Goal: Task Accomplishment & Management: Use online tool/utility

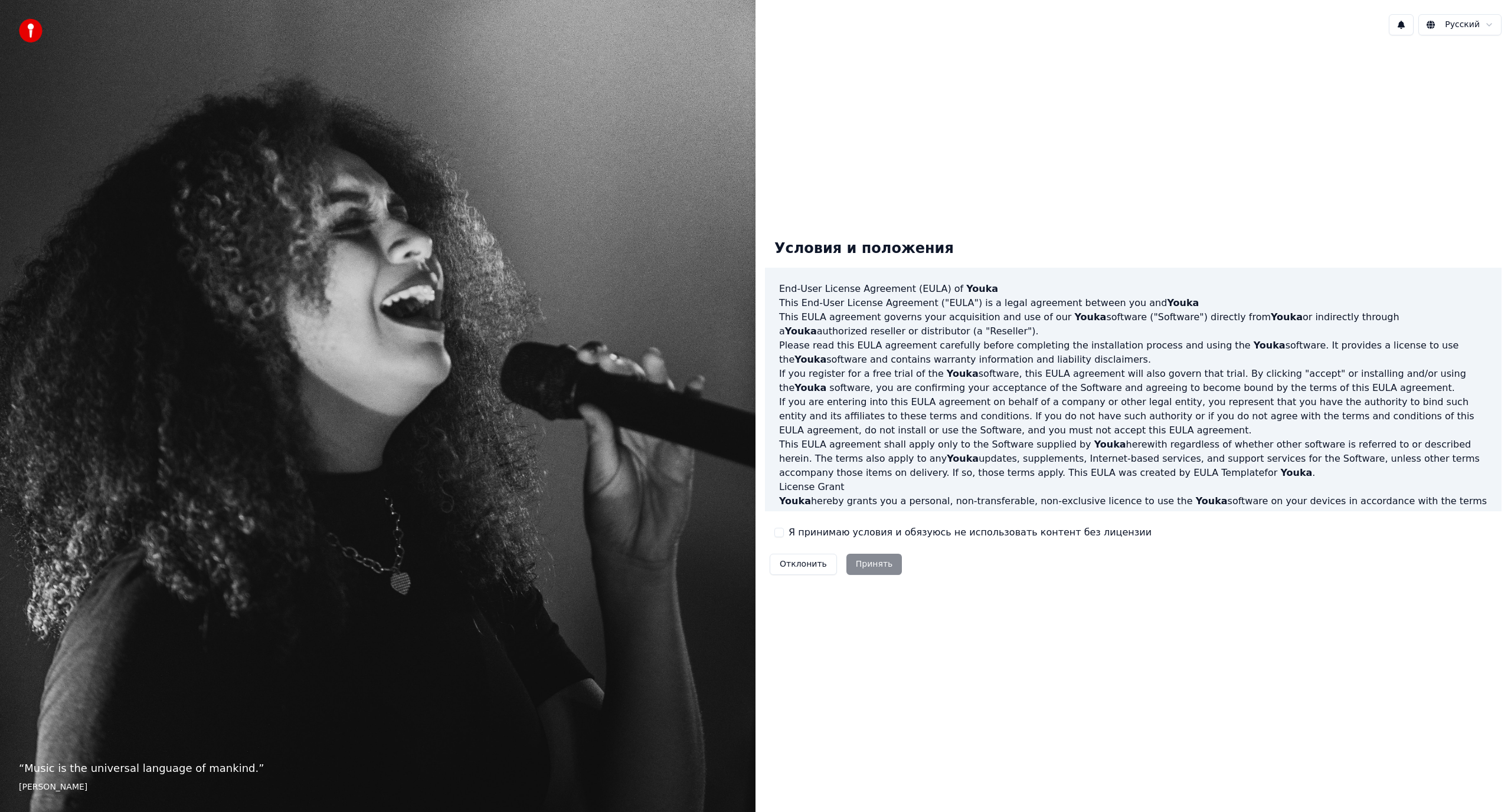
click at [788, 535] on div "Я принимаю условия и обязуюсь не использовать контент без лицензии" at bounding box center [963, 532] width 377 height 14
click at [784, 533] on div "Я принимаю условия и обязуюсь не использовать контент без лицензии" at bounding box center [963, 532] width 377 height 14
click at [779, 536] on button "Я принимаю условия и обязуюсь не использовать контент без лицензии" at bounding box center [779, 533] width 9 height 9
click at [861, 565] on button "Принять" at bounding box center [874, 564] width 56 height 21
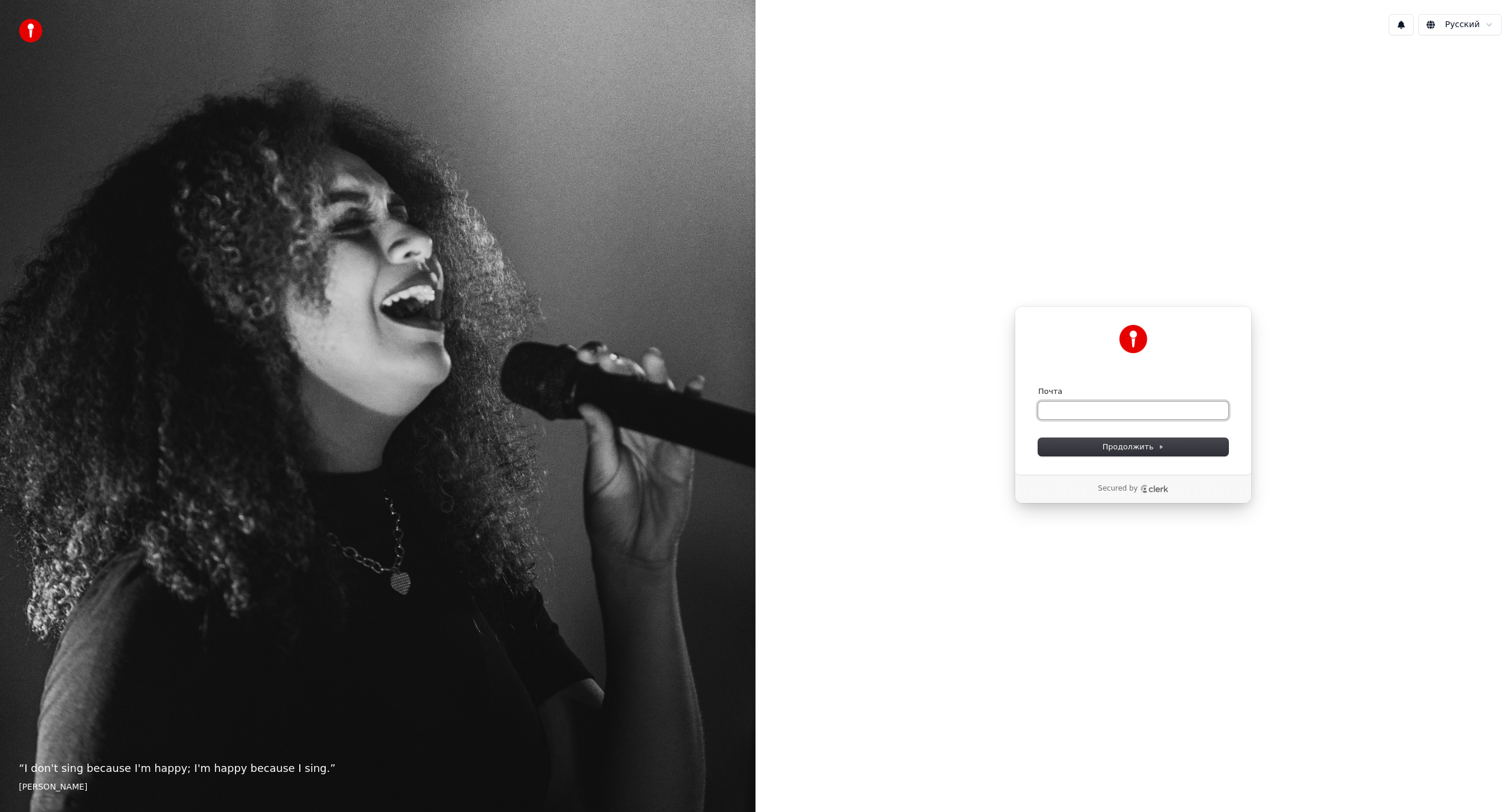
click at [1090, 406] on input "Почта" at bounding box center [1134, 410] width 190 height 17
type input "*"
click at [1141, 451] on span "Продолжить" at bounding box center [1134, 448] width 62 height 11
type input "**********"
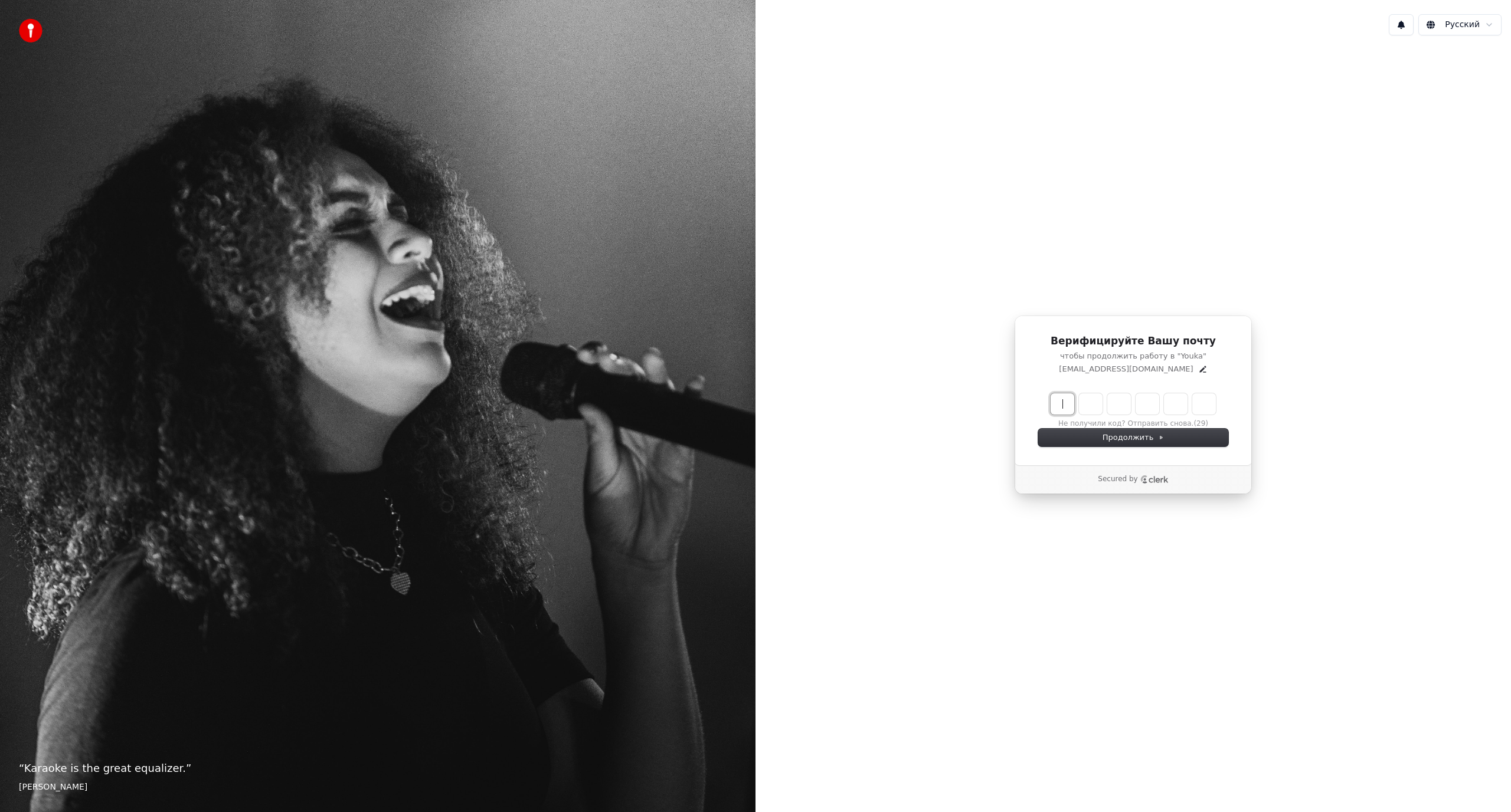
click at [1055, 406] on input "Enter verification code" at bounding box center [1145, 404] width 189 height 21
click at [1139, 420] on button "Не получили код? Отправить снова." at bounding box center [1133, 424] width 136 height 9
click at [1066, 406] on input "Enter verification code" at bounding box center [1145, 404] width 189 height 21
type input "******"
click at [1103, 582] on div "Верифицируйте Вашу почту чтобы продолжить работу в "Youka" delfina_27@mail.ru I…" at bounding box center [1133, 405] width 756 height 720
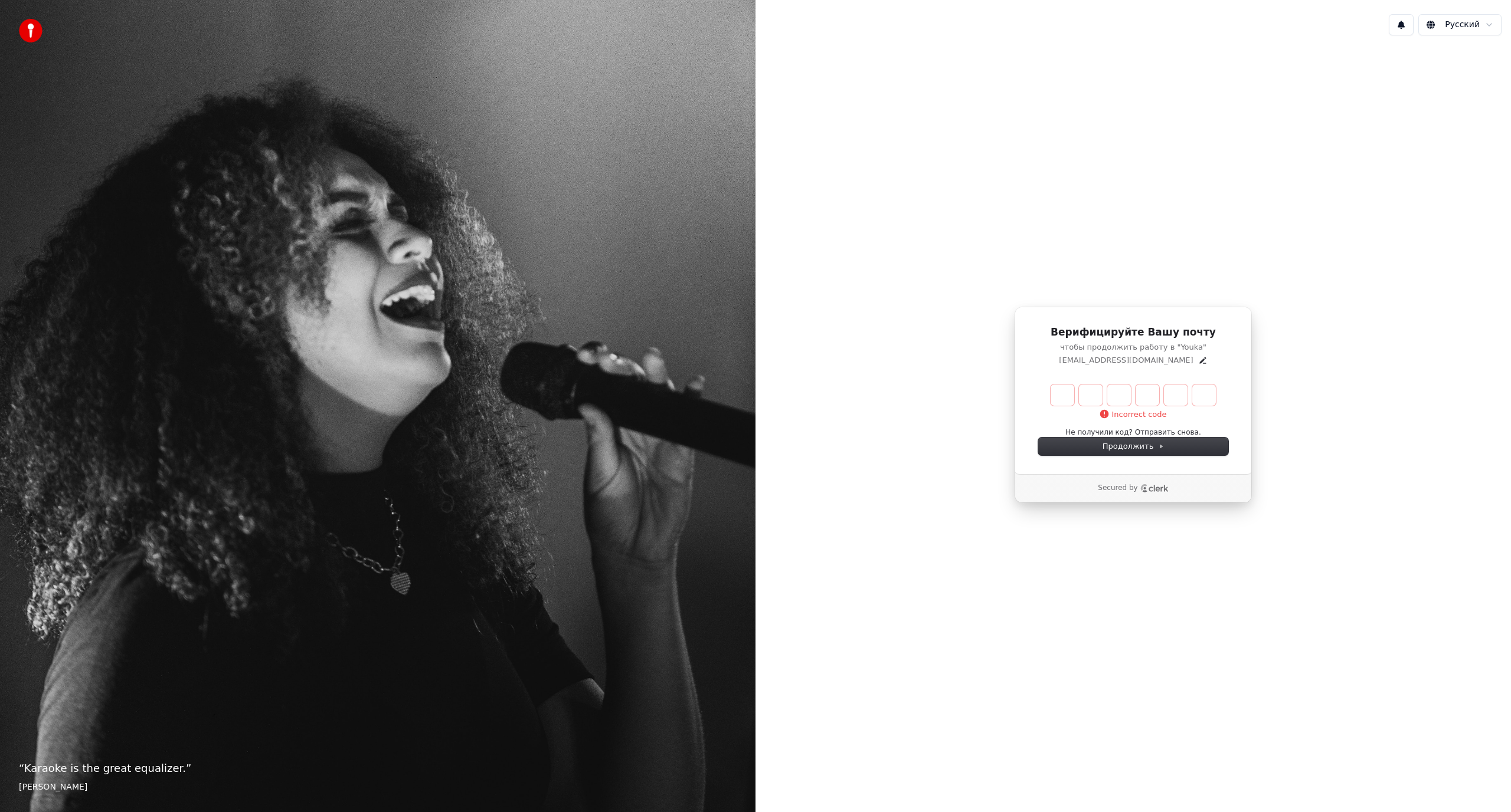
click at [1176, 626] on div "Верифицируйте Вашу почту чтобы продолжить работу в "Youka" delfina_27@mail.ru I…" at bounding box center [1133, 405] width 756 height 720
click at [1057, 394] on input "Enter verification code" at bounding box center [1145, 395] width 189 height 21
type input "******"
click at [1024, 575] on div "Верифицируйте Вашу почту чтобы продолжить работу в "Youka" delfina_27@mail.ru I…" at bounding box center [1133, 405] width 756 height 720
click at [1071, 393] on input "Enter verification code" at bounding box center [1145, 395] width 189 height 21
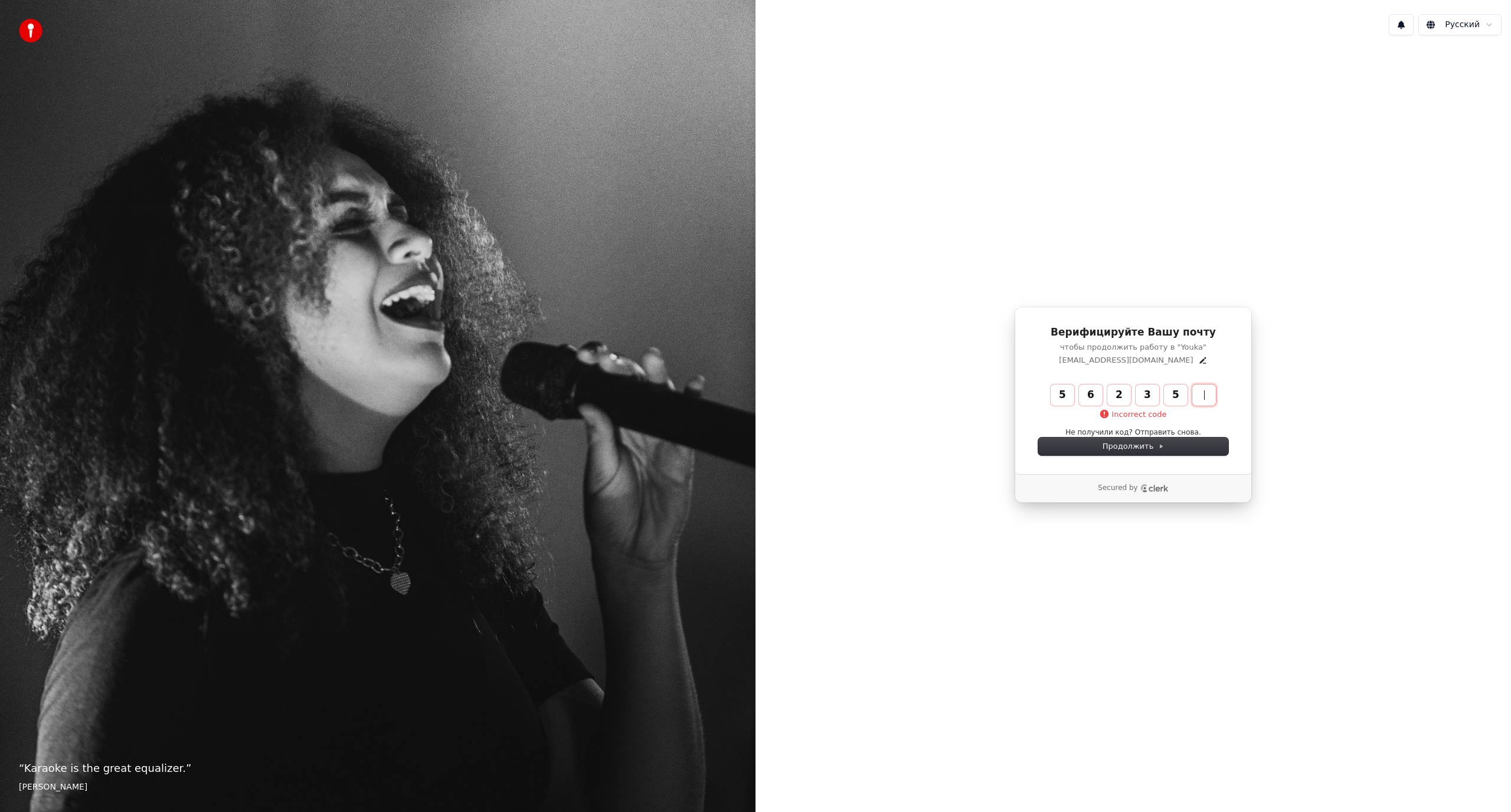
type input "******"
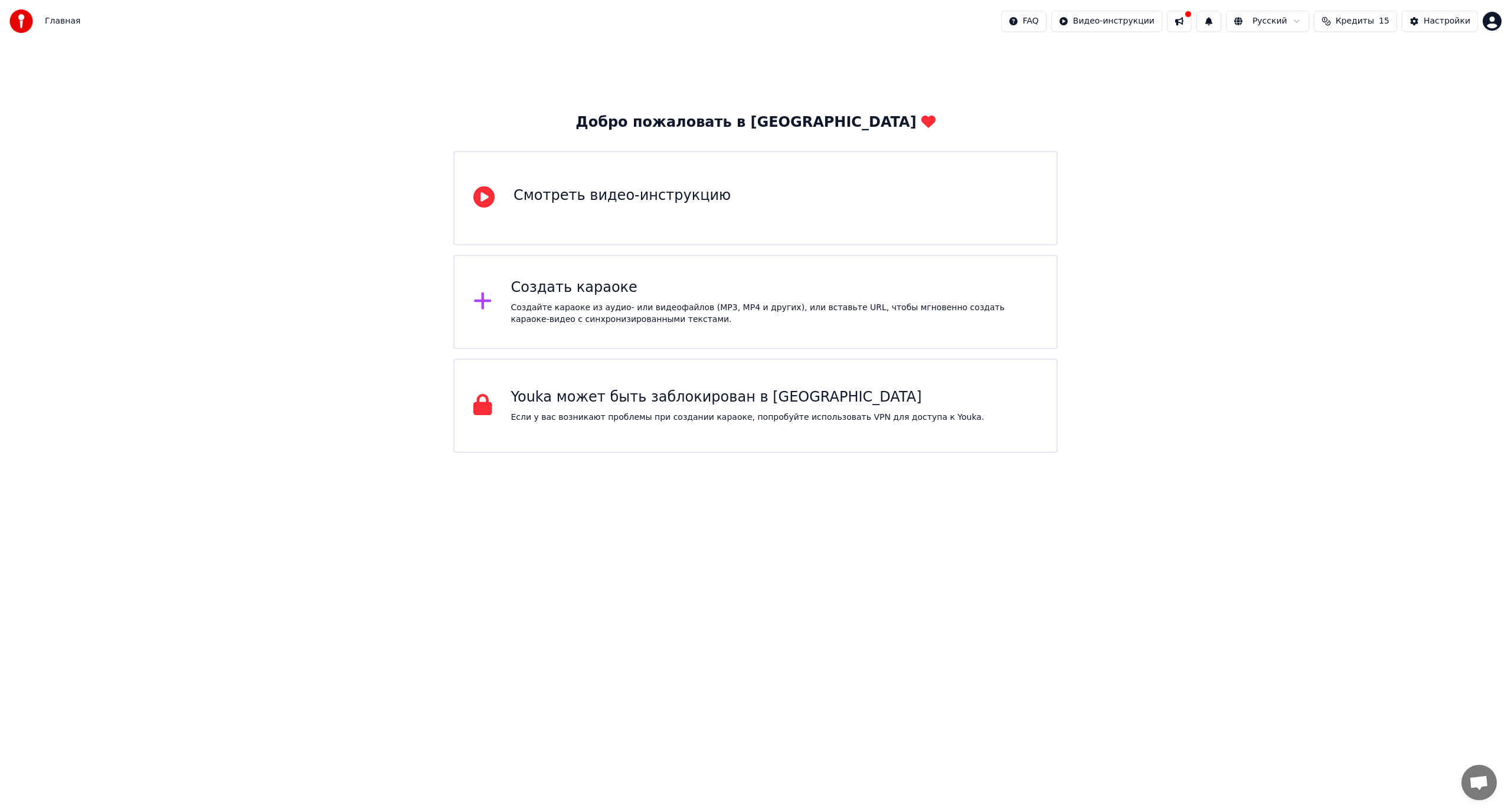
click at [671, 208] on div "Смотреть видео-инструкцию" at bounding box center [622, 199] width 217 height 24
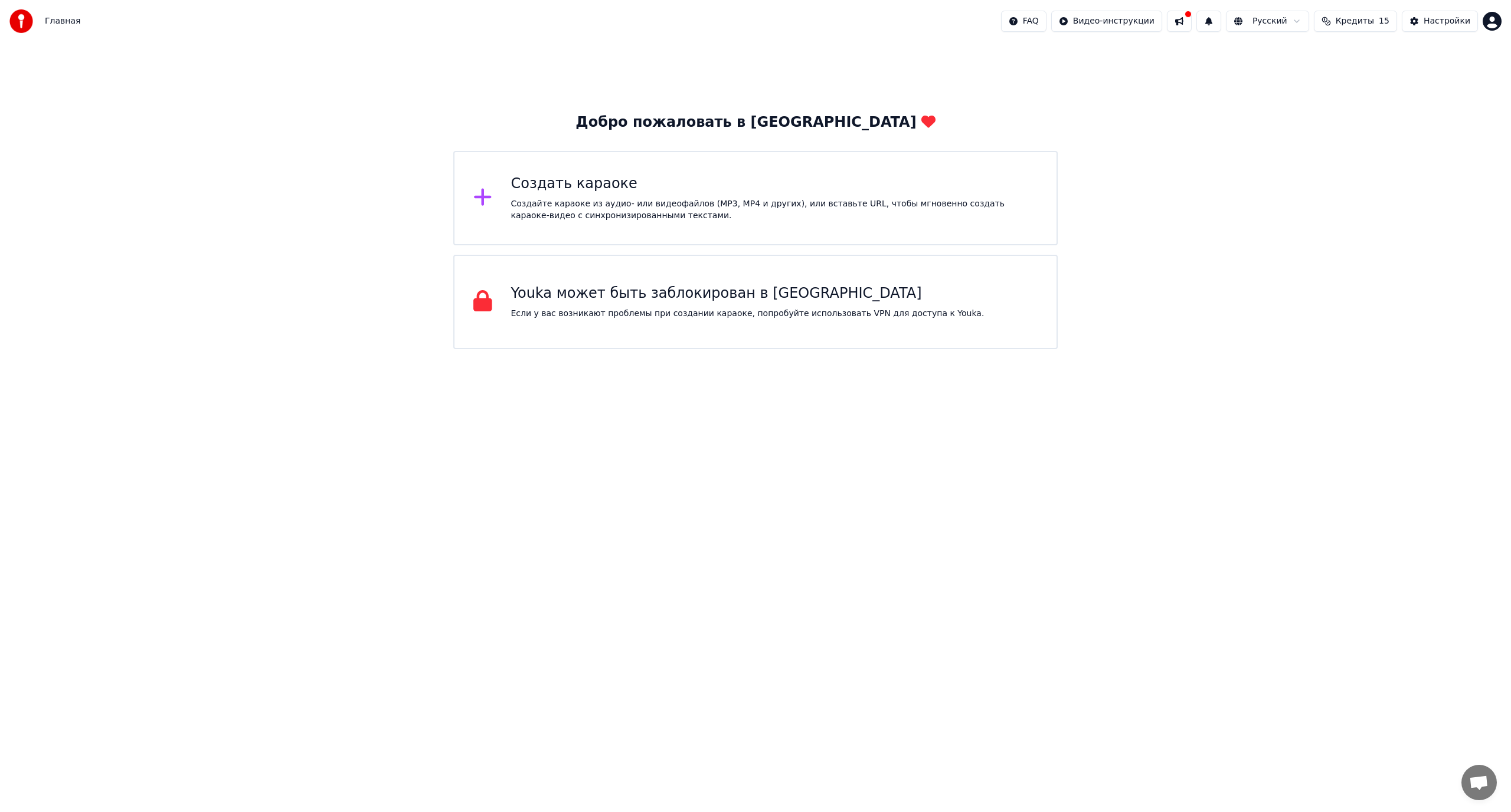
click at [551, 196] on div "Создать караоке Создайте караоке из аудио- или видеофайлов (MP3, MP4 и других),…" at bounding box center [774, 199] width 527 height 48
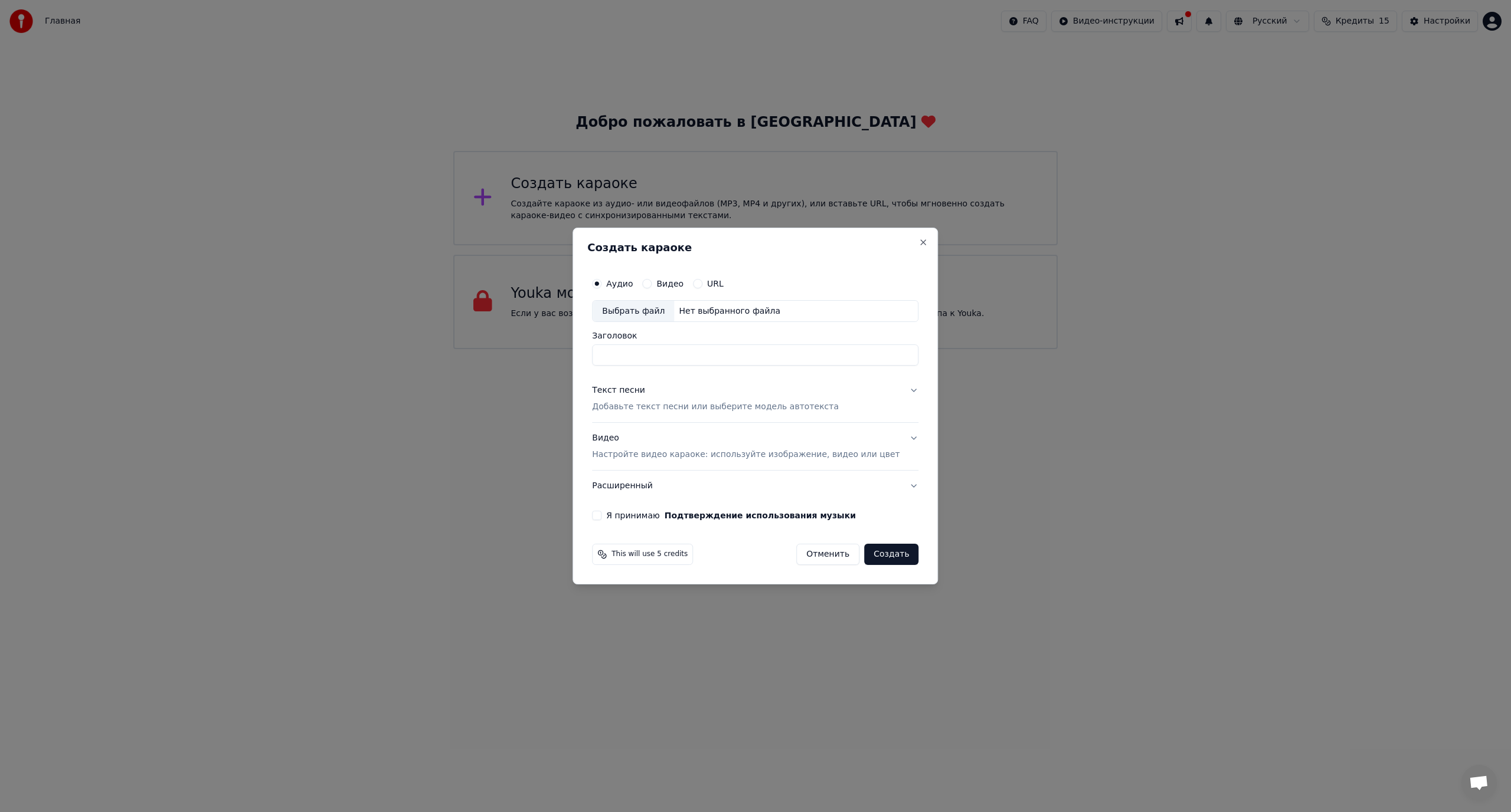
click at [674, 283] on label "Видео" at bounding box center [670, 283] width 27 height 8
click at [651, 283] on button "Видео" at bounding box center [647, 284] width 9 height 9
click at [646, 354] on input "Заголовок" at bounding box center [755, 355] width 326 height 21
type input "*********"
click at [640, 406] on p "Добавьте текст песни или выберите модель автотекста" at bounding box center [714, 407] width 246 height 12
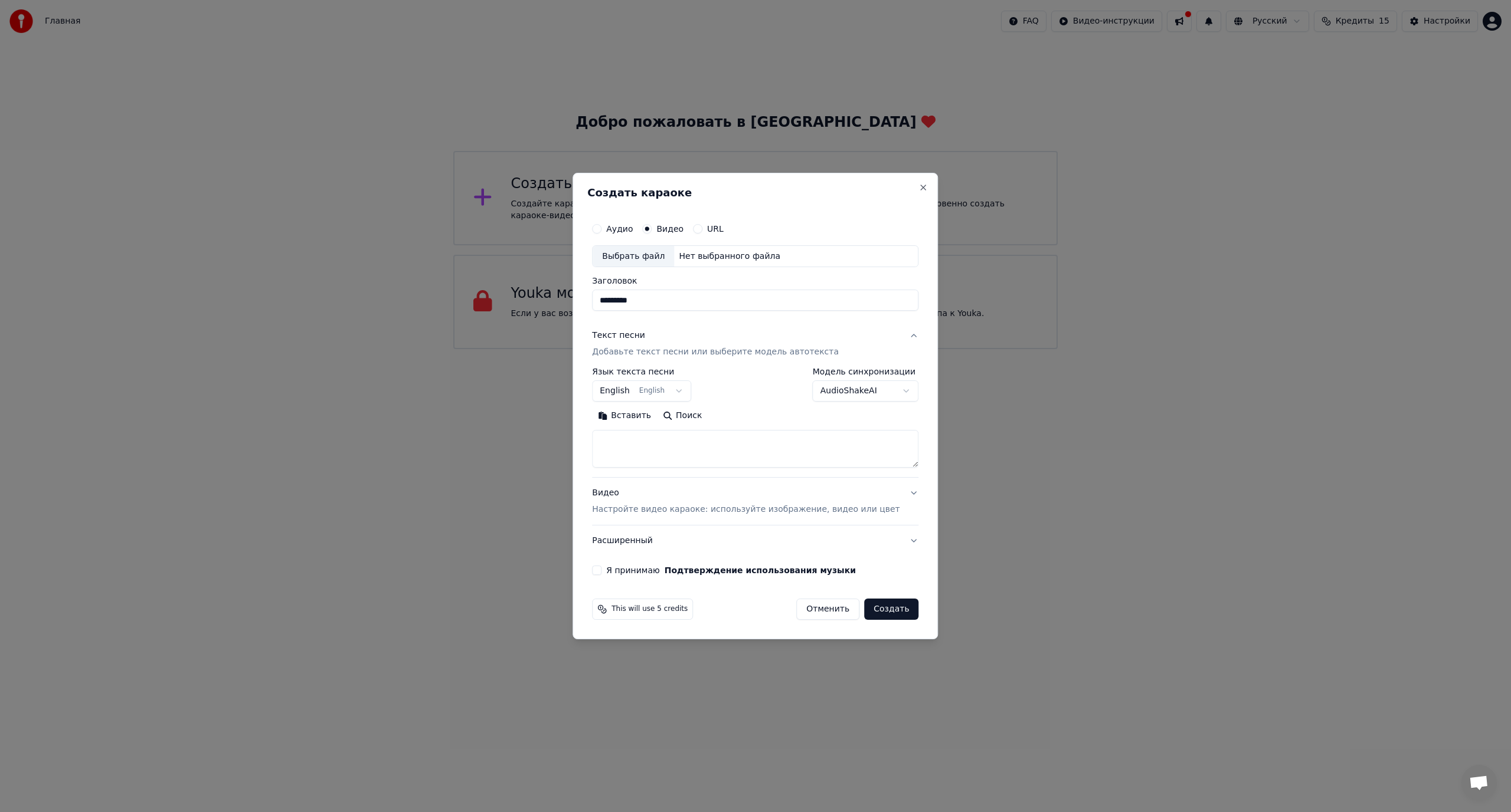
click at [643, 438] on textarea at bounding box center [755, 449] width 326 height 38
click at [687, 350] on body "**********" at bounding box center [756, 175] width 1511 height 350
click at [722, 350] on body "**********" at bounding box center [756, 175] width 1511 height 350
click at [687, 350] on body "**********" at bounding box center [756, 175] width 1511 height 350
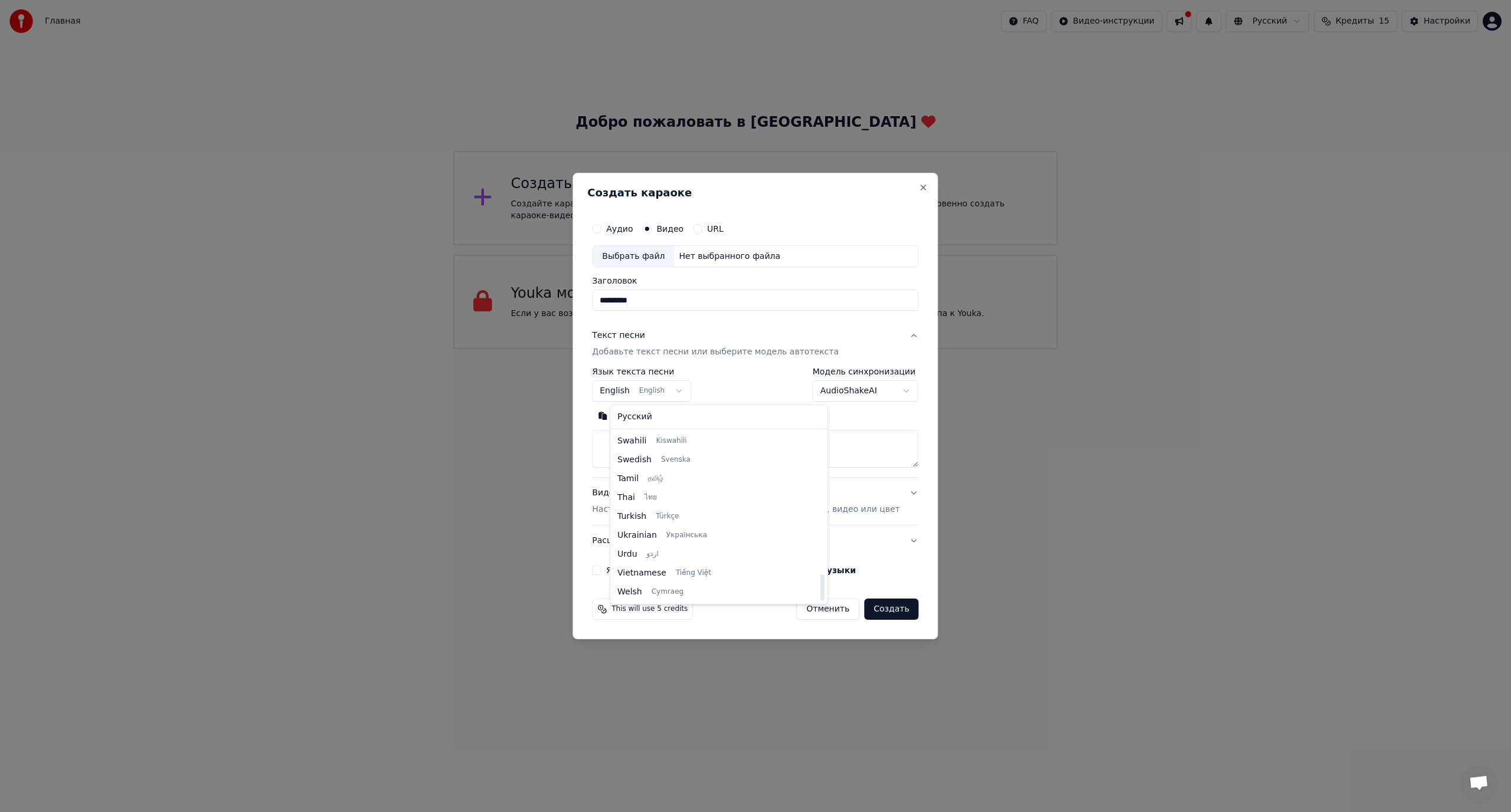
drag, startPoint x: 742, startPoint y: 470, endPoint x: 760, endPoint y: 602, distance: 133.2
click at [821, 601] on div at bounding box center [822, 588] width 5 height 27
click at [754, 350] on body "**********" at bounding box center [756, 175] width 1511 height 350
click at [919, 187] on button "Close" at bounding box center [923, 188] width 9 height 9
select select
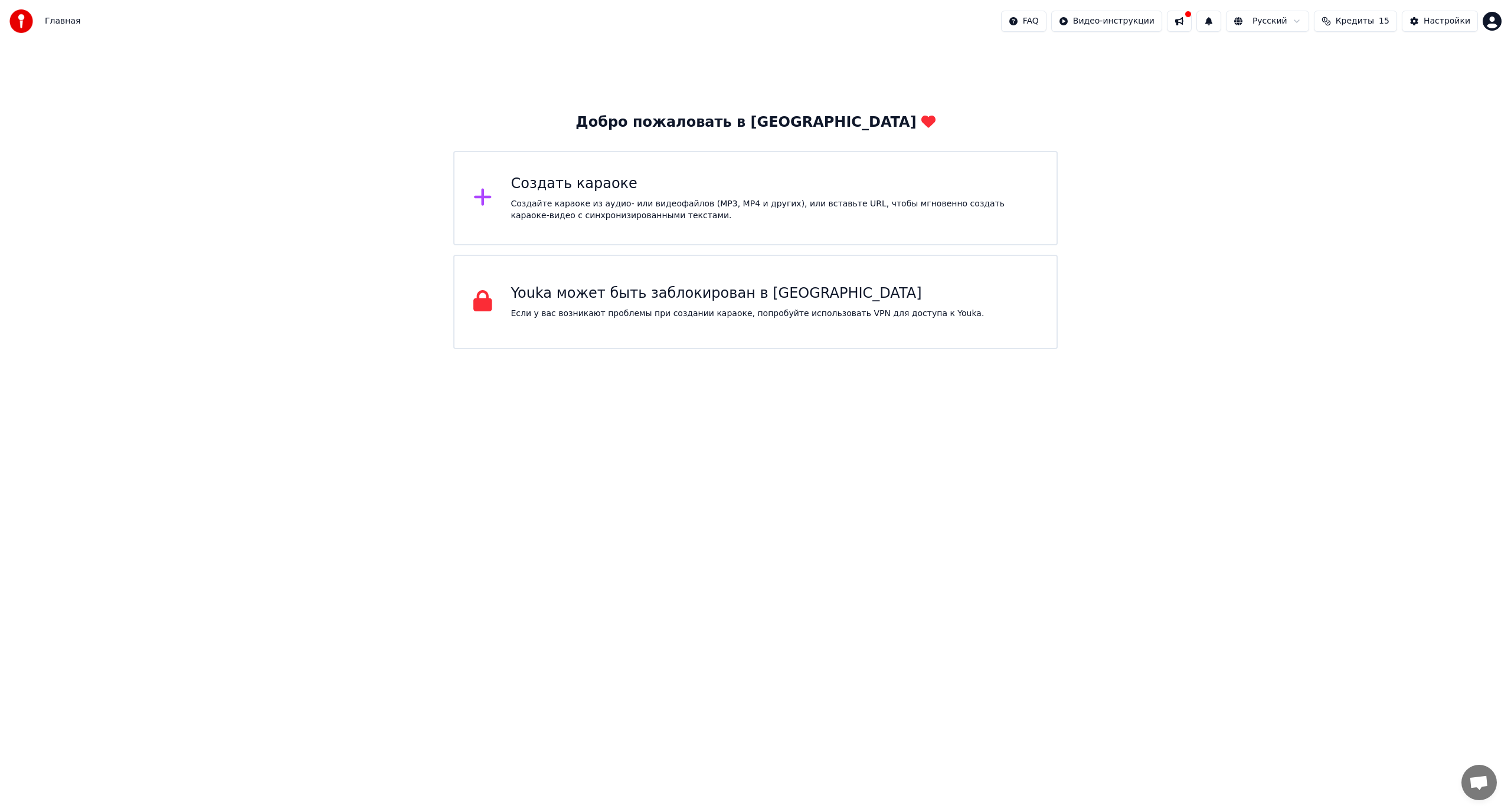
click at [1360, 228] on div "Добро пожаловать в Youka Создать караоке Создайте караоке из аудио- или видеофа…" at bounding box center [756, 195] width 1511 height 307
click at [1176, 148] on div "Добро пожаловать в Youka Создать караоке Создайте караоке из аудио- или видеофа…" at bounding box center [756, 195] width 1511 height 307
click at [1284, 26] on html "Главная FAQ Видео-инструкции Русский Кредиты 15 Настройки Добро пожаловать в Yo…" at bounding box center [756, 175] width 1511 height 350
click at [1151, 155] on html "Главная FAQ Видео-инструкции Русский Кредиты 15 Настройки Добро пожаловать в Yo…" at bounding box center [756, 175] width 1511 height 350
click at [587, 194] on div "Создать караоке Создайте караоке из аудио- или видеофайлов (MP3, MP4 и других),…" at bounding box center [774, 199] width 527 height 48
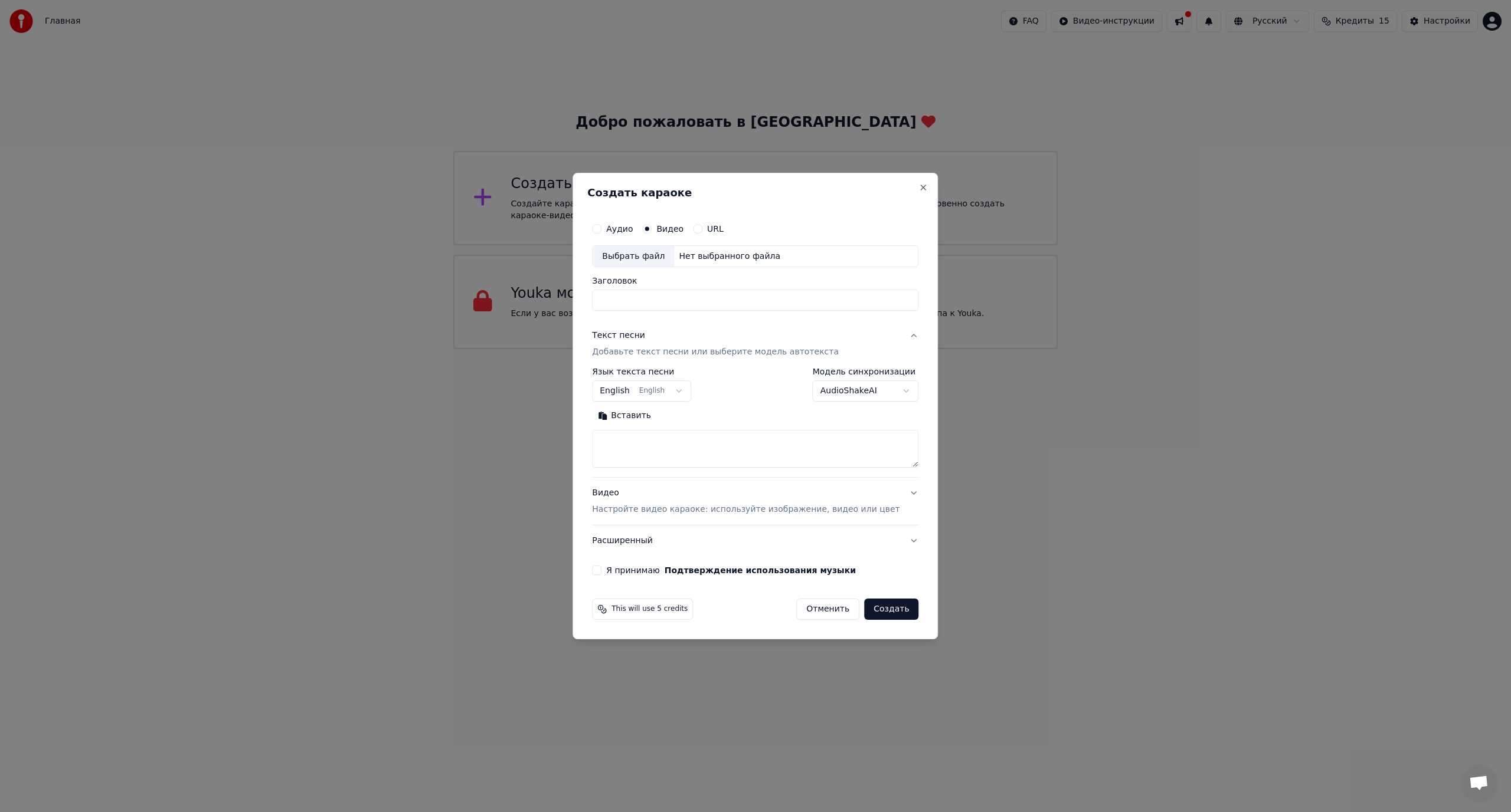
click at [633, 232] on label "Аудио" at bounding box center [619, 229] width 27 height 8
click at [602, 232] on button "Аудио" at bounding box center [596, 229] width 9 height 9
click at [687, 350] on body "**********" at bounding box center [756, 175] width 1511 height 350
select select "**"
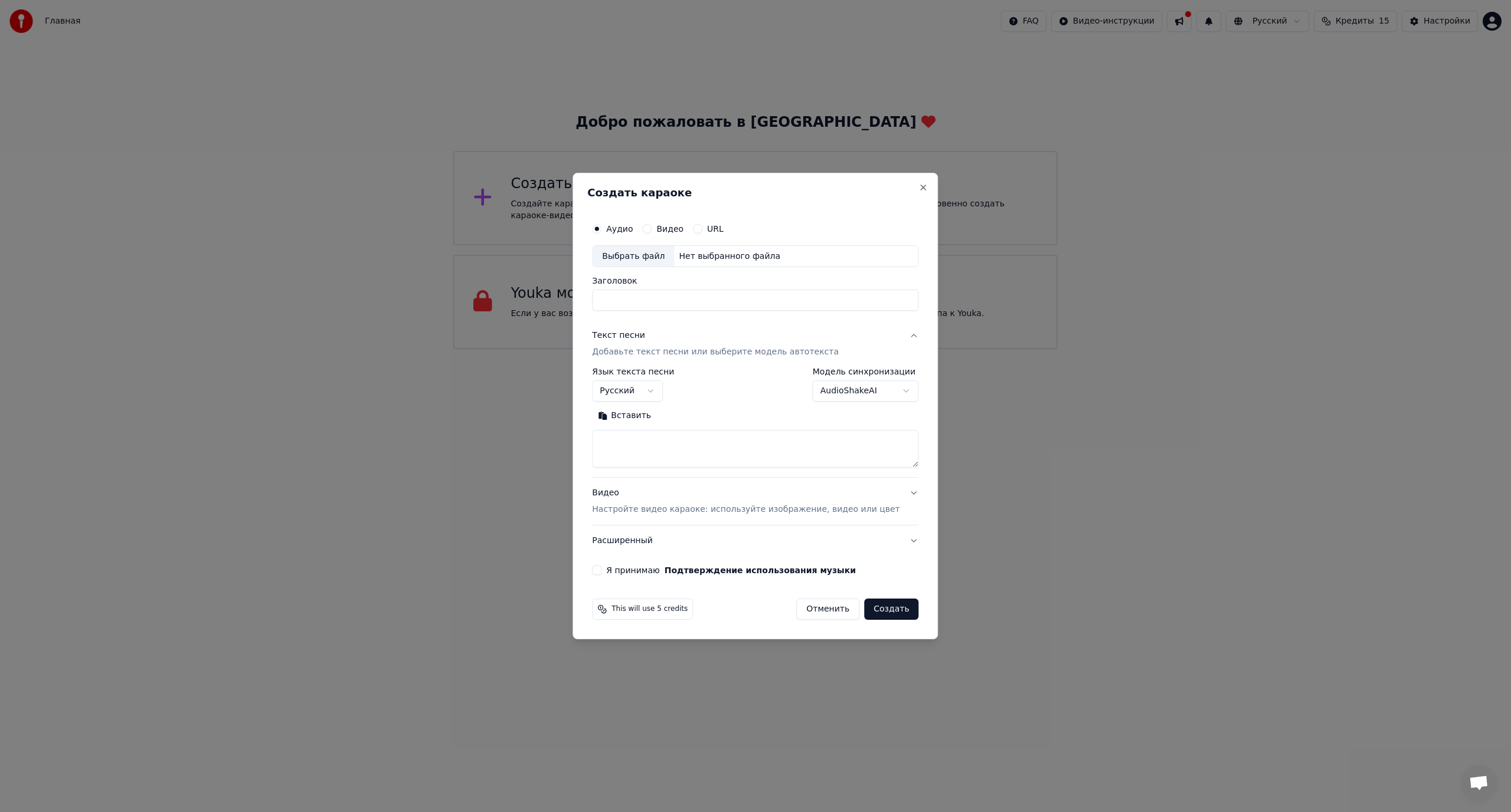
click at [678, 227] on label "Видео" at bounding box center [670, 229] width 27 height 8
click at [651, 227] on button "Видео" at bounding box center [647, 229] width 9 height 9
click at [737, 411] on div "Вставить" at bounding box center [755, 417] width 326 height 19
click at [718, 403] on div "**********" at bounding box center [755, 418] width 326 height 101
click at [861, 350] on body "**********" at bounding box center [756, 175] width 1511 height 350
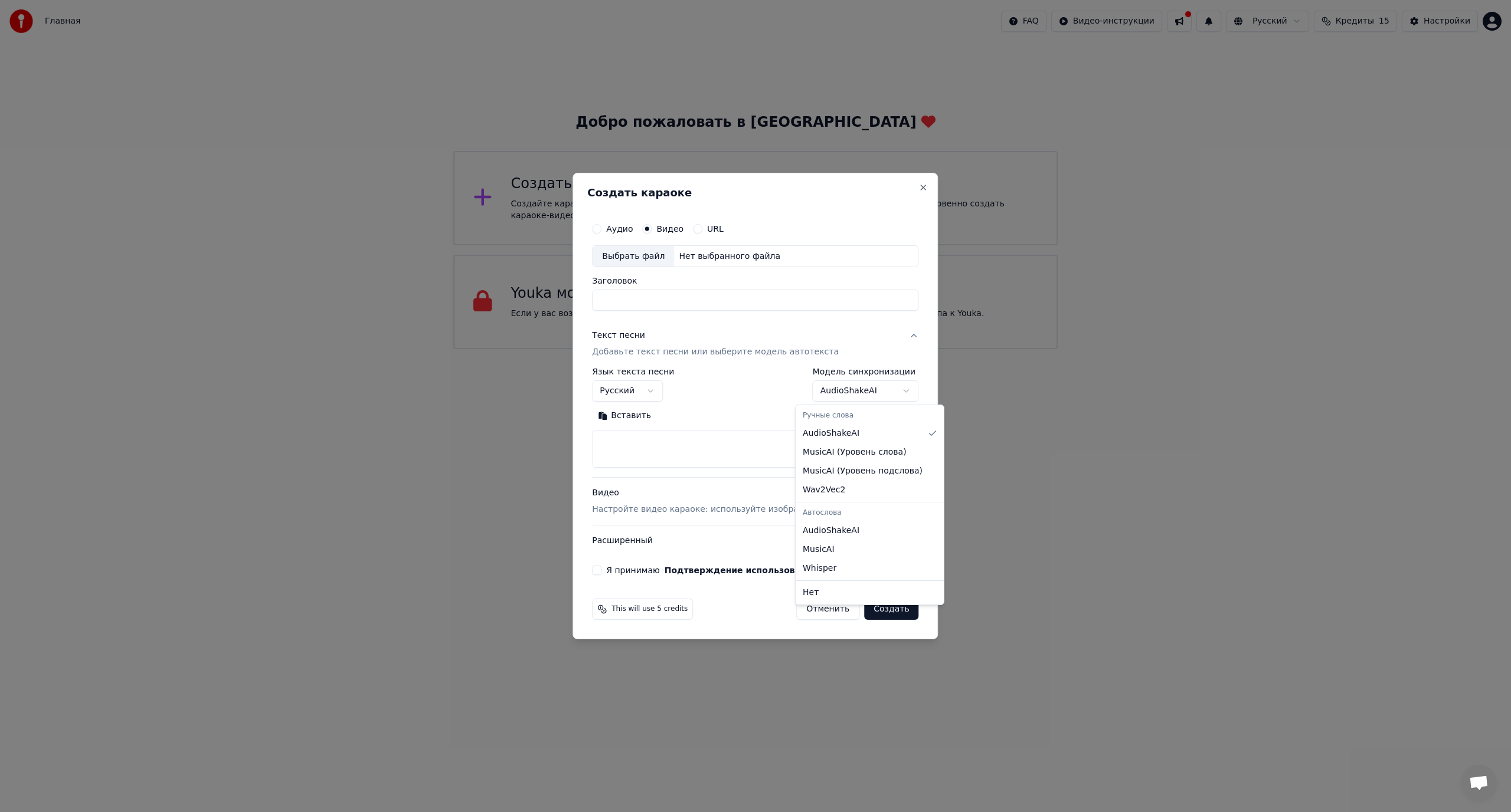
click at [731, 350] on body "**********" at bounding box center [756, 175] width 1511 height 350
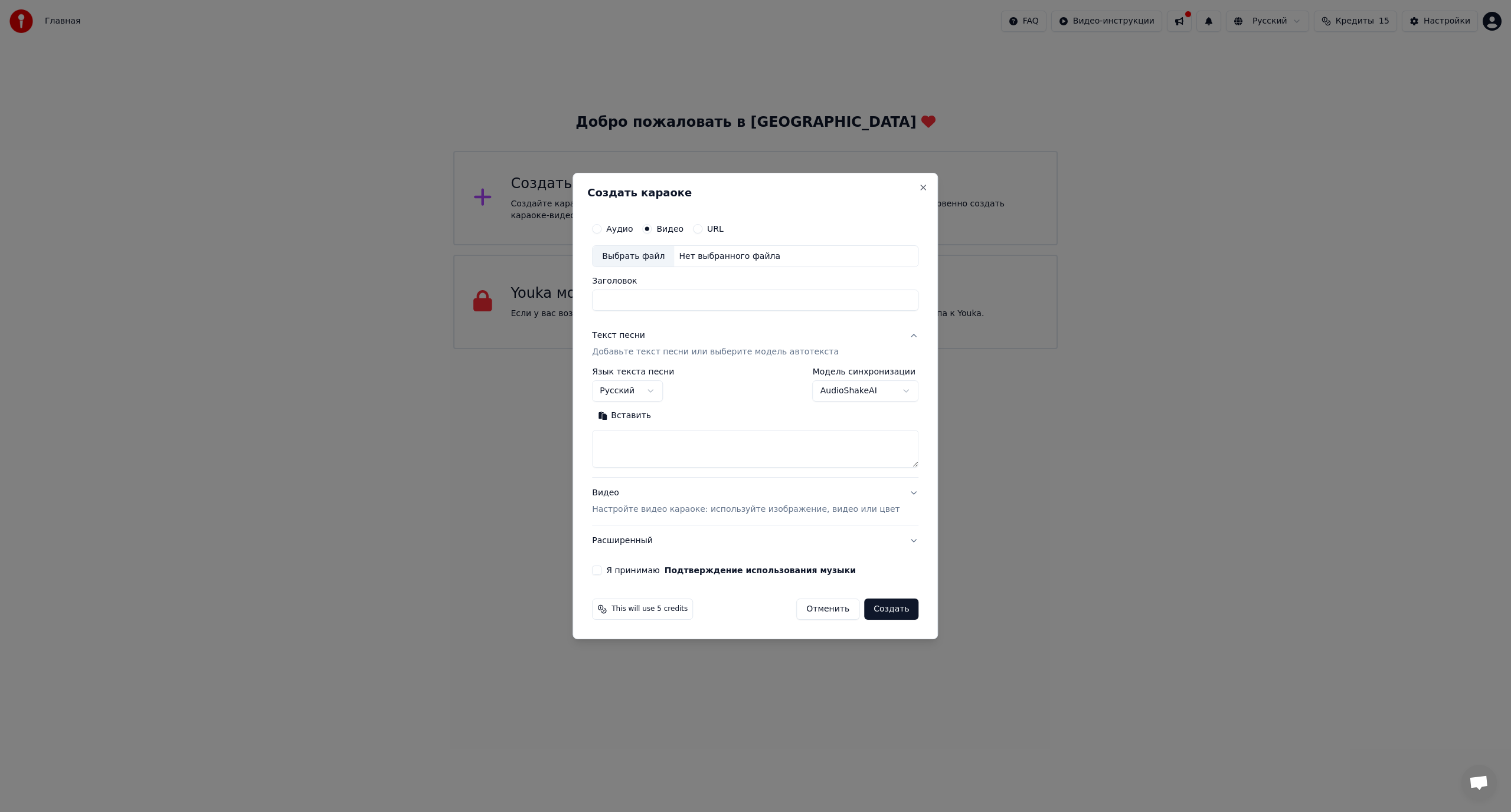
click at [633, 232] on label "Аудио" at bounding box center [619, 229] width 27 height 8
click at [602, 232] on button "Аудио" at bounding box center [596, 229] width 9 height 9
click at [677, 305] on input "Заголовок" at bounding box center [755, 300] width 326 height 21
type input "*"
type input "*********"
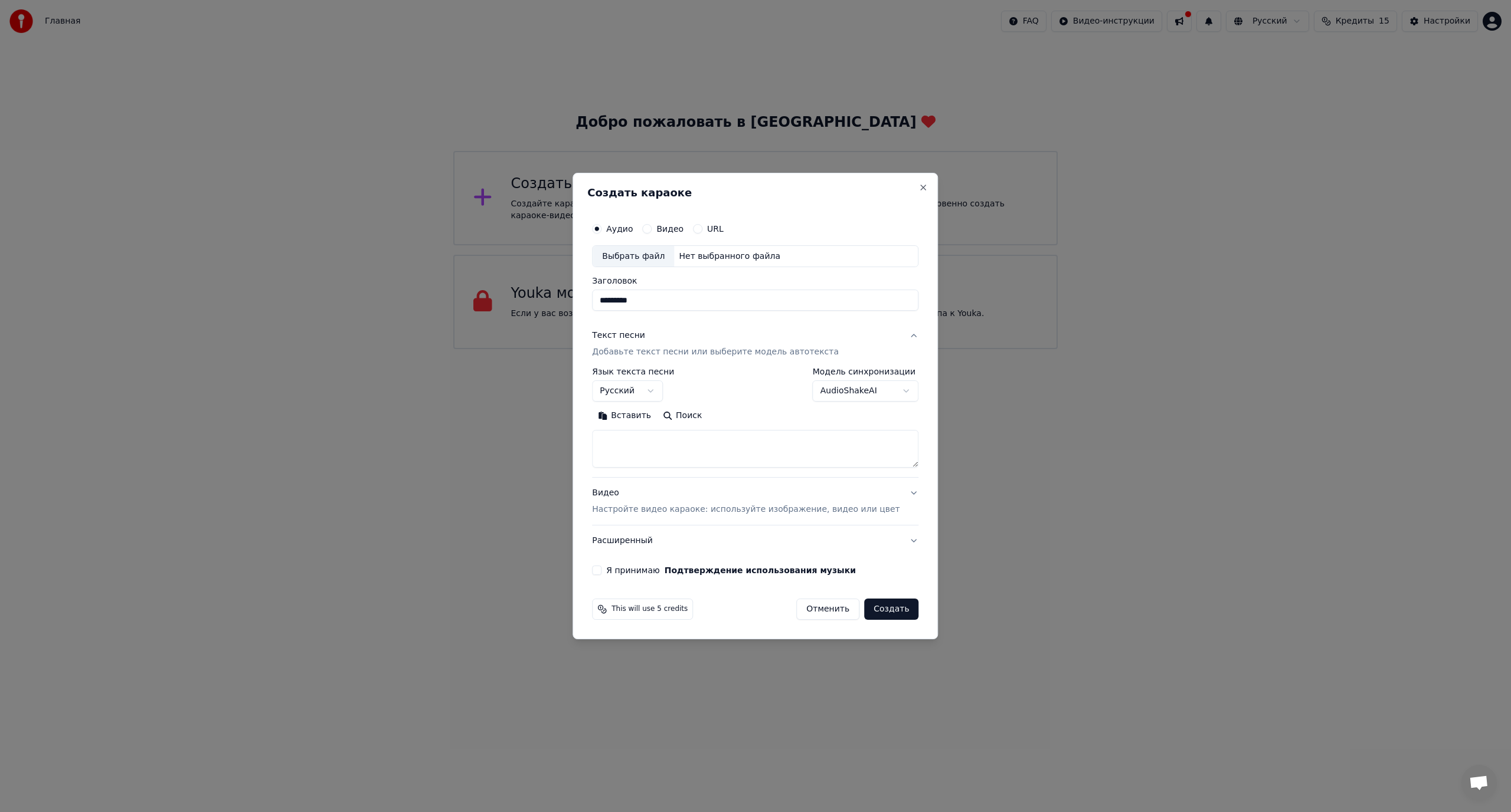
click at [736, 396] on div "**********" at bounding box center [755, 384] width 326 height 34
click at [677, 353] on p "Добавьте текст песни или выберите модель автотекста" at bounding box center [714, 352] width 246 height 12
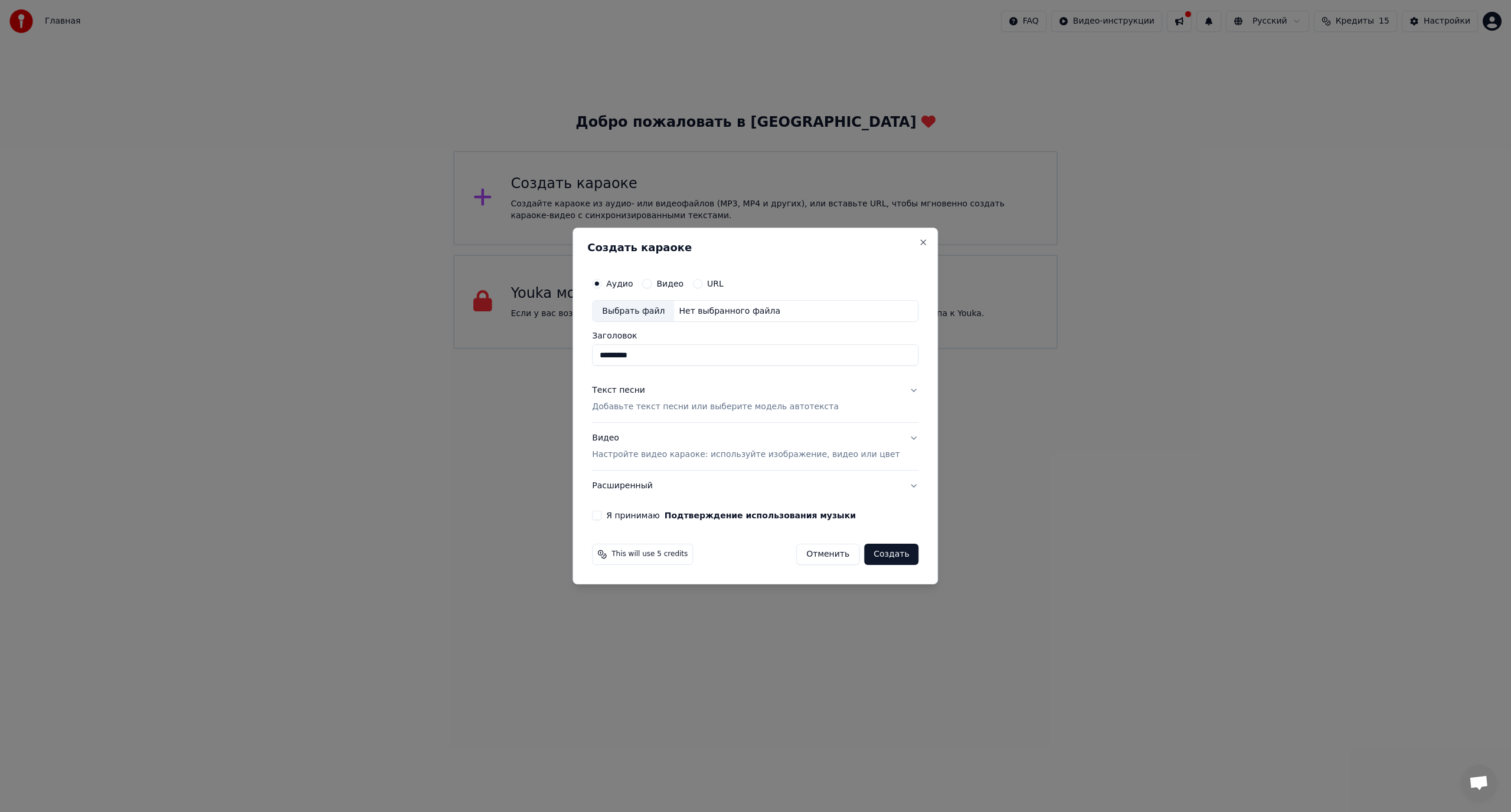
click at [663, 407] on p "Добавьте текст песни или выберите модель автотекста" at bounding box center [714, 407] width 246 height 12
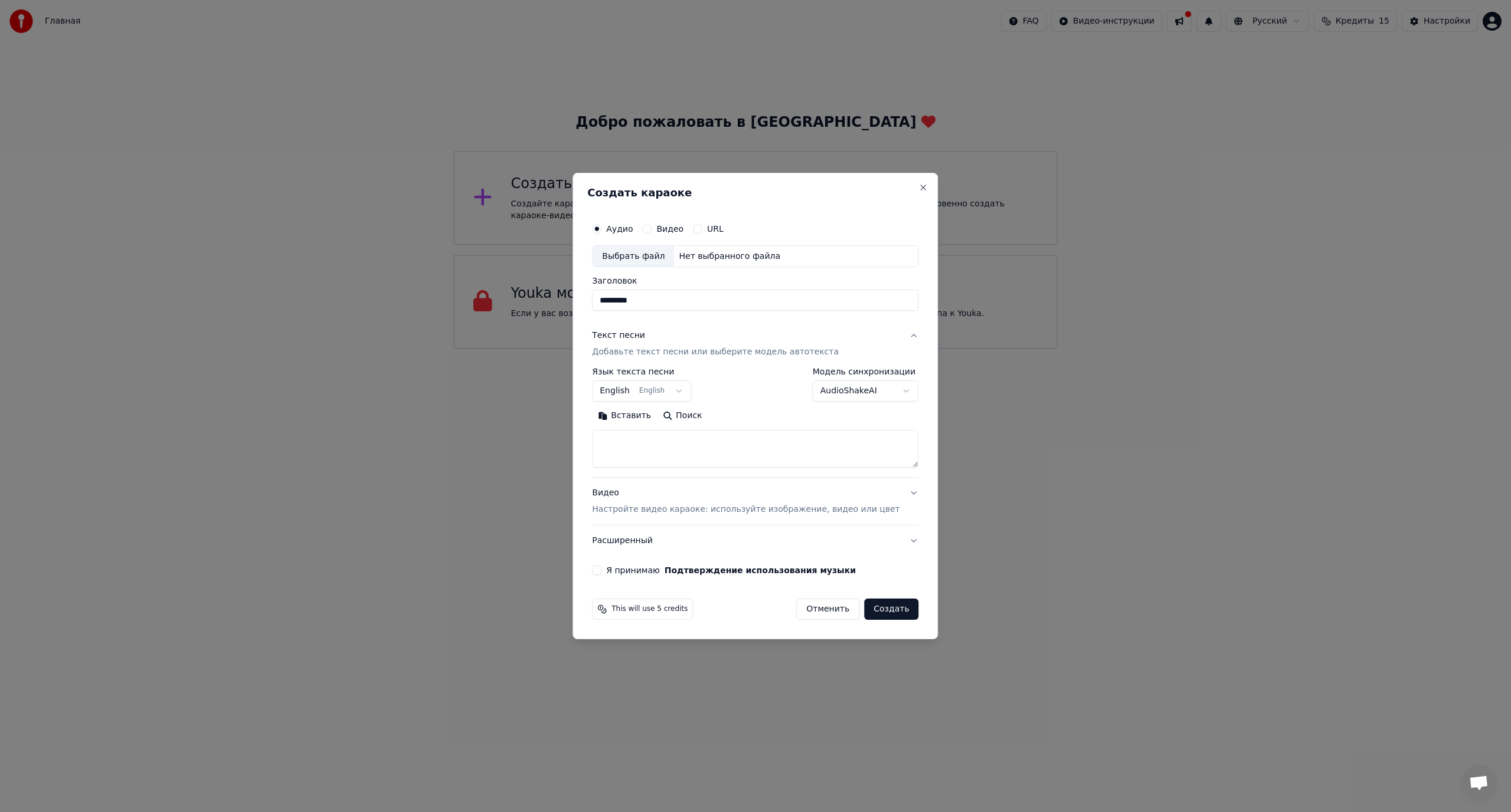
click at [635, 336] on div "Текст песни" at bounding box center [618, 336] width 53 height 12
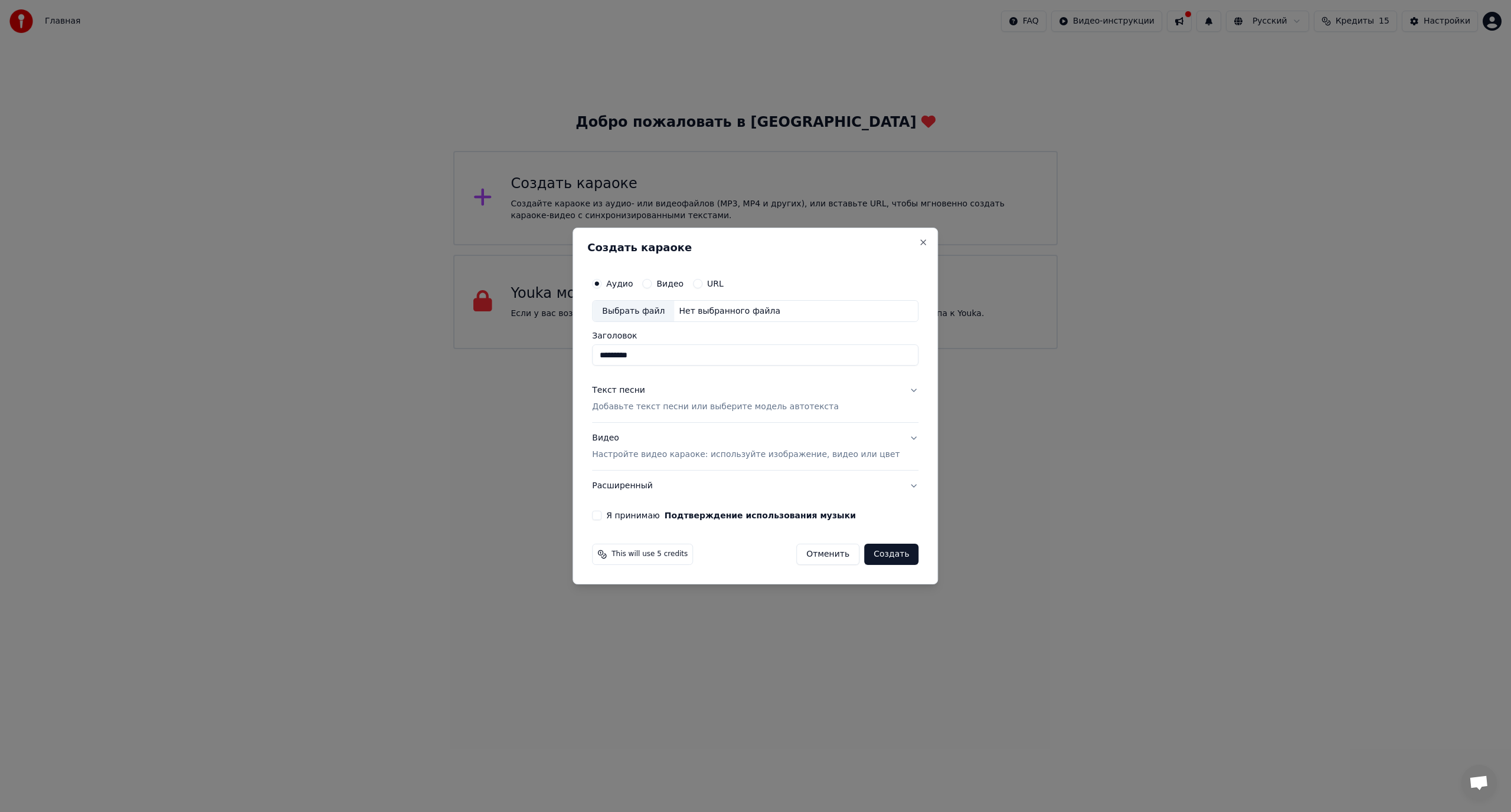
click at [644, 395] on div "Текст песни" at bounding box center [618, 391] width 53 height 12
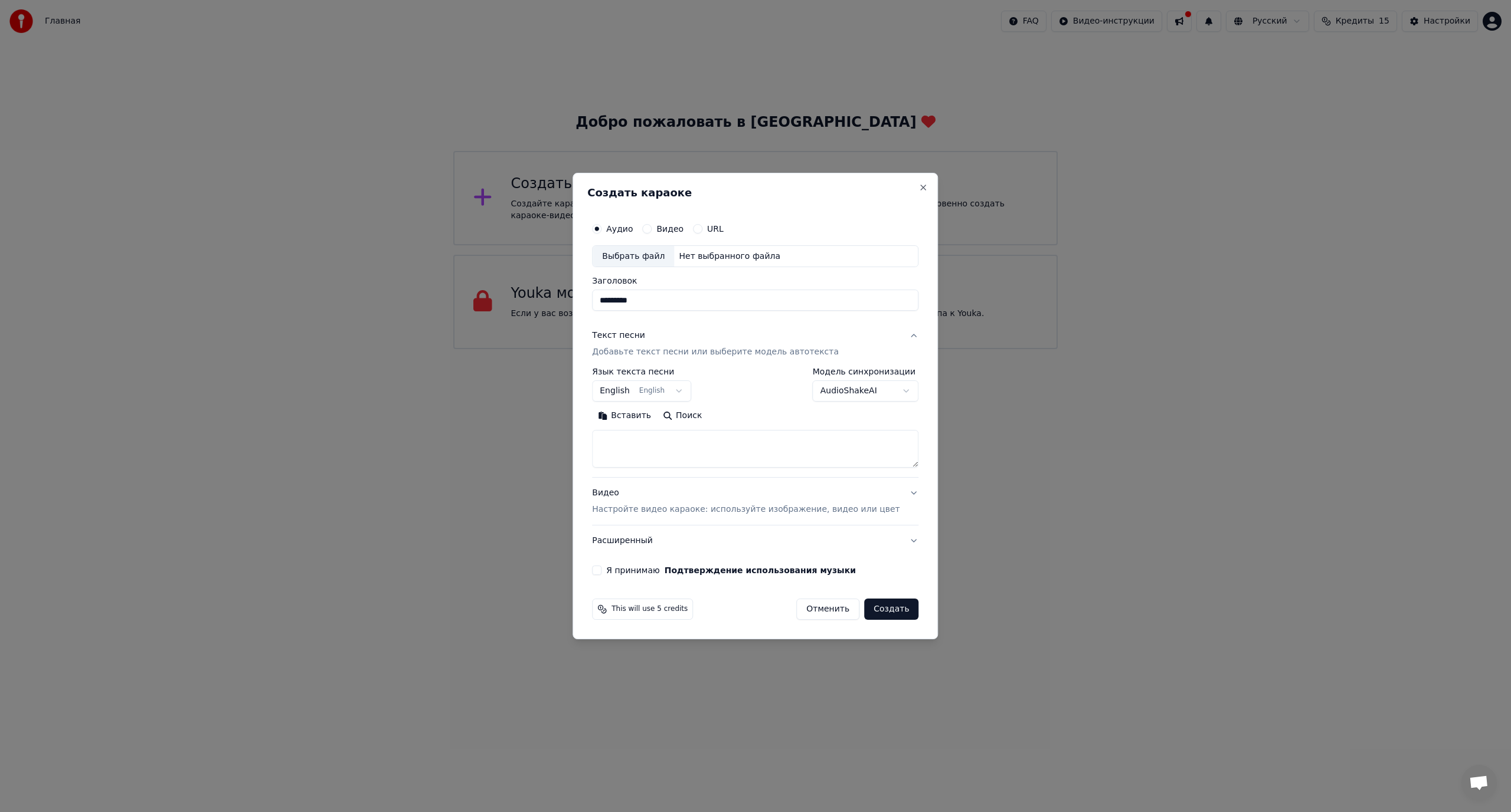
click at [767, 403] on div "**********" at bounding box center [755, 418] width 326 height 101
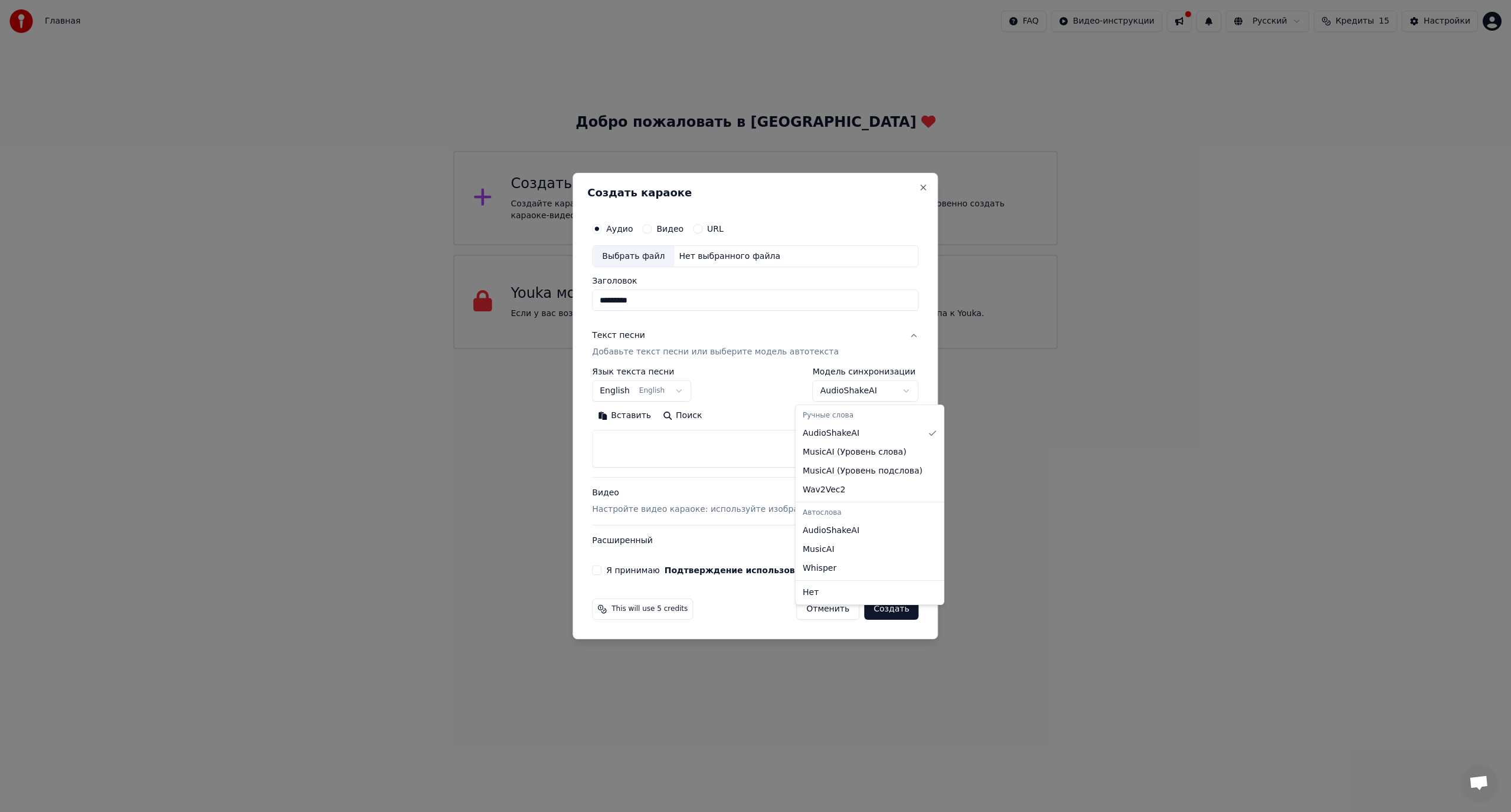
click at [872, 350] on body "**********" at bounding box center [756, 175] width 1511 height 350
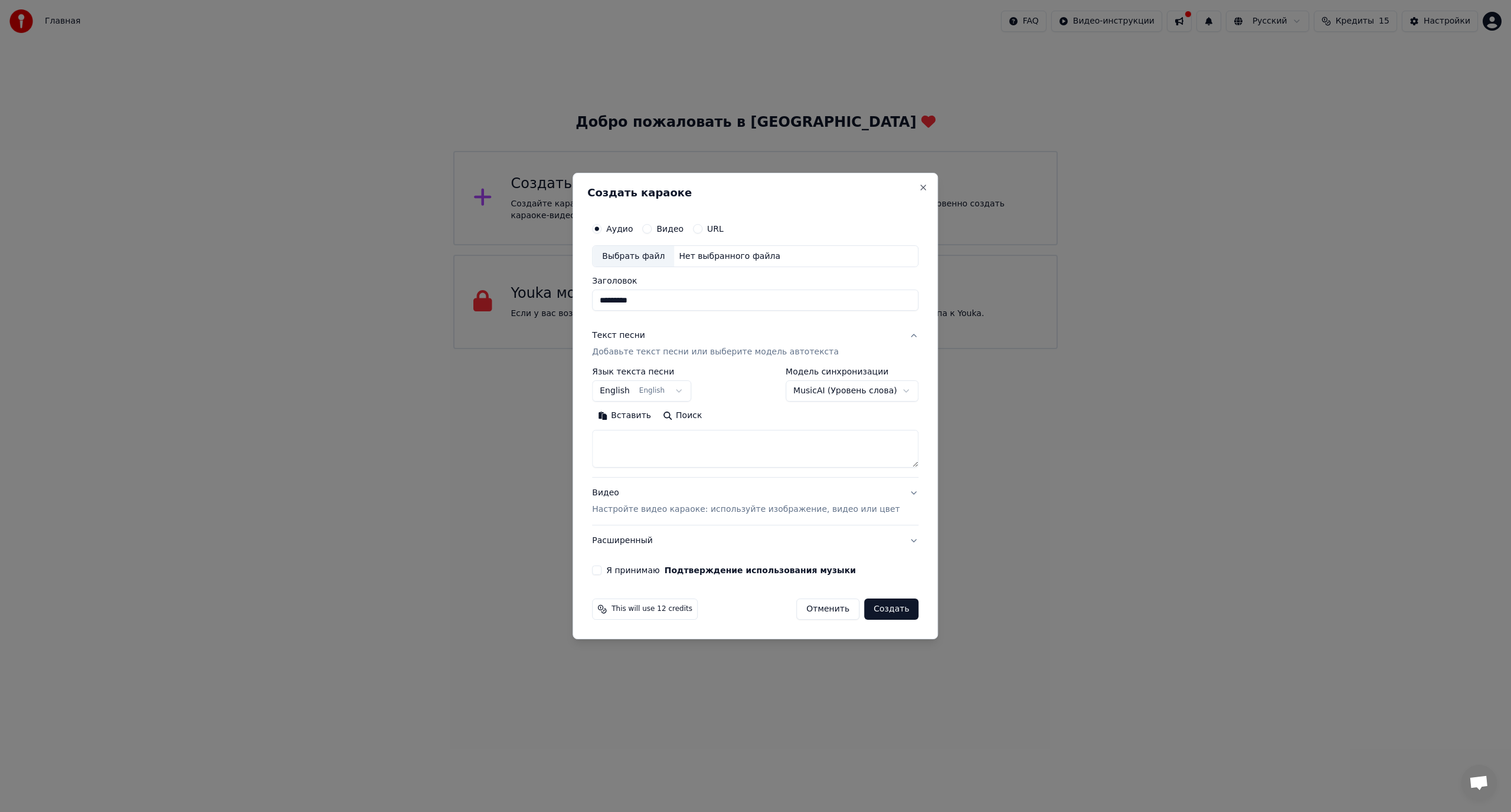
click at [840, 350] on body "**********" at bounding box center [756, 175] width 1511 height 350
select select "**********"
click at [736, 403] on div "**********" at bounding box center [755, 418] width 326 height 101
click at [650, 440] on textarea at bounding box center [755, 449] width 326 height 38
paste textarea "**********"
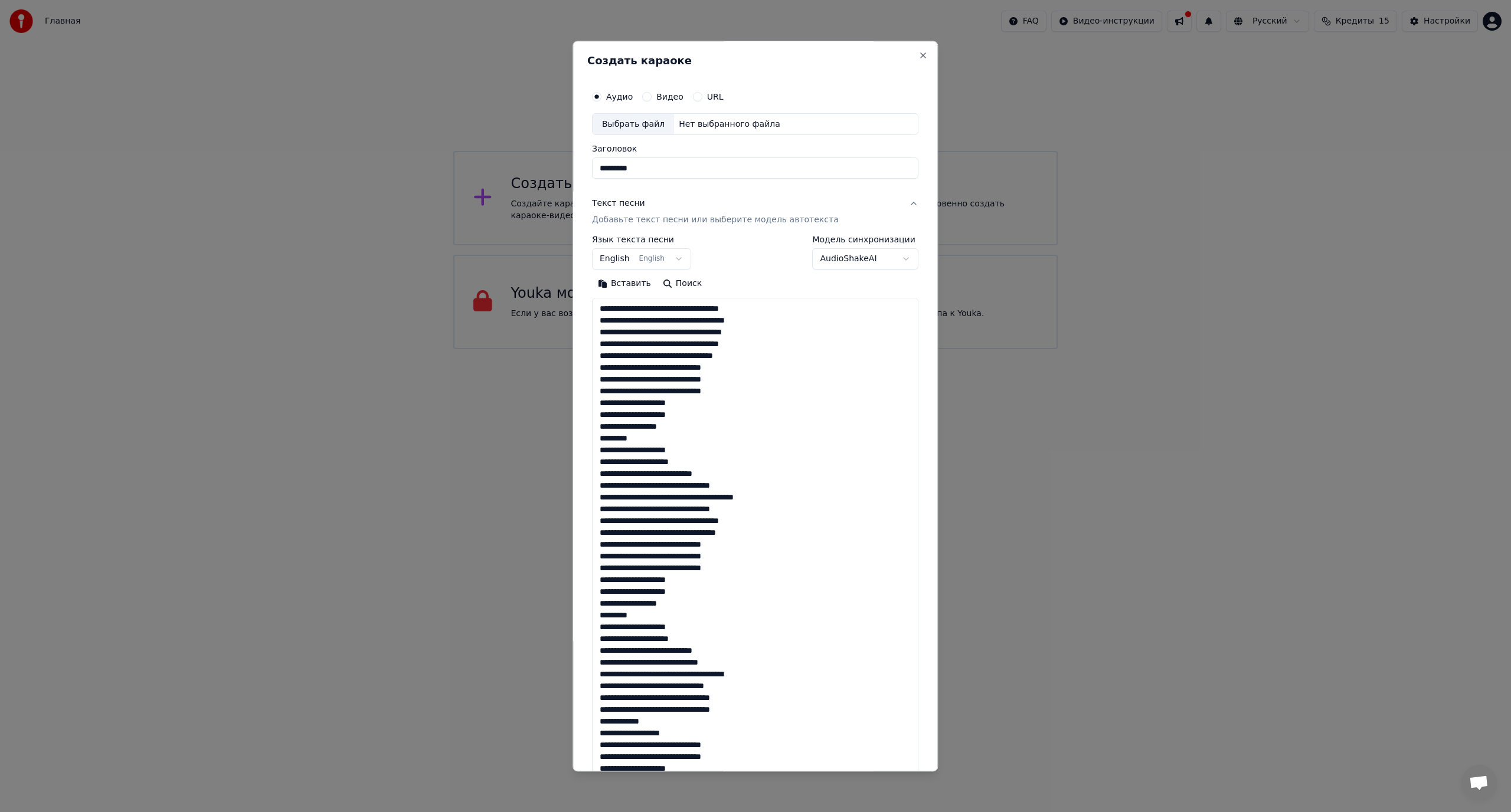
scroll to position [593, 0]
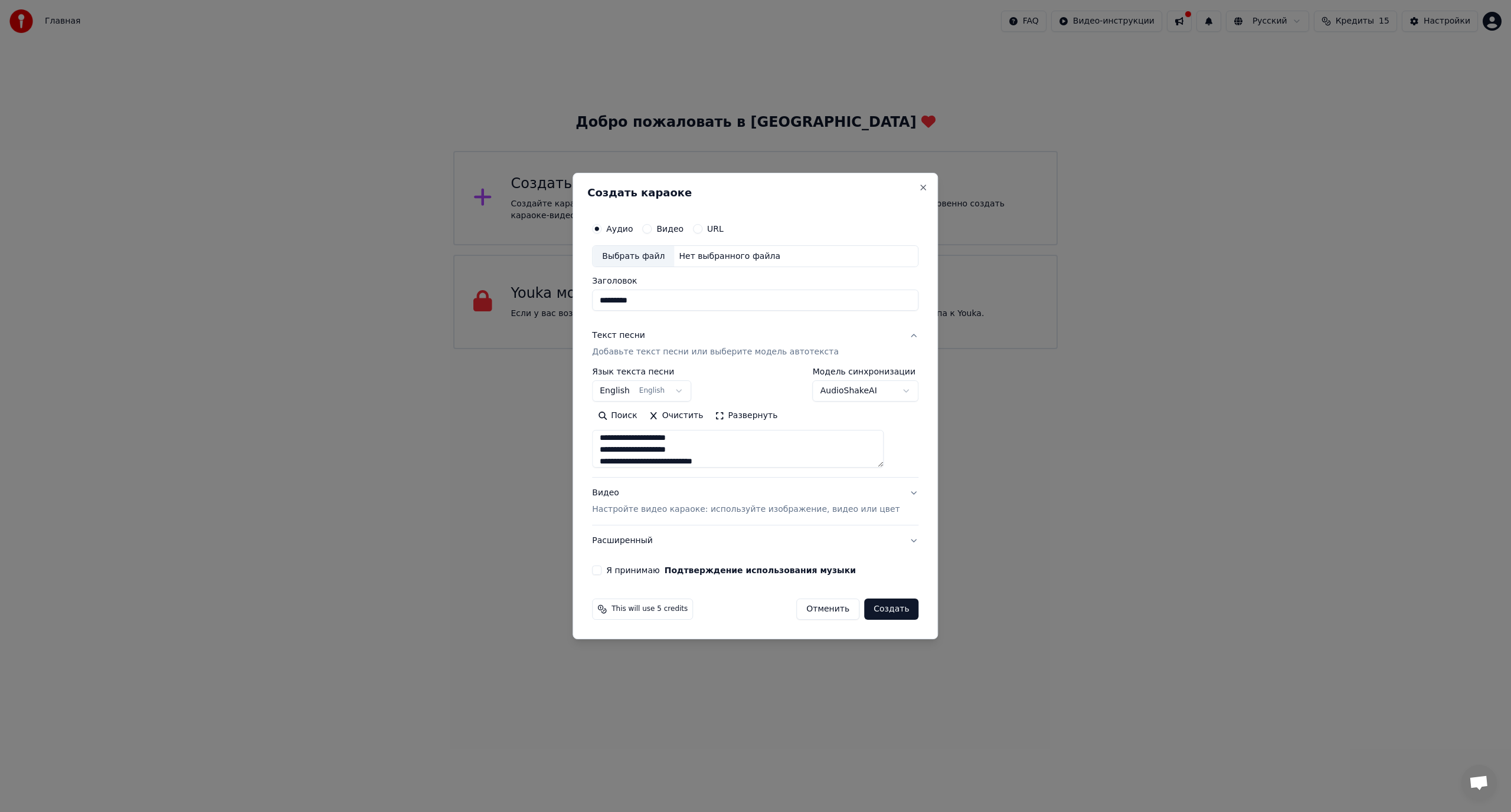
type textarea "**********"
click at [649, 510] on p "Настройте видео караоке: используйте изображение, видео или цвет" at bounding box center [745, 509] width 308 height 12
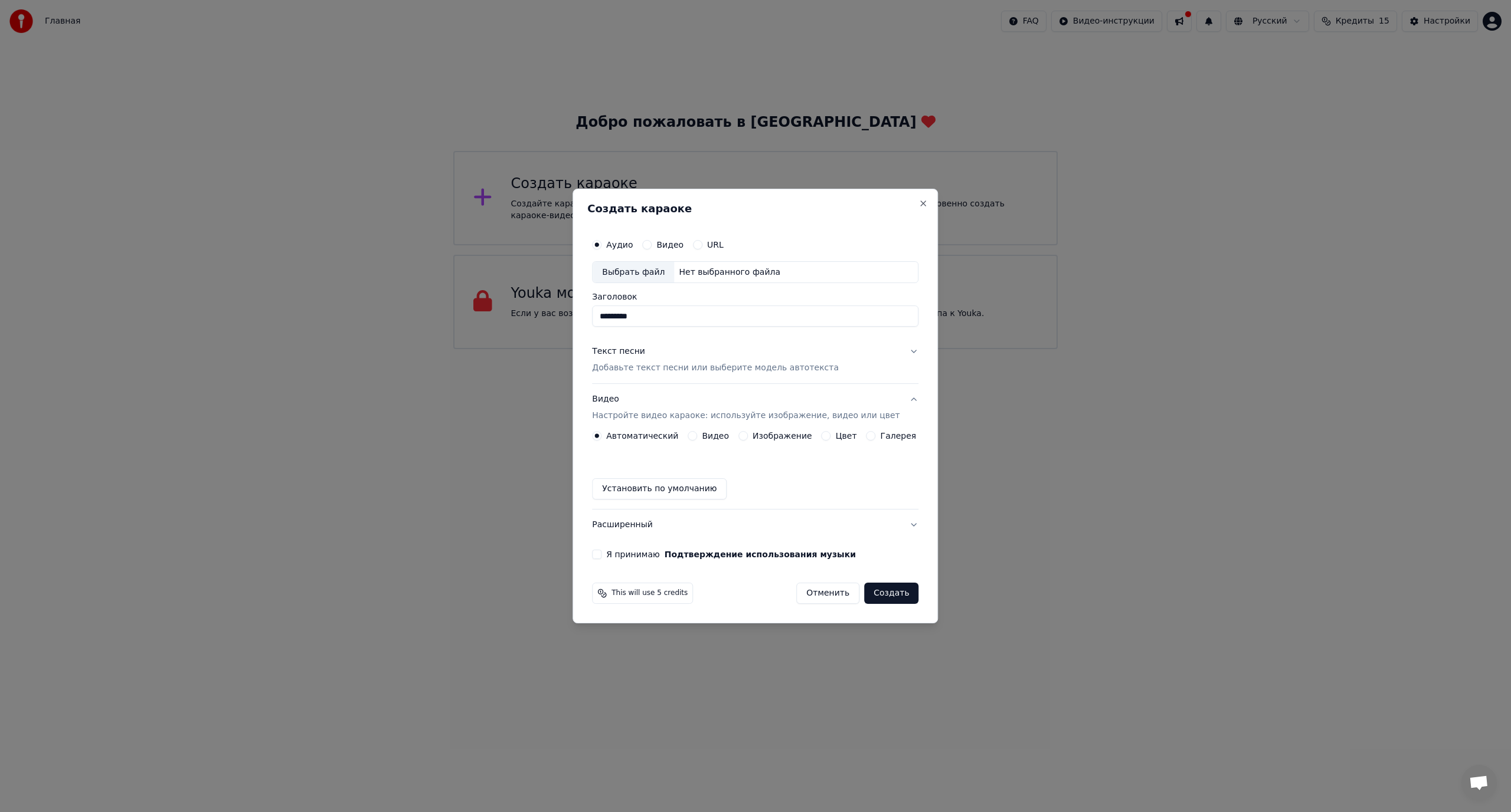
click at [875, 440] on div "Галерея" at bounding box center [891, 436] width 50 height 9
click at [866, 434] on button "Галерея" at bounding box center [871, 436] width 9 height 9
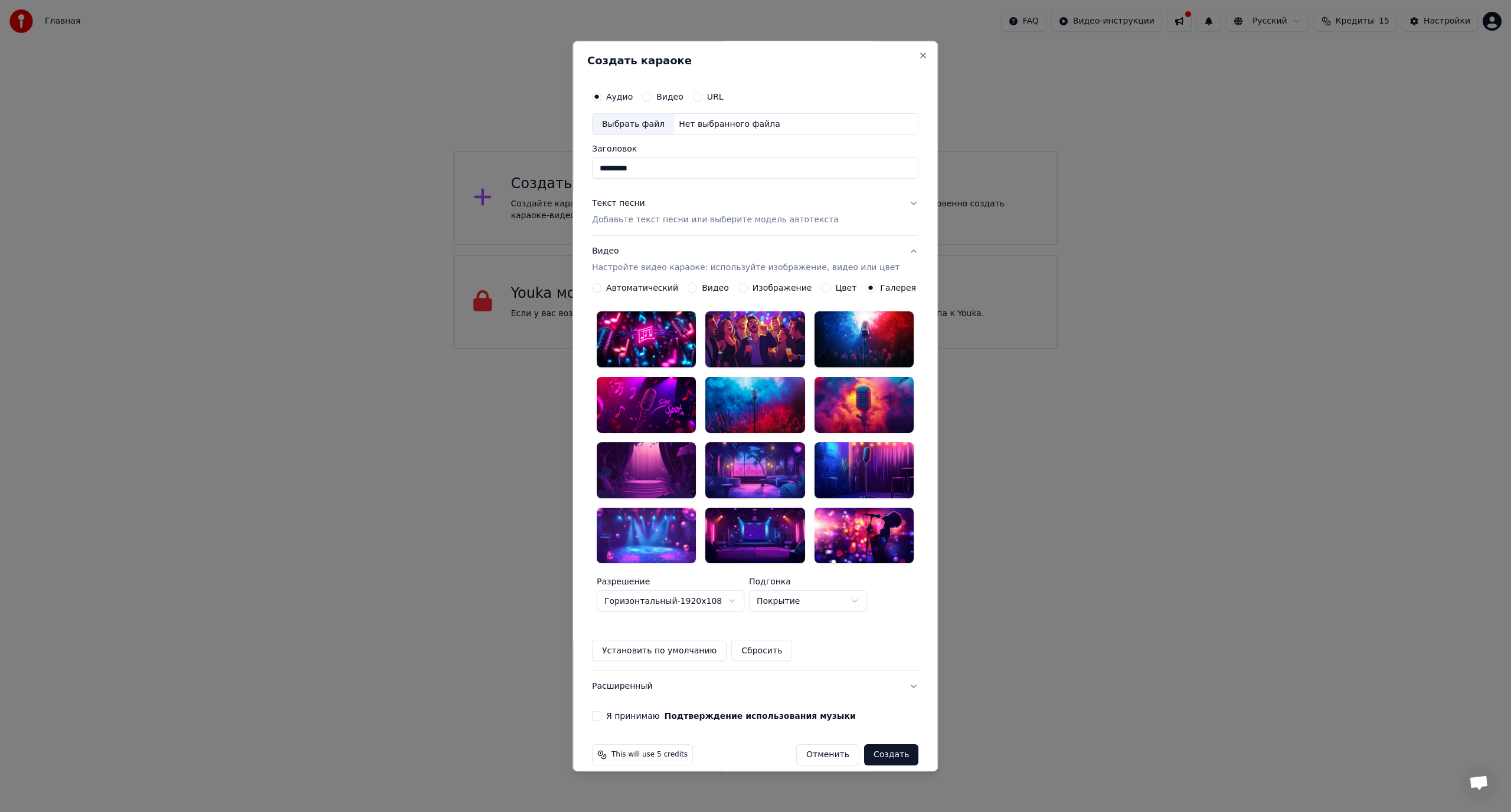
click at [658, 342] on div at bounding box center [647, 340] width 99 height 56
click at [775, 350] on div at bounding box center [756, 340] width 99 height 56
click at [863, 341] on div at bounding box center [864, 340] width 99 height 56
click at [764, 293] on label "Изображение" at bounding box center [782, 288] width 60 height 8
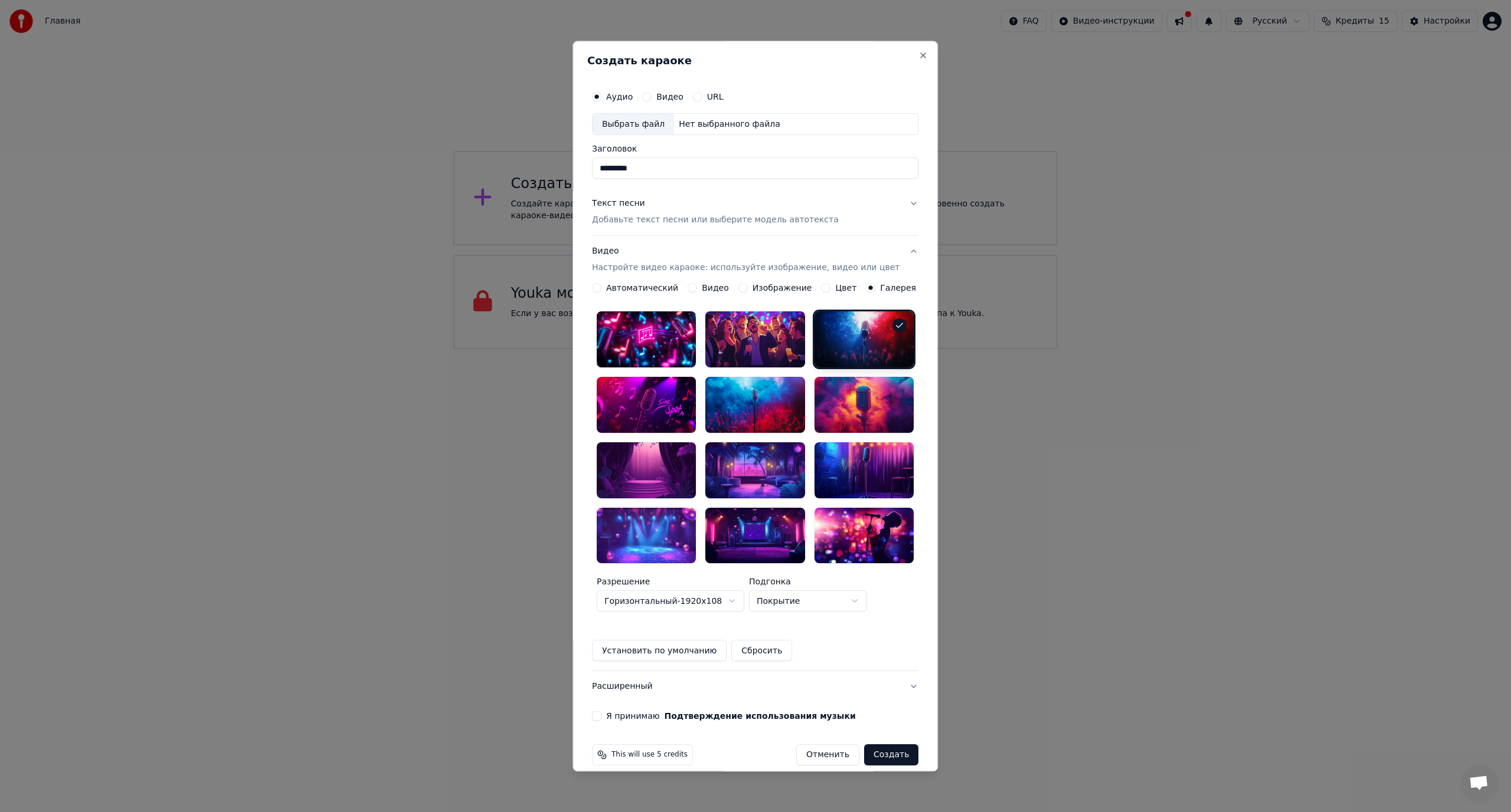
click at [748, 293] on button "Изображение" at bounding box center [743, 288] width 9 height 9
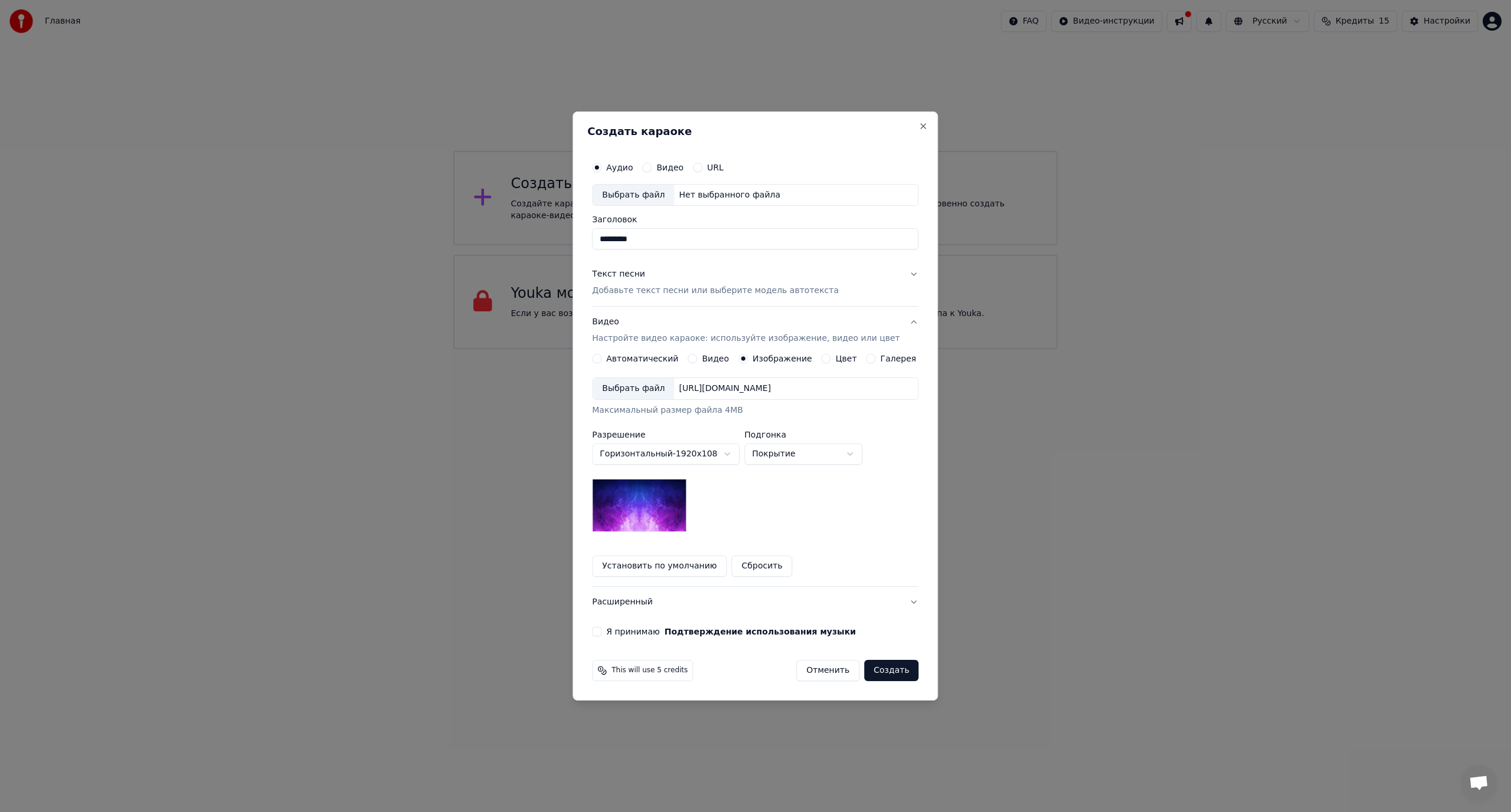
click at [874, 357] on div "Галерея" at bounding box center [891, 359] width 50 height 9
click at [866, 356] on button "Галерея" at bounding box center [871, 359] width 9 height 9
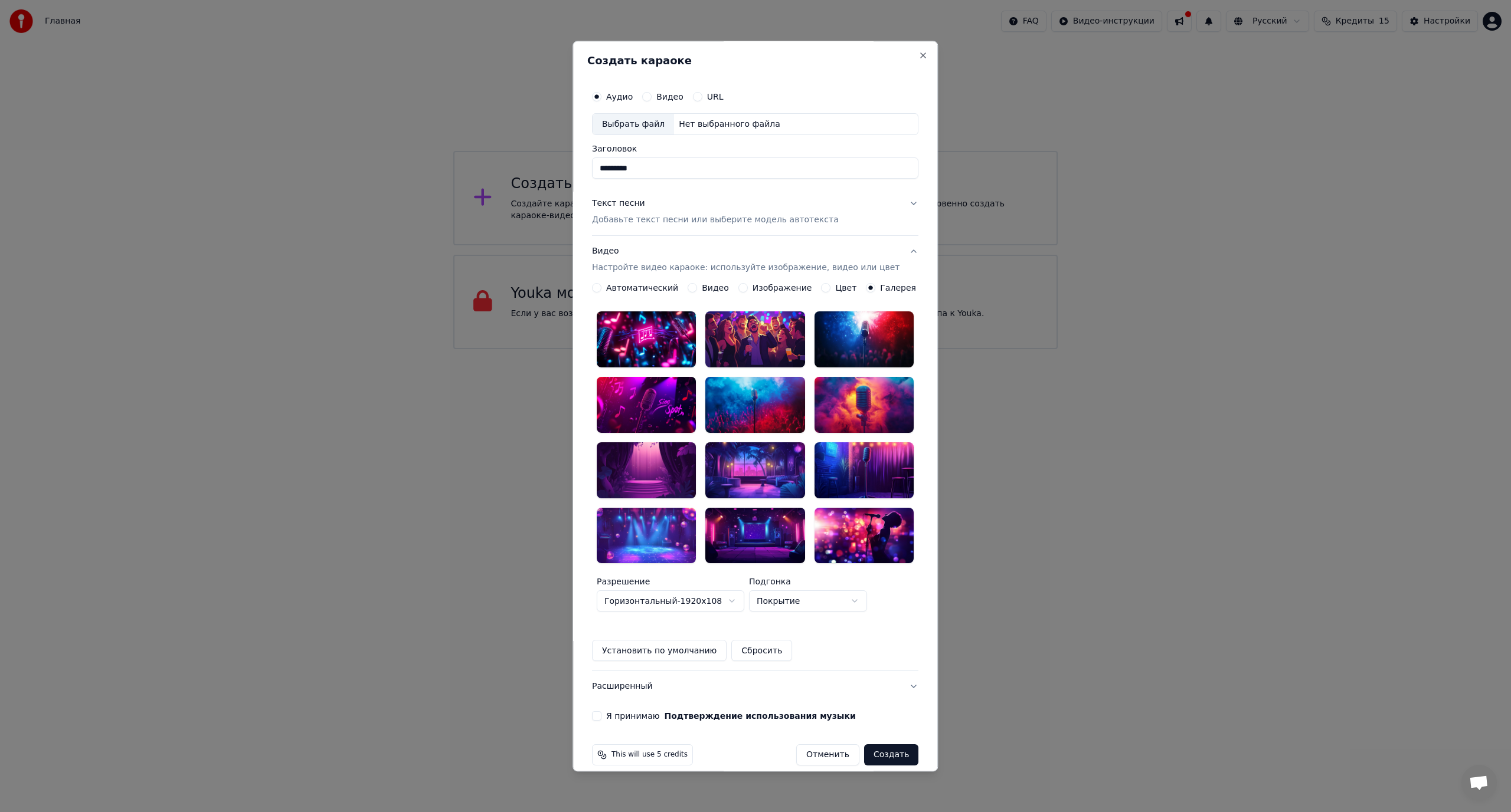
click at [657, 330] on div at bounding box center [647, 340] width 99 height 56
click at [716, 336] on div at bounding box center [756, 340] width 99 height 56
click at [686, 331] on div at bounding box center [647, 340] width 99 height 56
click at [686, 331] on icon at bounding box center [682, 326] width 9 height 9
drag, startPoint x: 686, startPoint y: 331, endPoint x: 672, endPoint y: 337, distance: 15.2
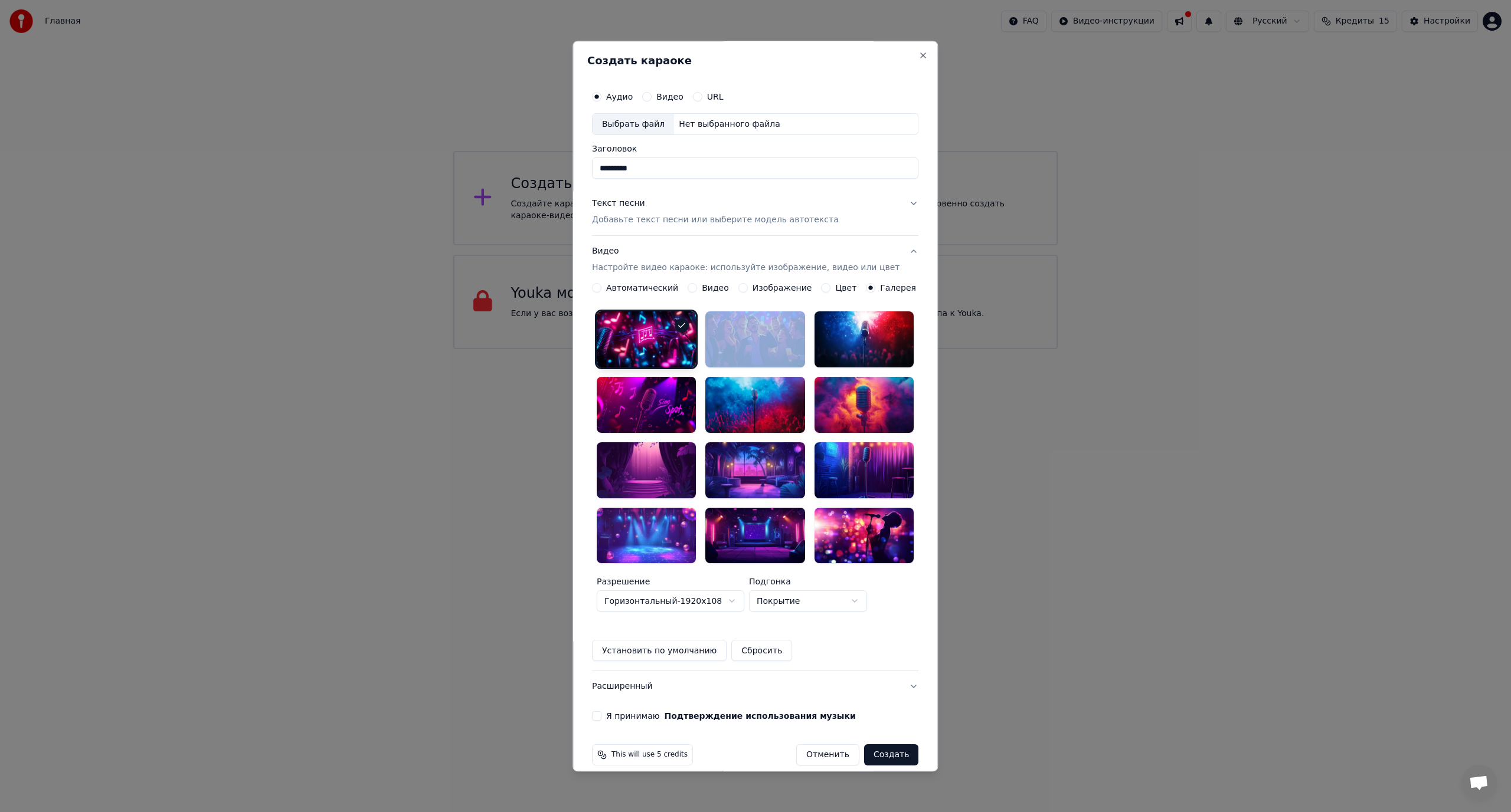
click at [684, 331] on icon at bounding box center [682, 326] width 9 height 9
click at [669, 340] on div at bounding box center [647, 340] width 99 height 56
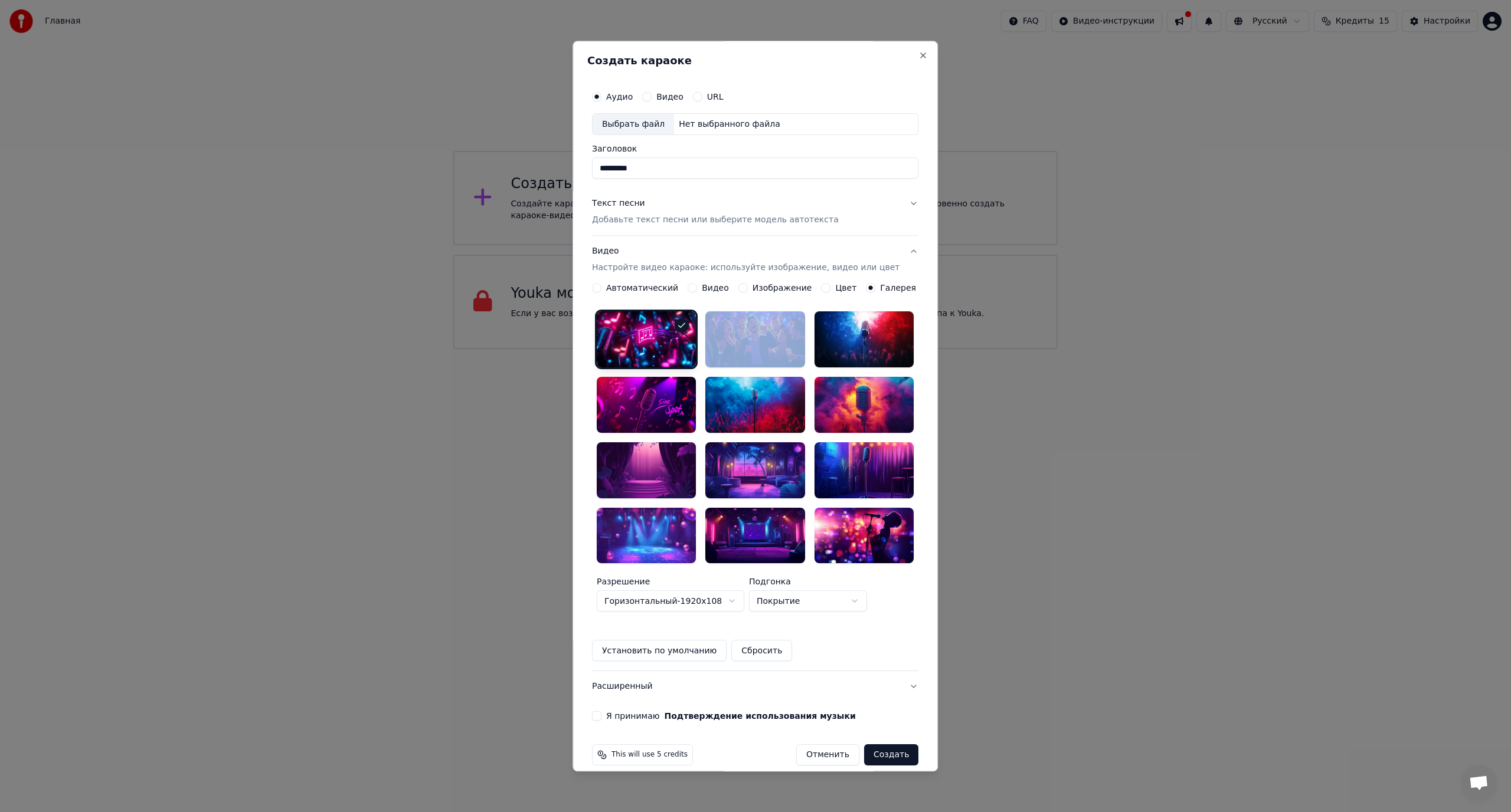
click at [784, 293] on label "Изображение" at bounding box center [782, 288] width 60 height 8
click at [748, 293] on button "Изображение" at bounding box center [743, 288] width 9 height 9
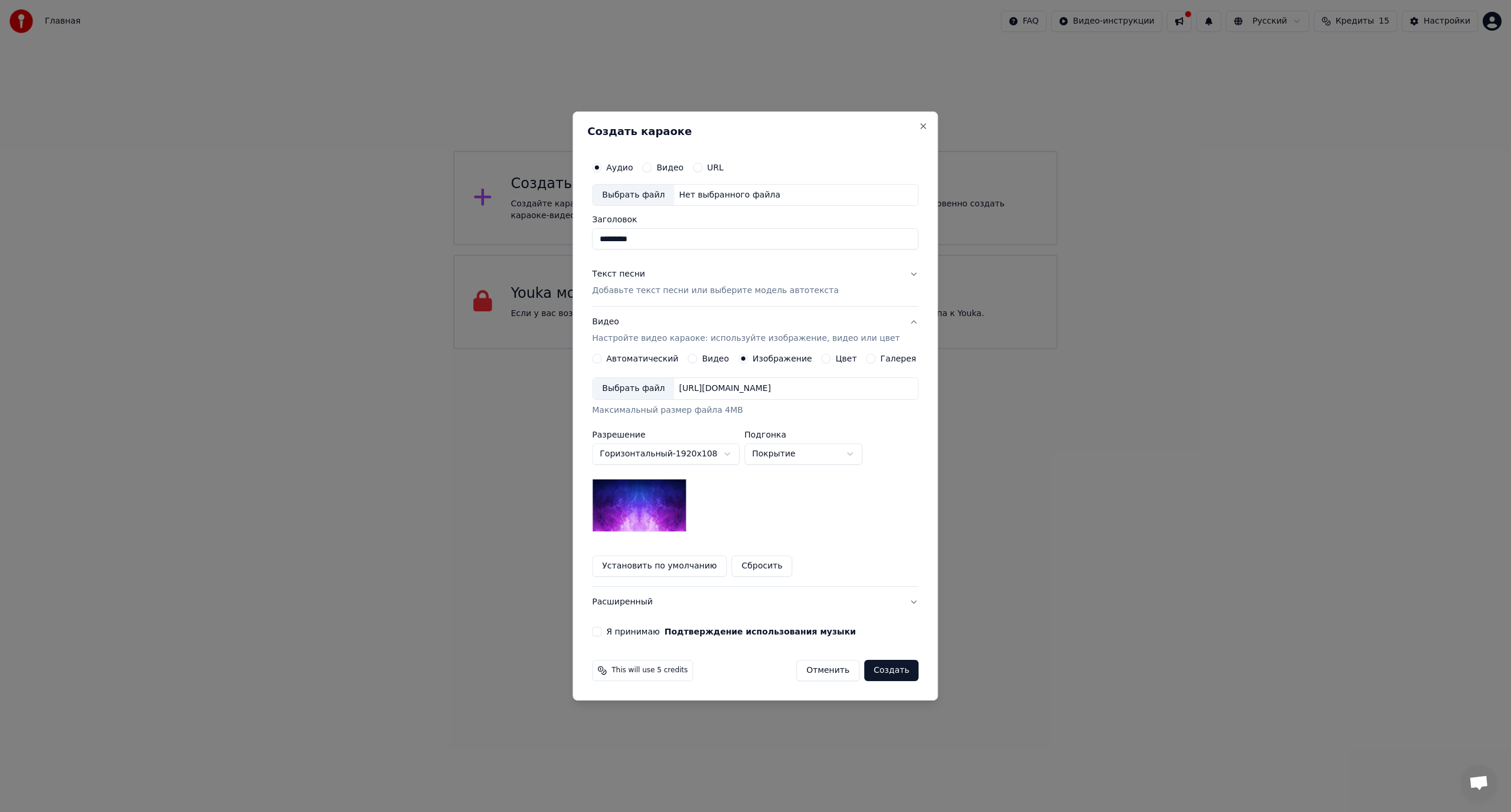
click at [872, 356] on div "Галерея" at bounding box center [891, 359] width 50 height 9
click at [866, 358] on button "Галерея" at bounding box center [871, 359] width 9 height 9
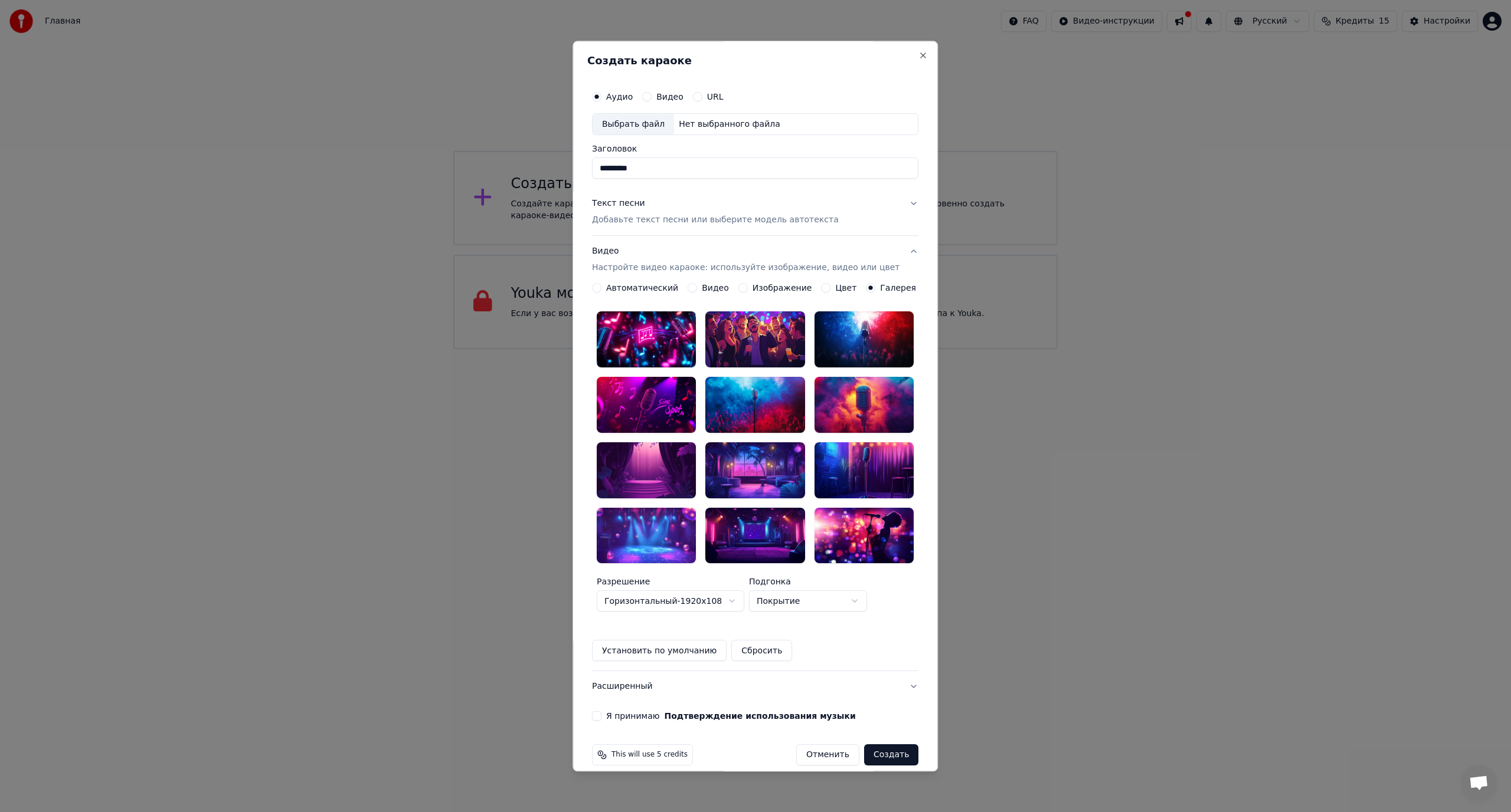
click at [828, 341] on div at bounding box center [864, 340] width 99 height 56
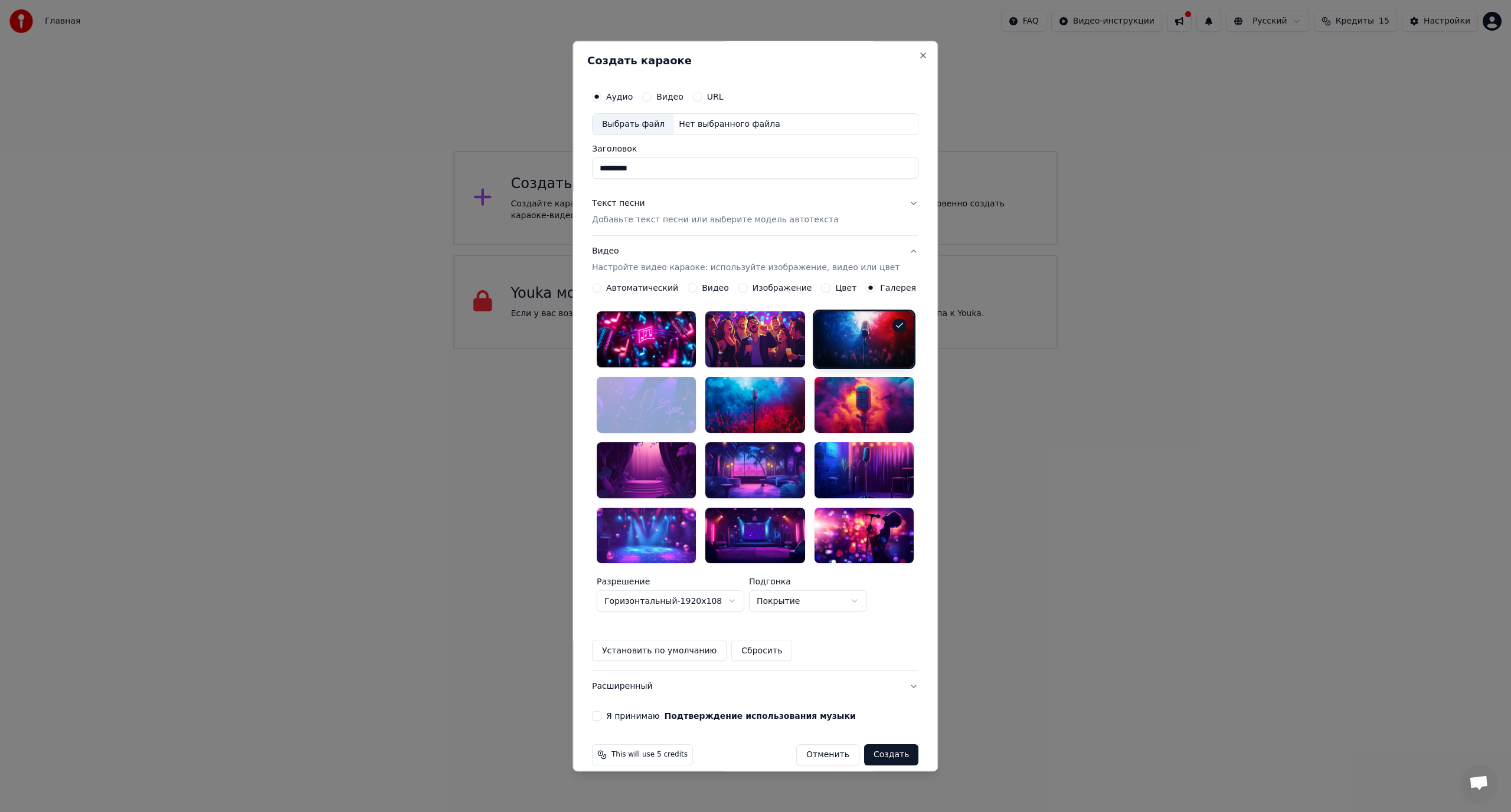
click at [828, 341] on div at bounding box center [864, 340] width 99 height 56
click at [746, 338] on div at bounding box center [756, 340] width 99 height 56
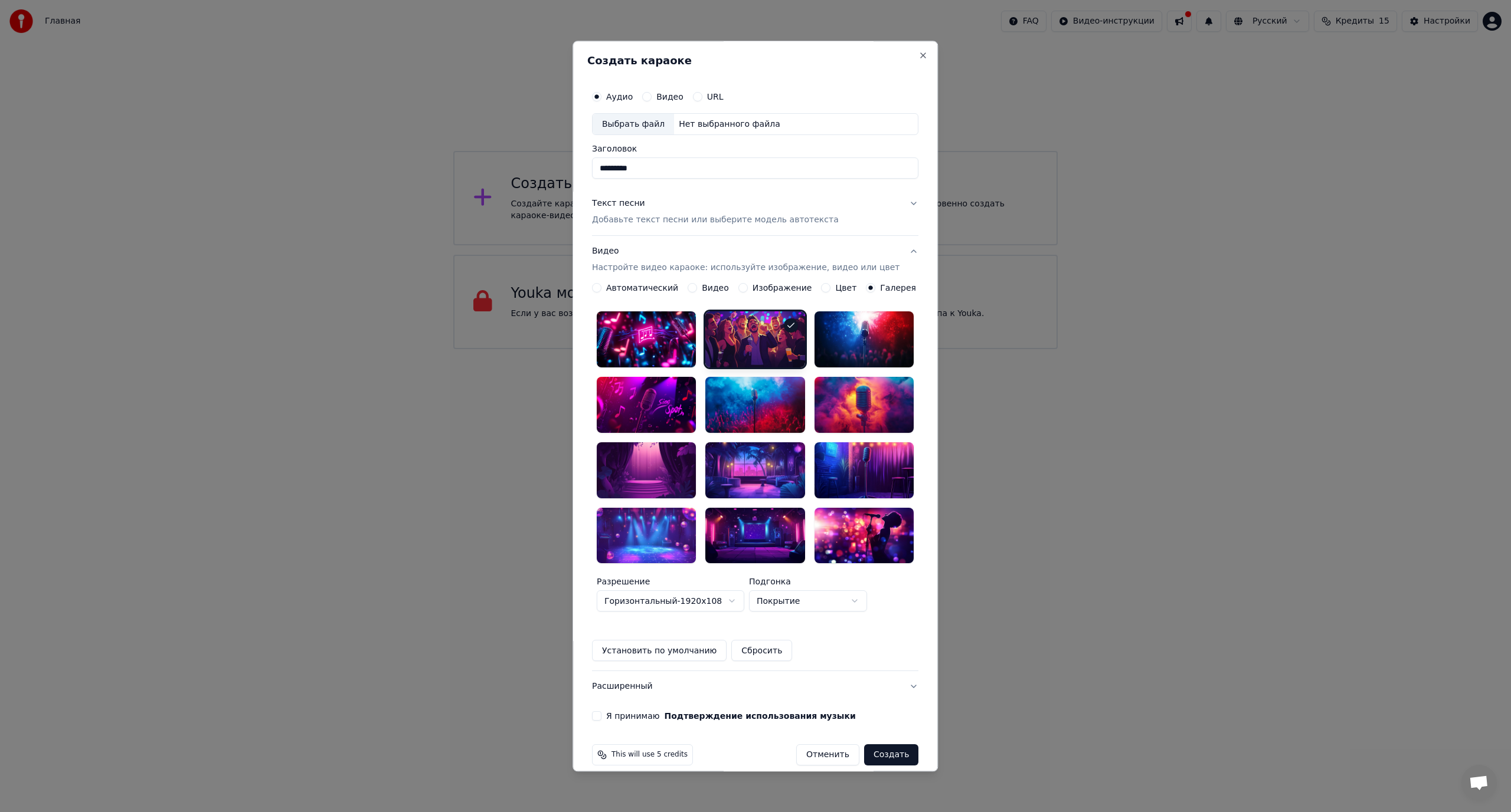
click at [645, 347] on div at bounding box center [647, 340] width 99 height 56
click at [650, 387] on div at bounding box center [647, 405] width 99 height 56
click at [765, 404] on div at bounding box center [756, 405] width 99 height 56
click at [857, 409] on div at bounding box center [864, 405] width 99 height 56
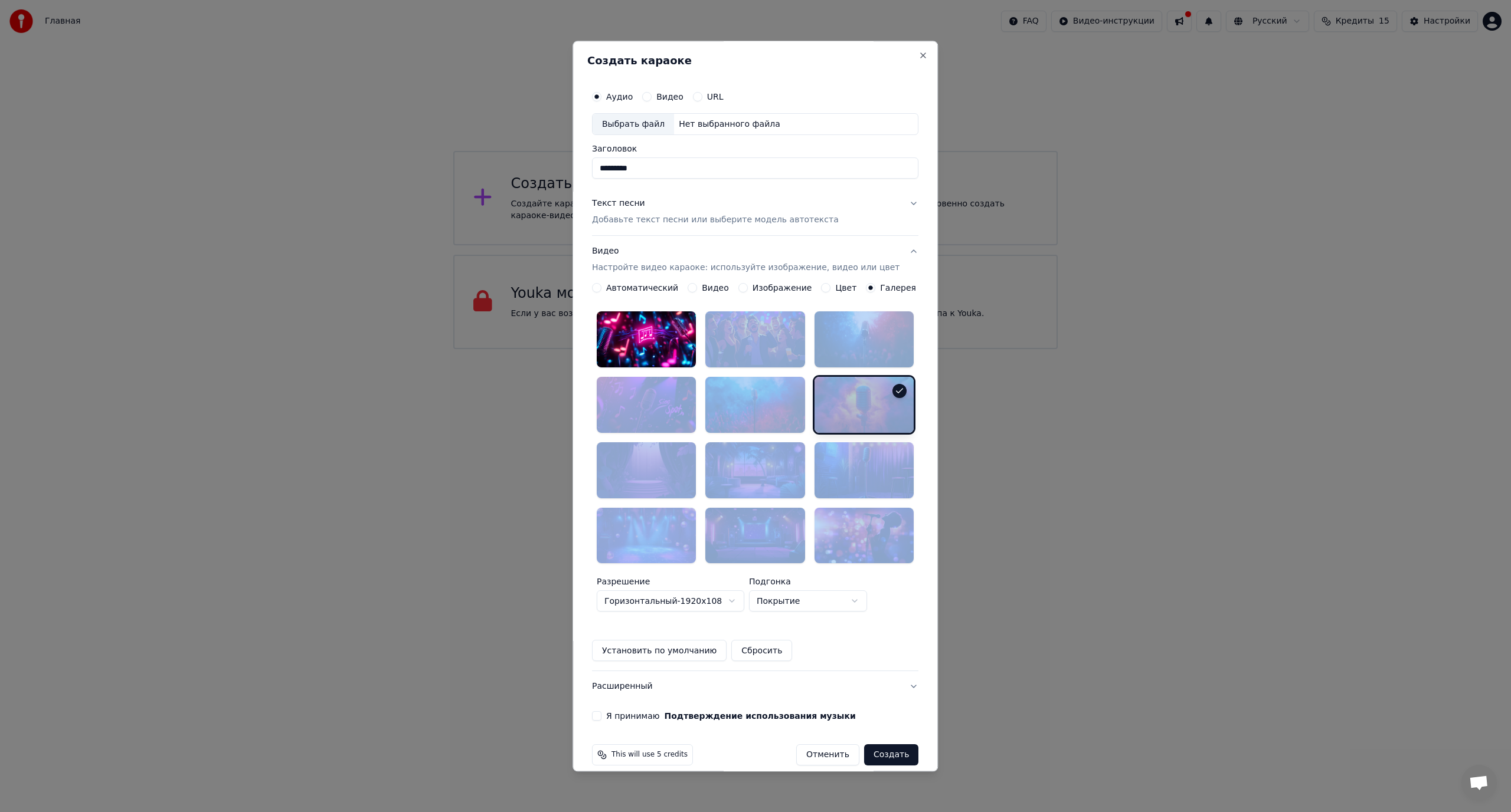
drag, startPoint x: 646, startPoint y: 340, endPoint x: 834, endPoint y: 509, distance: 252.8
click at [834, 509] on div at bounding box center [756, 438] width 317 height 252
click at [647, 358] on div at bounding box center [647, 340] width 99 height 56
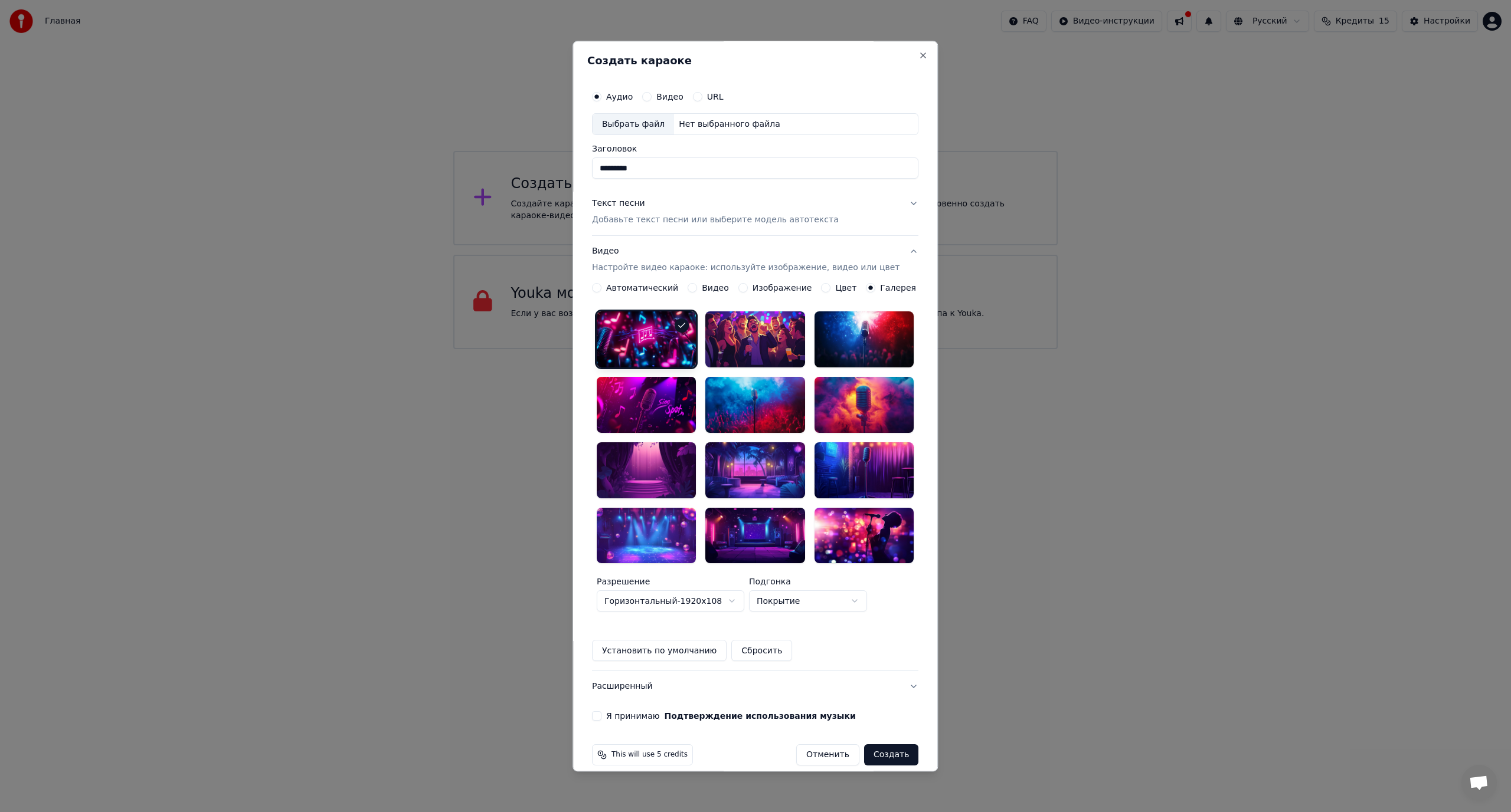
click at [763, 289] on label "Изображение" at bounding box center [782, 288] width 60 height 8
click at [748, 289] on button "Изображение" at bounding box center [743, 288] width 9 height 9
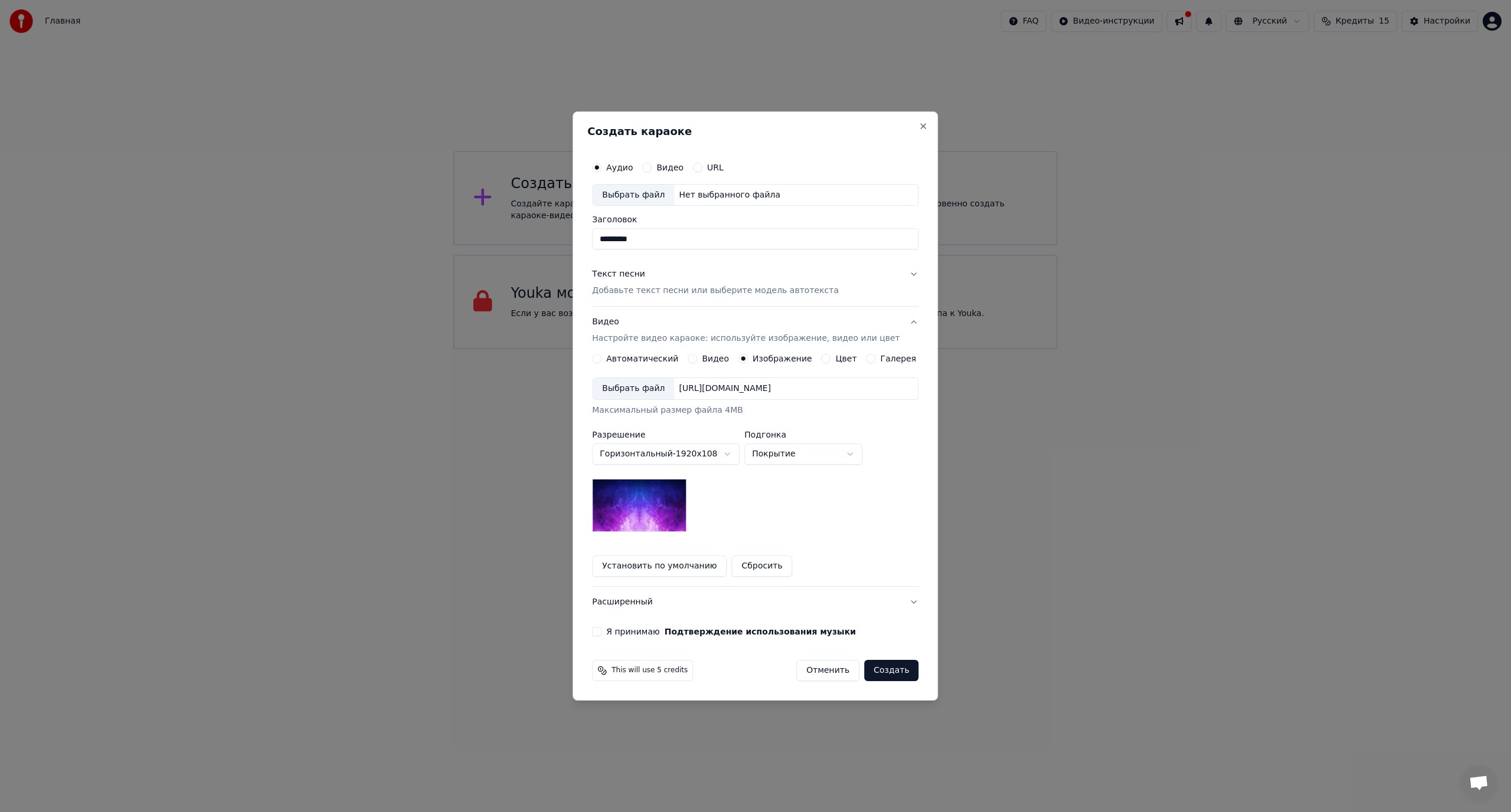
click at [645, 359] on label "Автоматический" at bounding box center [642, 358] width 72 height 8
click at [602, 359] on button "Автоматический" at bounding box center [596, 359] width 9 height 9
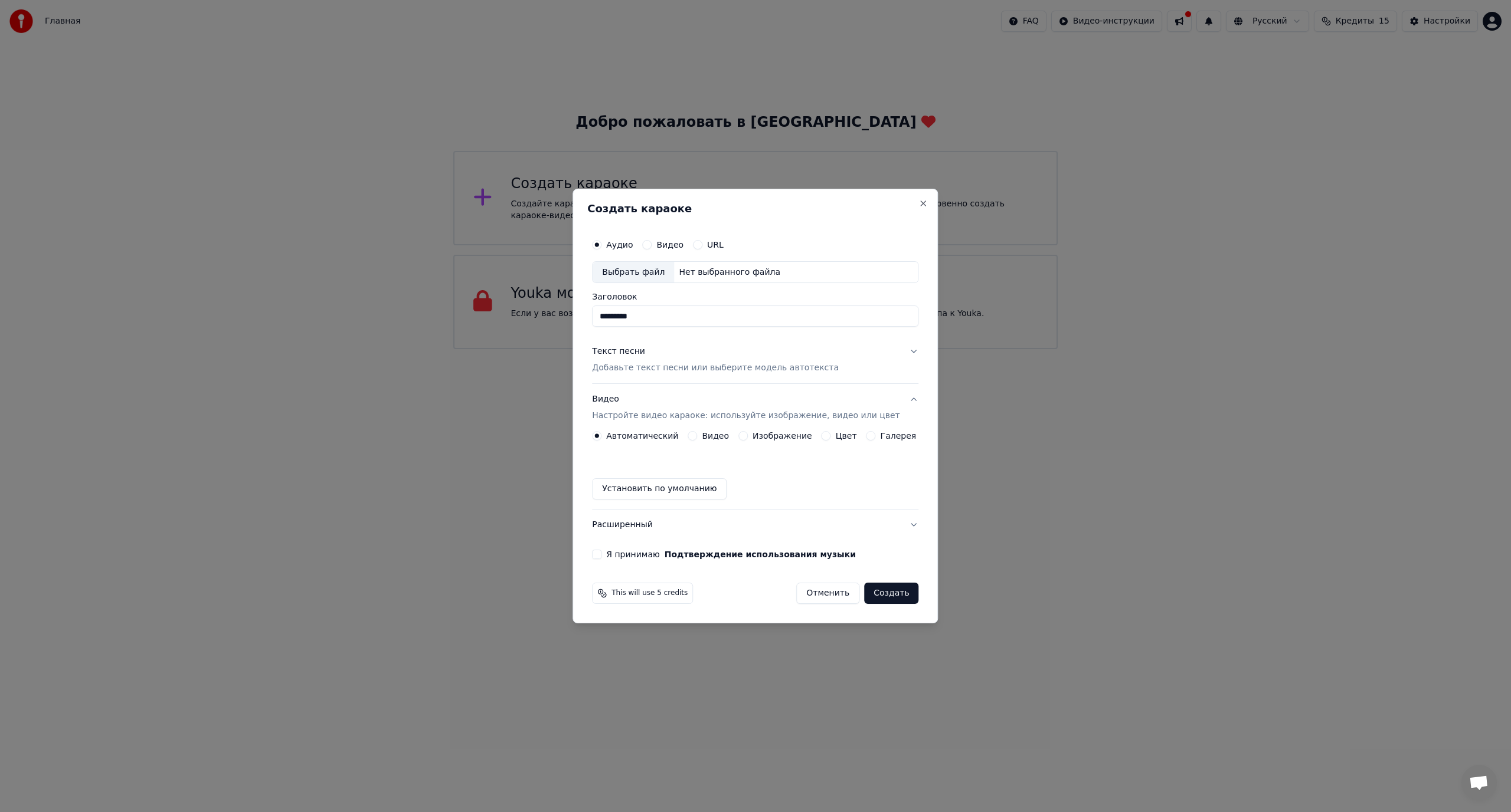
click at [704, 436] on div "Видео" at bounding box center [708, 436] width 41 height 9
click at [697, 436] on button "Видео" at bounding box center [692, 436] width 9 height 9
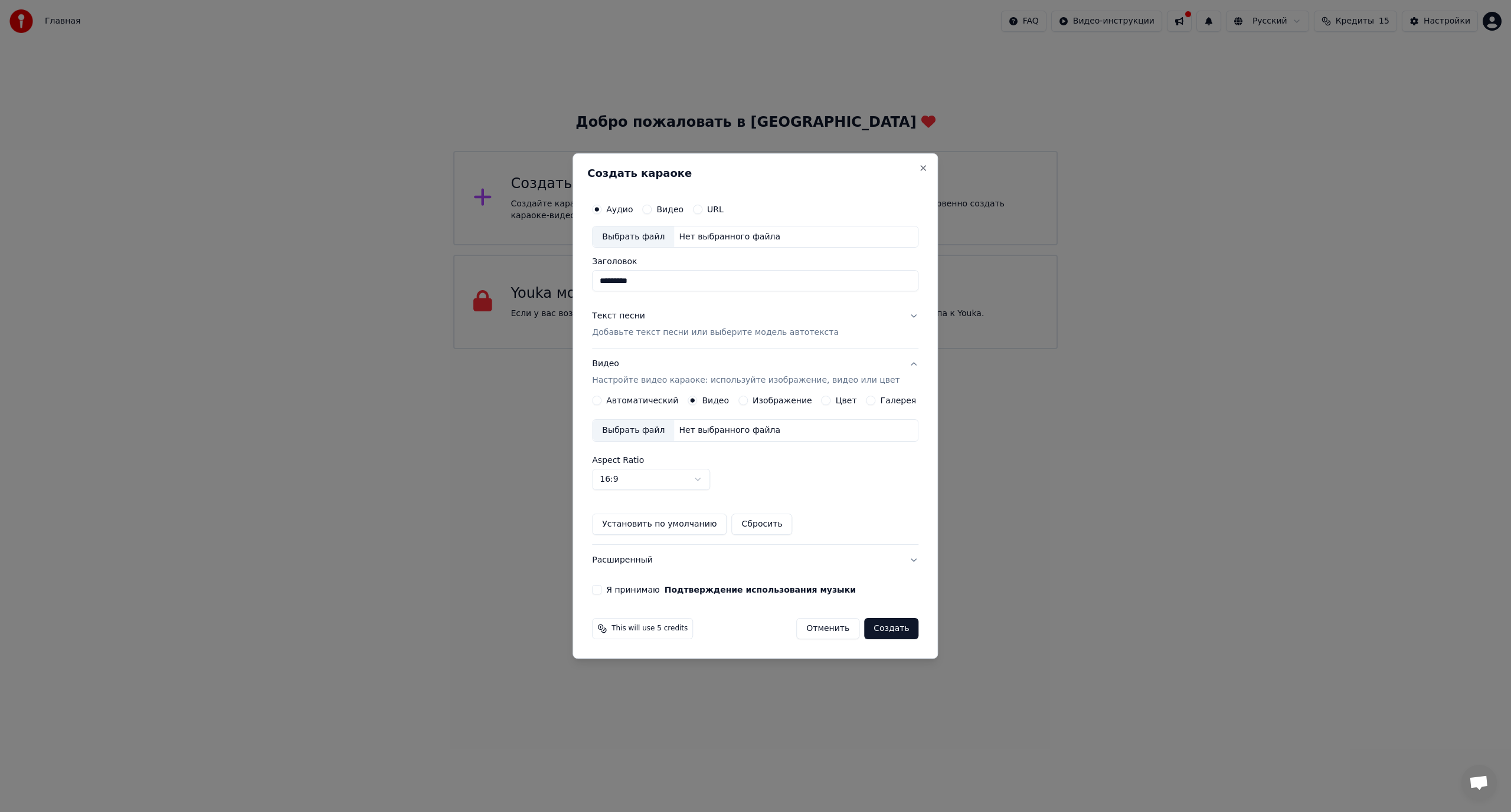
click at [836, 404] on label "Цвет" at bounding box center [846, 400] width 21 height 8
click at [831, 404] on button "Цвет" at bounding box center [826, 400] width 9 height 9
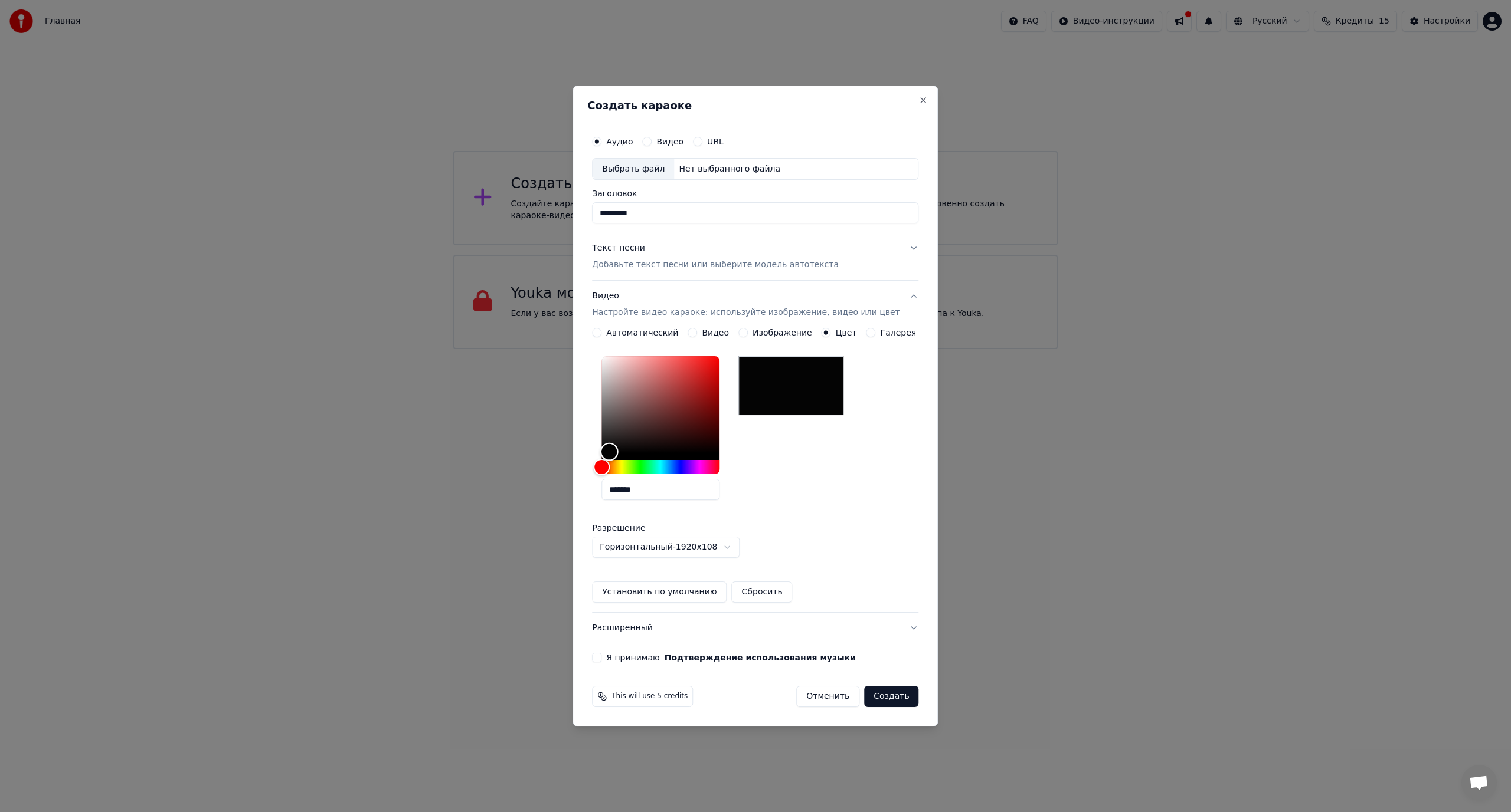
type input "*******"
drag, startPoint x: 614, startPoint y: 452, endPoint x: 610, endPoint y: 464, distance: 12.6
click at [610, 464] on div at bounding box center [660, 415] width 118 height 118
click at [754, 333] on div "Изображение" at bounding box center [775, 332] width 74 height 9
click at [745, 333] on button "Изображение" at bounding box center [743, 332] width 9 height 9
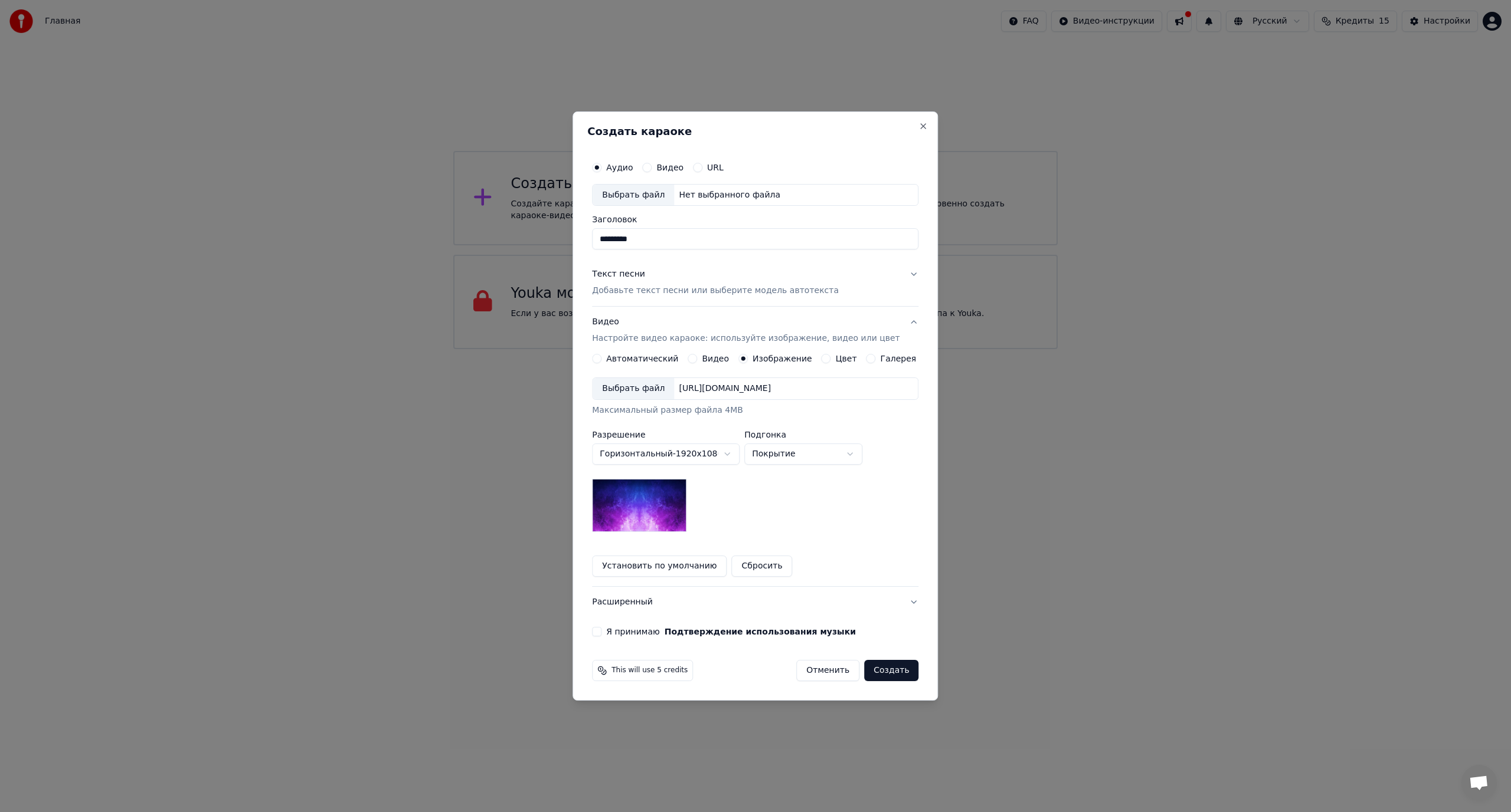
click at [776, 385] on div "[URL][DOMAIN_NAME]" at bounding box center [724, 388] width 102 height 12
click at [752, 388] on div "[URL][DOMAIN_NAME]" at bounding box center [724, 388] width 102 height 12
click at [775, 538] on div "**********" at bounding box center [755, 466] width 326 height 223
click at [669, 164] on label "Видео" at bounding box center [670, 168] width 27 height 8
click at [651, 164] on button "Видео" at bounding box center [647, 168] width 9 height 9
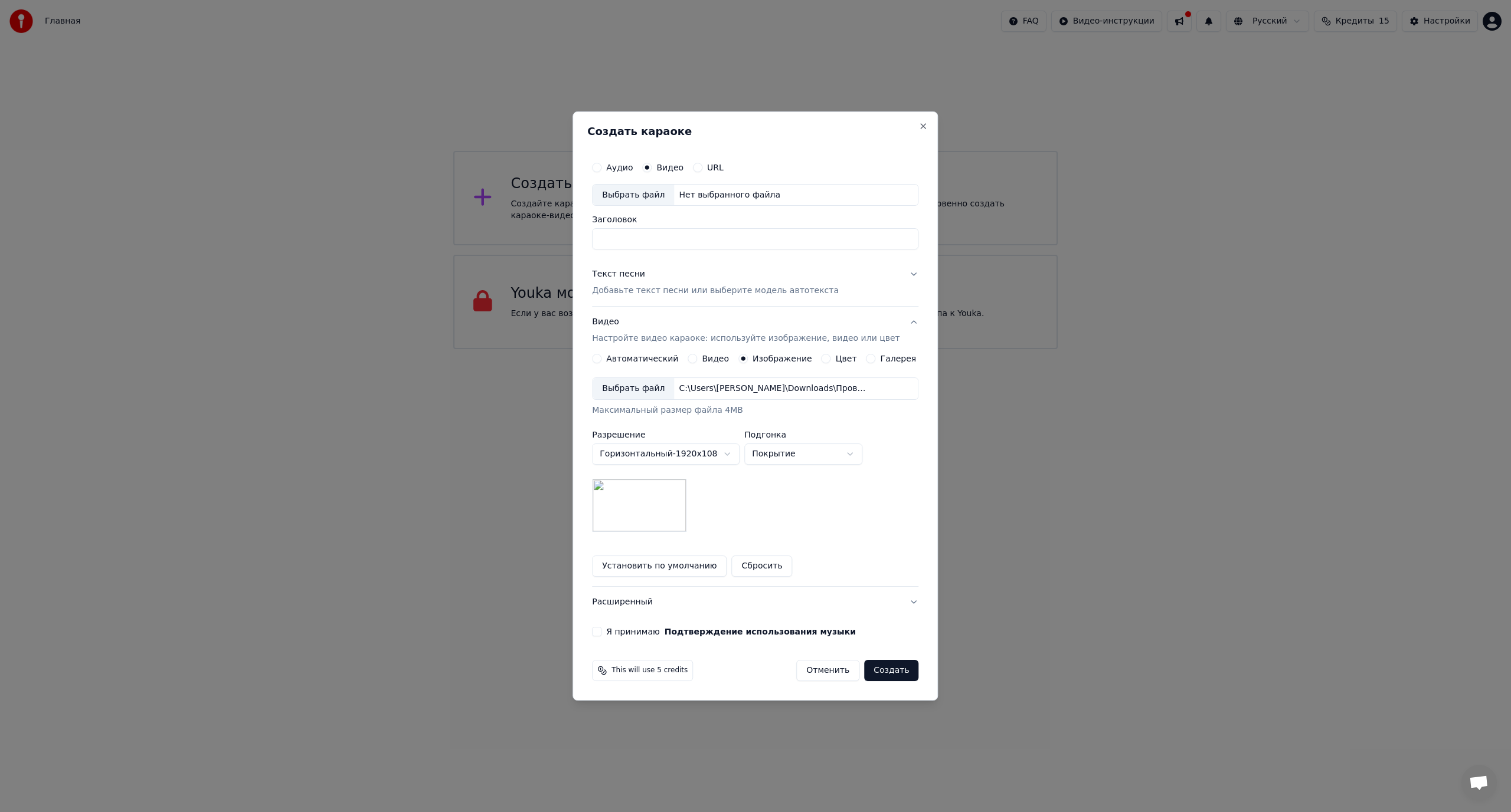
click at [628, 164] on label "Аудио" at bounding box center [619, 168] width 27 height 8
click at [602, 164] on button "Аудио" at bounding box center [596, 168] width 9 height 9
click at [666, 168] on div "Видео" at bounding box center [662, 168] width 41 height 9
click at [668, 168] on label "Видео" at bounding box center [670, 168] width 27 height 8
click at [651, 168] on button "Видео" at bounding box center [647, 168] width 9 height 9
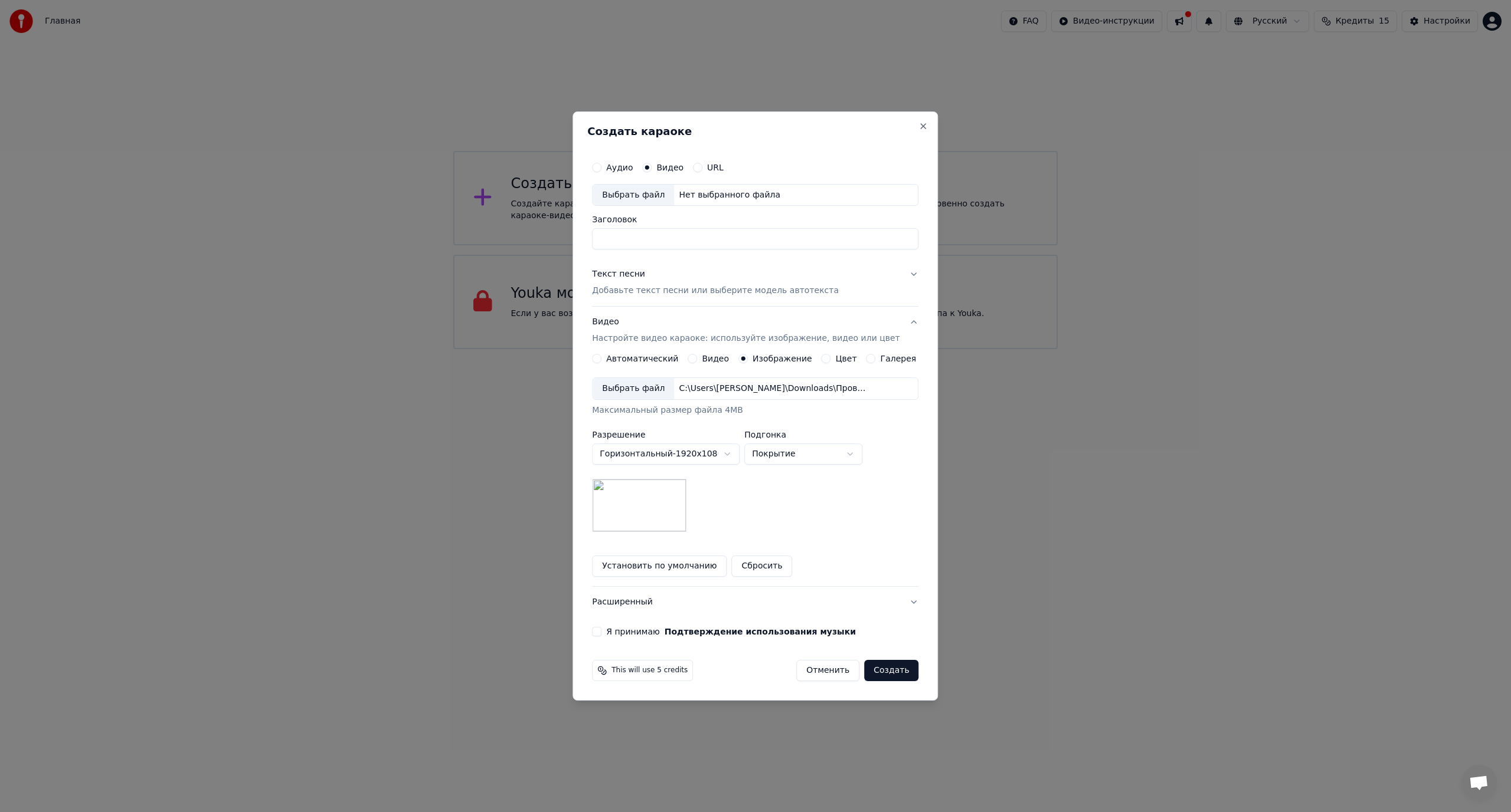
click at [645, 240] on input "Заголовок" at bounding box center [755, 239] width 326 height 21
type input "*"
type input "**********"
click at [644, 291] on p "Добавьте текст песни или выберите модель автотекста" at bounding box center [714, 291] width 246 height 12
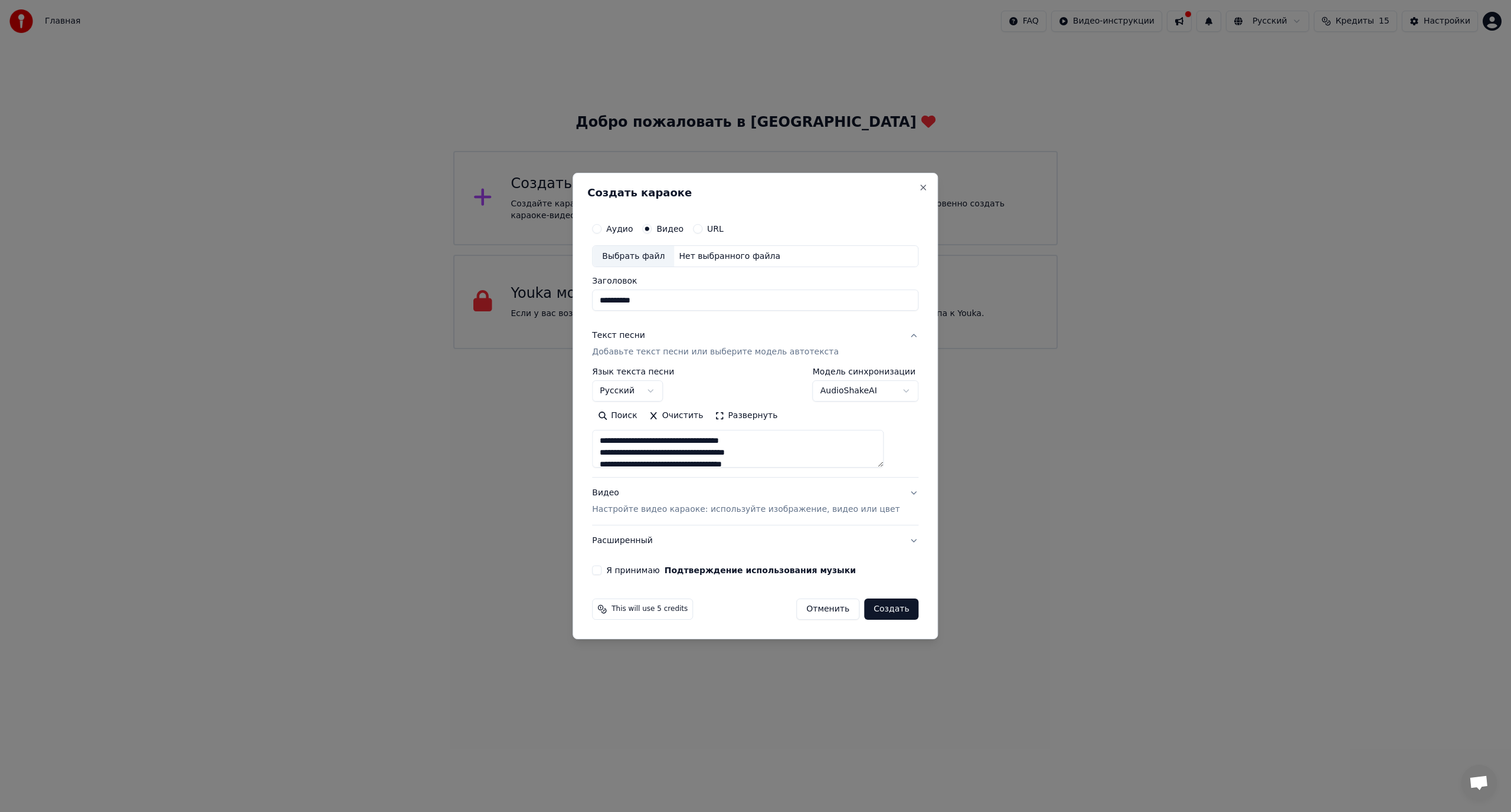
click at [897, 335] on button "Текст песни Добавьте текст песни или выберите модель автотекста" at bounding box center [755, 345] width 326 height 48
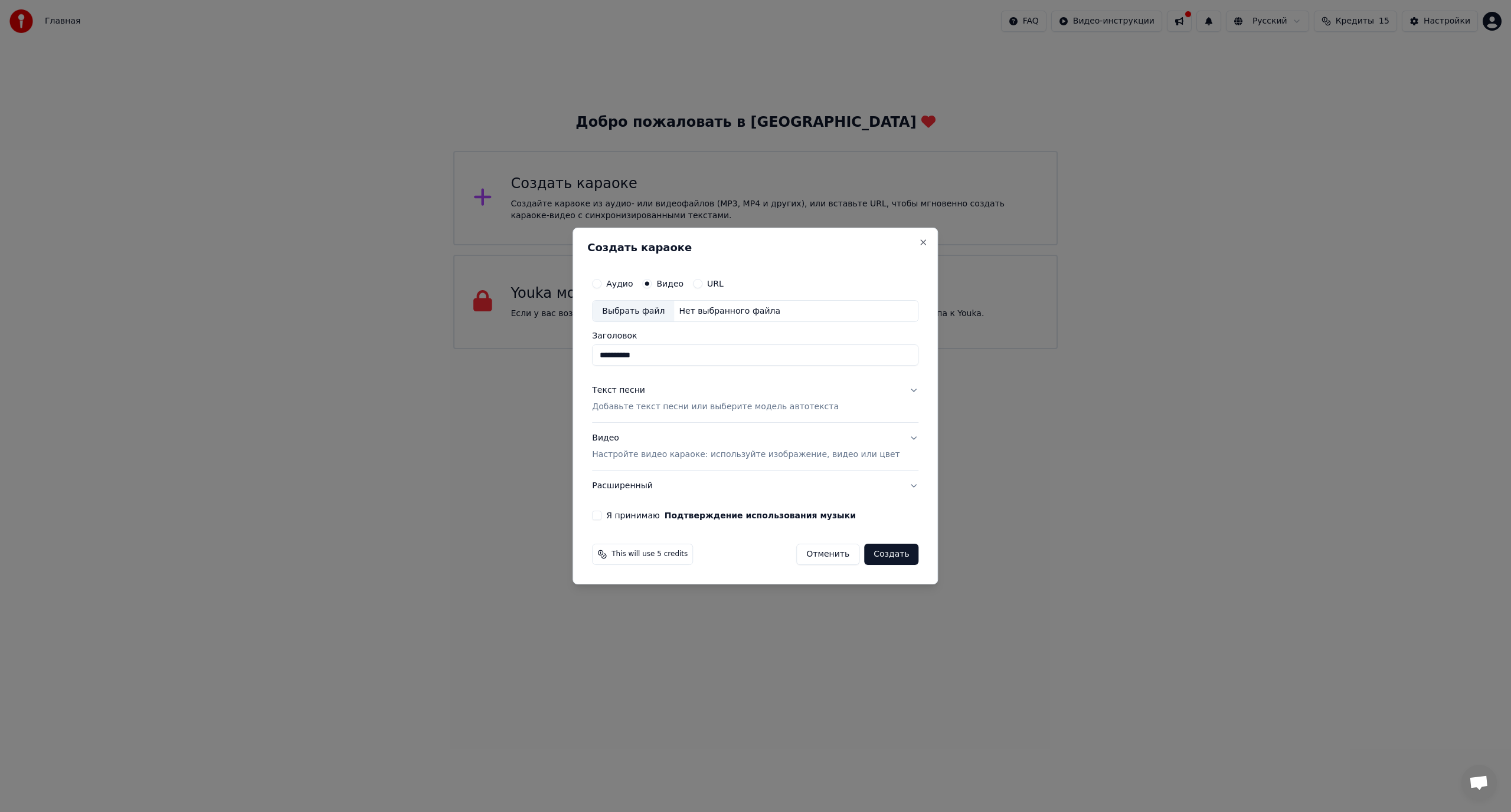
click at [722, 442] on div "Видео Настройте видео караоке: используйте изображение, видео или цвет" at bounding box center [745, 447] width 308 height 28
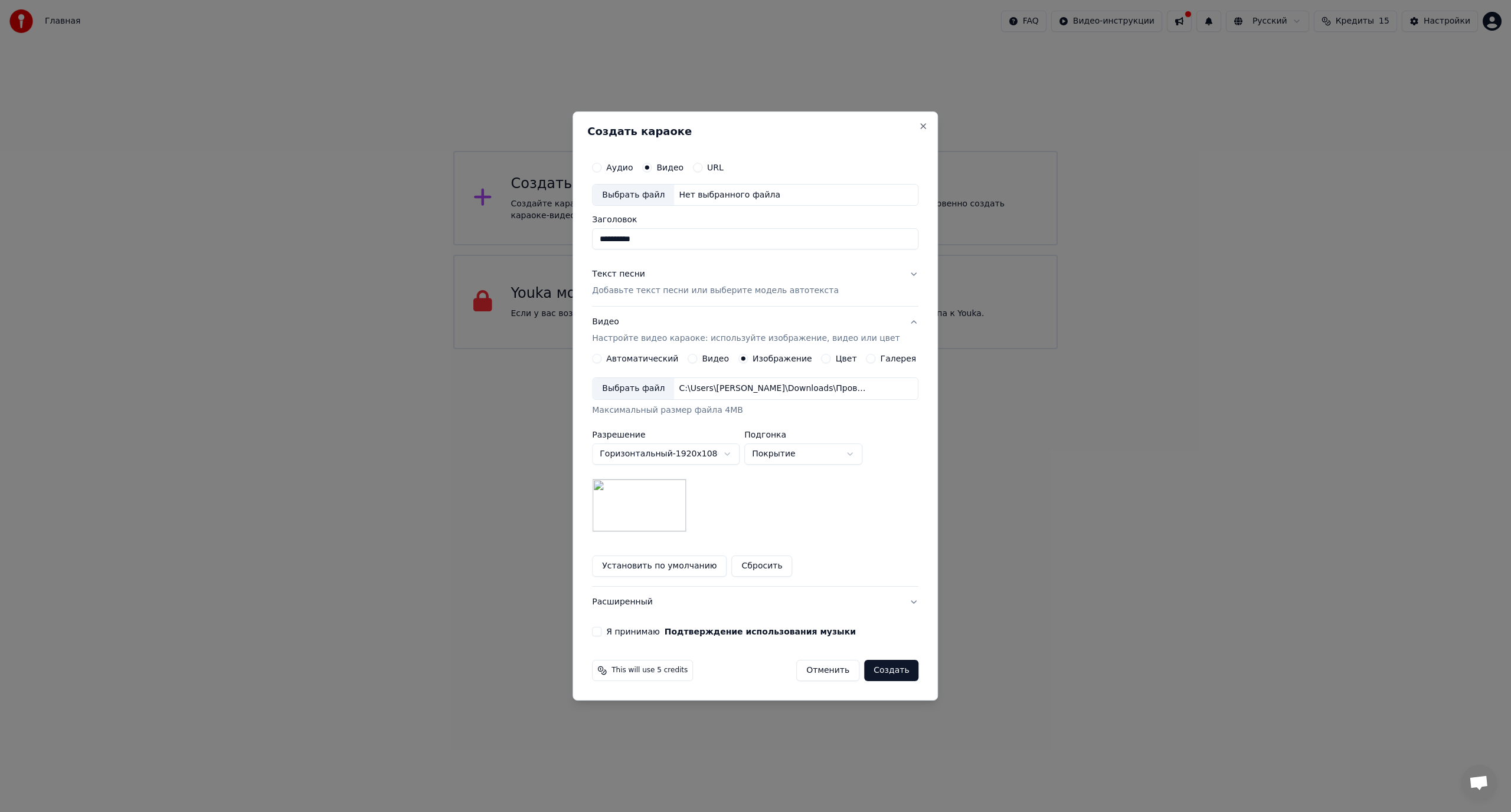
click at [602, 635] on button "Я принимаю Подтверждение использования музыки" at bounding box center [596, 632] width 9 height 9
click at [871, 673] on button "Создать" at bounding box center [890, 670] width 54 height 21
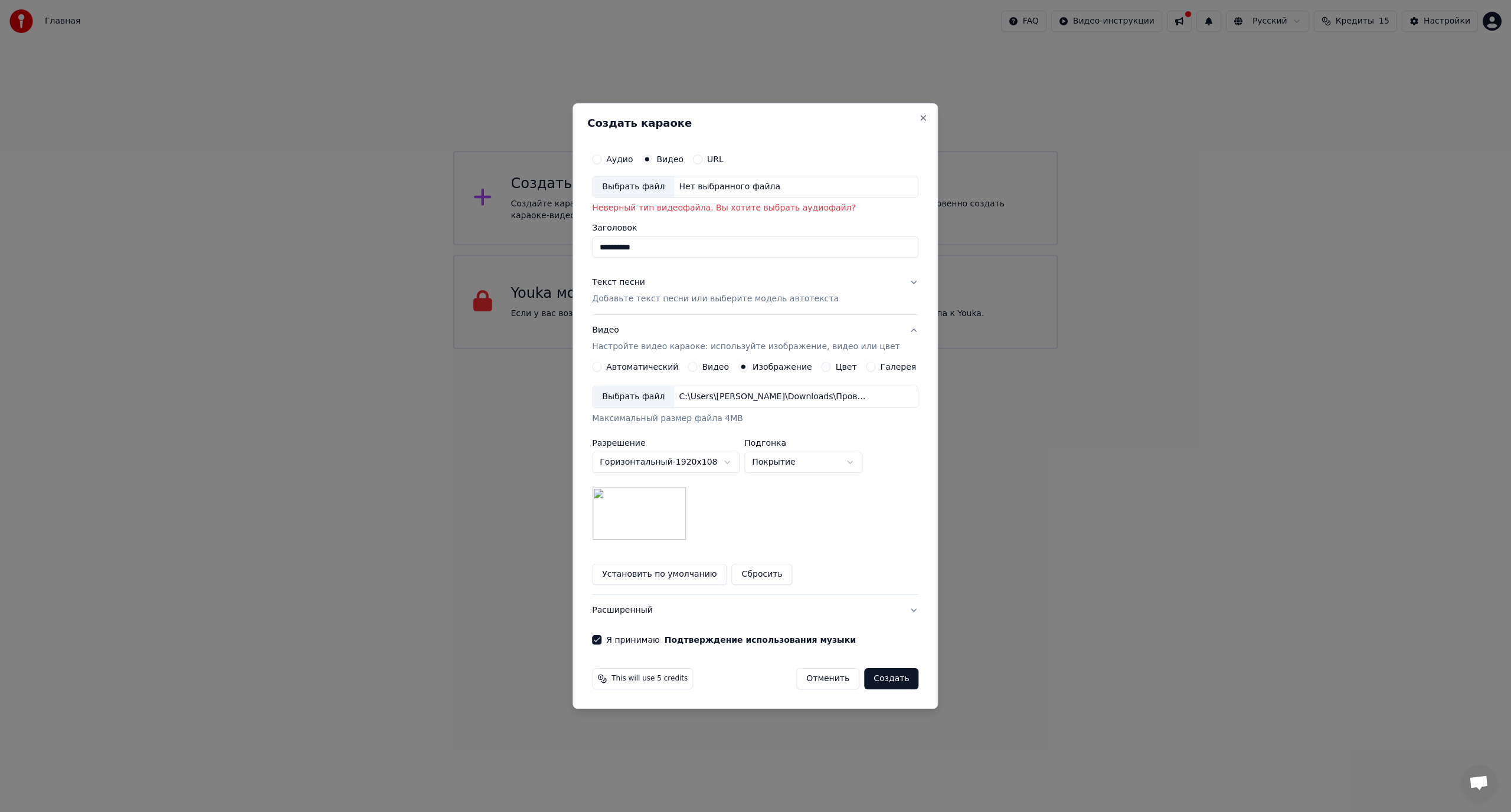
click at [693, 181] on div "Нет выбранного файла" at bounding box center [729, 187] width 111 height 12
click at [633, 159] on label "Аудио" at bounding box center [619, 158] width 27 height 8
click at [602, 159] on button "Аудио" at bounding box center [596, 159] width 9 height 9
click at [696, 187] on div "Нет выбранного файла" at bounding box center [729, 187] width 111 height 12
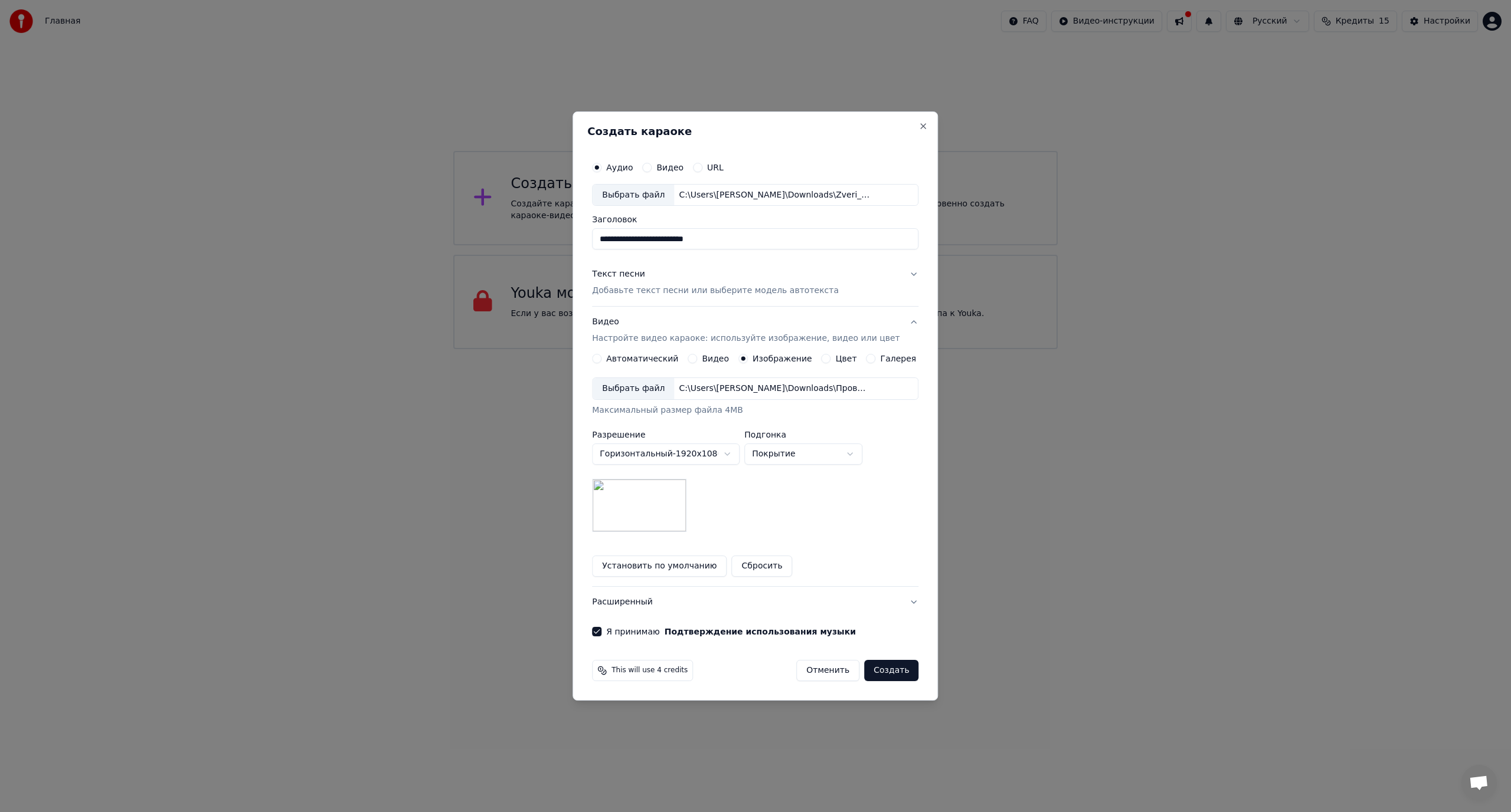
click at [653, 238] on input "**********" at bounding box center [755, 239] width 326 height 21
drag, startPoint x: 730, startPoint y: 238, endPoint x: 514, endPoint y: 229, distance: 216.2
click at [514, 229] on body "**********" at bounding box center [756, 175] width 1511 height 350
type input "**********"
click at [728, 294] on p "Добавьте текст песни или выберите модель автотекста" at bounding box center [714, 291] width 246 height 12
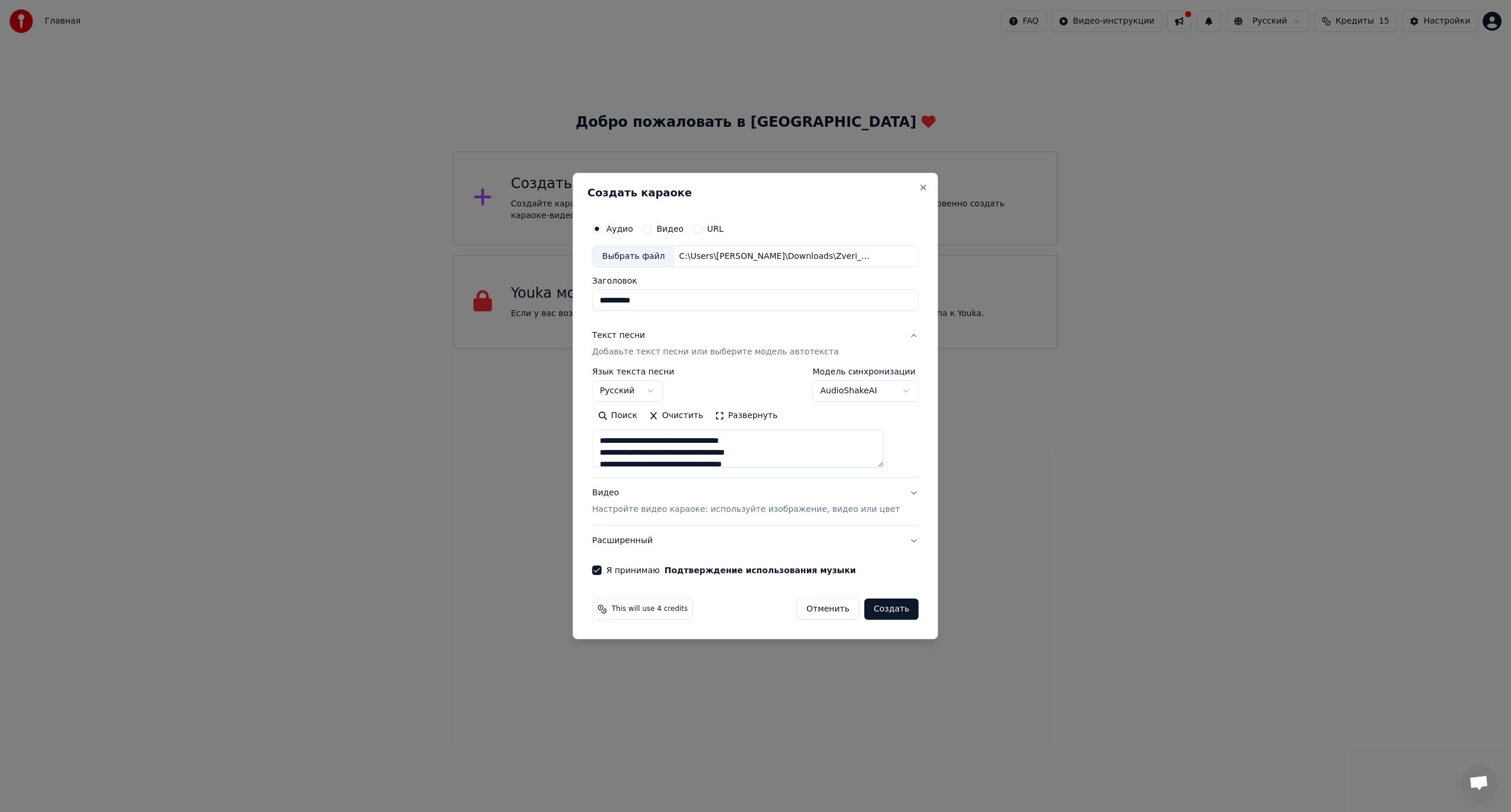
click at [722, 332] on div "Текст песни Добавьте текст песни или выберите модель автотекста" at bounding box center [714, 344] width 246 height 28
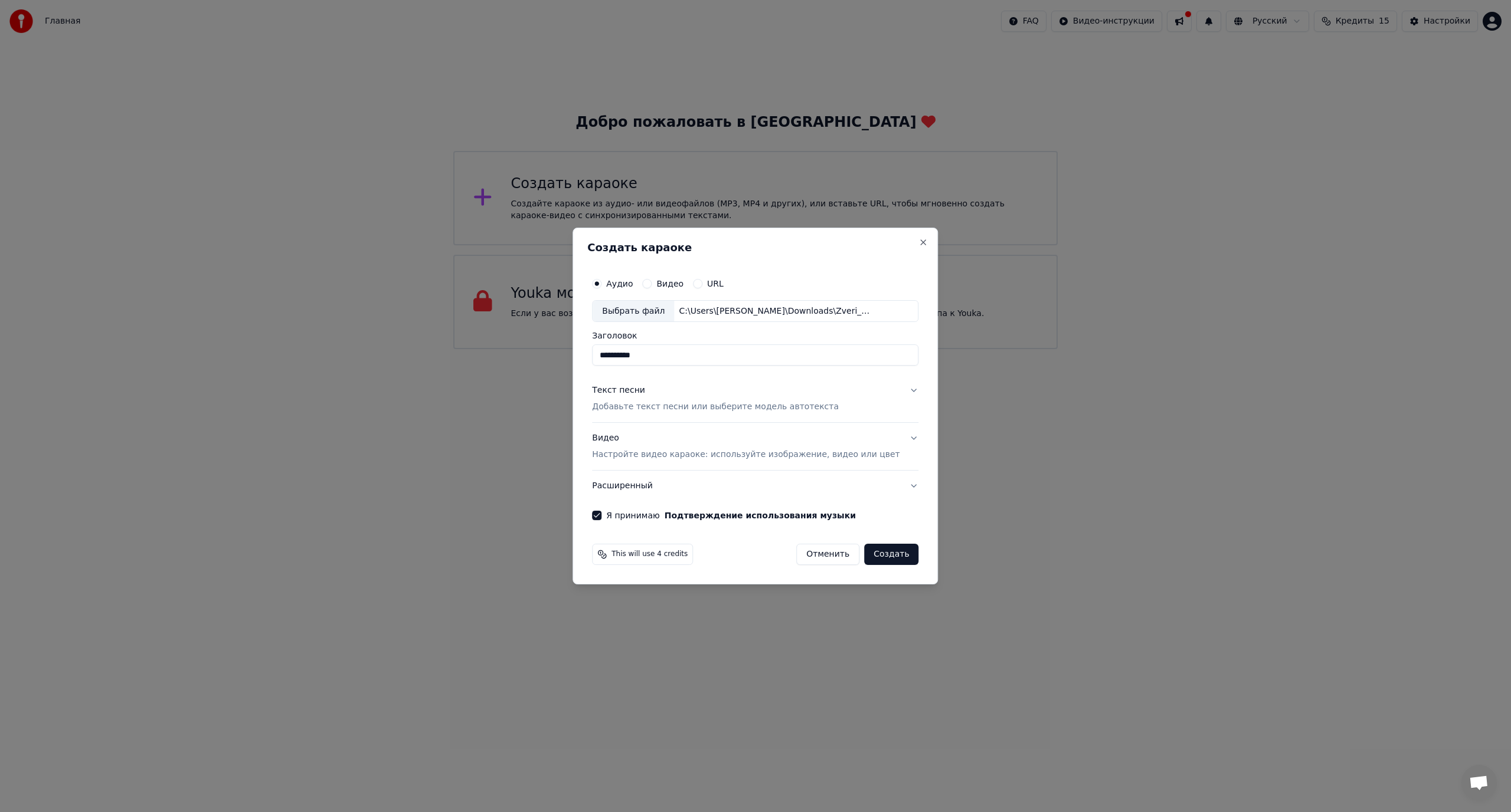
click at [886, 555] on button "Создать" at bounding box center [890, 554] width 54 height 21
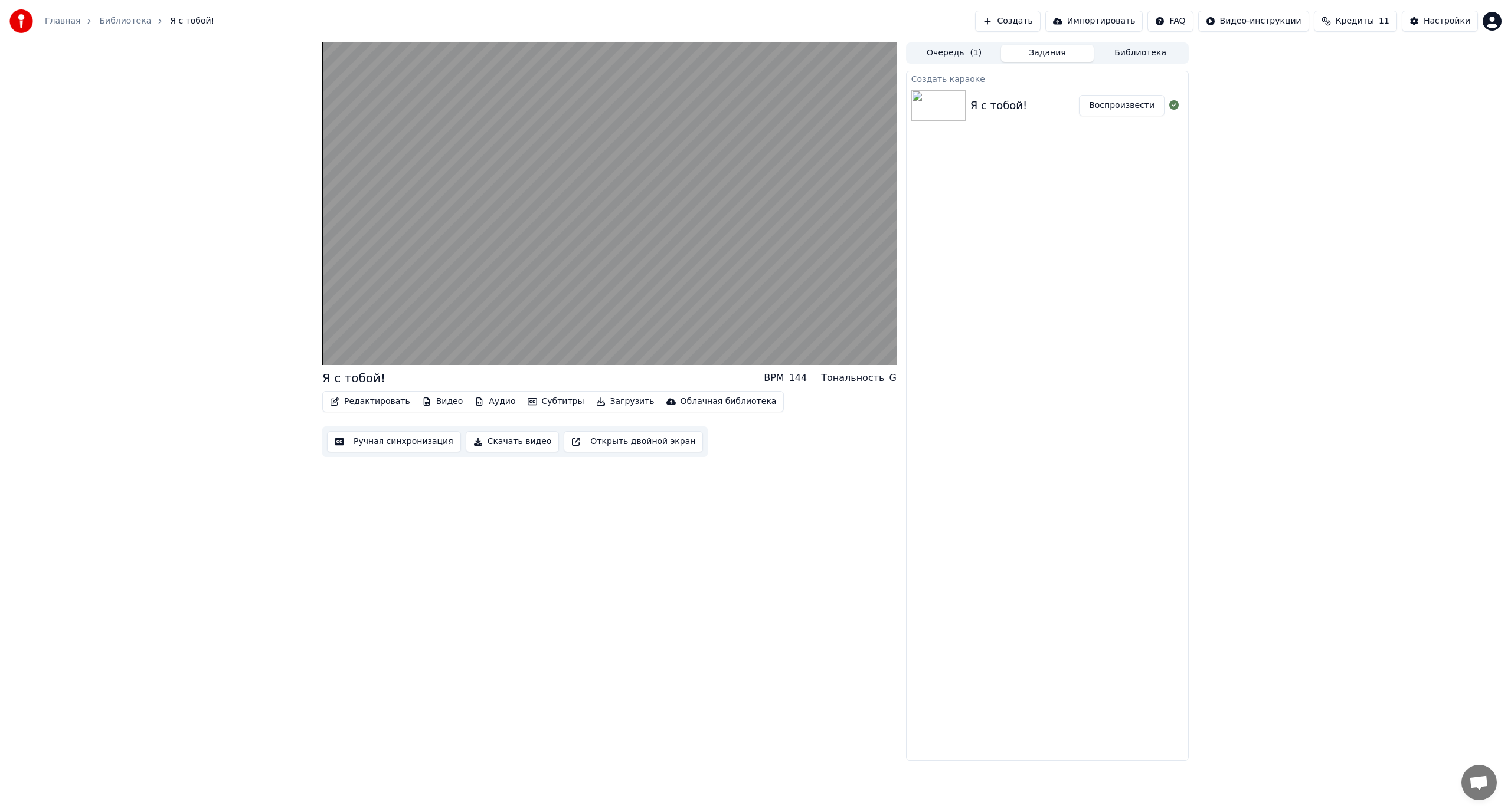
click at [336, 544] on div "Я с тобой! BPM 144 Тональность G Редактировать Видео Аудио Субтитры Загрузить О…" at bounding box center [609, 401] width 574 height 719
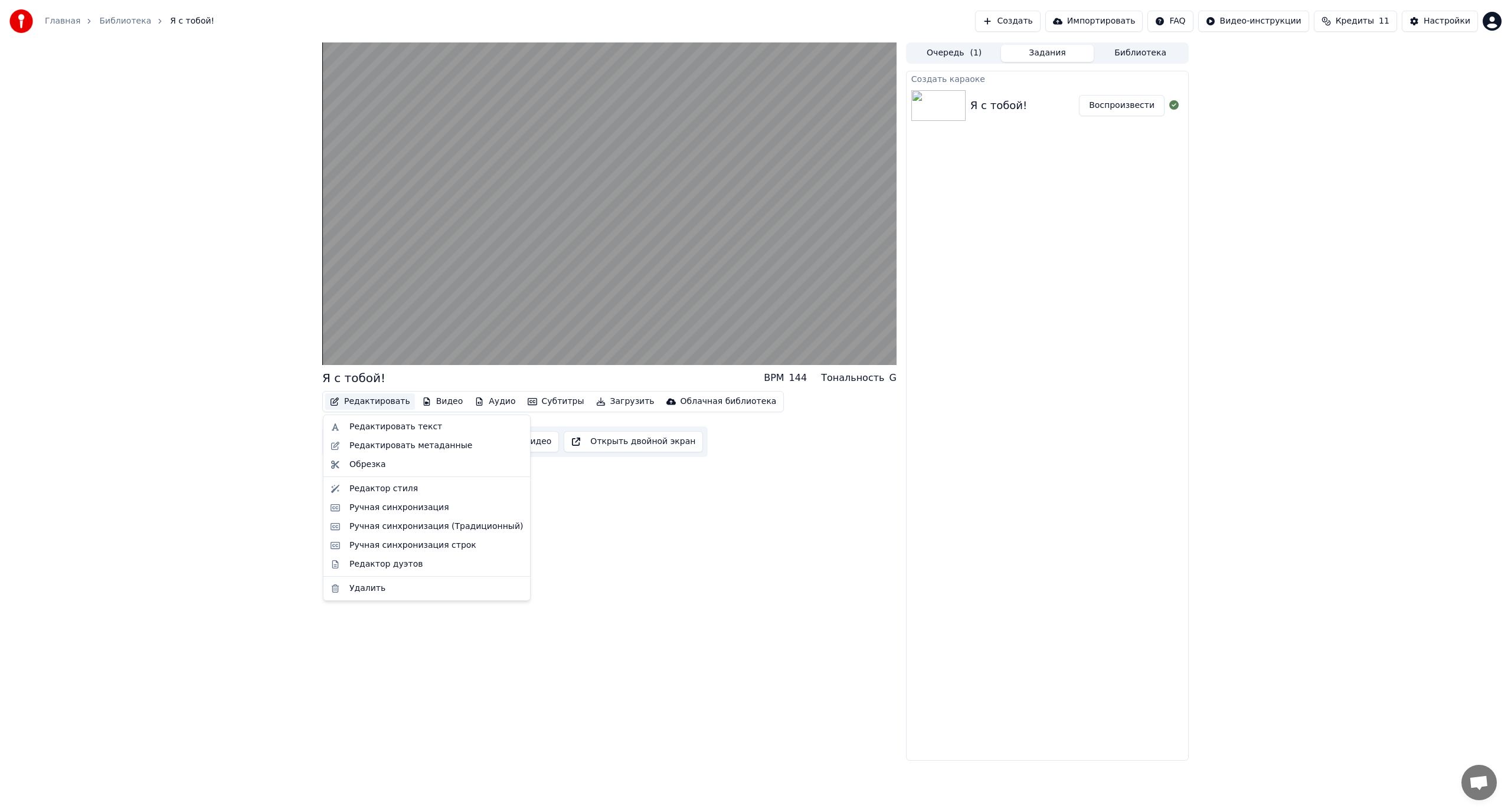
click at [363, 401] on button "Редактировать" at bounding box center [370, 402] width 90 height 16
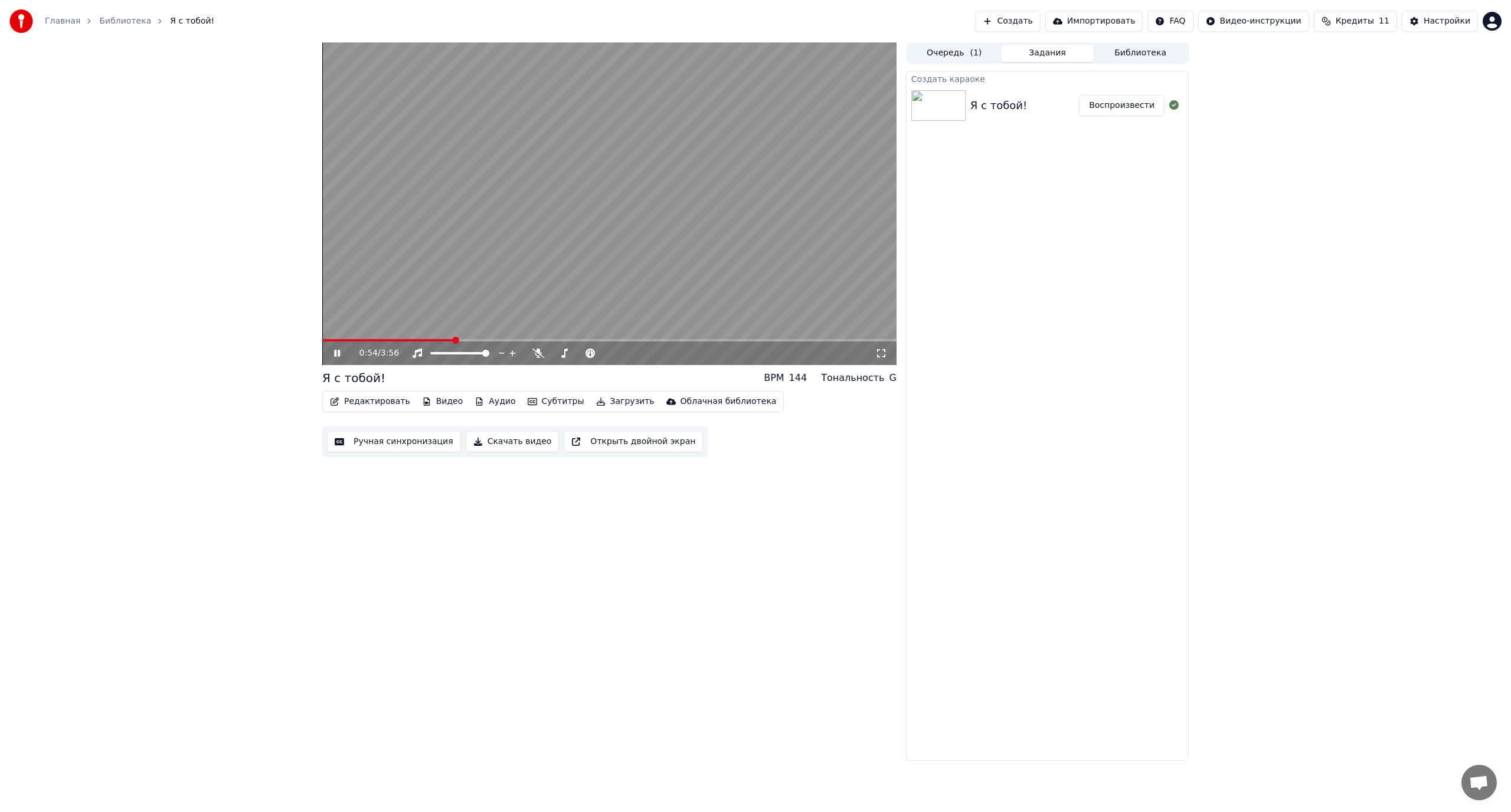
click at [339, 356] on icon at bounding box center [337, 353] width 5 height 7
click at [344, 399] on button "Редактировать" at bounding box center [370, 402] width 90 height 16
click at [340, 352] on icon at bounding box center [345, 353] width 27 height 9
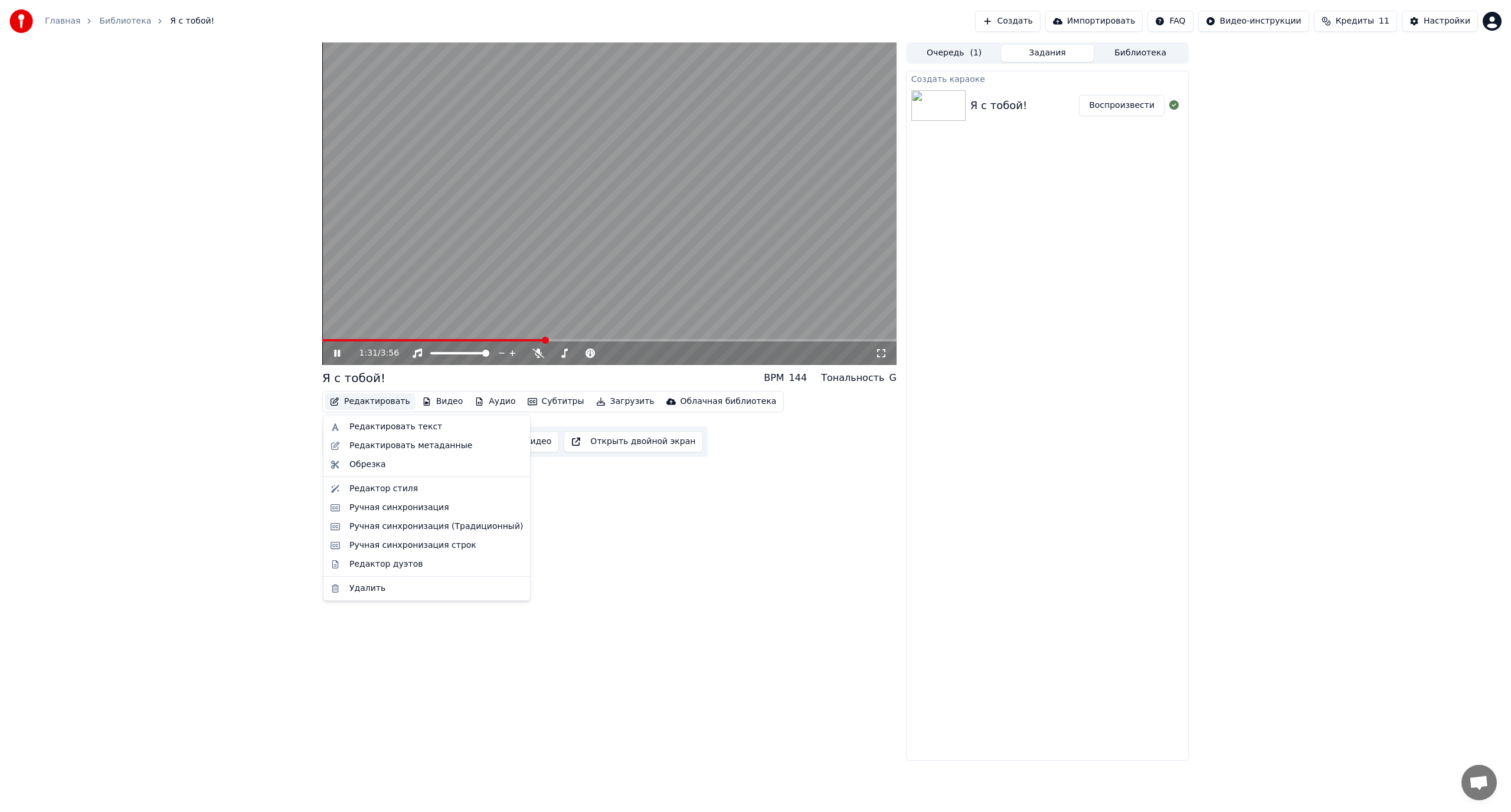
click at [356, 404] on button "Редактировать" at bounding box center [370, 402] width 90 height 16
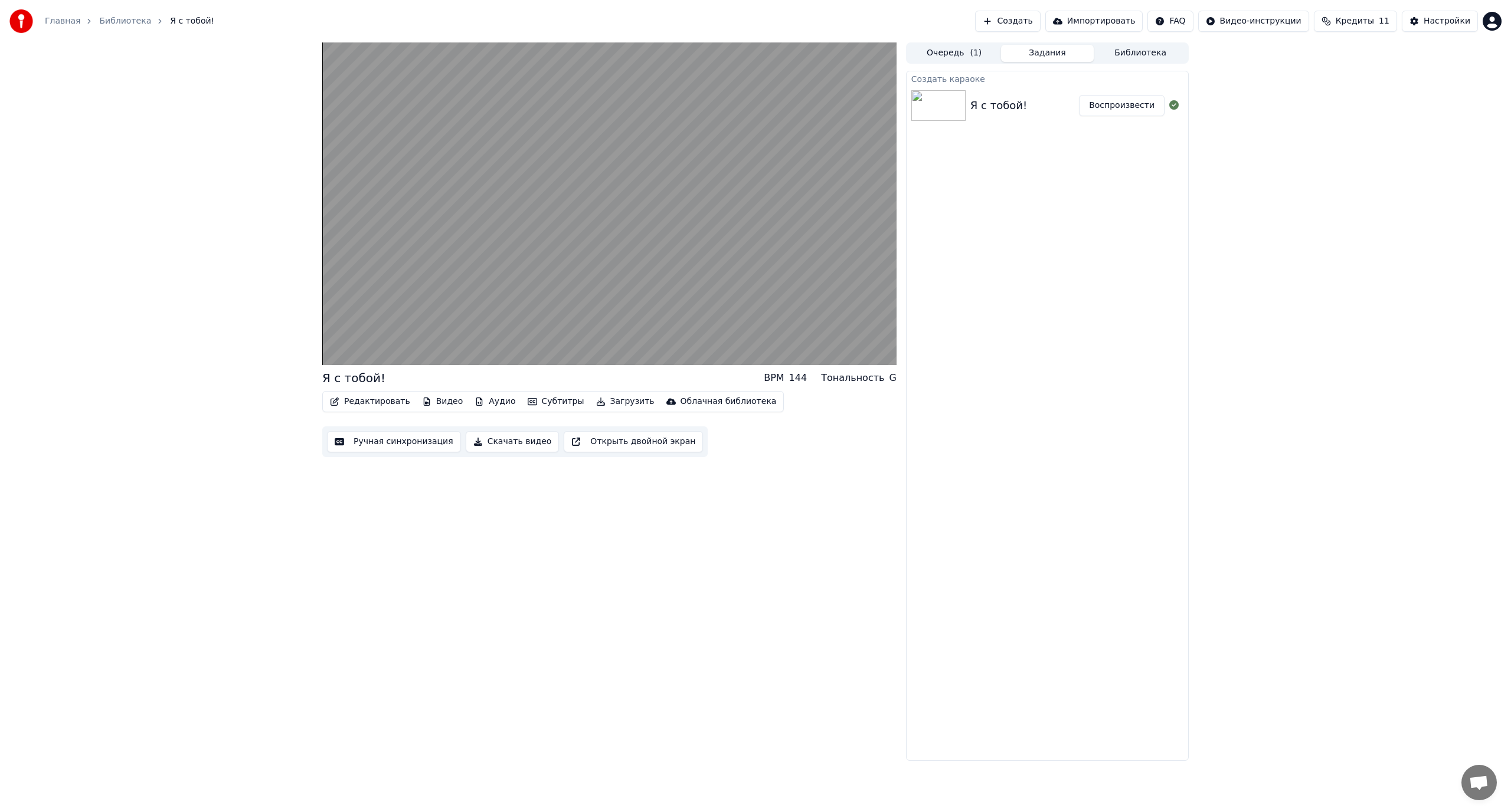
click at [629, 580] on div "Я с тобой! BPM 144 Тональность G Редактировать Видео Аудио Субтитры Загрузить О…" at bounding box center [609, 401] width 574 height 719
click at [595, 591] on div "Я с тобой! BPM 144 Тональность G Редактировать Видео Аудио Субтитры Загрузить О…" at bounding box center [609, 401] width 574 height 719
click at [492, 409] on button "Аудио" at bounding box center [495, 402] width 50 height 16
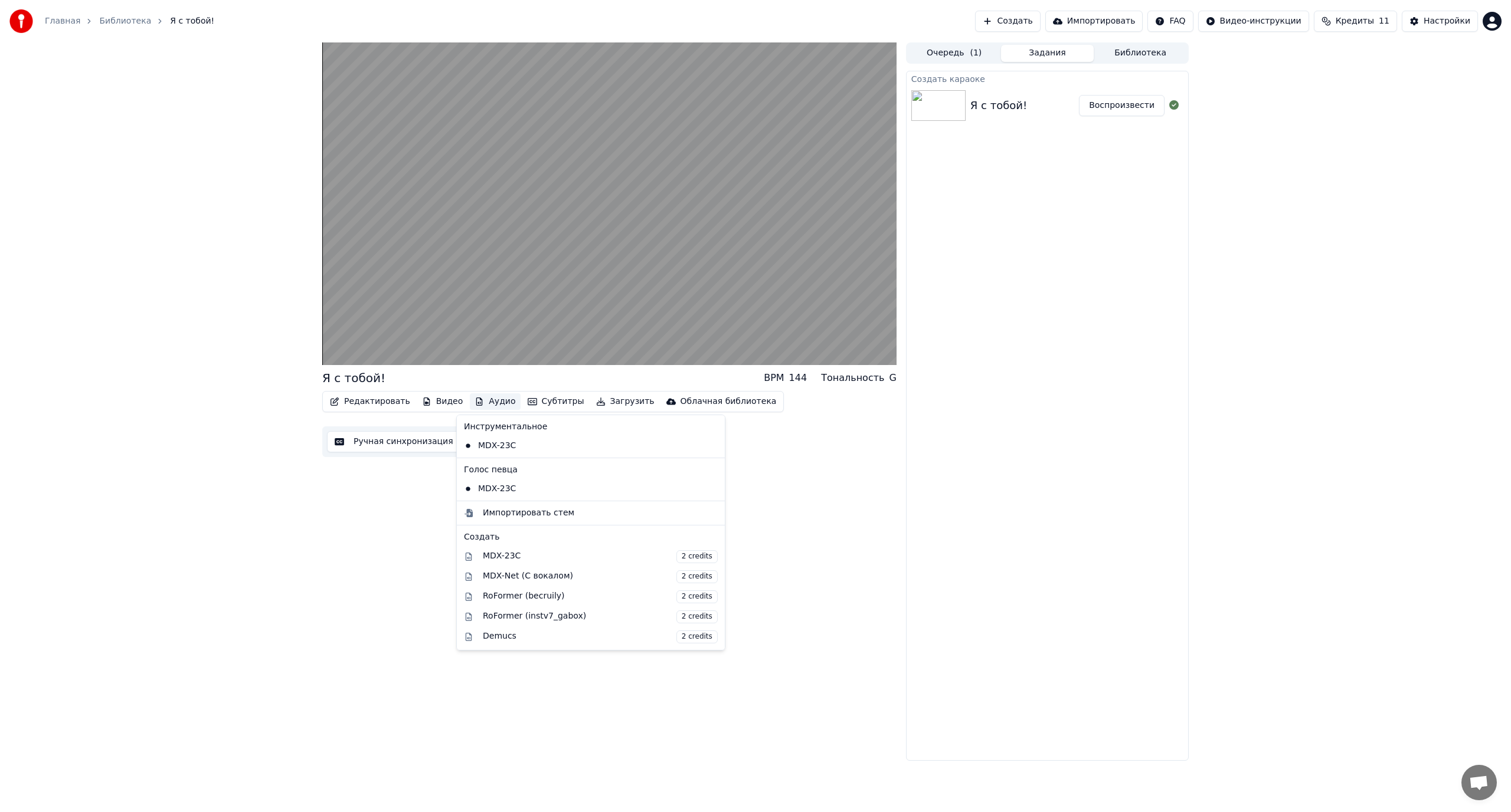
click at [320, 536] on div "Я с тобой! BPM 144 Тональность G Редактировать Видео Аудио Субтитры Загрузить О…" at bounding box center [756, 401] width 886 height 719
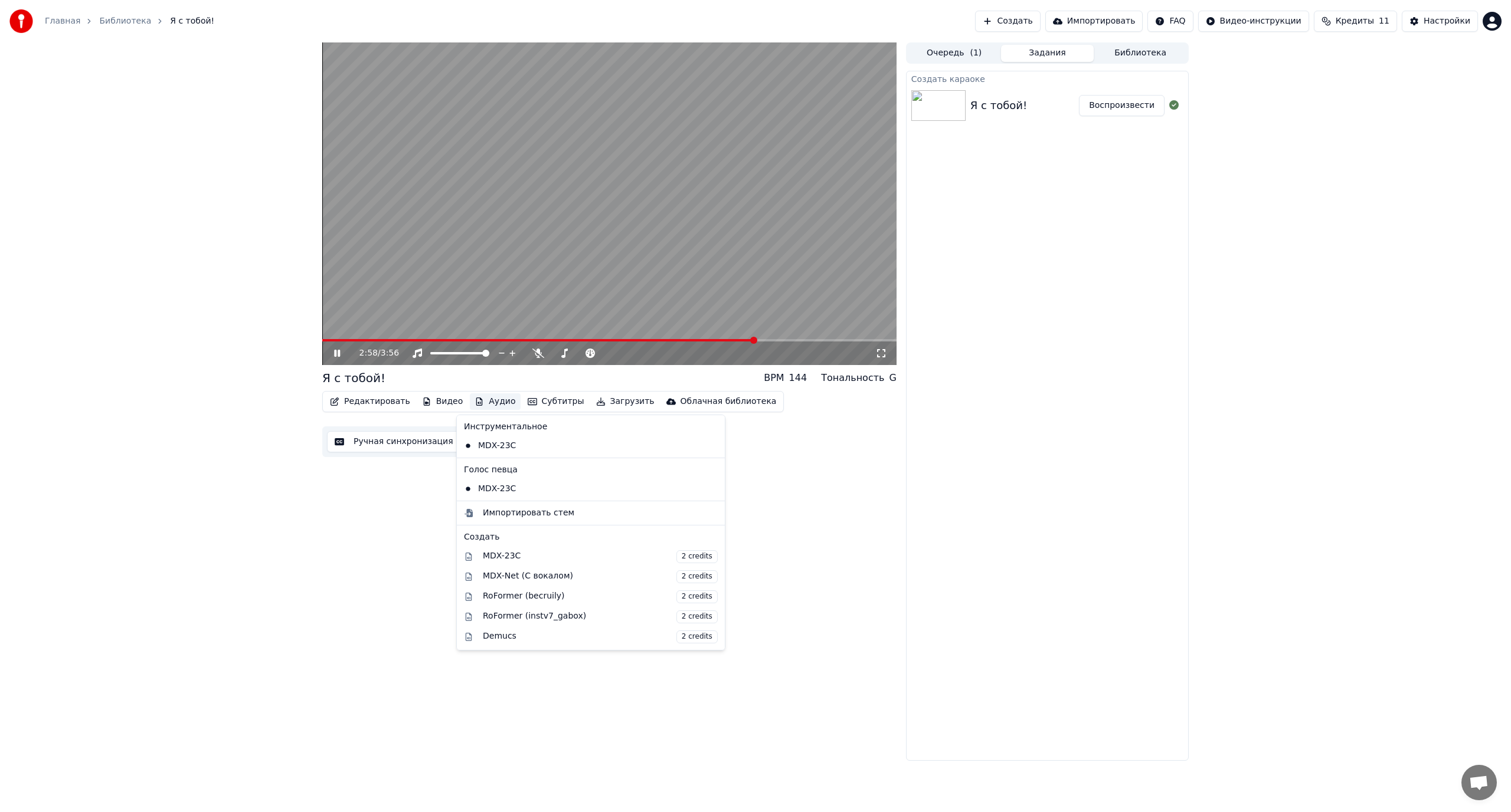
click at [483, 403] on button "Аудио" at bounding box center [495, 402] width 50 height 16
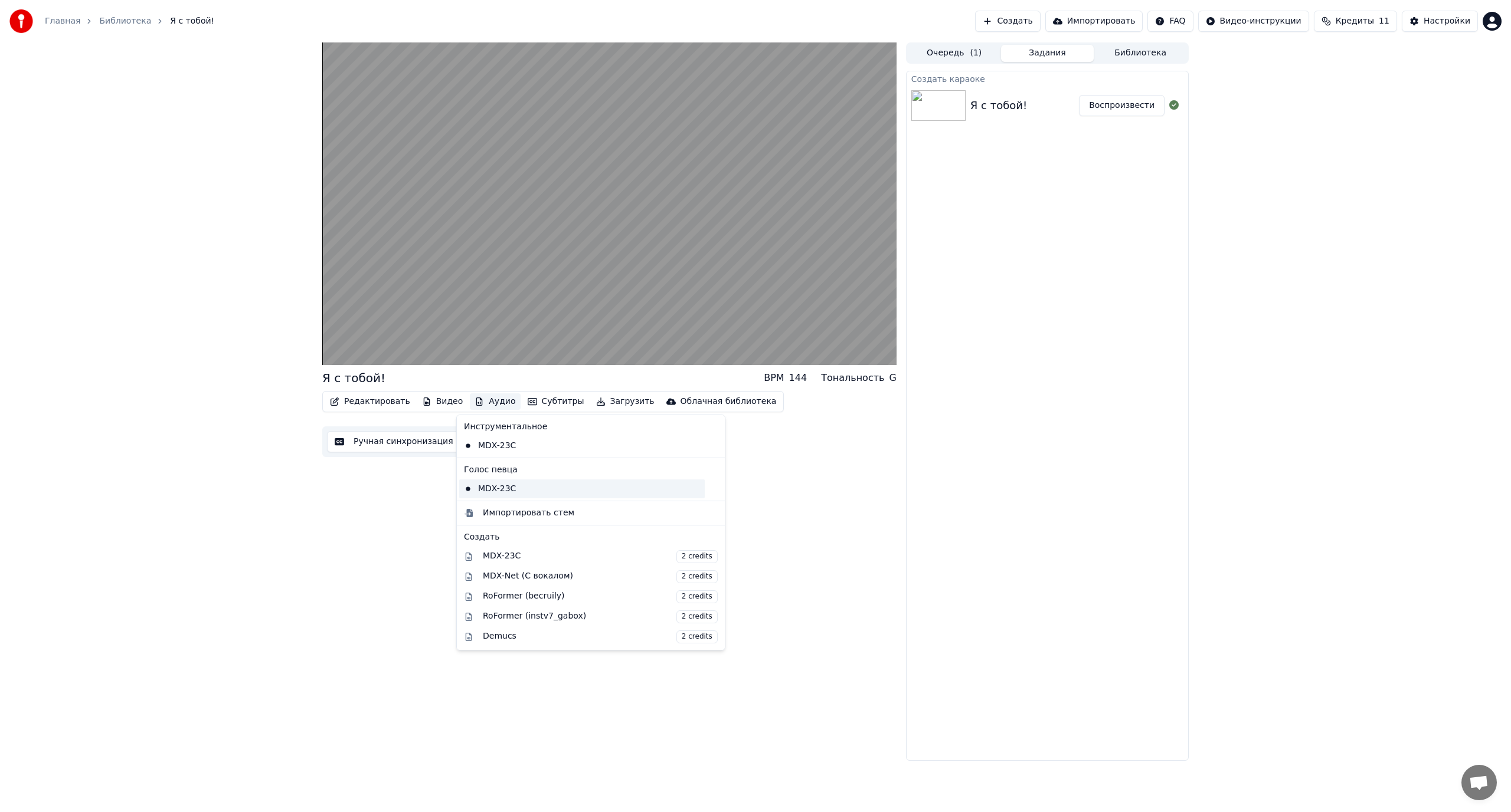
click at [489, 487] on div "MDX-23C" at bounding box center [582, 489] width 245 height 19
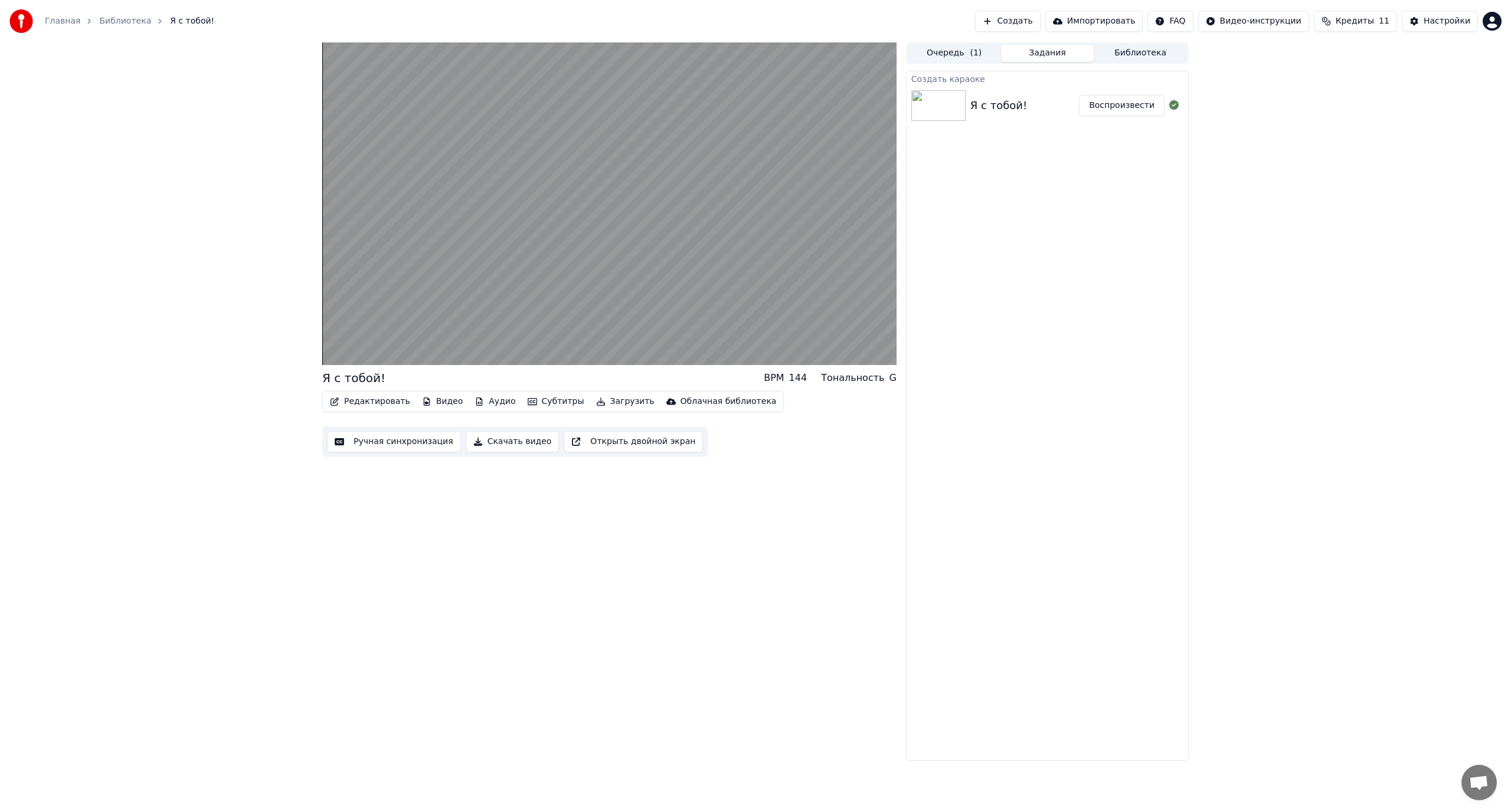
click at [483, 403] on button "Аудио" at bounding box center [495, 402] width 50 height 16
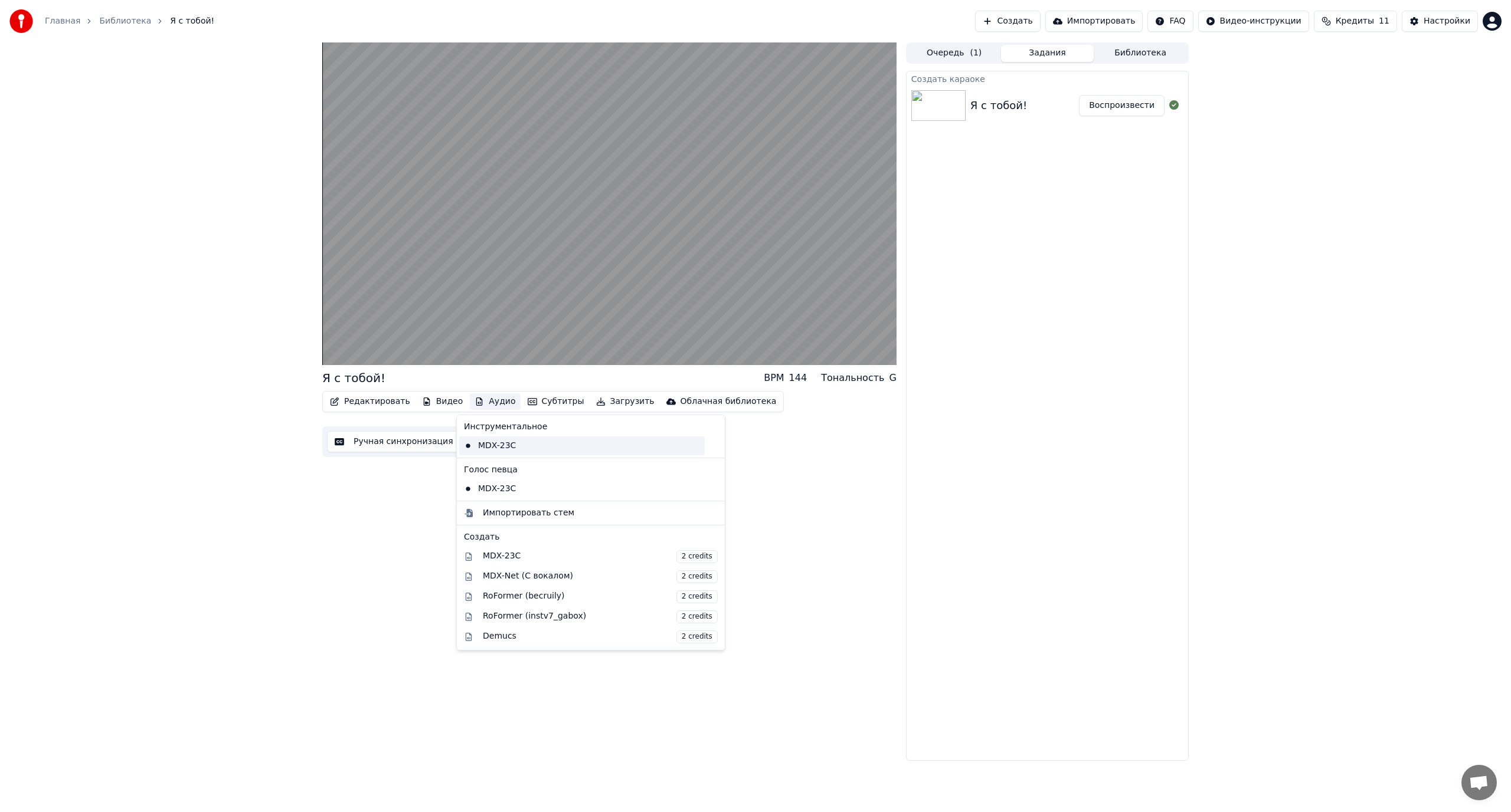
click at [494, 450] on div "MDX-23C" at bounding box center [582, 446] width 245 height 19
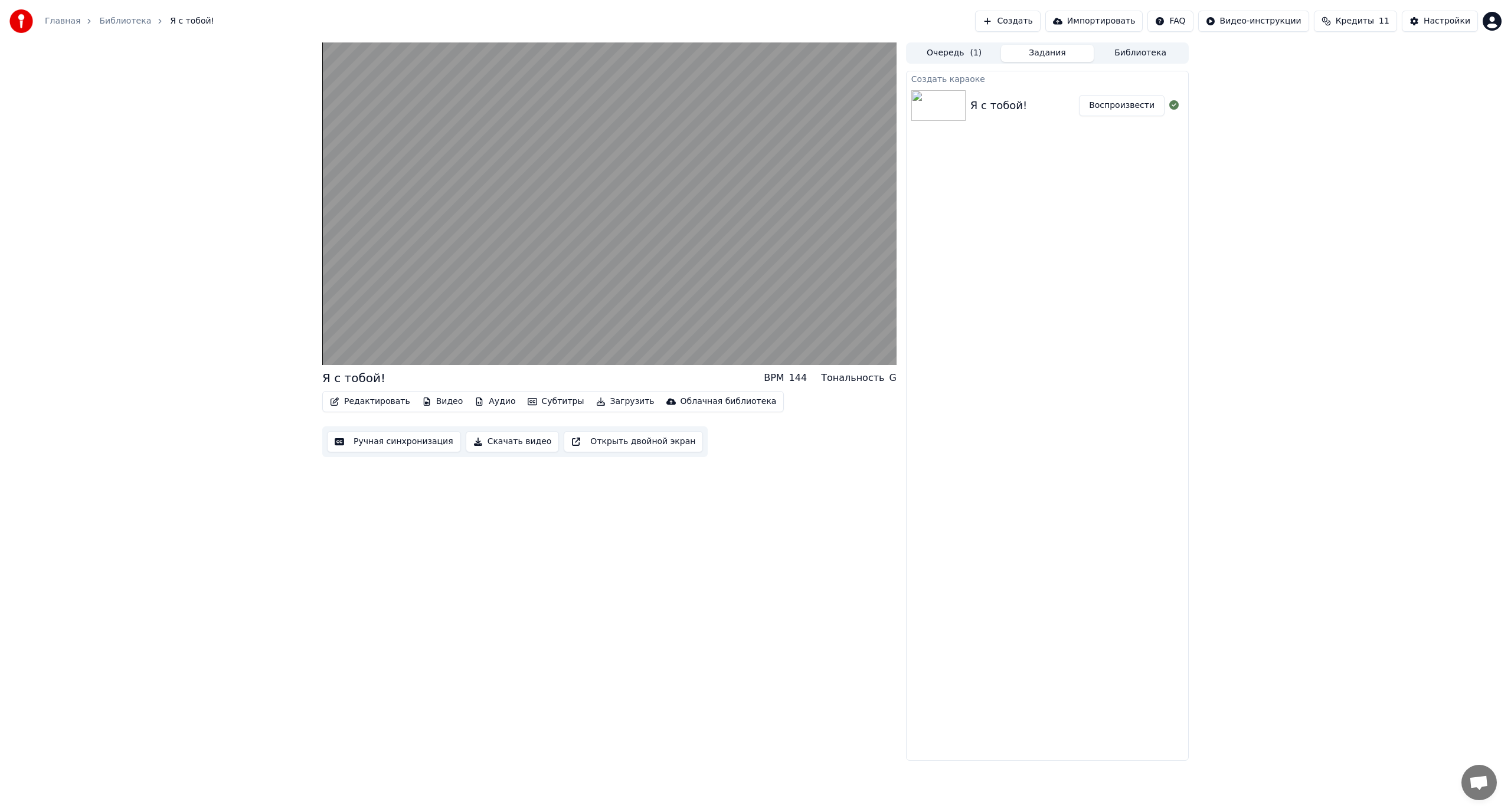
click at [485, 401] on button "Аудио" at bounding box center [495, 402] width 50 height 16
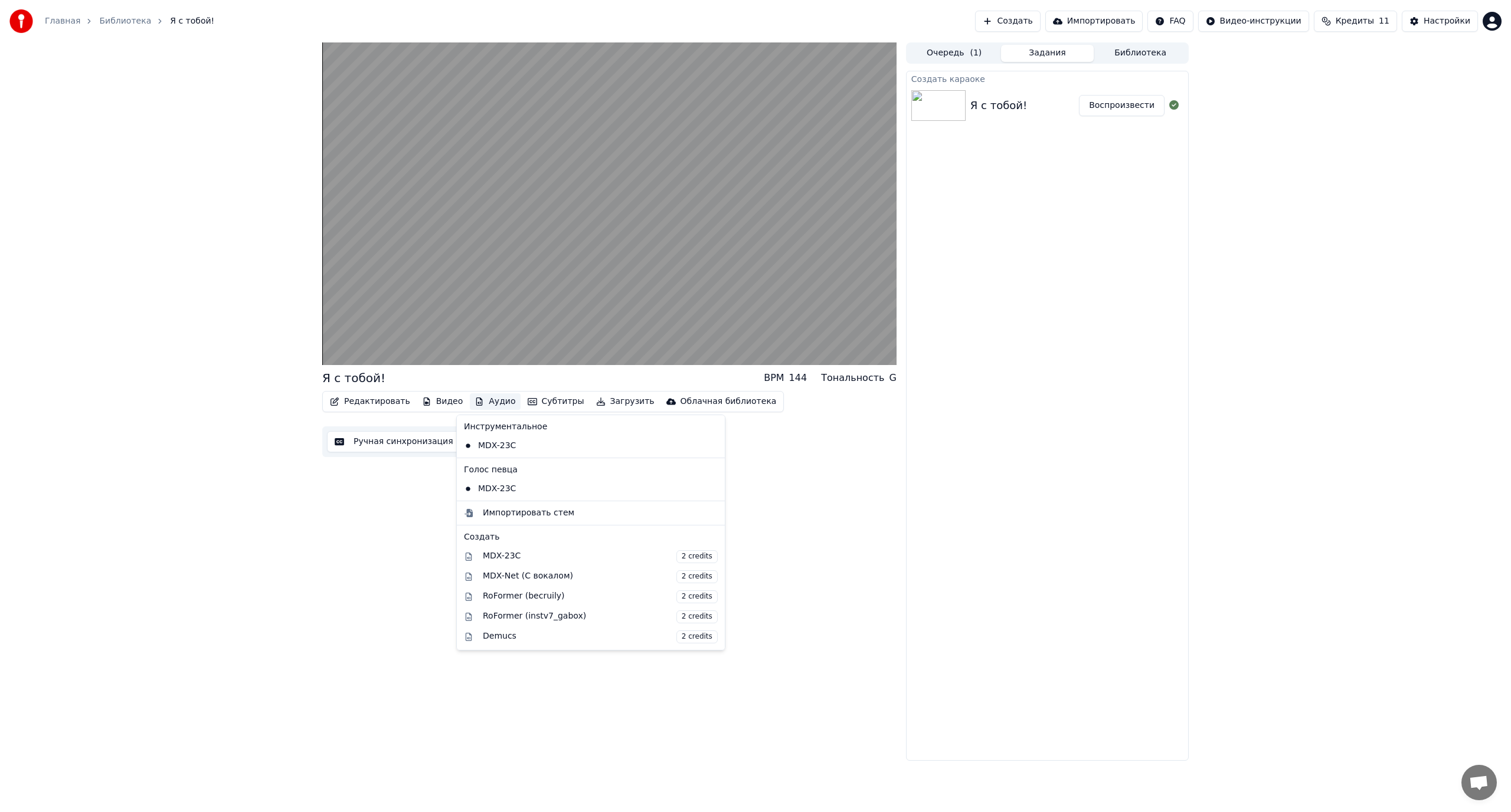
click at [810, 526] on div "Я с тобой! BPM 144 Тональность G Редактировать Видео Аудио Субтитры Загрузить О…" at bounding box center [609, 401] width 574 height 719
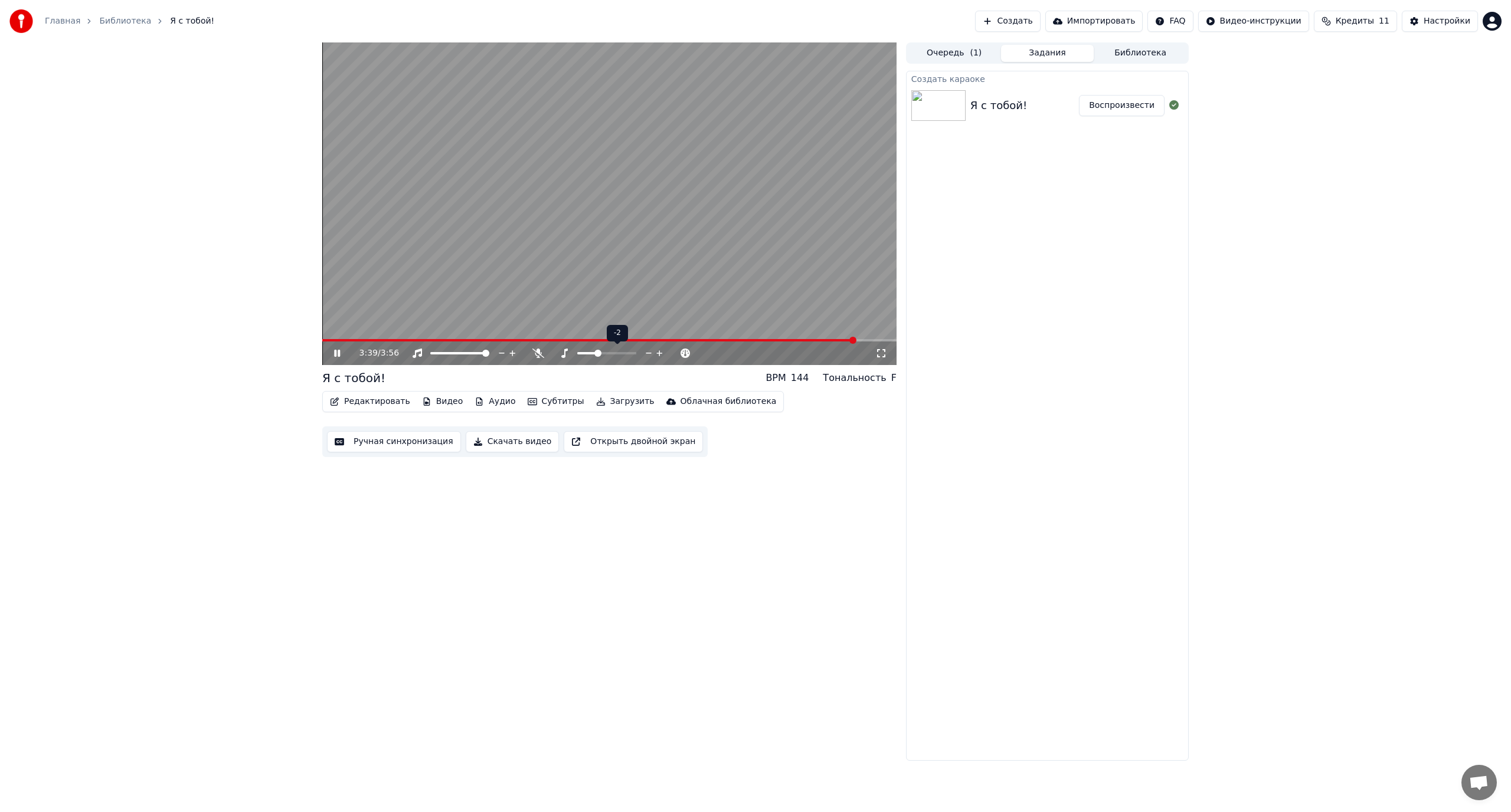
click at [597, 356] on span at bounding box center [598, 353] width 7 height 7
click at [607, 354] on span at bounding box center [607, 353] width 7 height 7
click at [387, 342] on div "3:44 / 3:56" at bounding box center [609, 353] width 574 height 24
click at [387, 340] on span at bounding box center [355, 341] width 66 height 3
click at [337, 351] on icon at bounding box center [345, 353] width 27 height 9
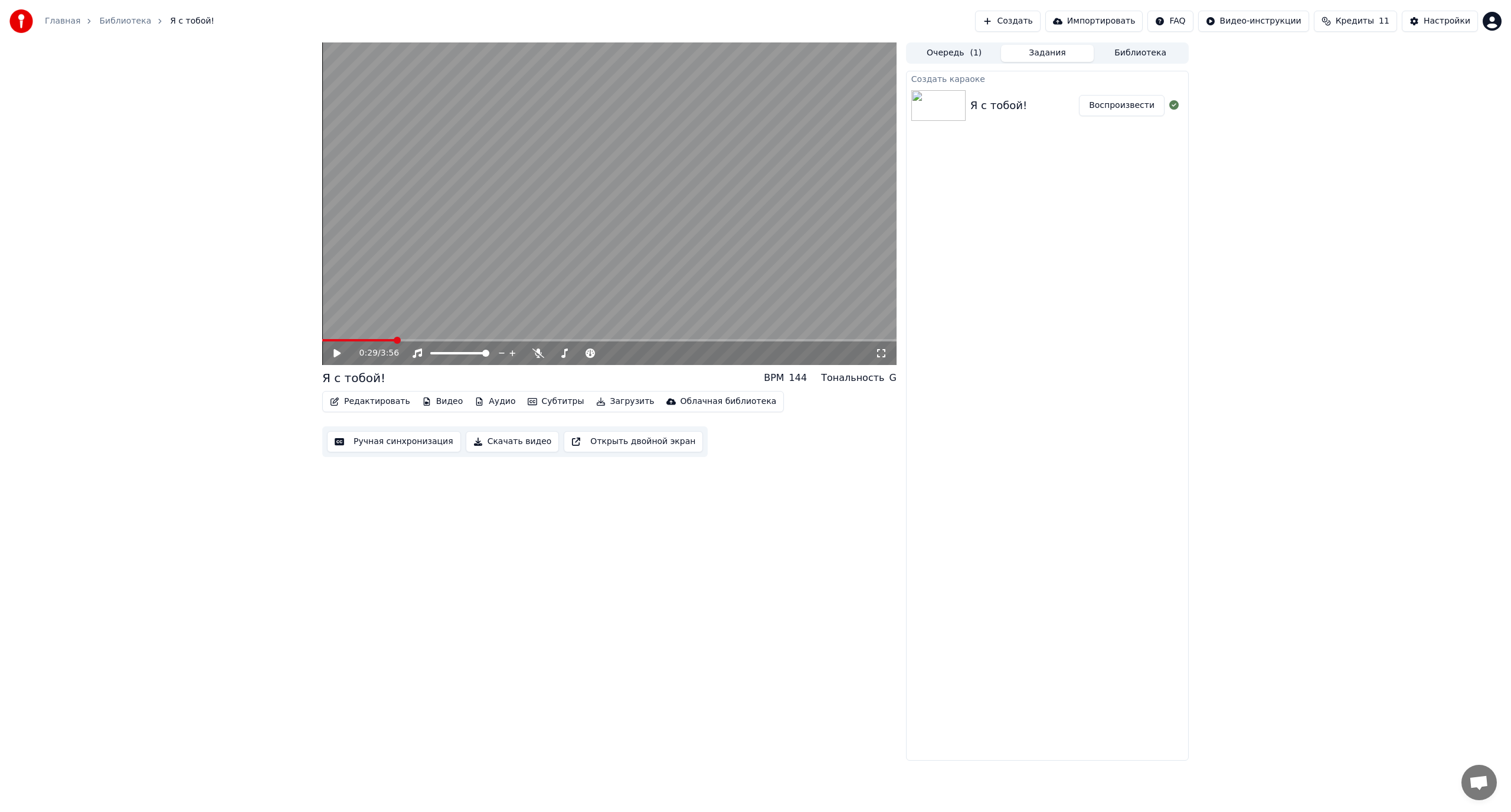
click at [337, 351] on icon at bounding box center [337, 353] width 7 height 8
click at [610, 354] on span at bounding box center [611, 353] width 7 height 7
click at [606, 355] on span at bounding box center [607, 353] width 7 height 7
click at [533, 353] on icon at bounding box center [538, 353] width 12 height 9
click at [554, 355] on div at bounding box center [592, 353] width 95 height 12
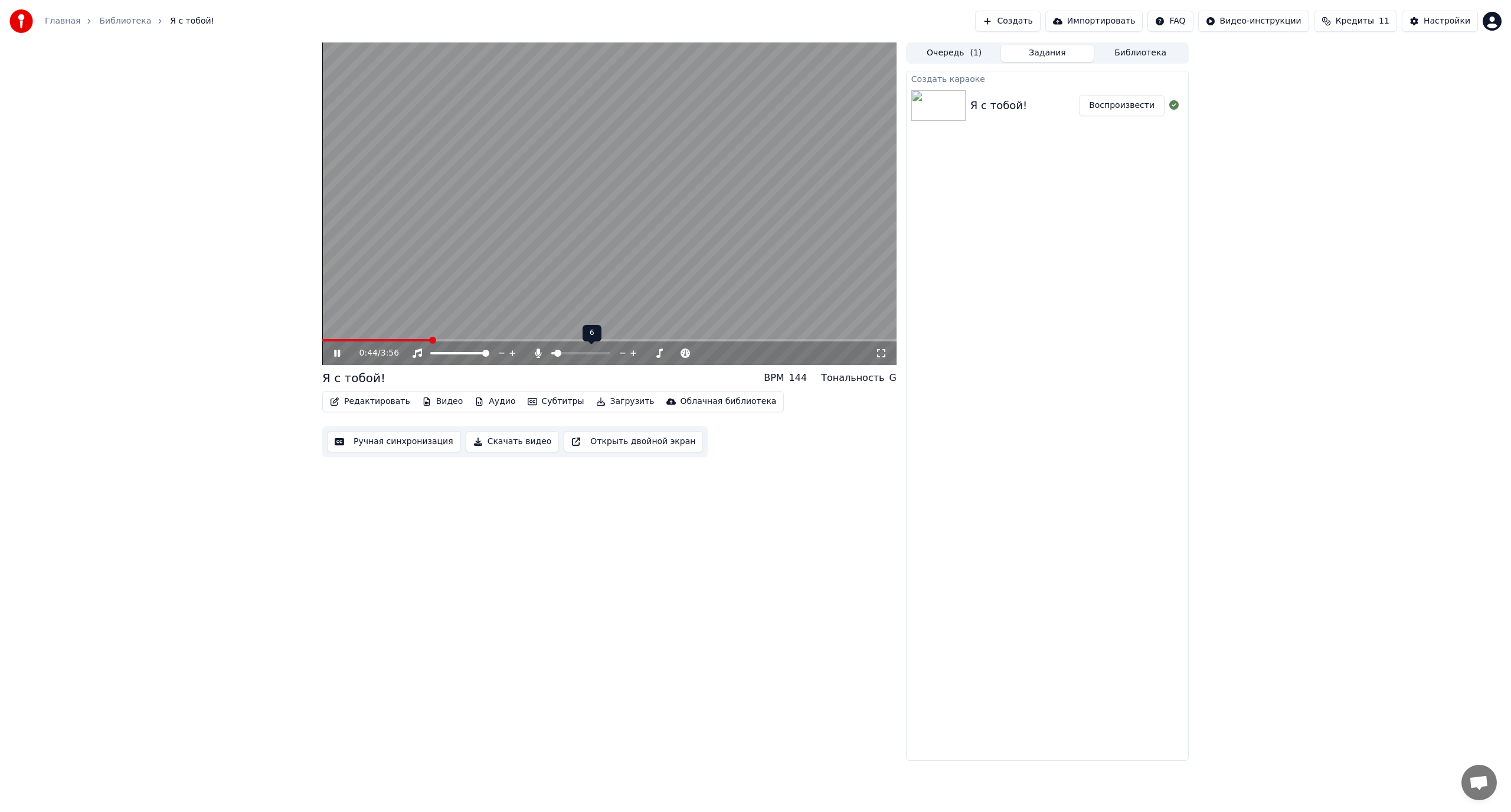
click at [555, 352] on span at bounding box center [553, 353] width 4 height 3
click at [563, 353] on span at bounding box center [566, 353] width 7 height 7
click at [338, 352] on icon at bounding box center [337, 353] width 5 height 7
click at [335, 356] on icon at bounding box center [337, 353] width 7 height 8
click at [551, 354] on span at bounding box center [551, 353] width 0 height 3
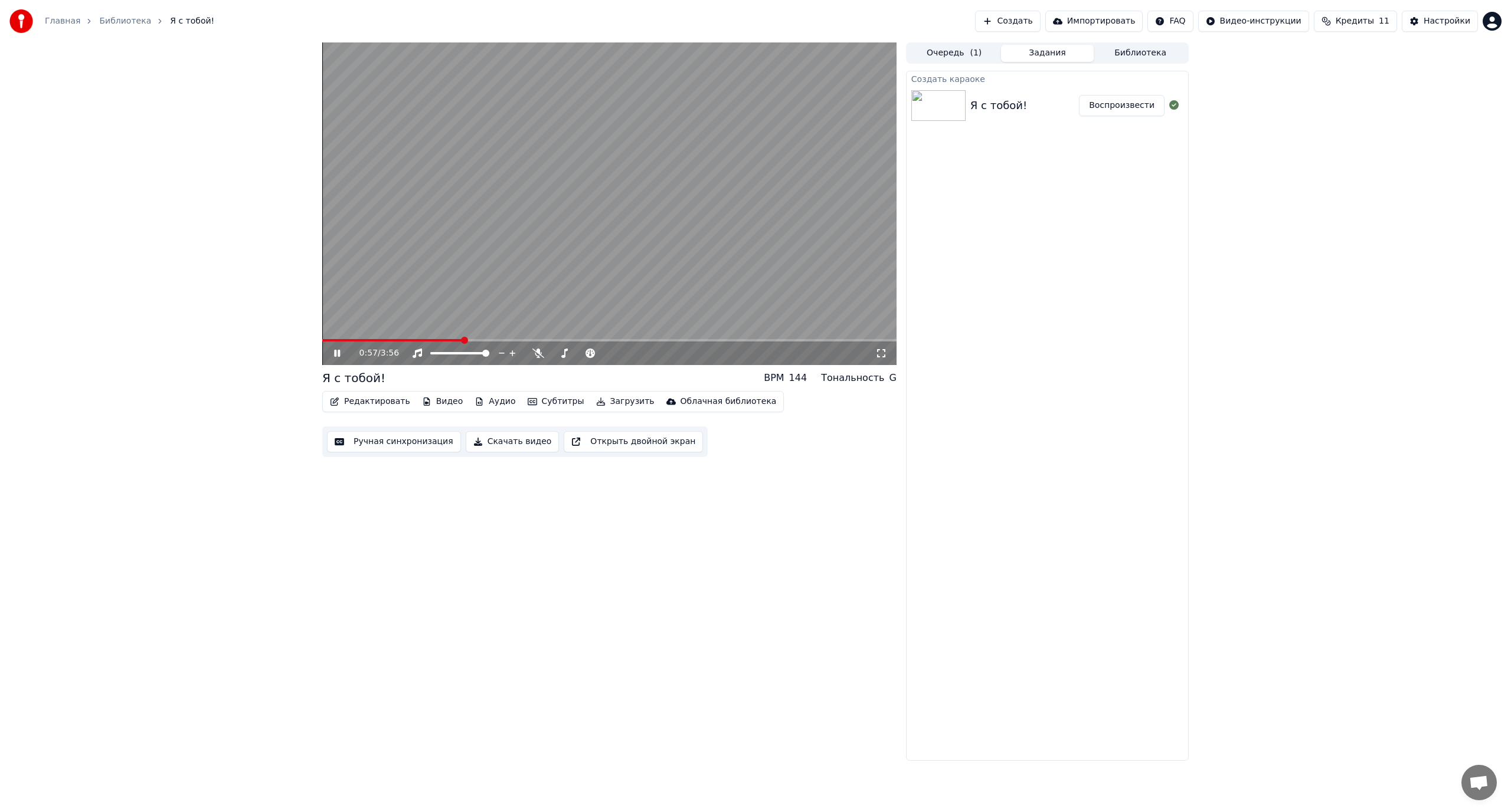
click at [658, 542] on div "0:57 / 3:56 Я с тобой! BPM 144 Тональность G Редактировать Видео Аудио Субтитры…" at bounding box center [609, 401] width 574 height 719
click at [336, 352] on icon at bounding box center [337, 353] width 5 height 7
click at [543, 509] on div "0:59 / 3:56 Я с тобой! BPM 144 Тональность G Редактировать Видео Аудио Субтитры…" at bounding box center [609, 401] width 574 height 719
click at [359, 401] on button "Редактировать" at bounding box center [370, 402] width 90 height 16
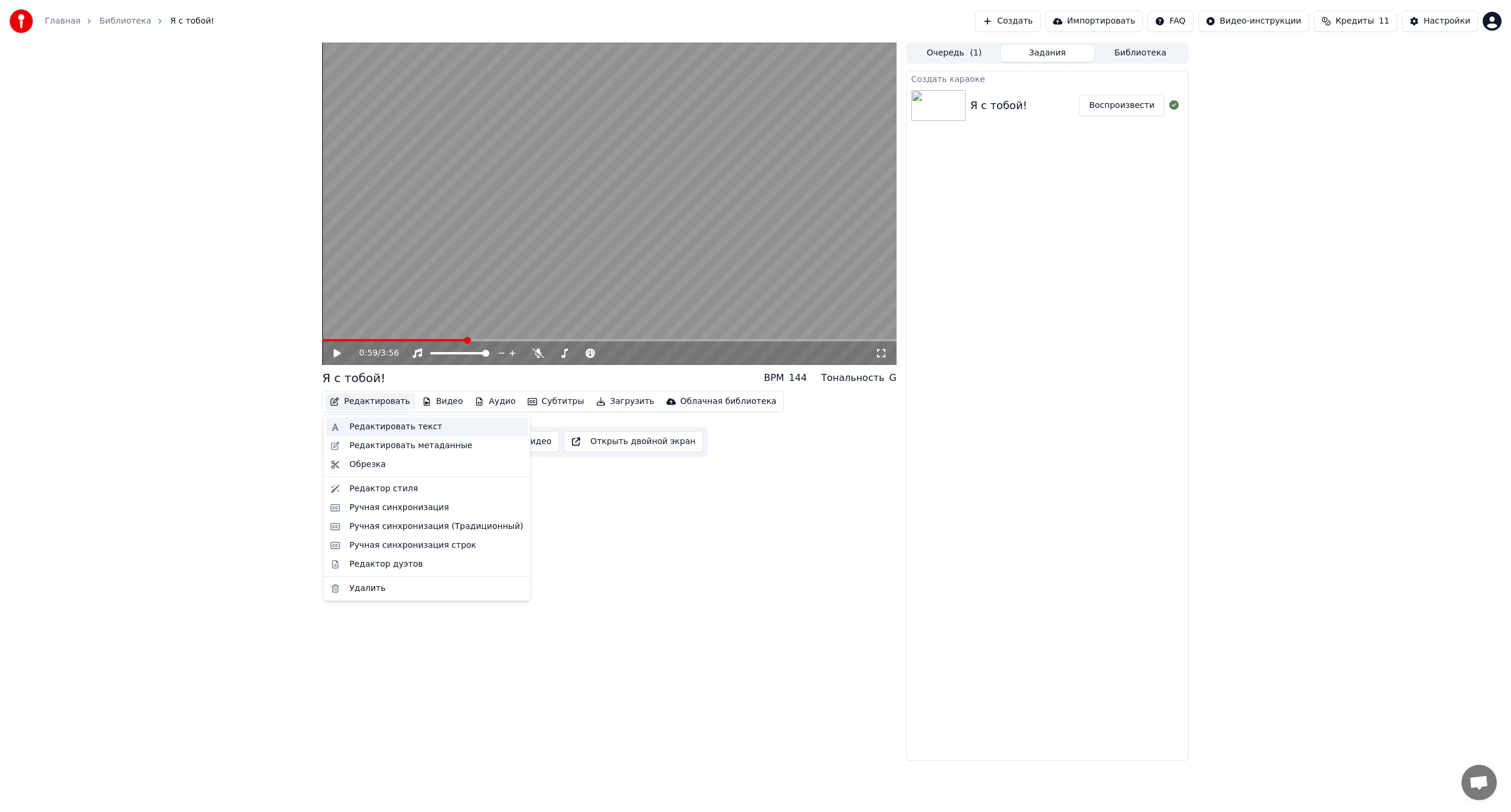
click at [398, 427] on div "Редактировать текст" at bounding box center [396, 427] width 92 height 12
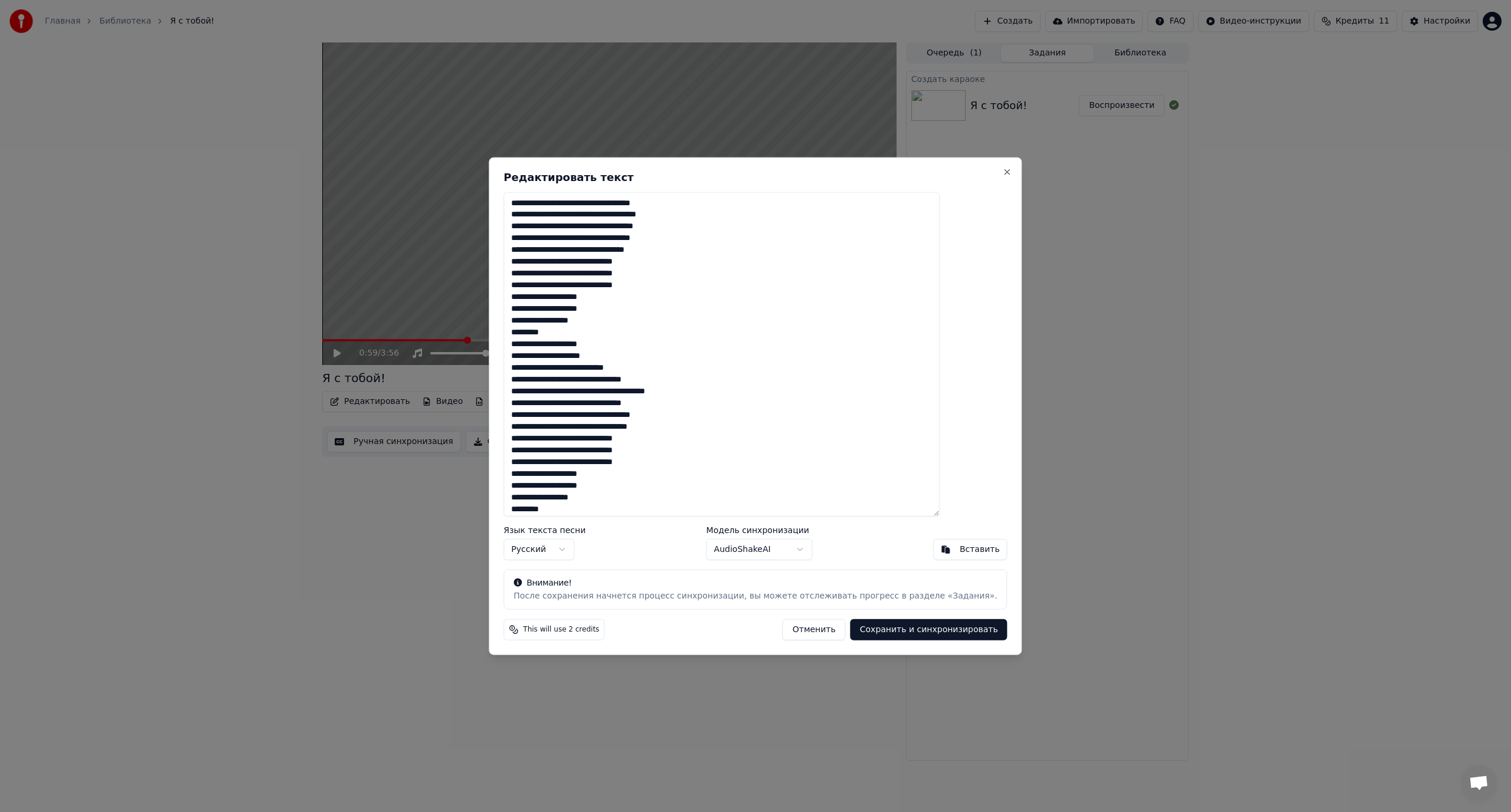
click at [782, 548] on body "Главная Библиотека Я с тобой! Создать Импортировать FAQ Видео-инструкции Кредит…" at bounding box center [756, 406] width 1511 height 812
click at [853, 629] on button "Сохранить и синхронизировать" at bounding box center [929, 630] width 157 height 21
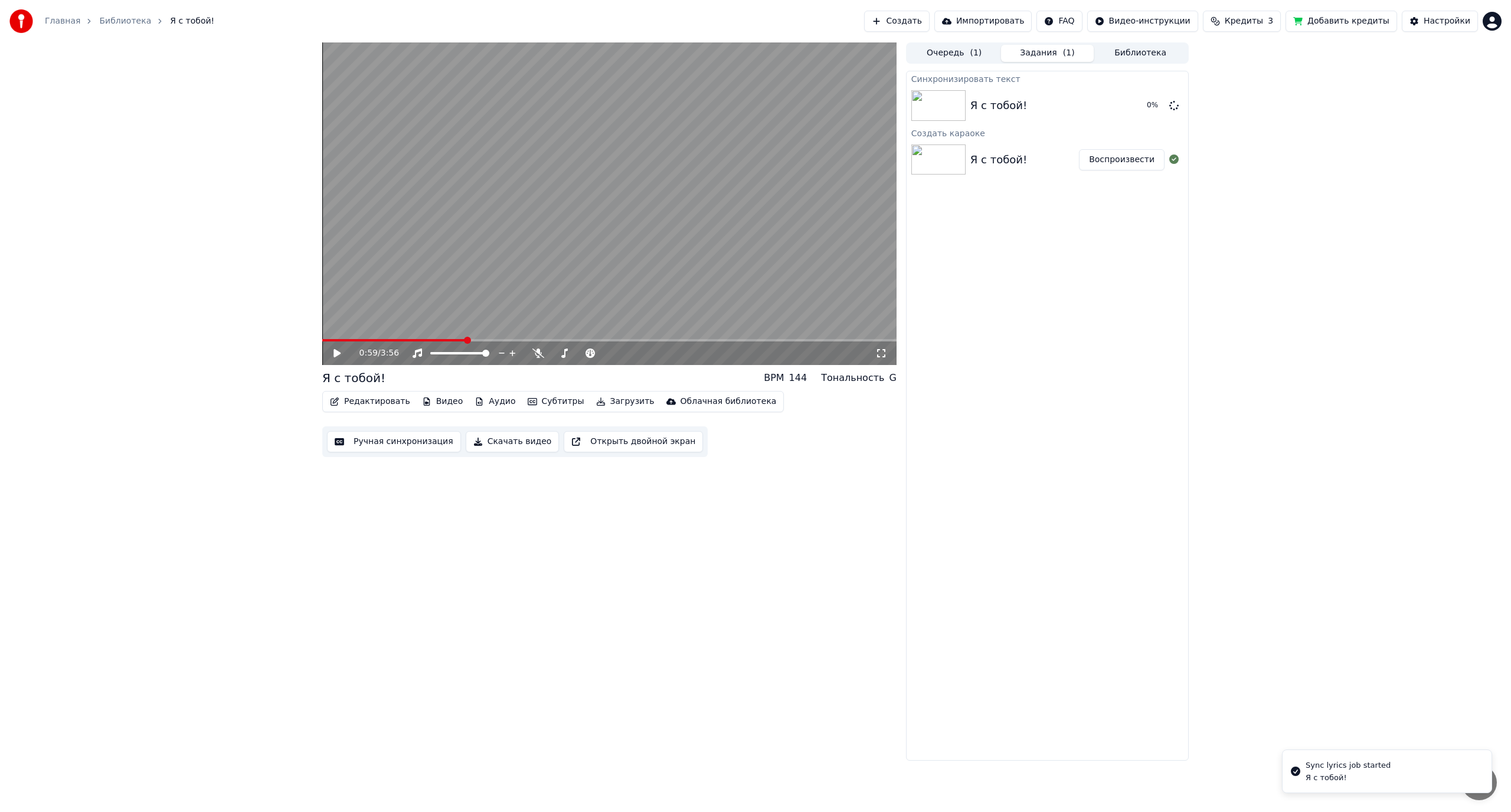
click at [337, 352] on icon at bounding box center [337, 353] width 7 height 8
click at [322, 340] on span at bounding box center [357, 341] width 71 height 3
click at [368, 400] on button "Редактировать" at bounding box center [370, 402] width 90 height 16
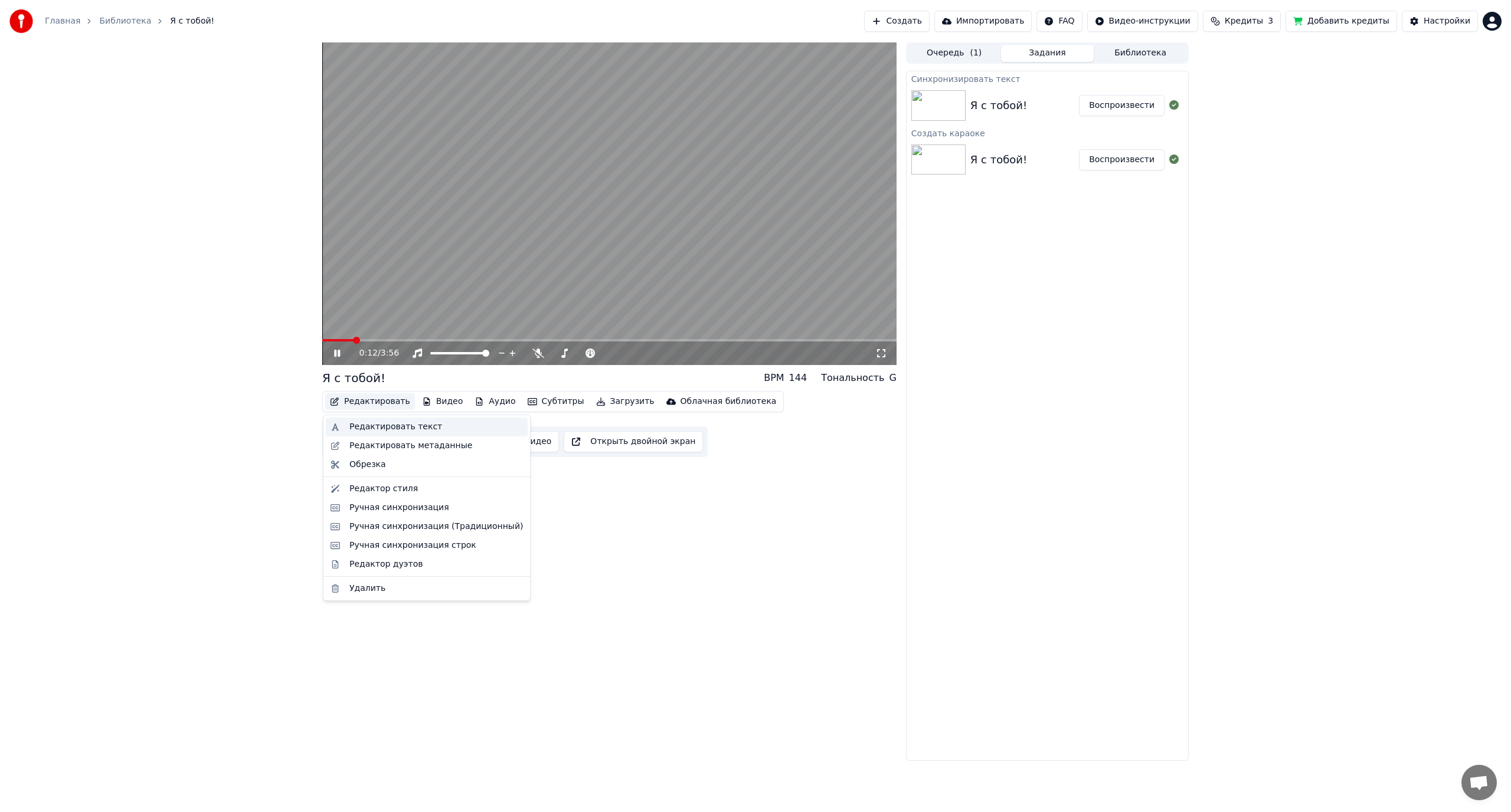
click at [387, 430] on div "Редактировать текст" at bounding box center [396, 427] width 92 height 12
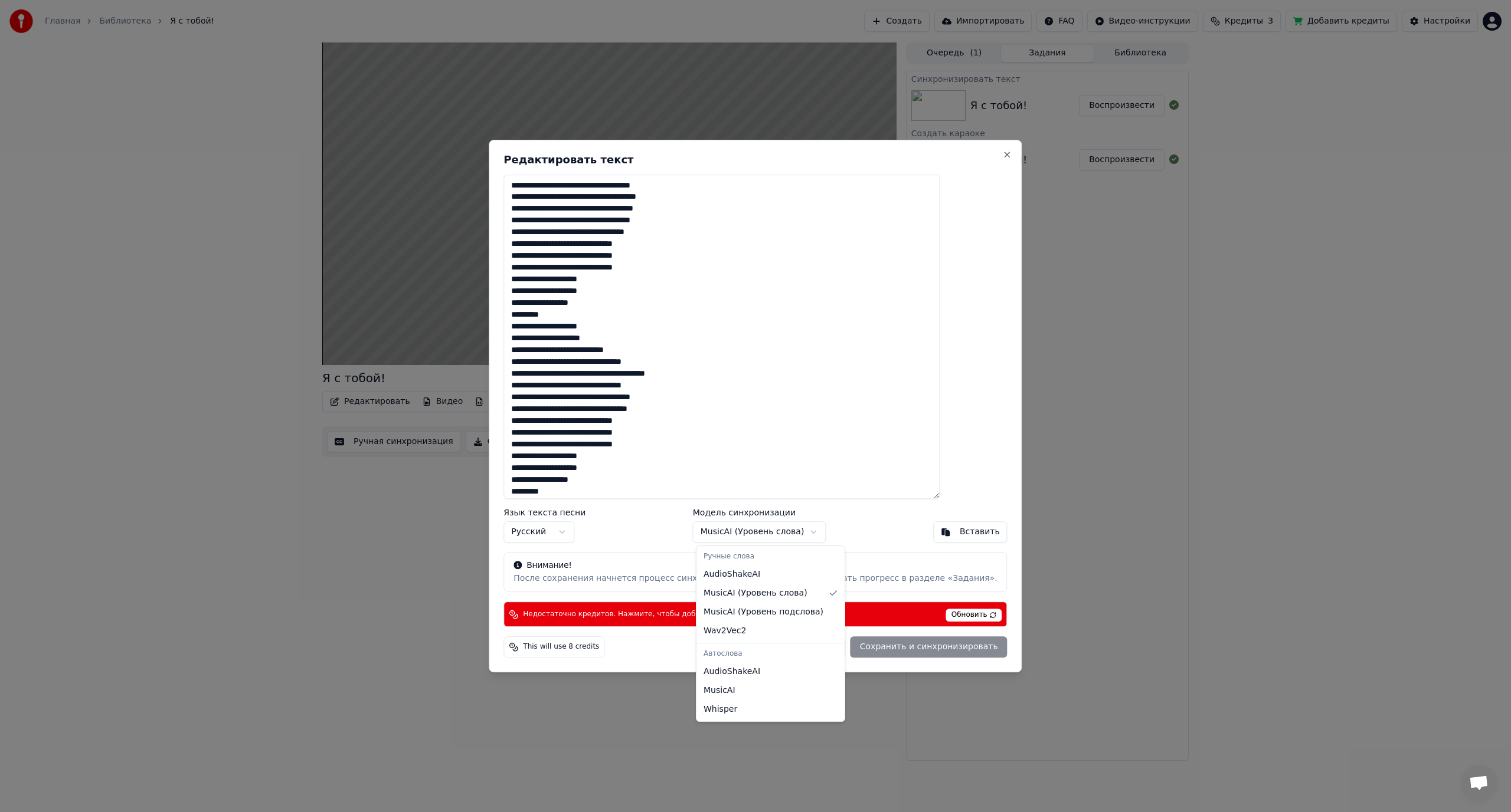
click at [773, 530] on body "Главная Библиотека Я с тобой! Создать Импортировать FAQ Видео-инструкции Кредит…" at bounding box center [756, 406] width 1511 height 812
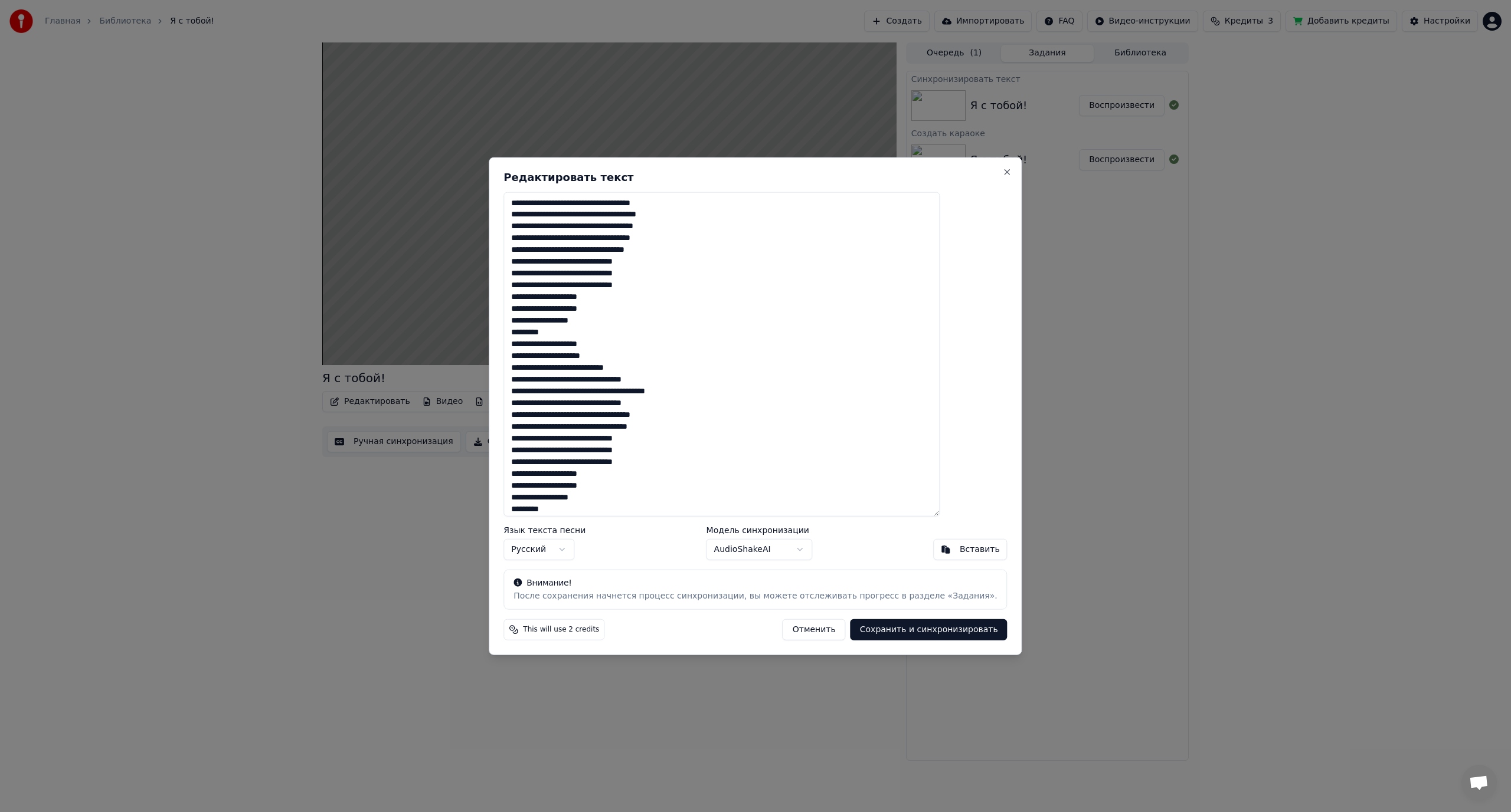
click at [862, 628] on button "Сохранить и синхронизировать" at bounding box center [929, 630] width 157 height 21
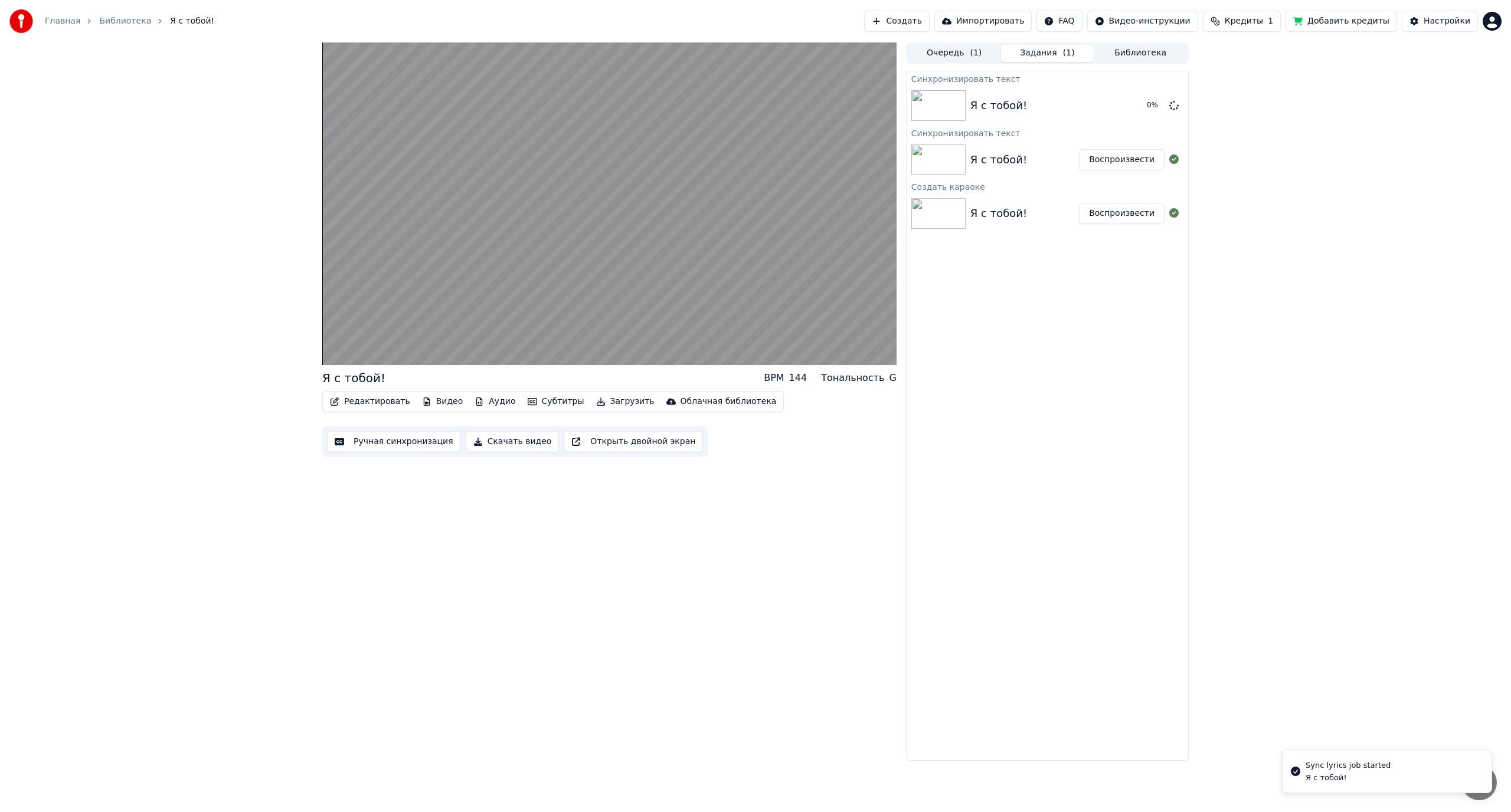
click at [783, 643] on div "Я с тобой! BPM 144 Тональность G Редактировать Видео Аудио Субтитры Загрузить О…" at bounding box center [609, 401] width 574 height 719
click at [359, 402] on button "Редактировать" at bounding box center [370, 402] width 90 height 16
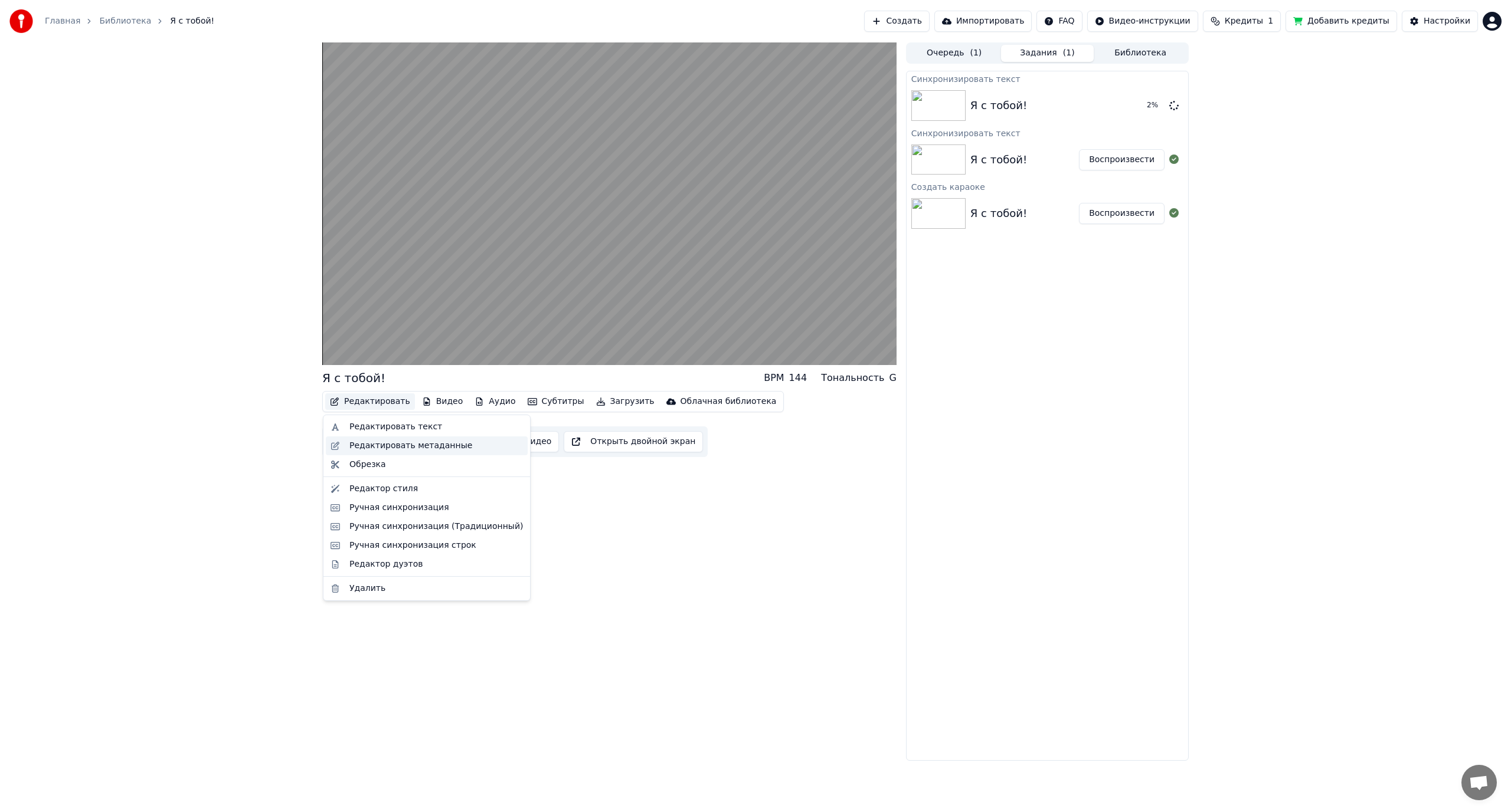
click at [377, 449] on div "Редактировать метаданные" at bounding box center [411, 446] width 123 height 12
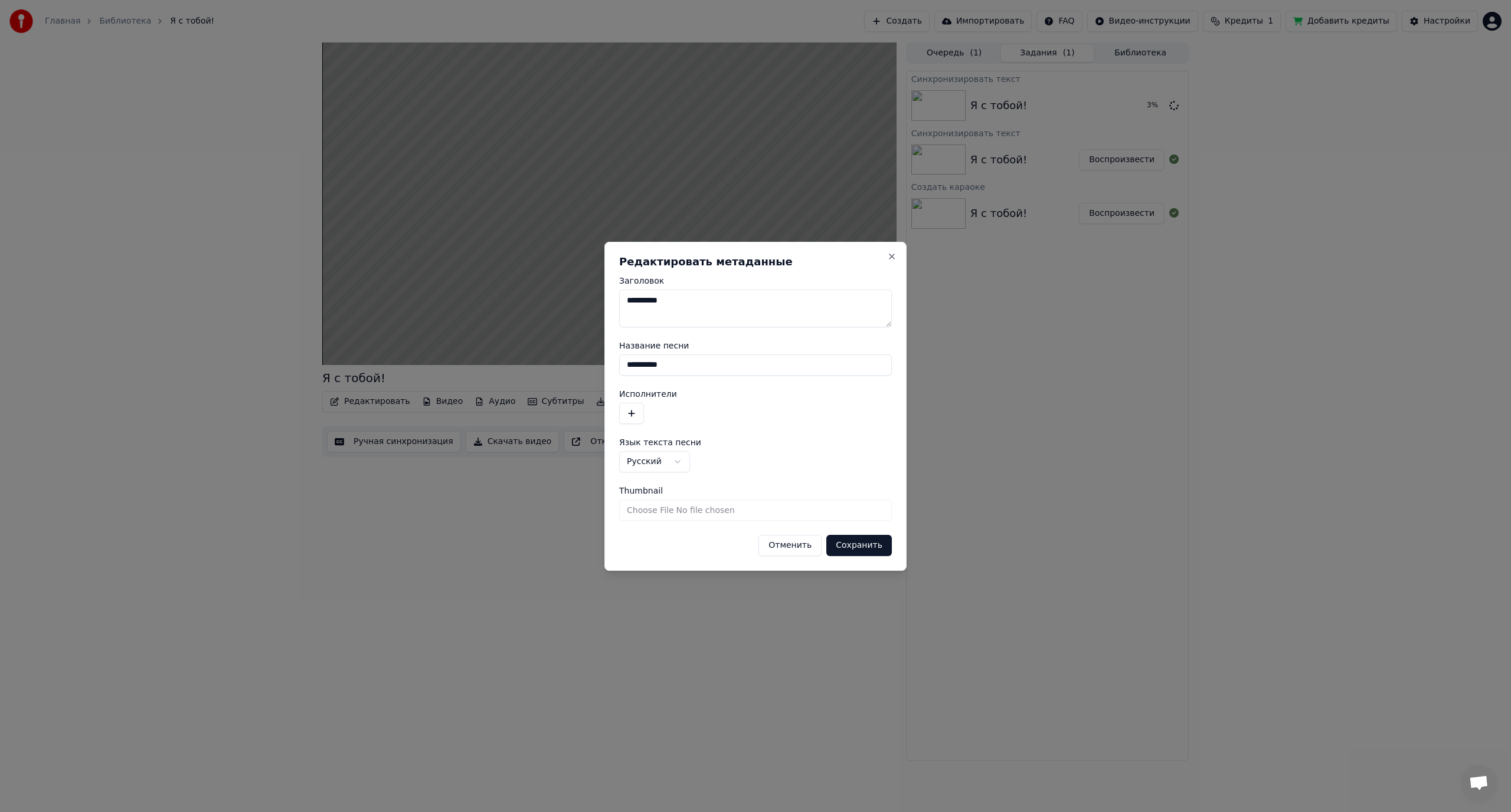
click at [802, 545] on button "Отменить" at bounding box center [789, 546] width 63 height 21
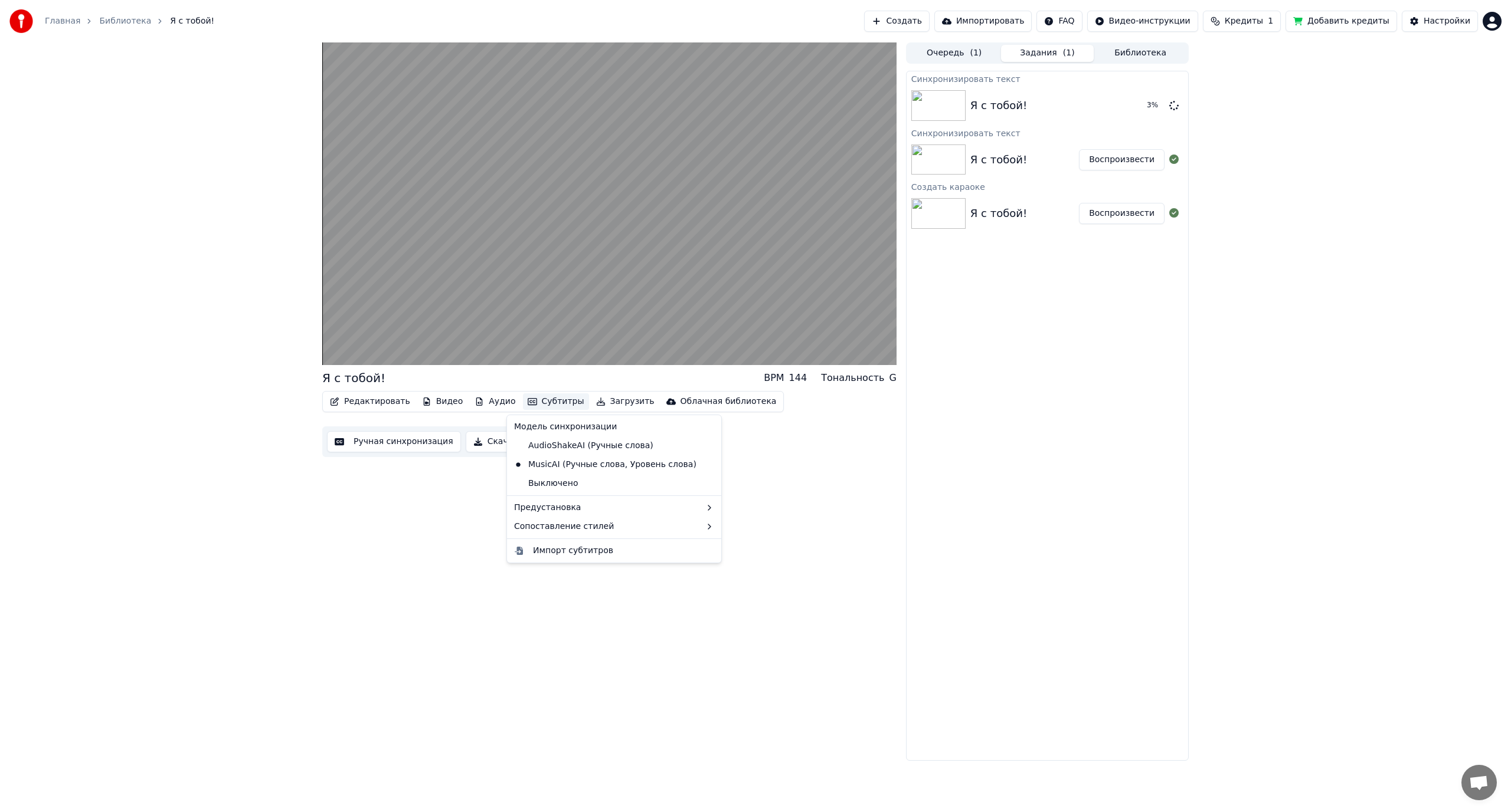
click at [531, 401] on button "Субтитры" at bounding box center [556, 402] width 66 height 16
click at [682, 613] on div "Я с тобой! BPM 144 Тональность G Редактировать Видео Аудио Субтитры Загрузить О…" at bounding box center [609, 401] width 574 height 719
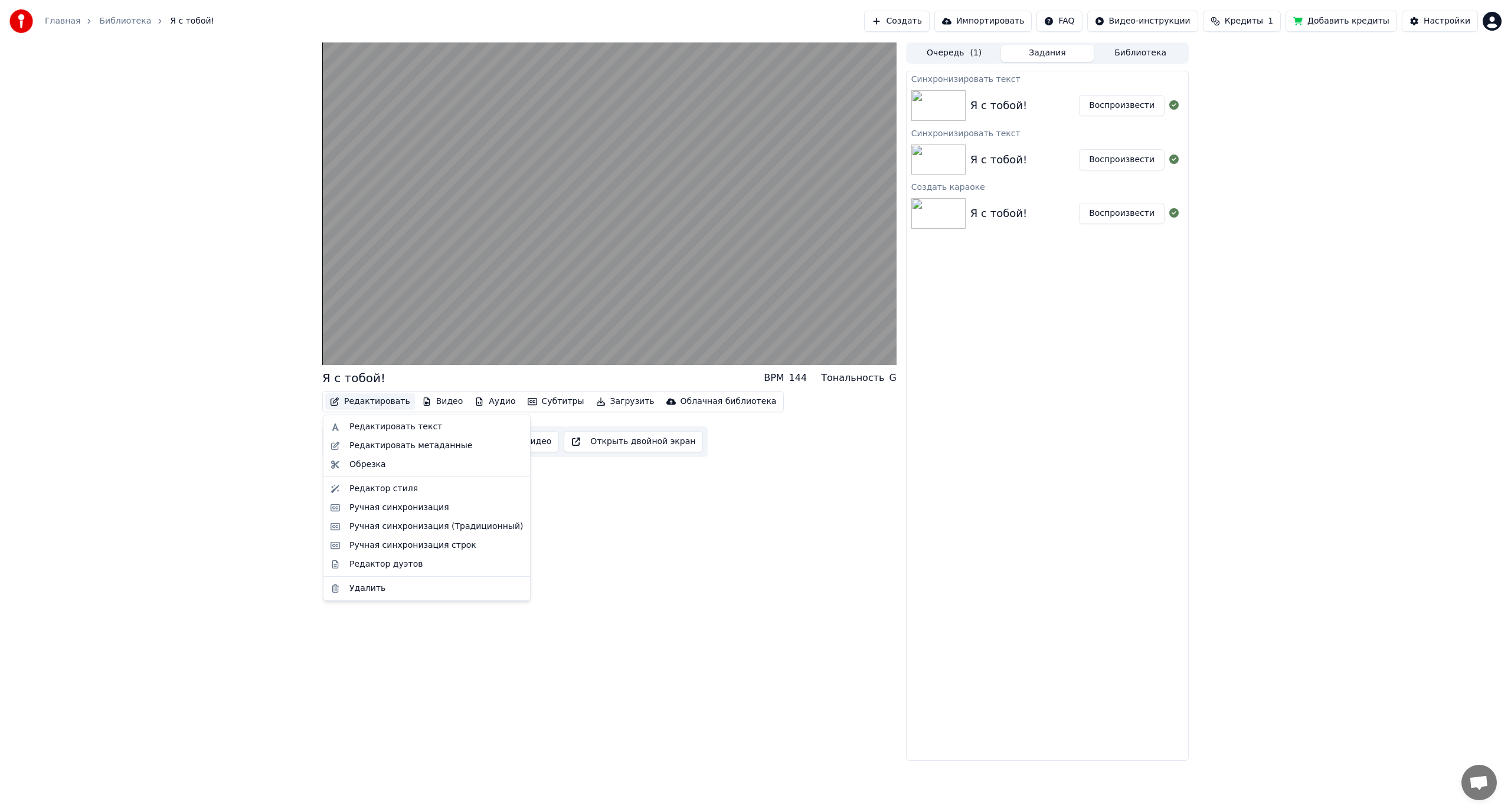
click at [342, 403] on button "Редактировать" at bounding box center [370, 402] width 90 height 16
click at [366, 490] on div "Редактор стиля" at bounding box center [384, 489] width 69 height 12
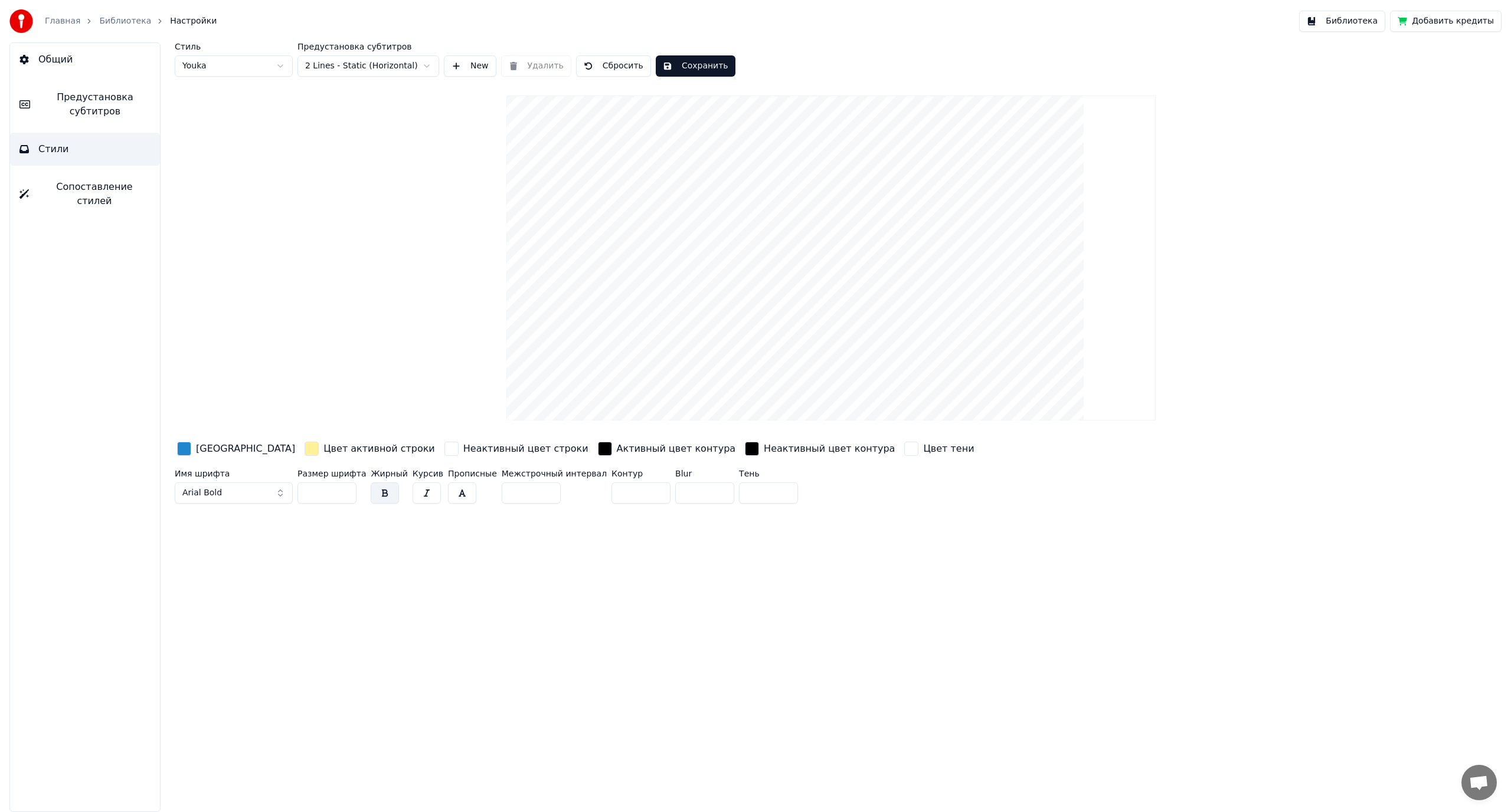
click at [198, 454] on div "[GEOGRAPHIC_DATA]" at bounding box center [245, 449] width 99 height 14
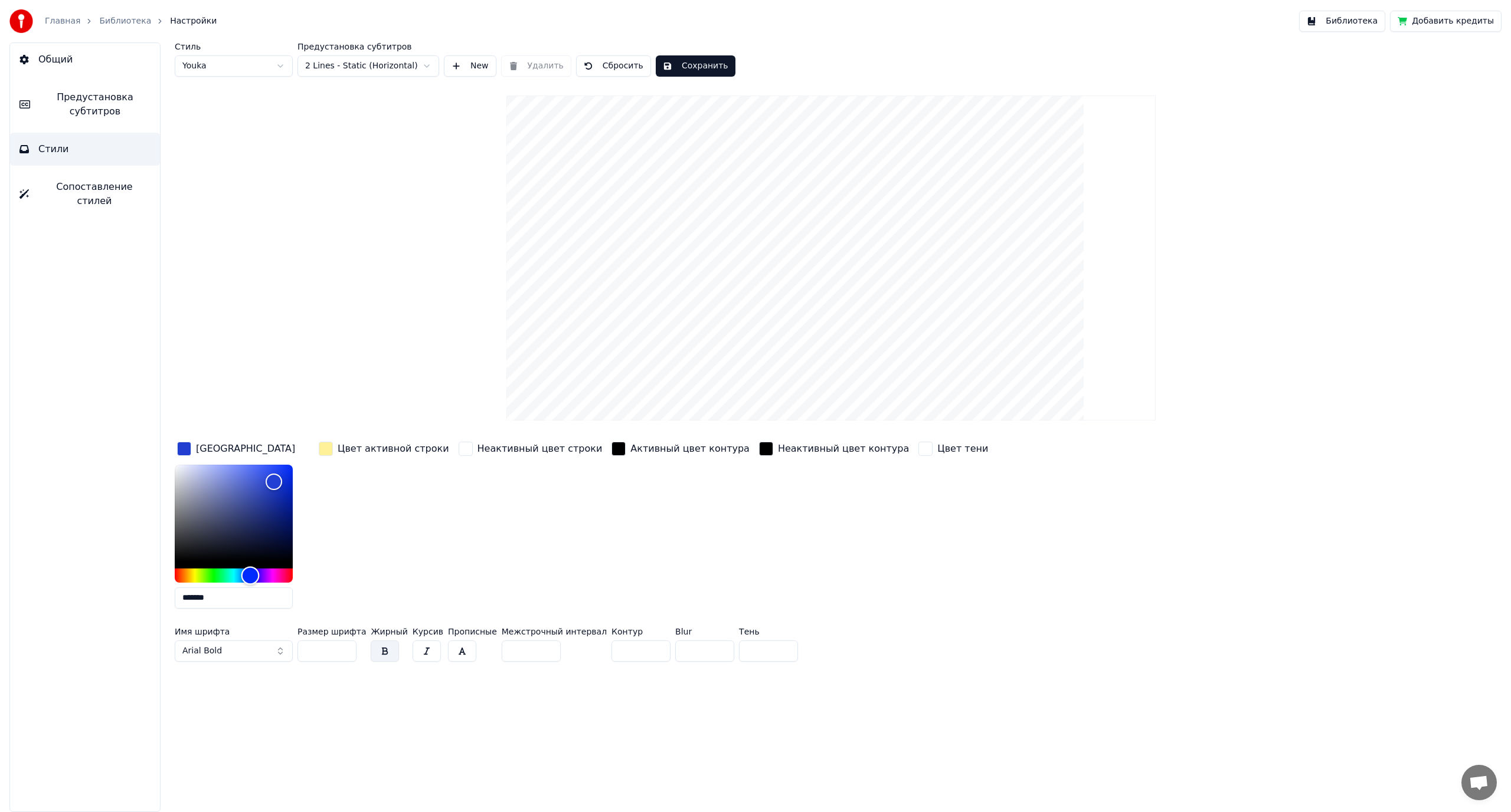
drag, startPoint x: 242, startPoint y: 578, endPoint x: 250, endPoint y: 578, distance: 8.0
click at [250, 578] on div "Hue" at bounding box center [251, 576] width 18 height 18
type input "*******"
drag, startPoint x: 250, startPoint y: 577, endPoint x: 186, endPoint y: 577, distance: 64.0
click at [186, 577] on div "Hue" at bounding box center [186, 576] width 18 height 18
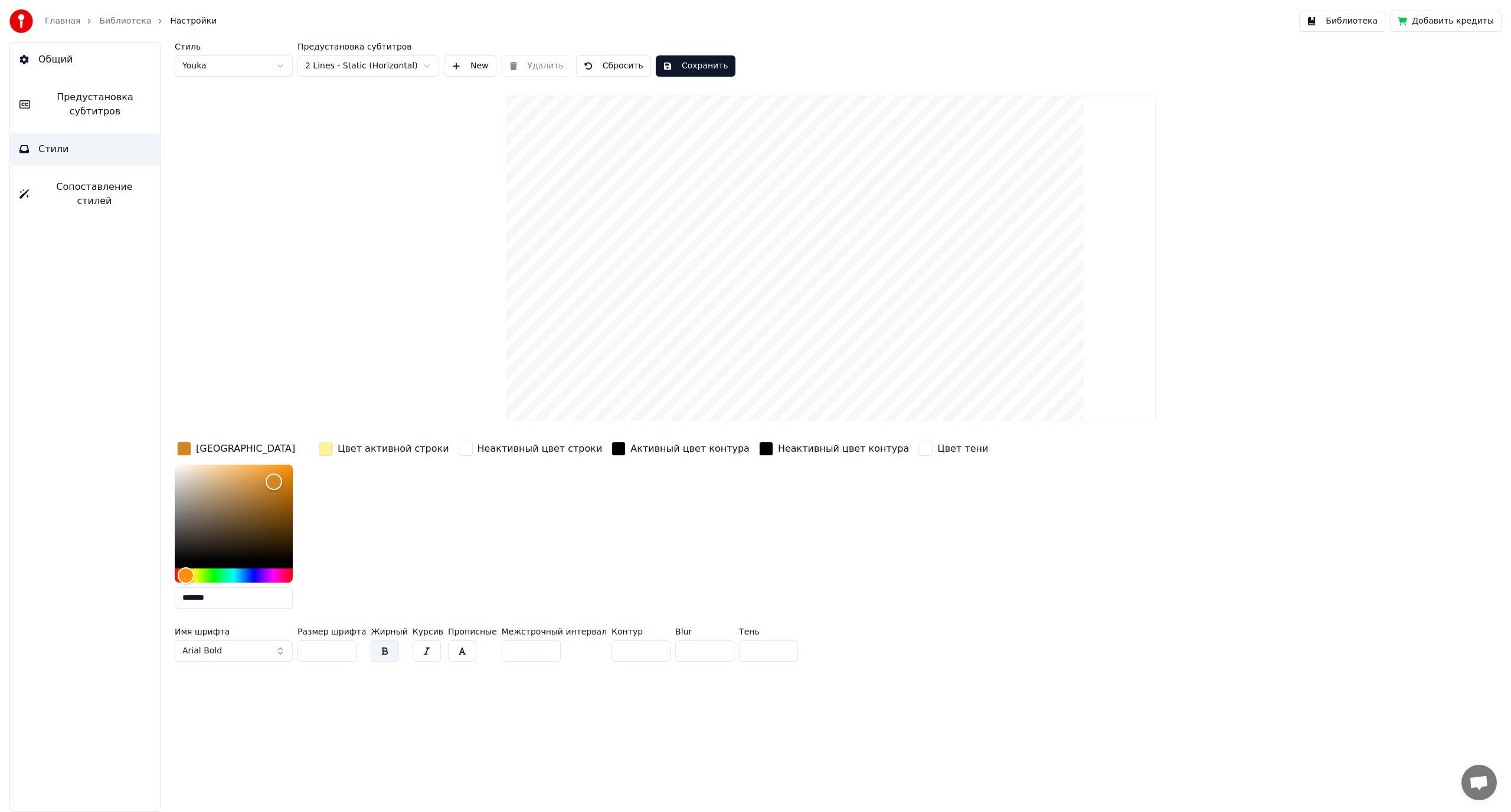
click at [669, 67] on button "Сохранить" at bounding box center [695, 66] width 80 height 21
click at [231, 138] on div "Стиль Youka Предустановка субтитров 2 Lines - Static (Horizontal) New Удалить С…" at bounding box center [831, 354] width 1312 height 624
click at [671, 60] on button "Сохранить" at bounding box center [695, 66] width 80 height 21
click at [372, 133] on div "Стиль Youka Предустановка субтитров 2 Lines - Static (Horizontal) New Удалить С…" at bounding box center [831, 354] width 1312 height 624
click at [1231, 87] on div "Стиль Youka Предустановка субтитров 2 Lines - Static (Horizontal) New Удалить С…" at bounding box center [831, 354] width 1312 height 624
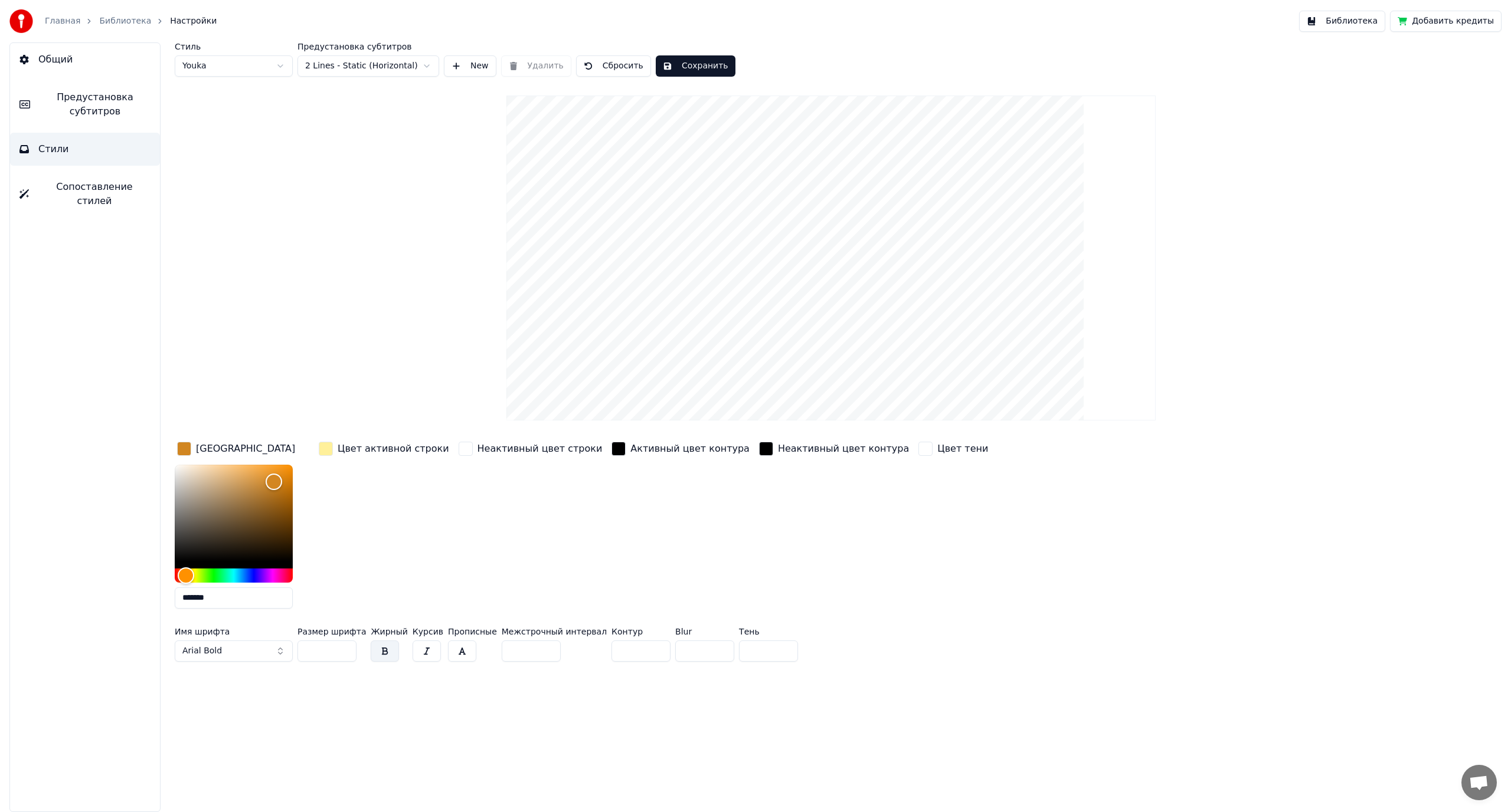
drag, startPoint x: 263, startPoint y: 174, endPoint x: 243, endPoint y: 167, distance: 21.2
click at [263, 176] on div "Стиль Youka Предустановка субтитров 2 Lines - Static (Horizontal) New Удалить С…" at bounding box center [831, 354] width 1312 height 624
click at [69, 190] on span "Сопоставление стилей" at bounding box center [94, 194] width 112 height 28
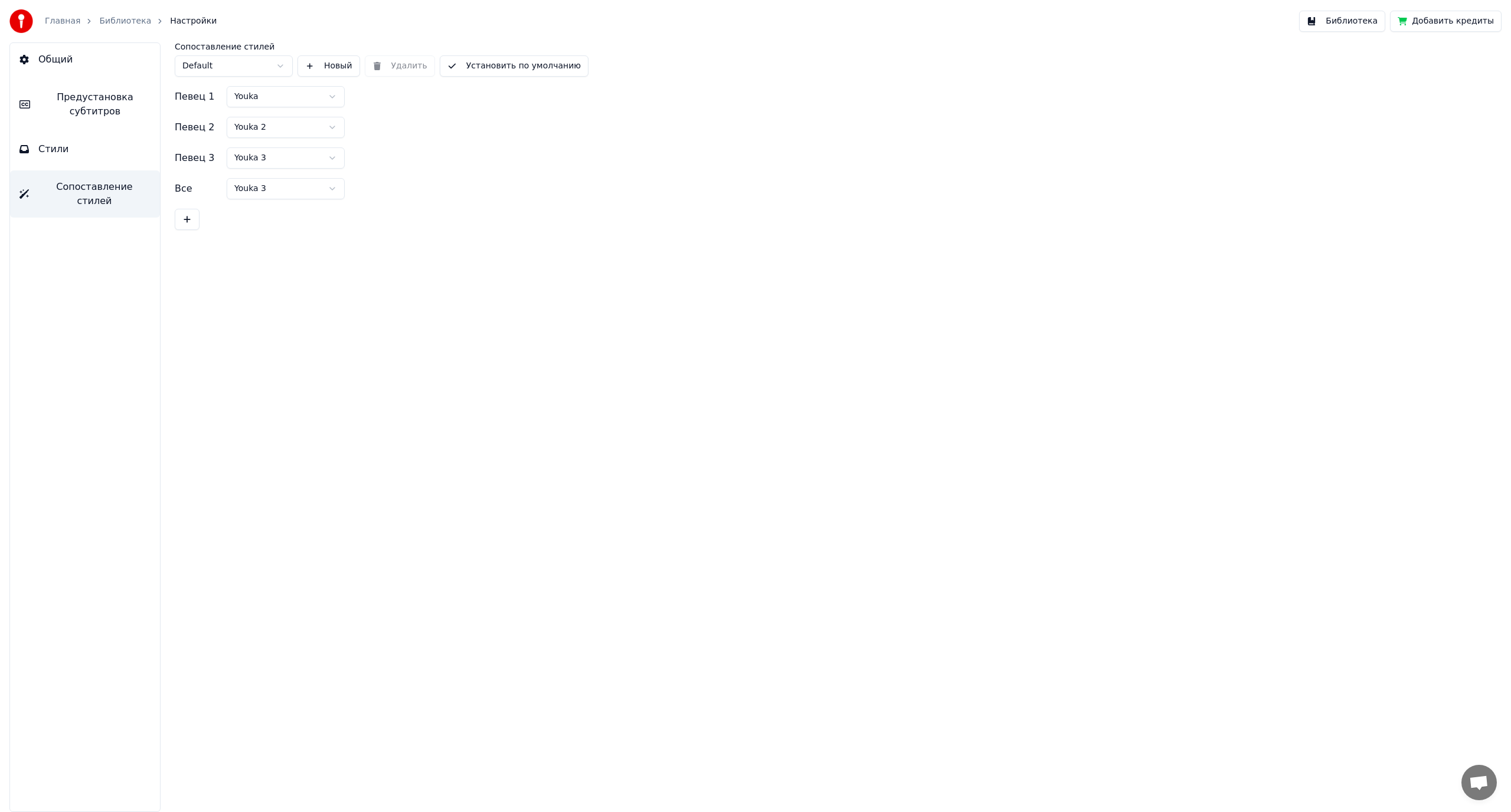
click at [69, 158] on button "Стили" at bounding box center [85, 149] width 150 height 33
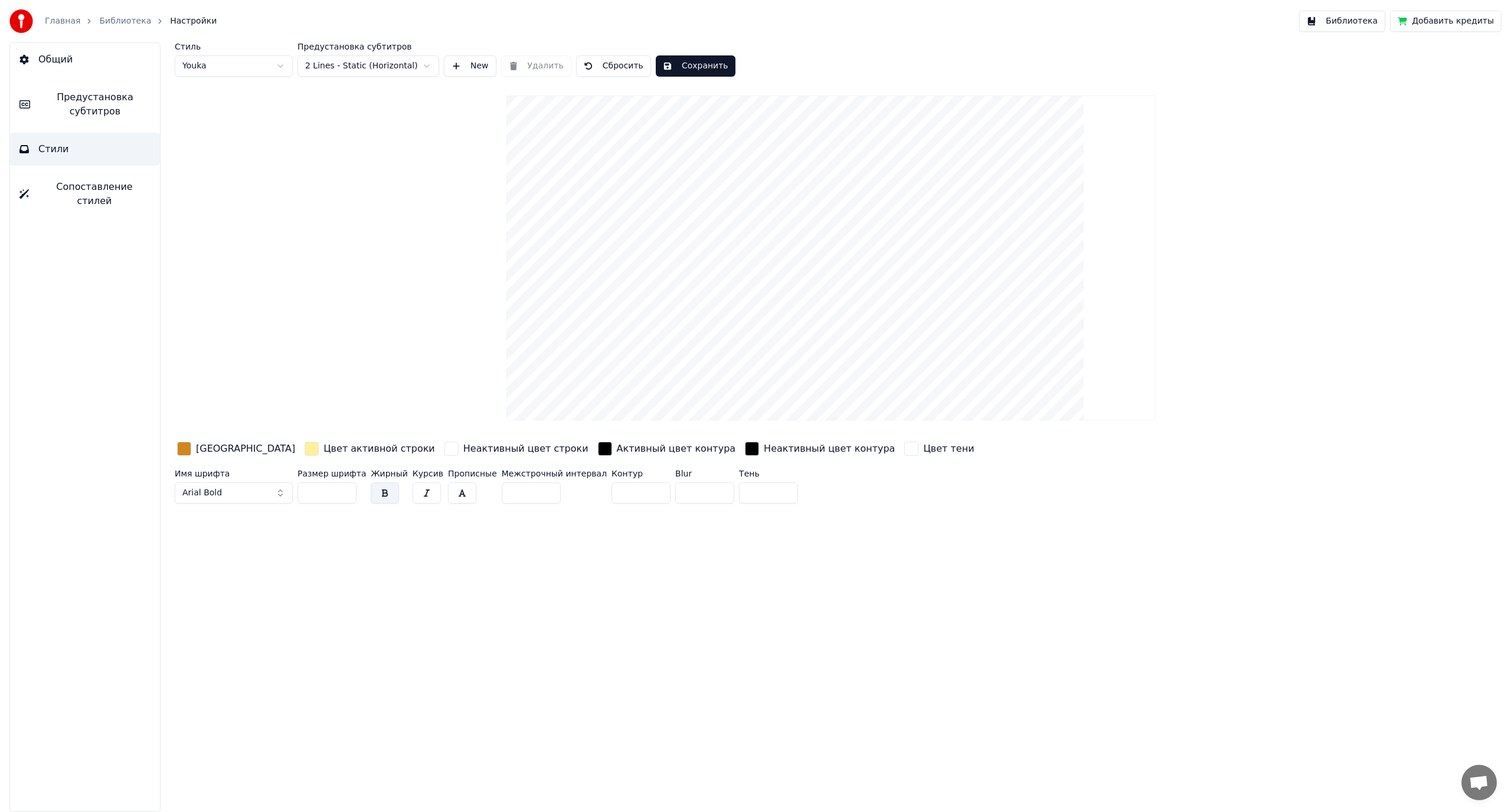
click at [89, 110] on span "Предустановка субтитров" at bounding box center [94, 104] width 111 height 28
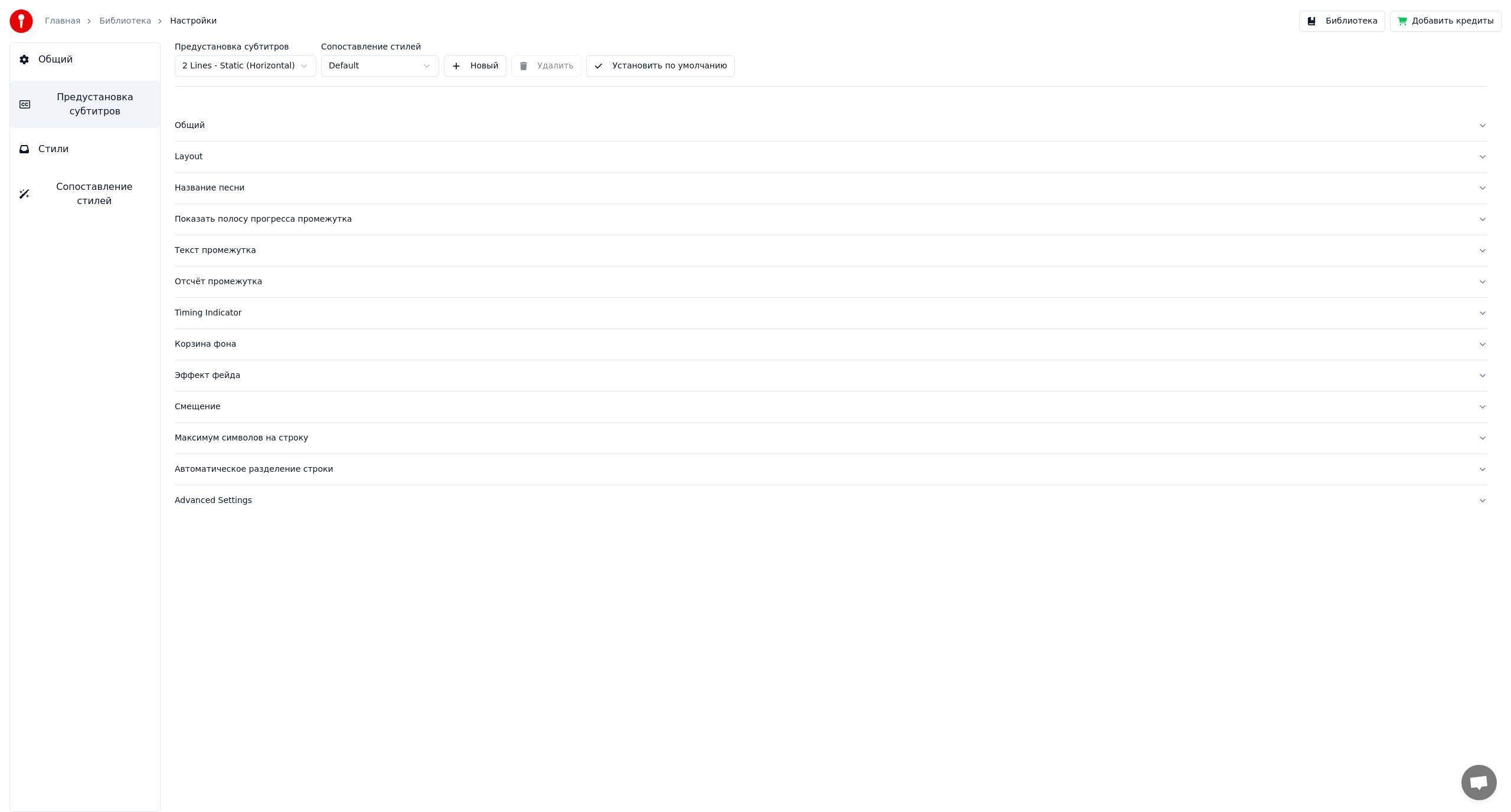
click at [99, 24] on link "Библиотека" at bounding box center [125, 21] width 52 height 12
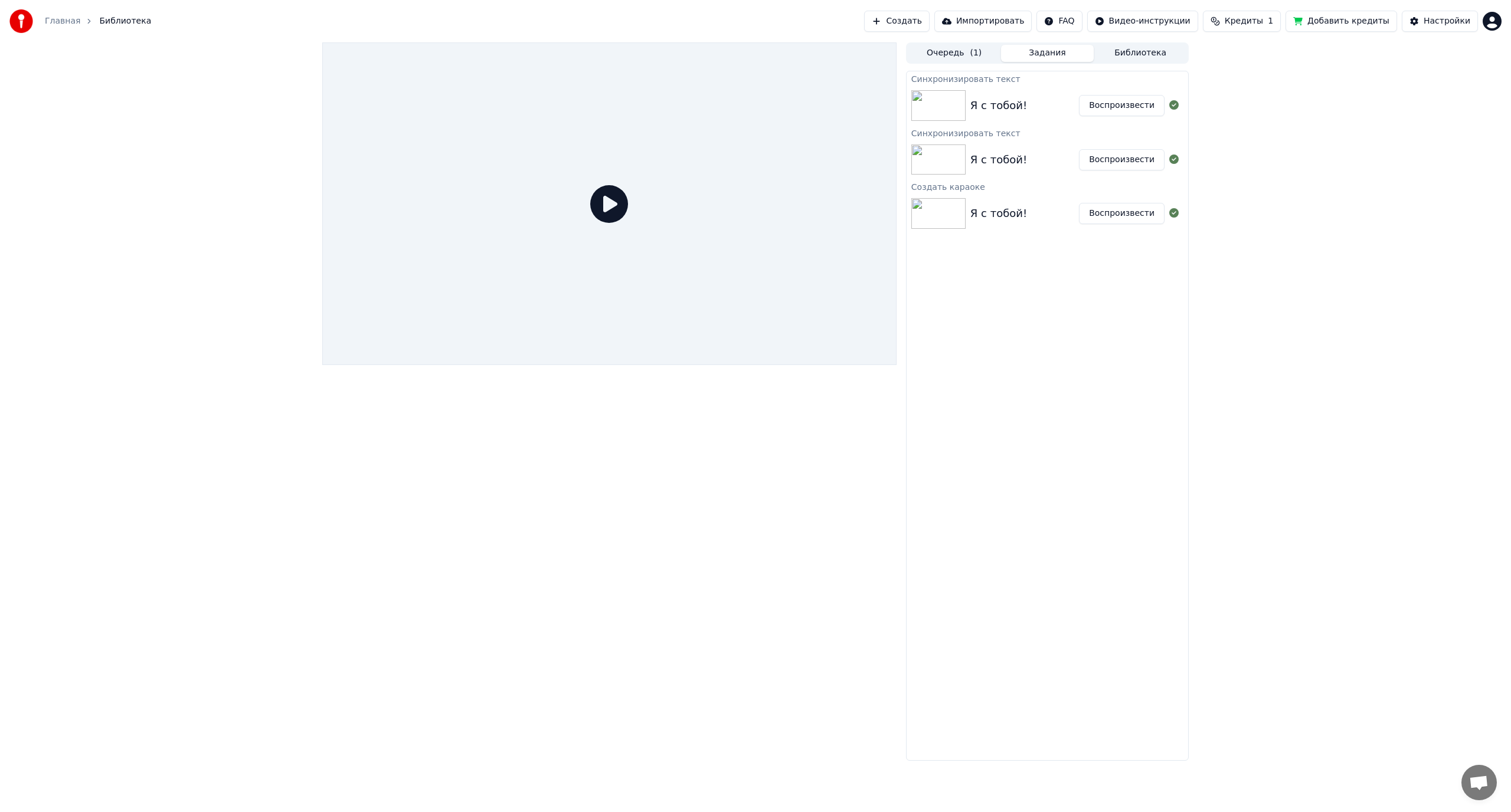
click at [1004, 112] on div "Я с тобой!" at bounding box center [998, 105] width 57 height 16
click at [938, 110] on img at bounding box center [938, 106] width 54 height 31
click at [1120, 107] on button "Воспроизвести" at bounding box center [1121, 105] width 85 height 21
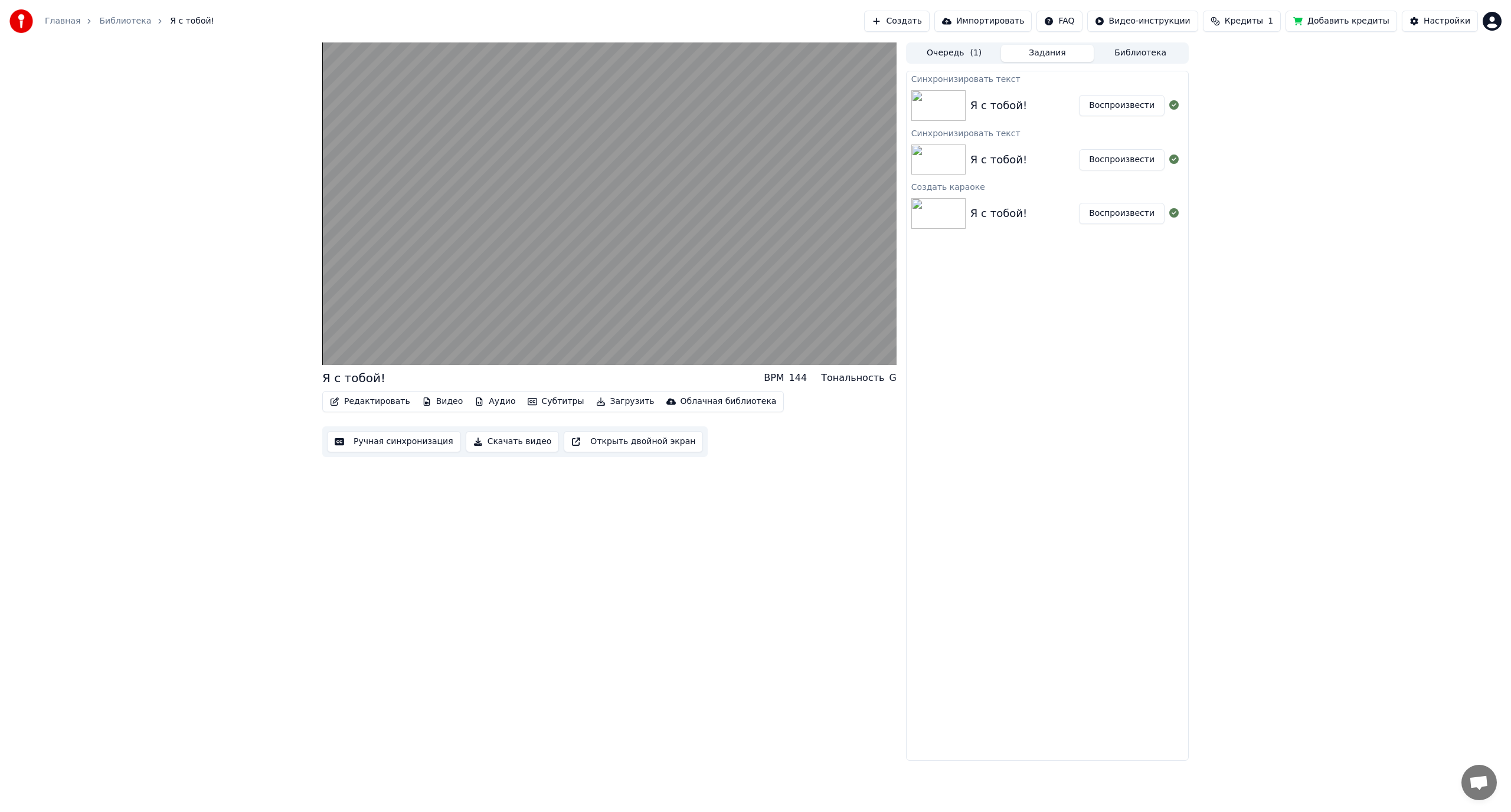
click at [1109, 219] on button "Воспроизвести" at bounding box center [1121, 213] width 85 height 21
click at [944, 54] on button "Очередь ( 1 )" at bounding box center [954, 53] width 93 height 17
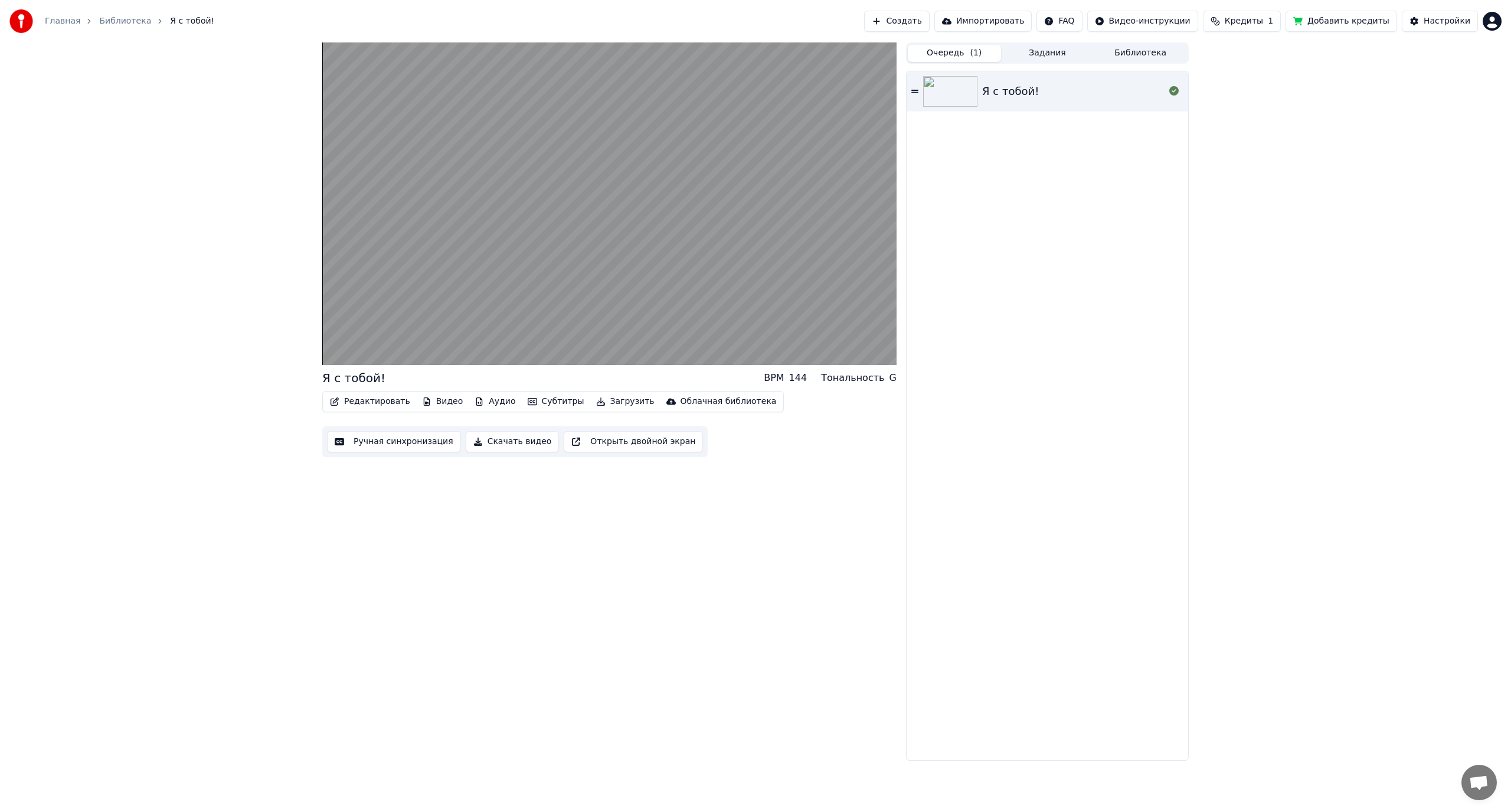
click at [1033, 92] on div "Я с тобой!" at bounding box center [1072, 92] width 182 height 16
click at [530, 534] on div "0:12 / 3:56 Я с тобой! BPM 144 Тональность G Редактировать Видео Аудио Субтитры…" at bounding box center [609, 401] width 574 height 719
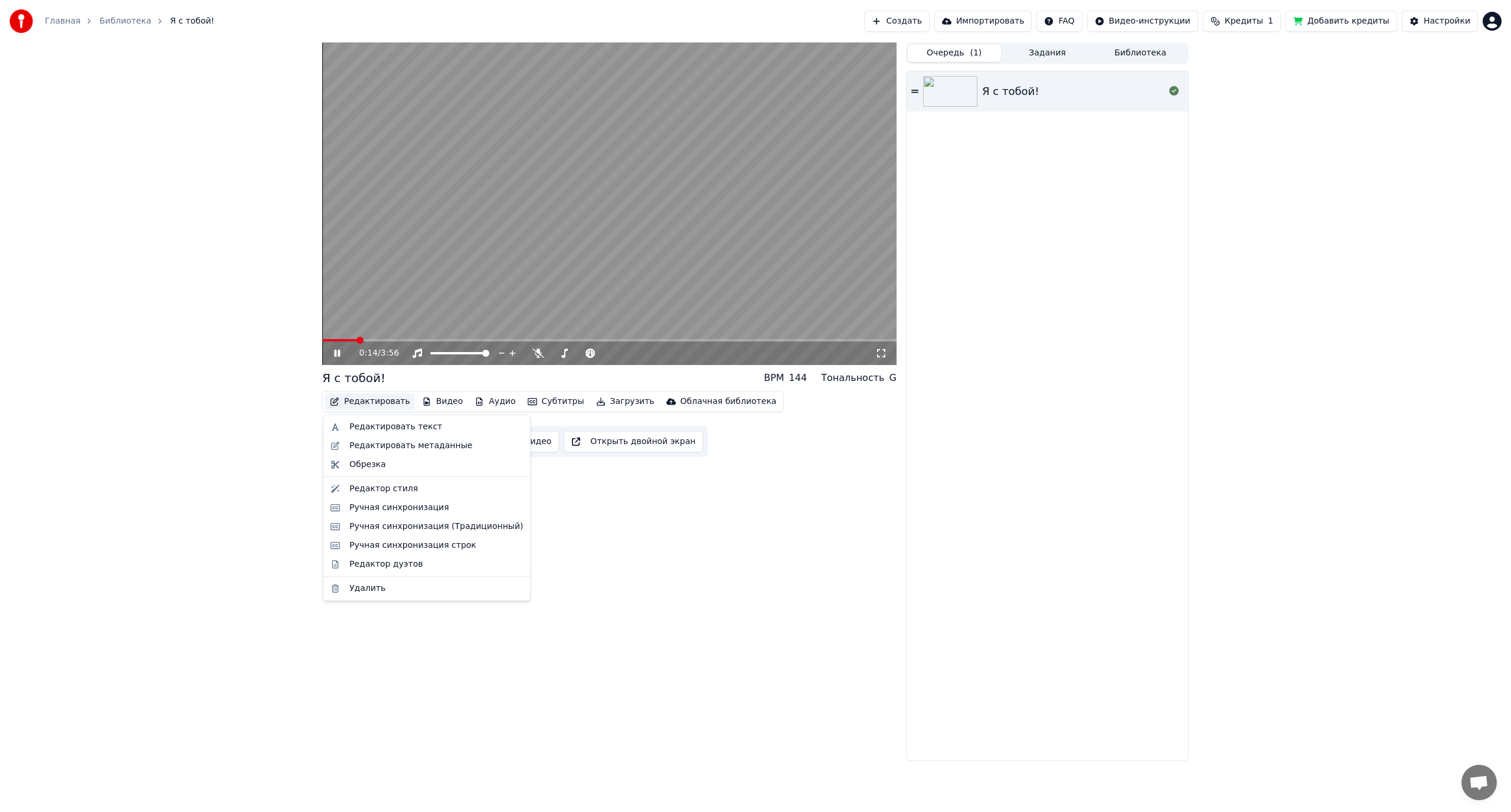
click at [347, 404] on button "Редактировать" at bounding box center [370, 402] width 90 height 16
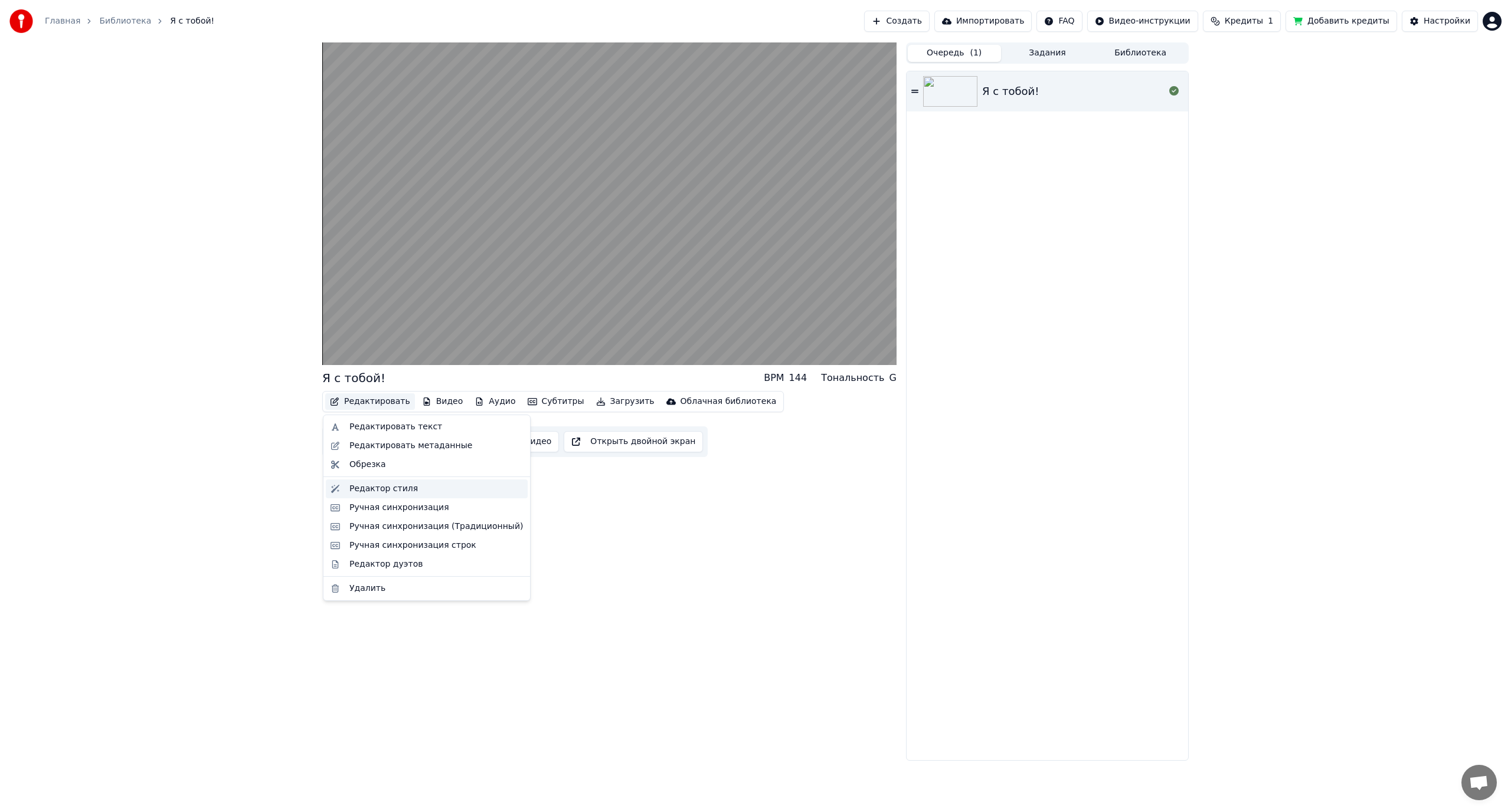
click at [377, 489] on div "Редактор стиля" at bounding box center [384, 489] width 69 height 12
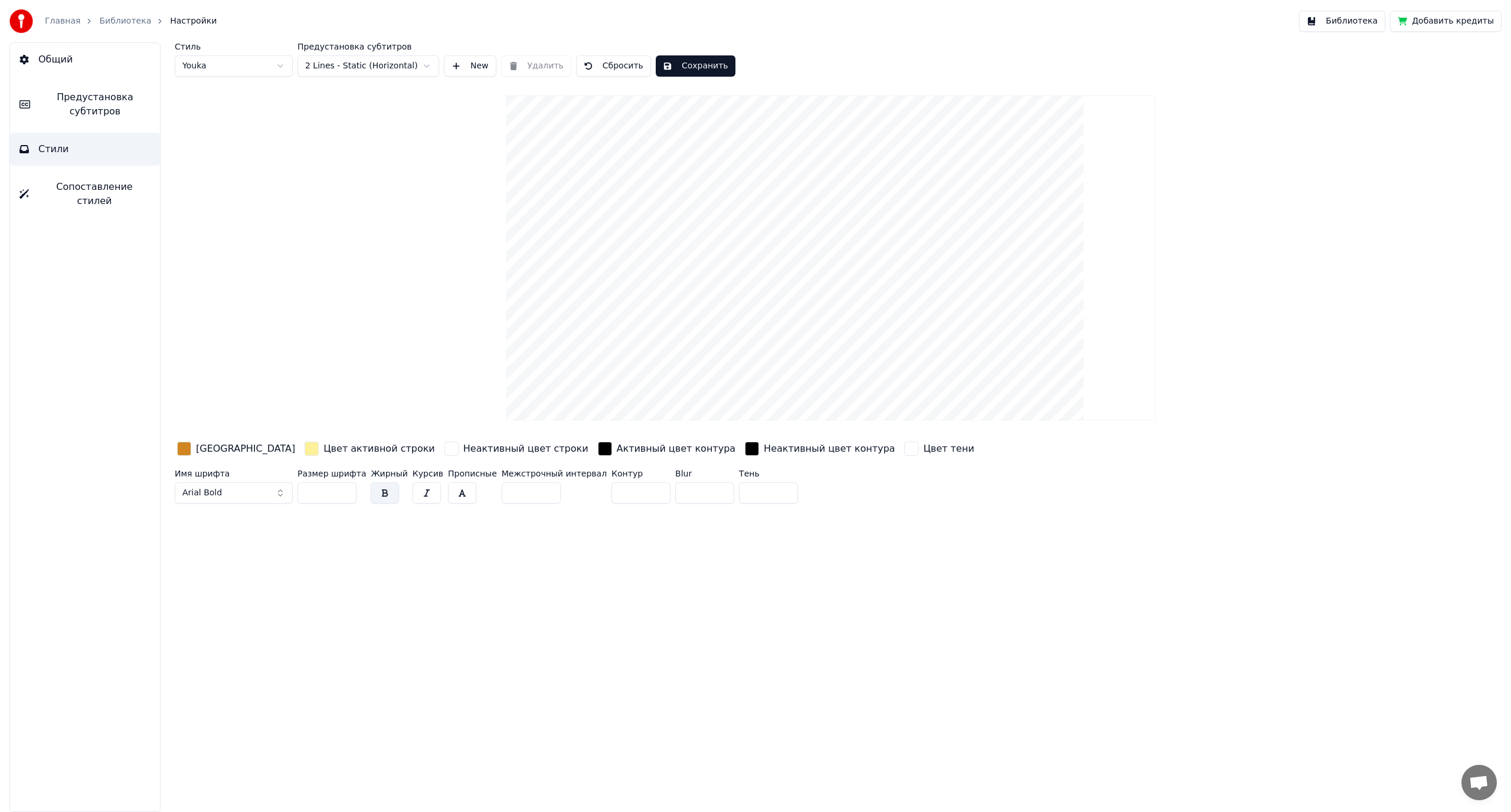
click at [364, 410] on div "Стиль Youka Предустановка субтитров 2 Lines - Static (Horizontal) New Удалить С…" at bounding box center [831, 275] width 1312 height 466
click at [76, 186] on span "Сопоставление стилей" at bounding box center [94, 194] width 112 height 28
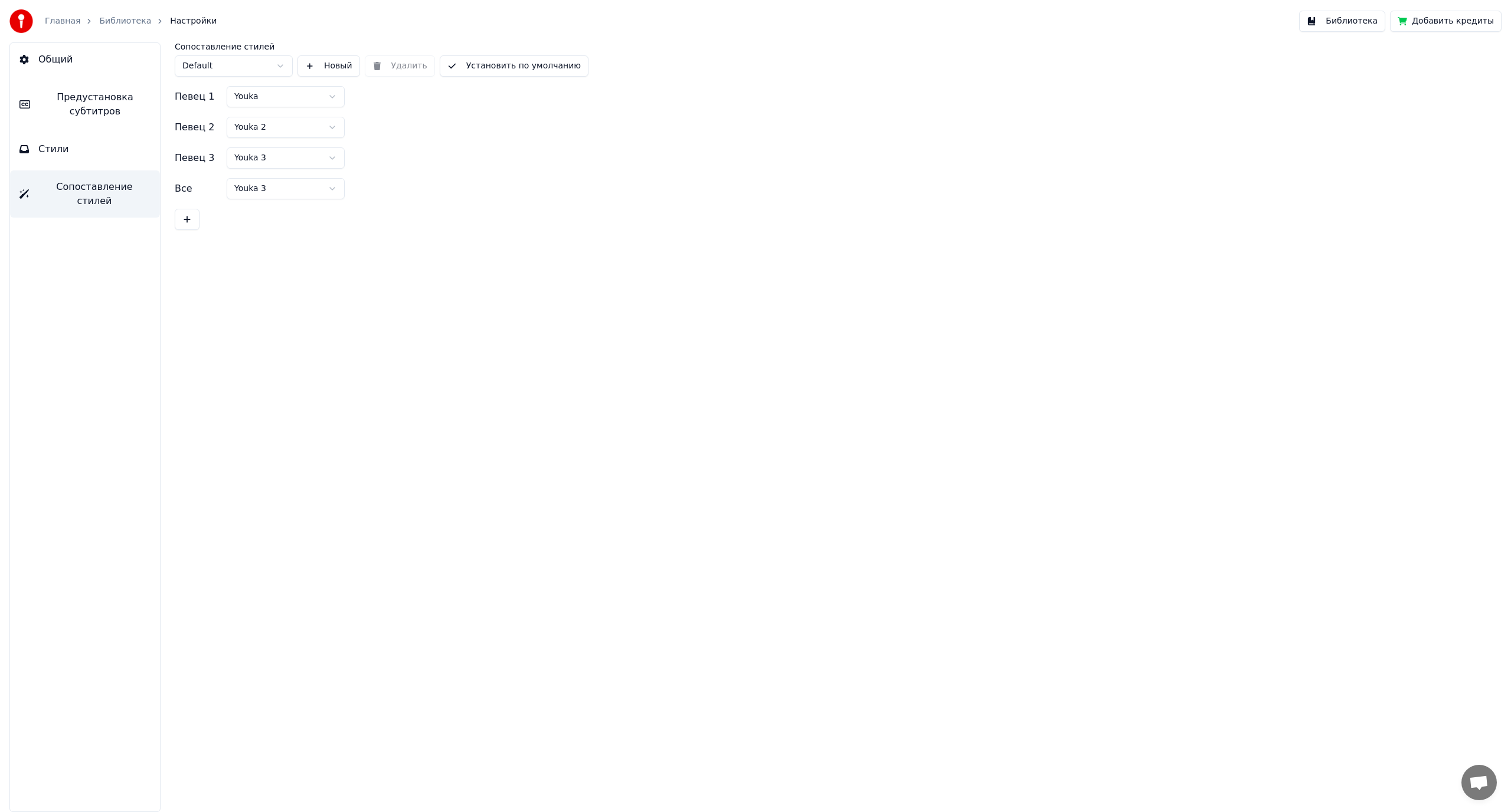
click at [77, 162] on button "Стили" at bounding box center [85, 149] width 150 height 33
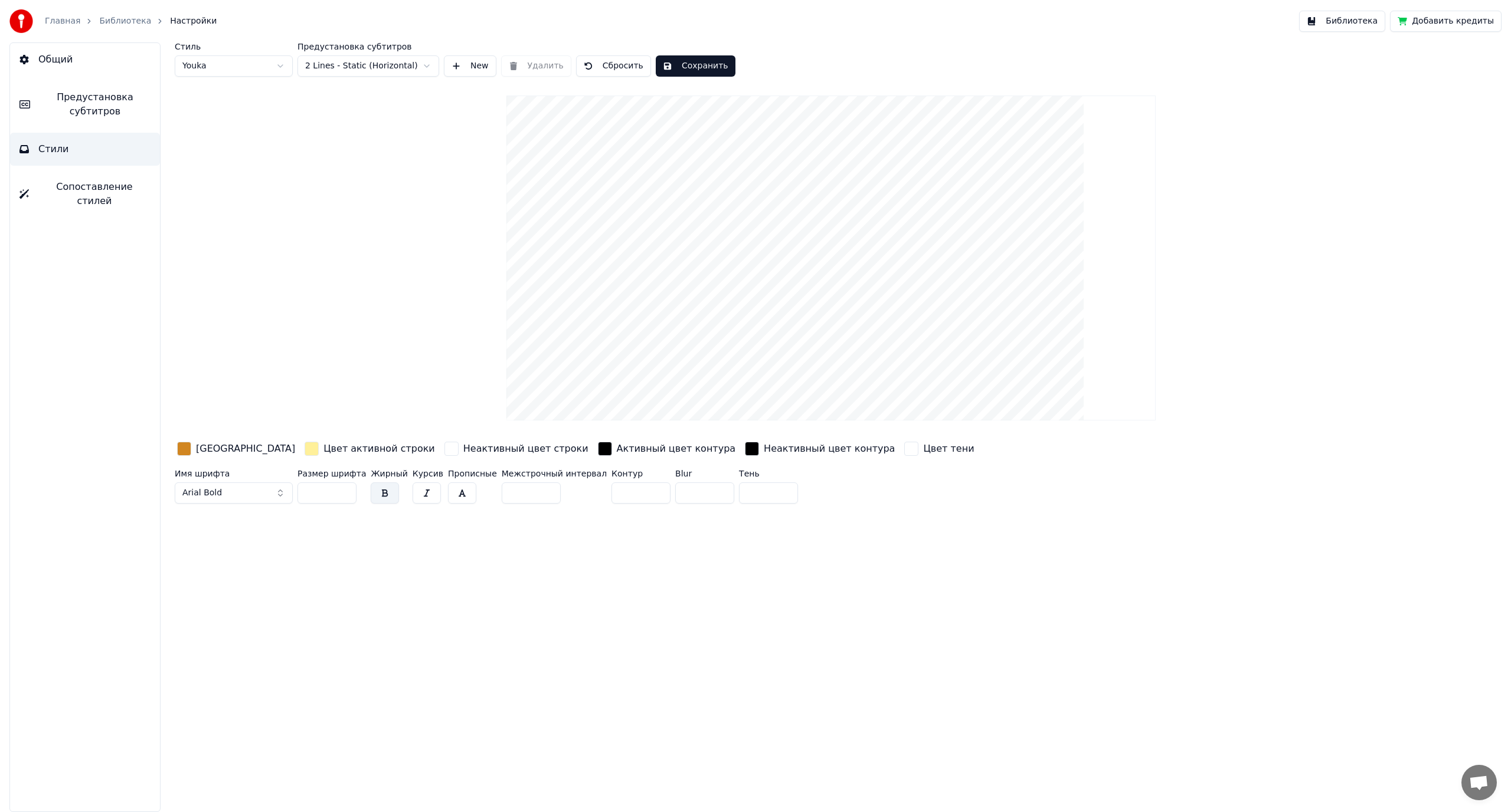
click at [390, 207] on div "Стиль Youka Предустановка субтитров 2 Lines - Static (Horizontal) New Удалить С…" at bounding box center [831, 275] width 1312 height 466
click at [1356, 22] on button "Библиотека" at bounding box center [1342, 21] width 86 height 21
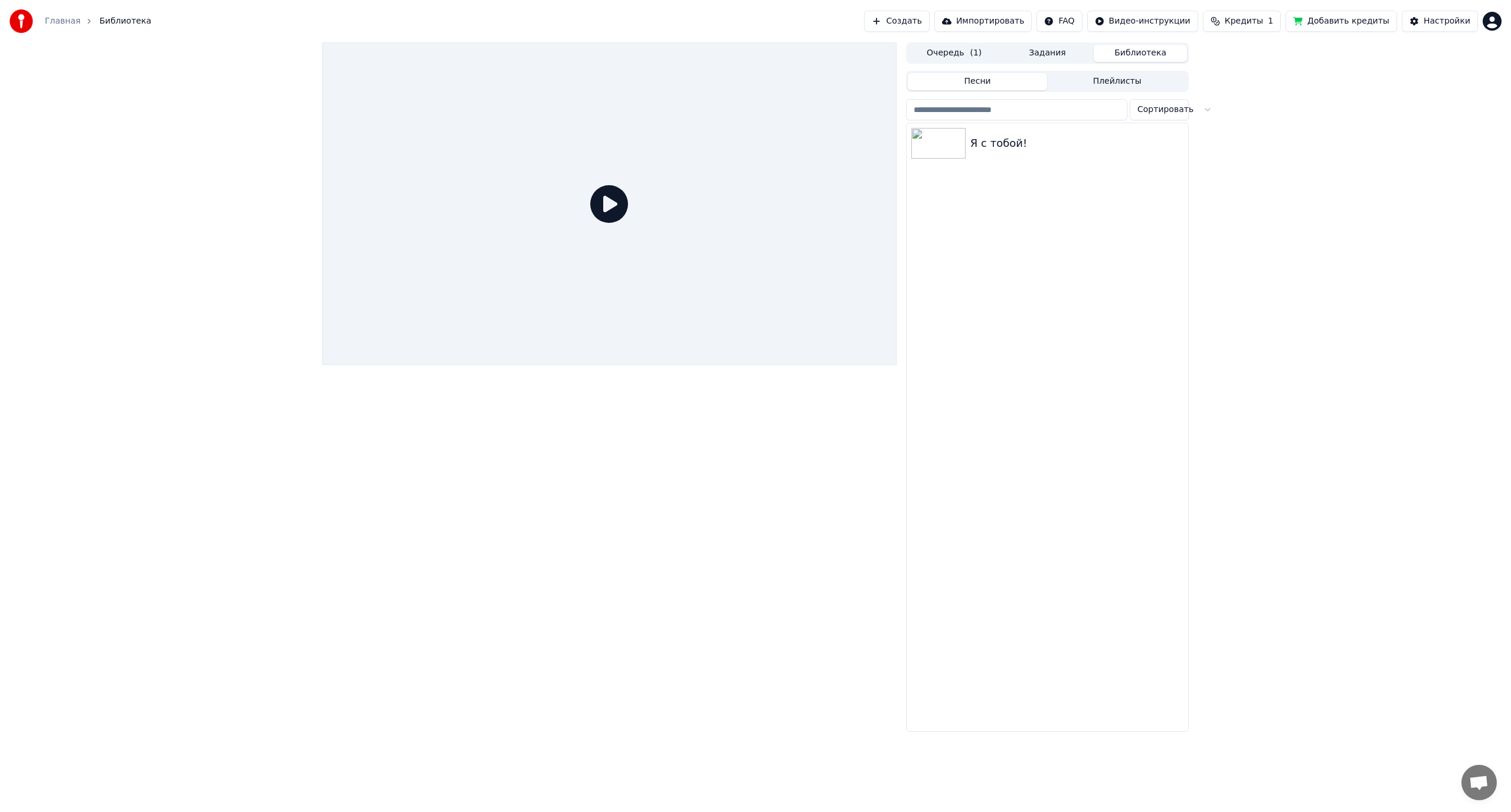
click at [945, 54] on button "Очередь ( 1 )" at bounding box center [954, 53] width 93 height 17
click at [961, 91] on img at bounding box center [950, 92] width 54 height 31
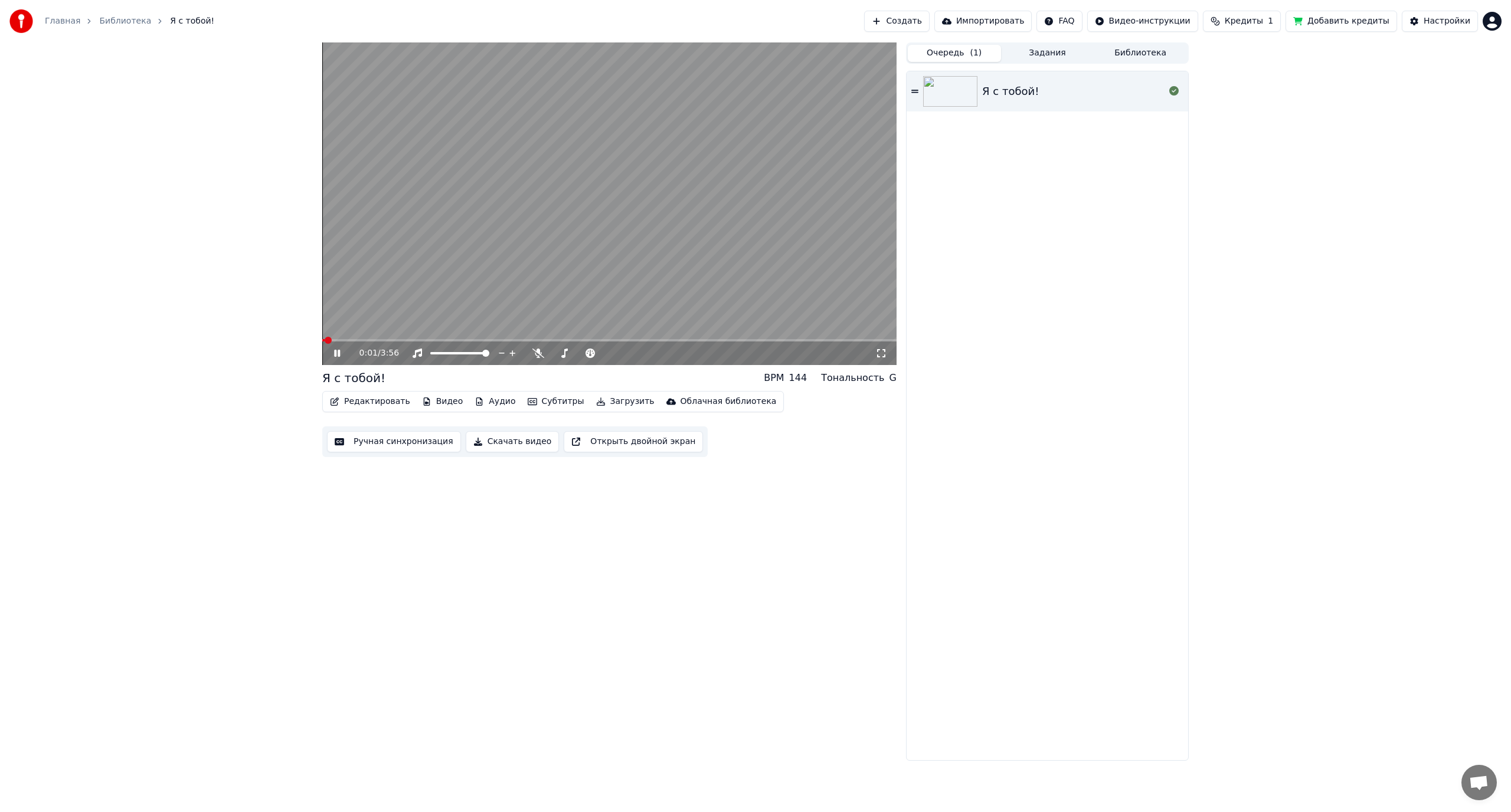
click at [357, 400] on button "Редактировать" at bounding box center [370, 402] width 90 height 16
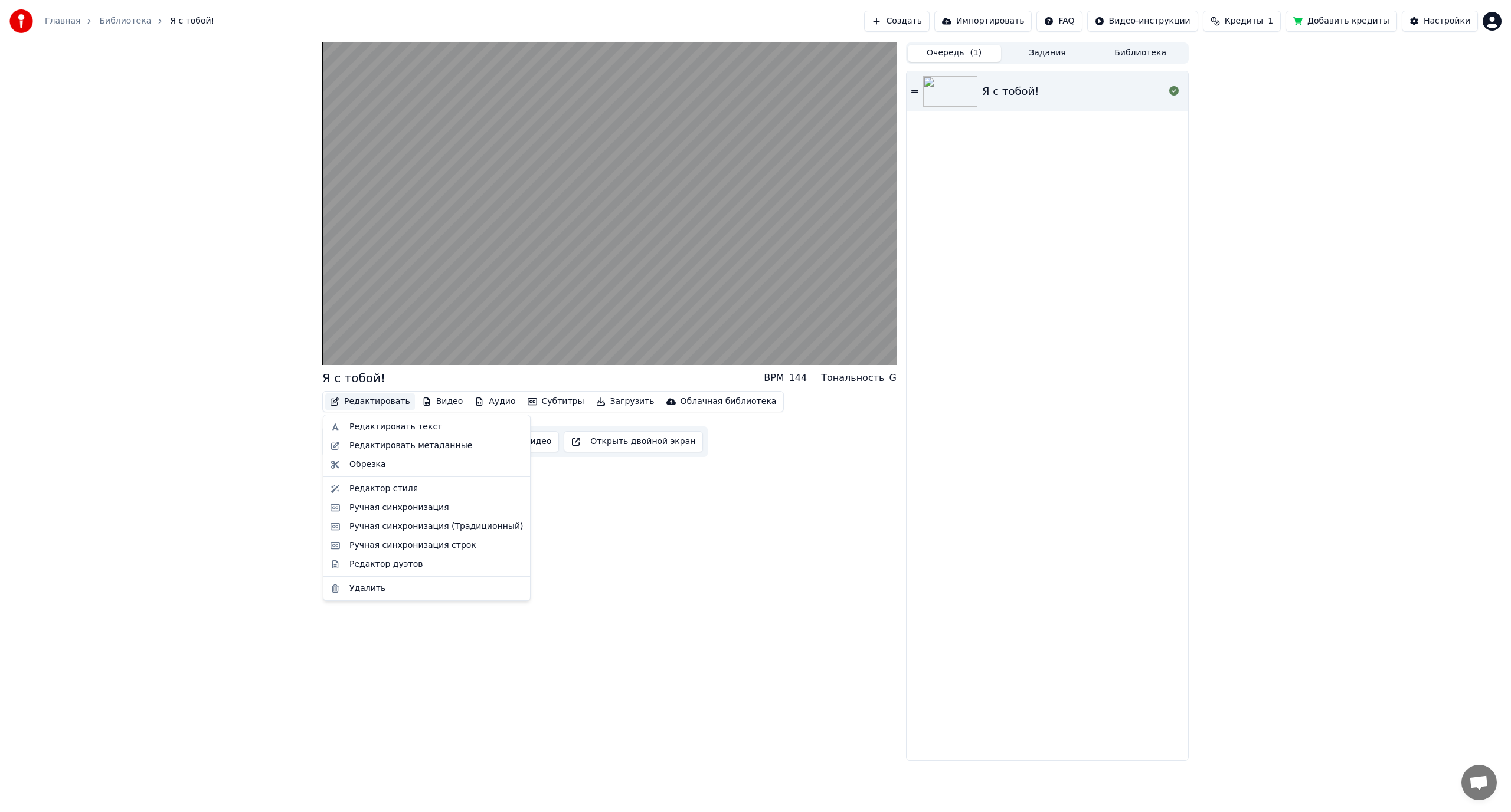
click at [567, 573] on div "Я с тобой! BPM 144 Тональность G Редактировать Видео Аудио Субтитры Загрузить О…" at bounding box center [609, 401] width 574 height 719
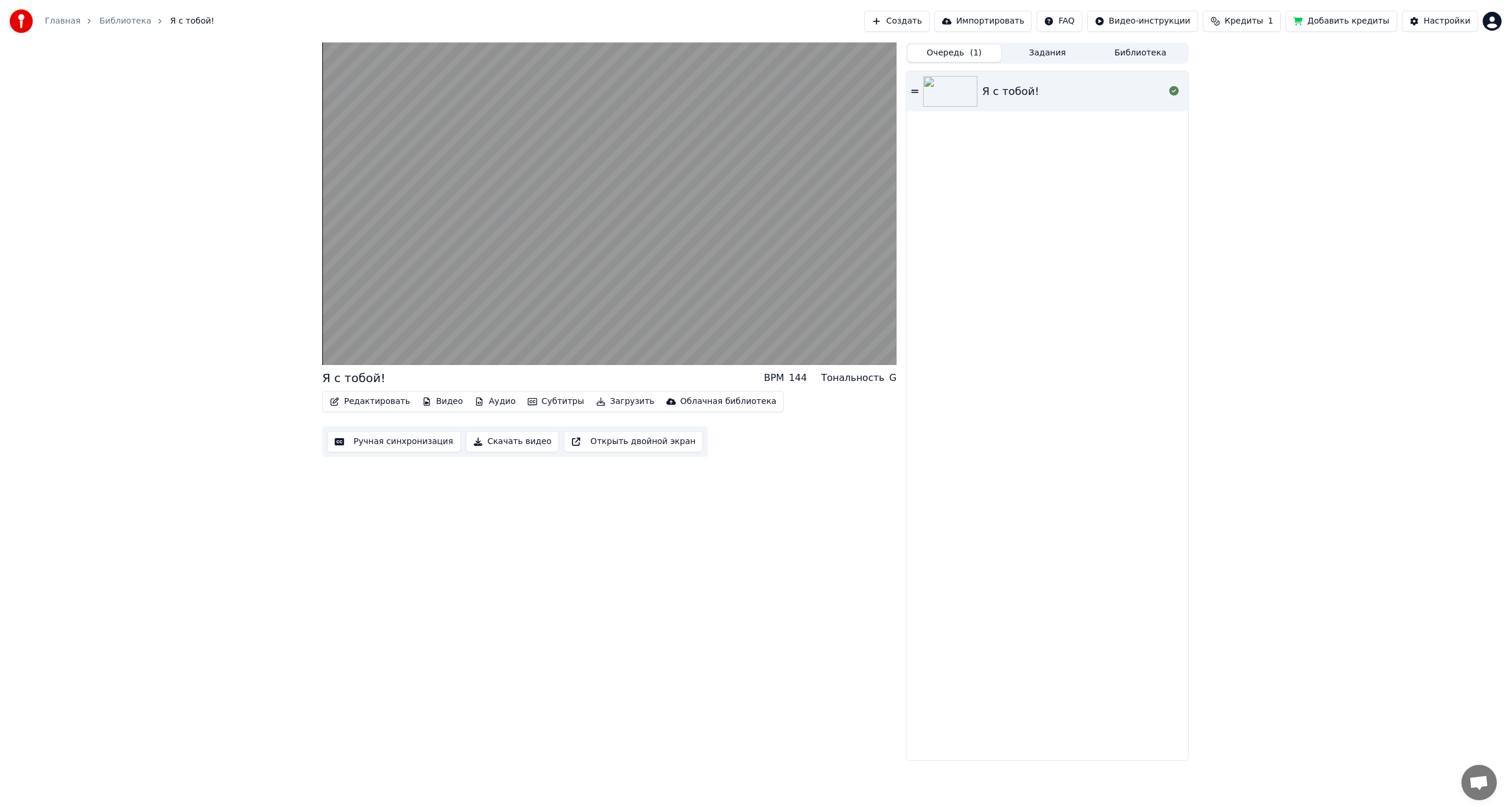
click at [428, 401] on button "Видео" at bounding box center [442, 402] width 50 height 16
click at [665, 510] on div "Я с тобой! BPM 144 Тональность G Редактировать Видео Аудио Субтитры Загрузить О…" at bounding box center [609, 401] width 574 height 719
click at [438, 404] on button "Видео" at bounding box center [442, 402] width 50 height 16
click at [651, 558] on div "Я с тобой! BPM 144 Тональность G Редактировать Видео Аудио Субтитры Загрузить О…" at bounding box center [609, 401] width 574 height 719
click at [482, 399] on button "Аудио" at bounding box center [495, 402] width 50 height 16
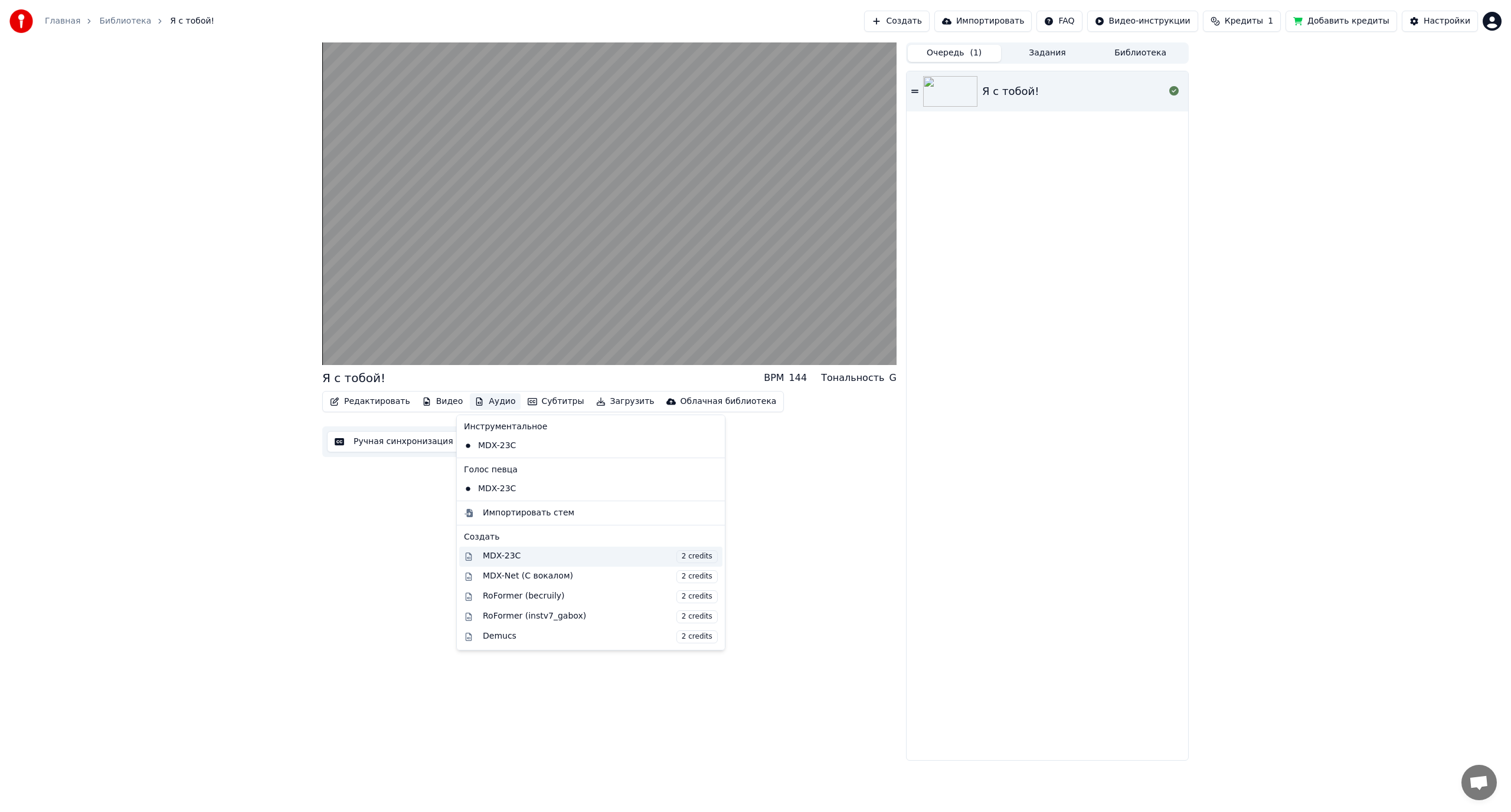
click at [488, 558] on div "MDX-23C 2 credits" at bounding box center [600, 557] width 234 height 13
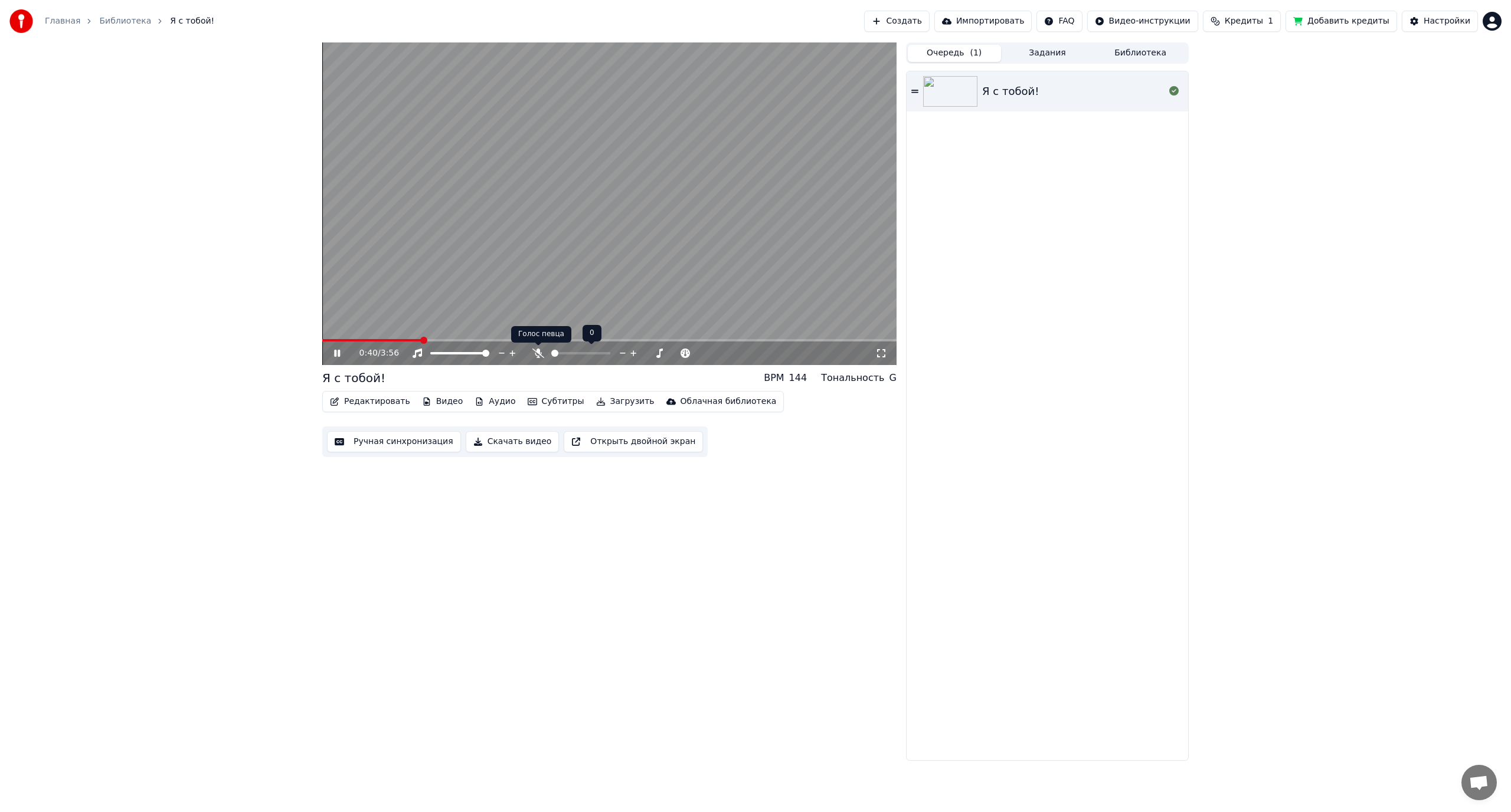
click at [537, 353] on icon at bounding box center [538, 353] width 12 height 9
click at [539, 354] on icon at bounding box center [538, 353] width 12 height 9
click at [494, 404] on button "Аудио" at bounding box center [495, 402] width 50 height 16
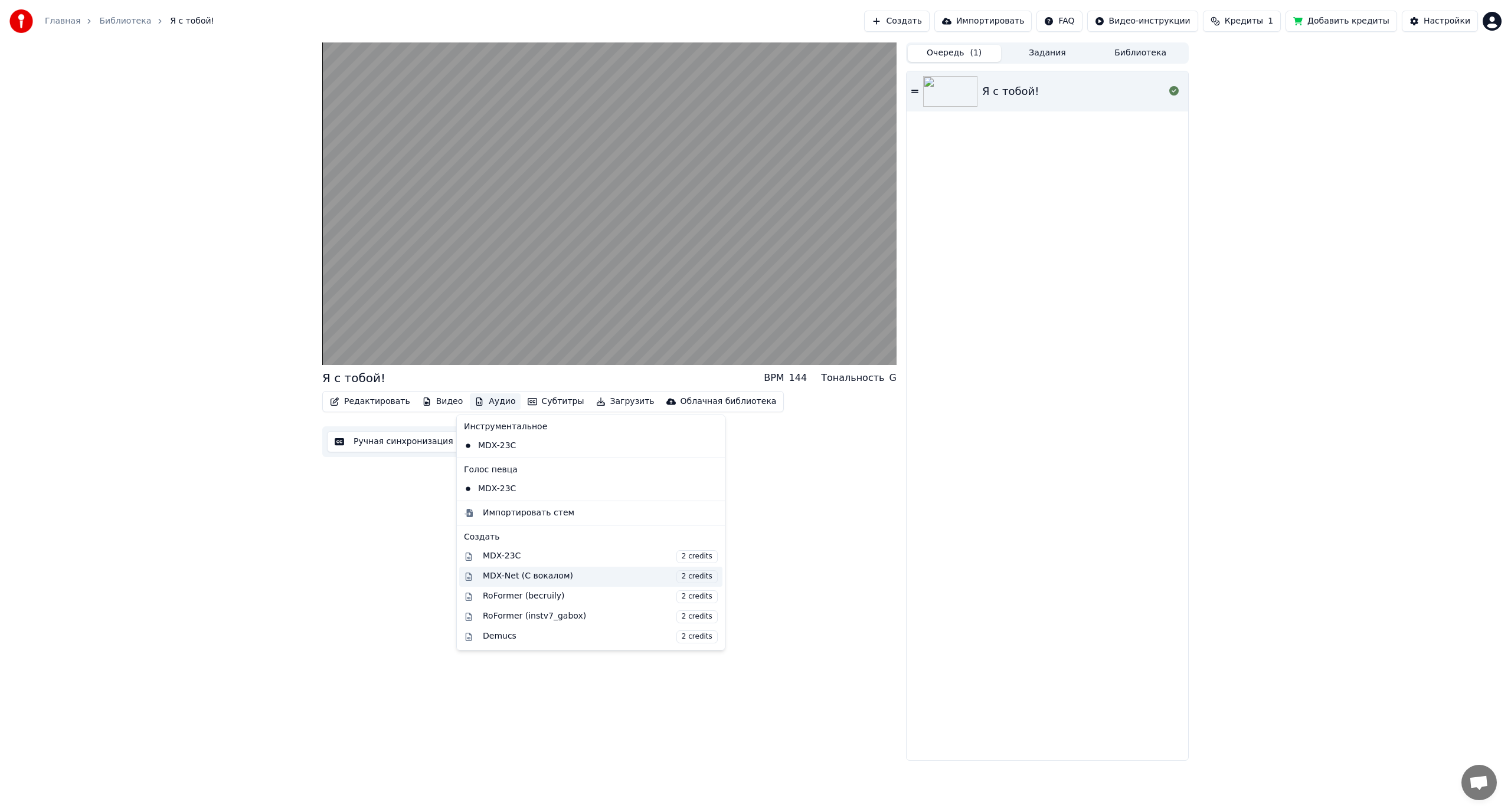
click at [498, 579] on div "MDX-Net (С вокалом) 2 credits" at bounding box center [600, 577] width 234 height 13
click at [474, 401] on icon "button" at bounding box center [479, 401] width 9 height 8
click at [677, 616] on span "2 credits" at bounding box center [697, 617] width 41 height 13
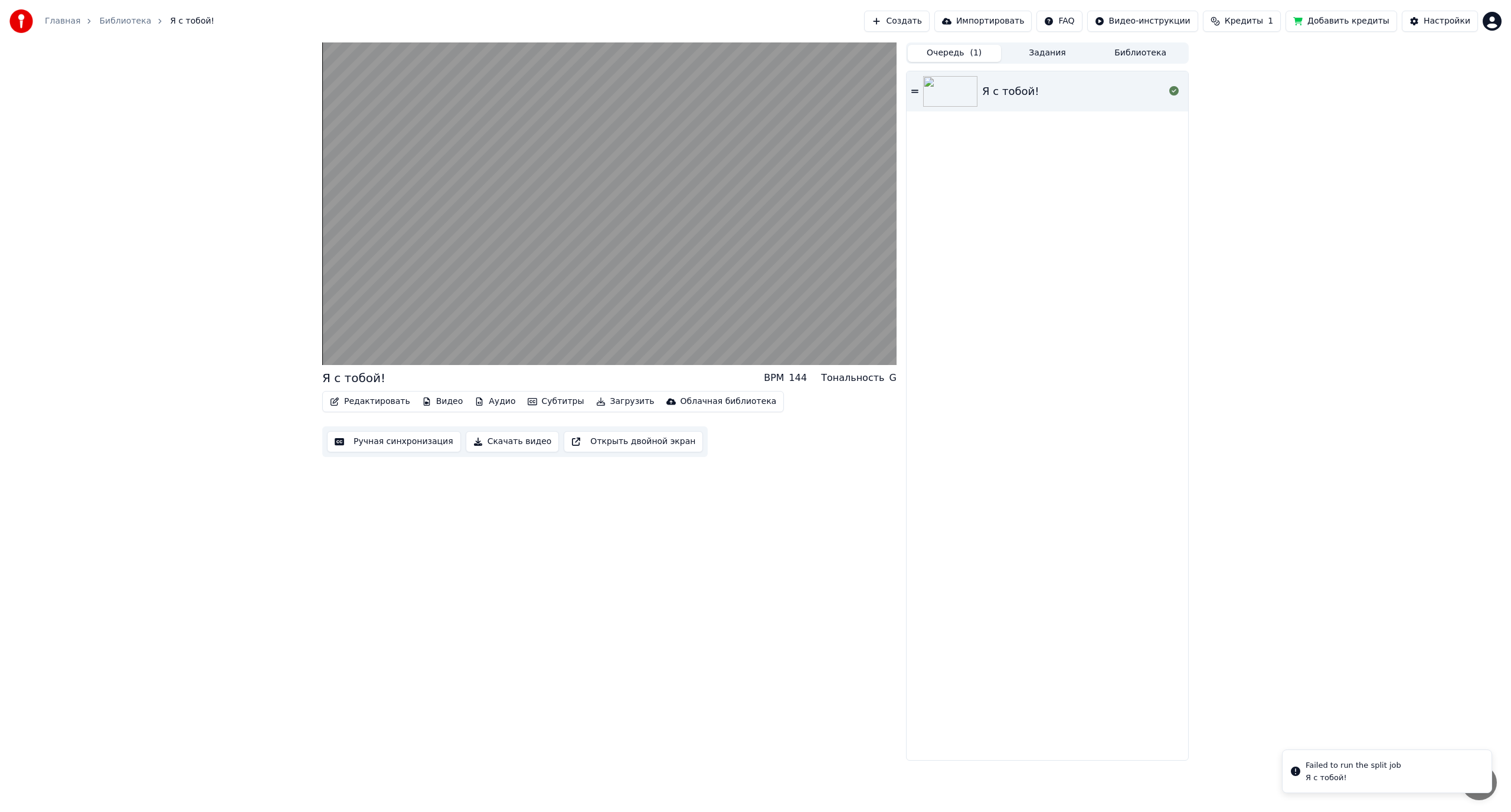
click at [1299, 771] on icon "Notifications alt+T" at bounding box center [1295, 772] width 9 height 9
click at [1298, 773] on icon "Notifications alt+T" at bounding box center [1295, 772] width 9 height 9
drag, startPoint x: 756, startPoint y: 597, endPoint x: 718, endPoint y: 554, distance: 57.4
click at [754, 594] on div "Я с тобой! BPM 144 Тональность G Редактировать Видео Аудио Субтитры Загрузить О…" at bounding box center [609, 401] width 574 height 719
click at [473, 405] on button "Аудио" at bounding box center [495, 402] width 50 height 16
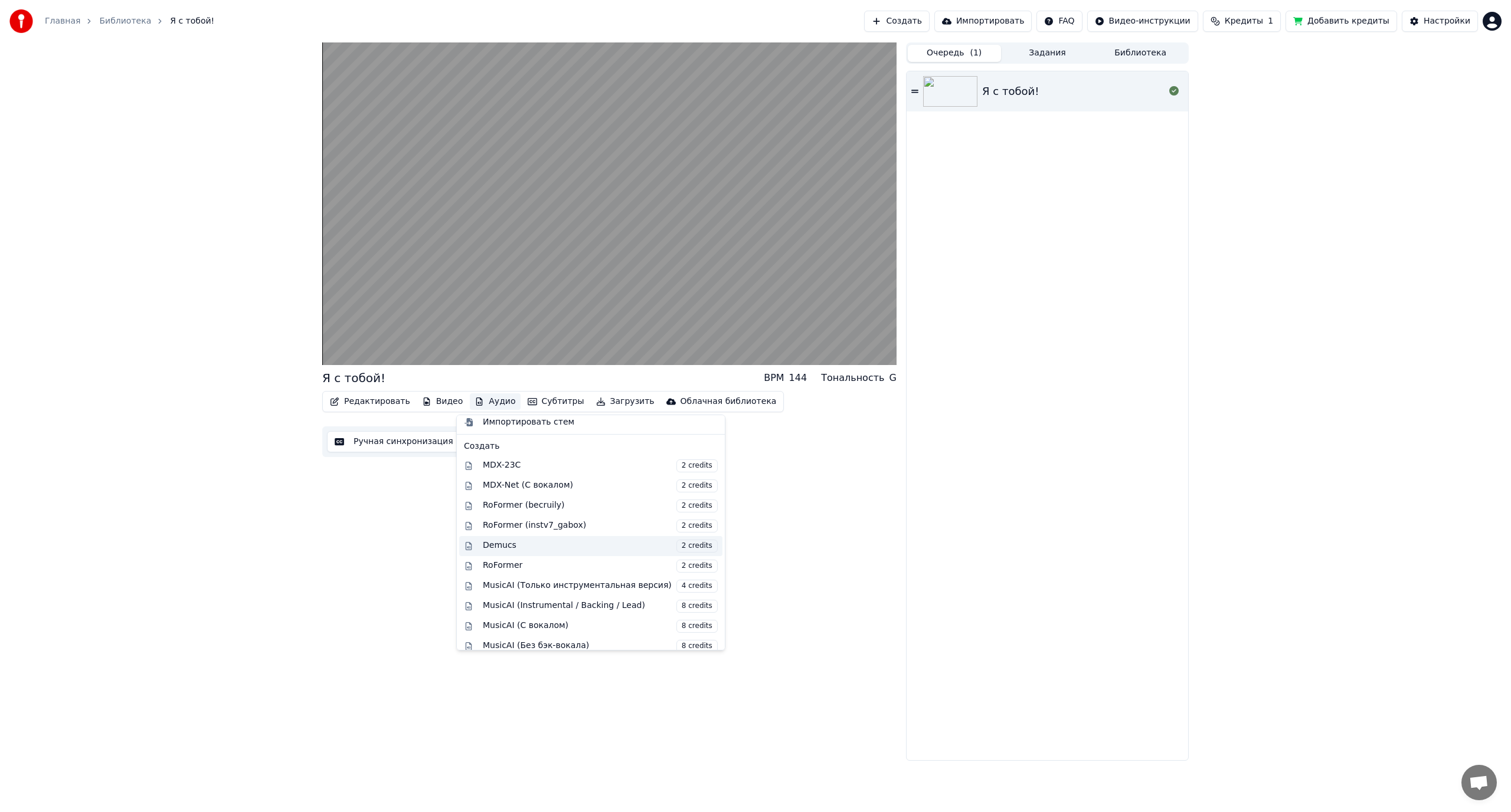
scroll to position [120, 0]
click at [677, 557] on span "4 credits" at bounding box center [697, 558] width 41 height 13
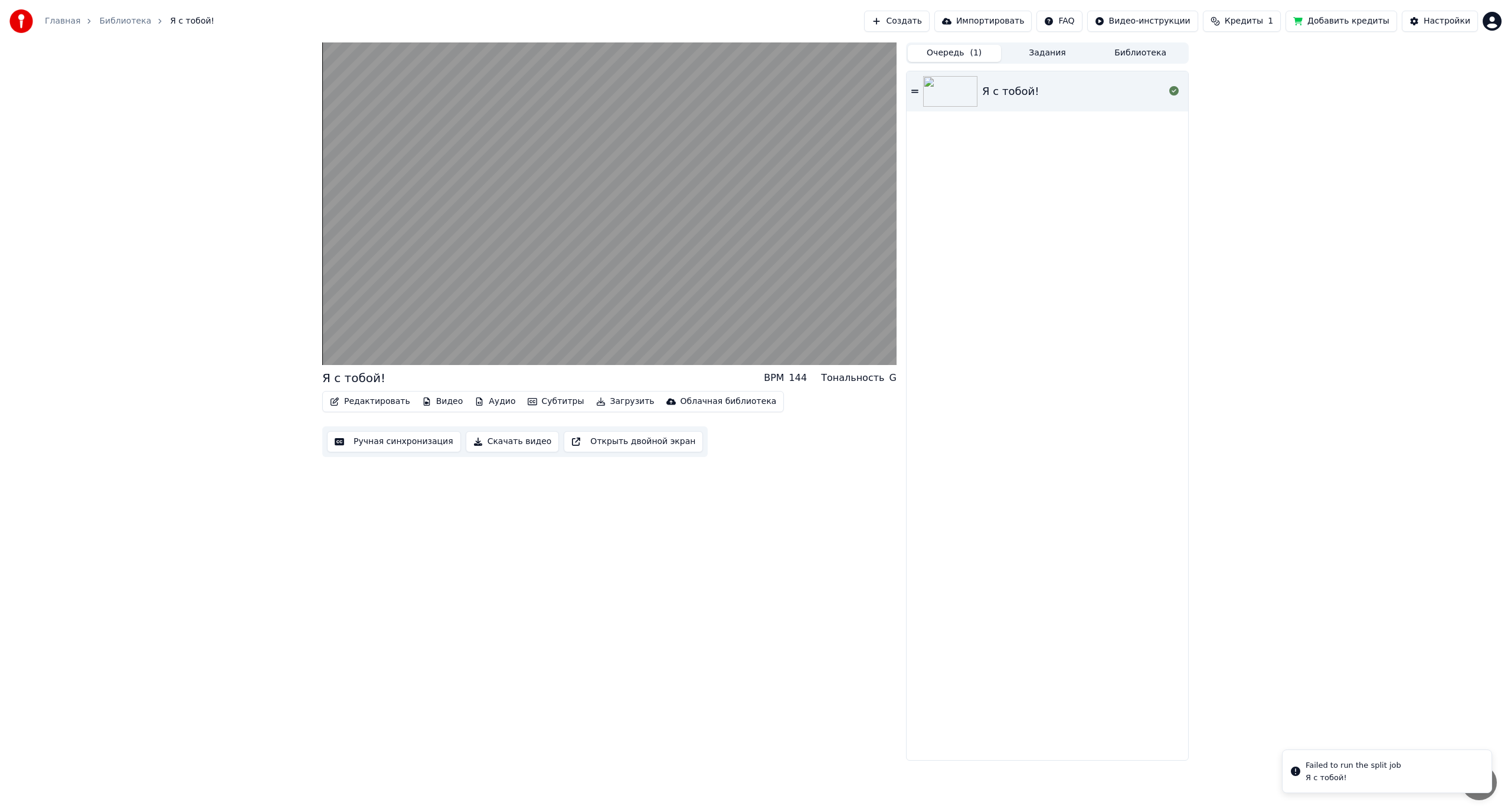
click at [678, 532] on div "Я с тобой! BPM 144 Тональность G Редактировать Видео Аудио Субтитры Загрузить О…" at bounding box center [609, 401] width 574 height 719
click at [350, 440] on button "Ручная синхронизация" at bounding box center [394, 441] width 134 height 21
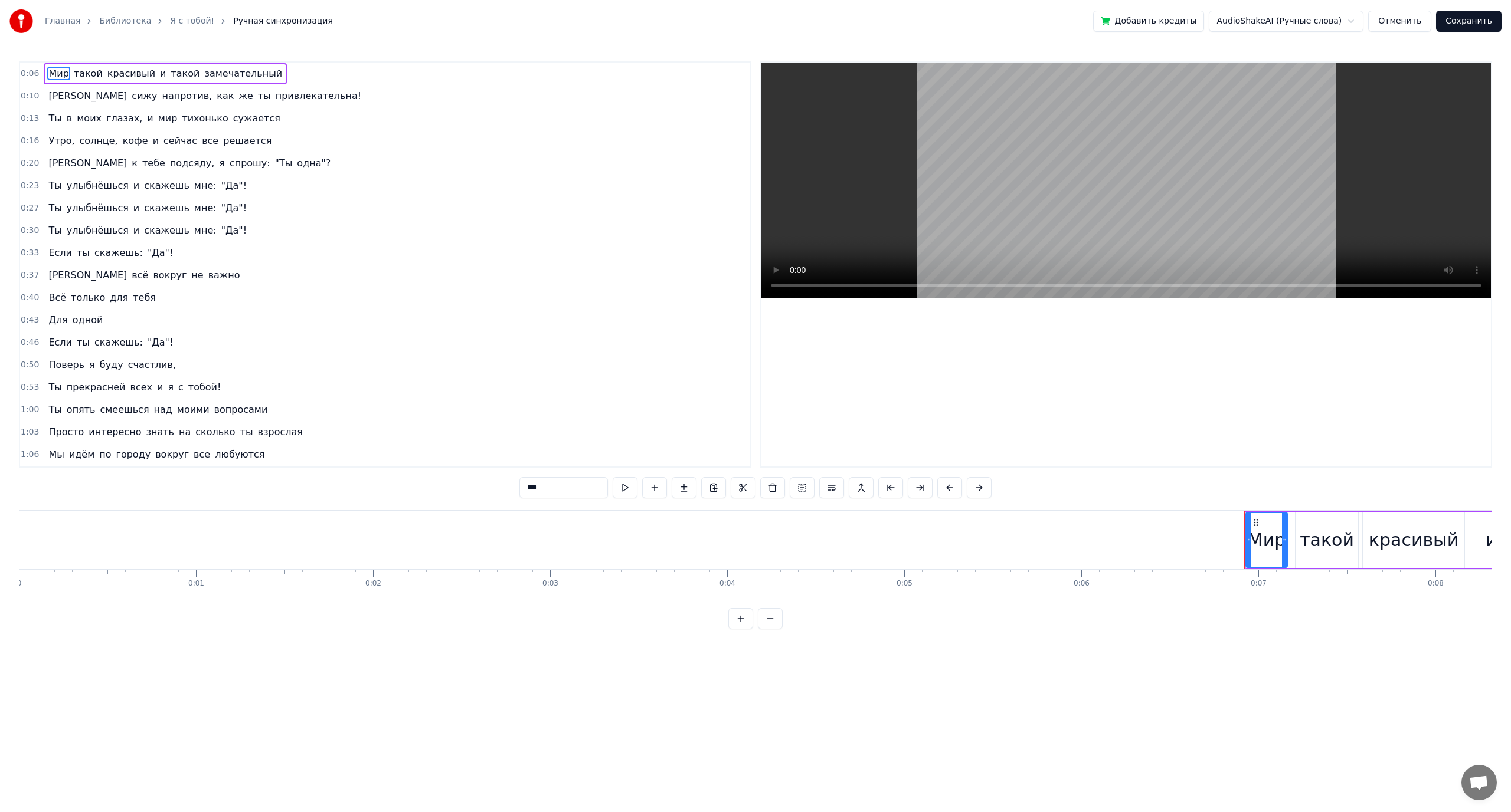
click at [1407, 22] on button "Отменить" at bounding box center [1399, 21] width 63 height 21
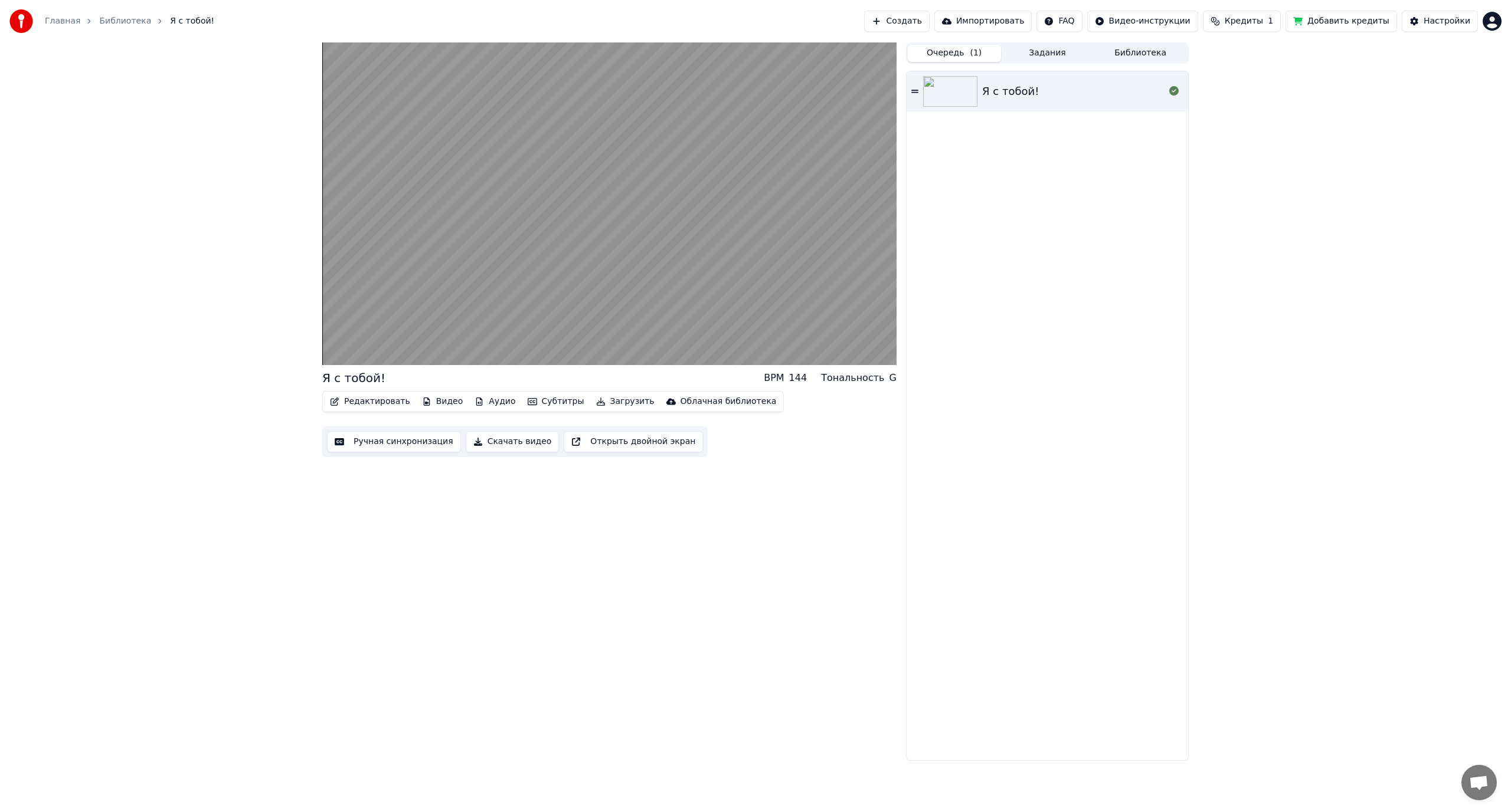
click at [507, 546] on div "Я с тобой! BPM 144 Тональность G Редактировать Видео Аудио Субтитры Загрузить О…" at bounding box center [609, 401] width 574 height 719
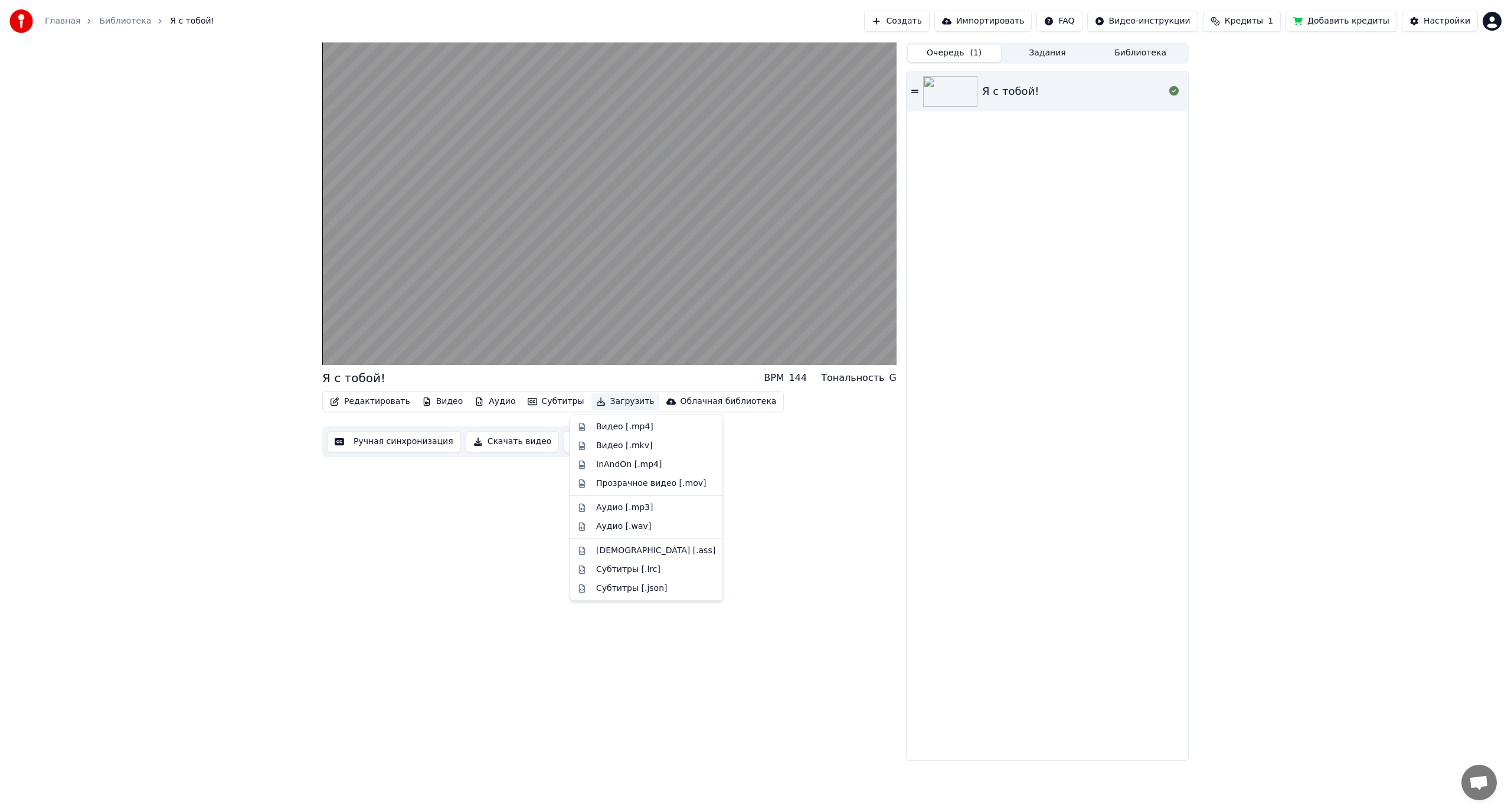
click at [597, 403] on button "Загрузить" at bounding box center [625, 402] width 68 height 16
click at [626, 429] on div "Видео [.mp4]" at bounding box center [625, 427] width 58 height 12
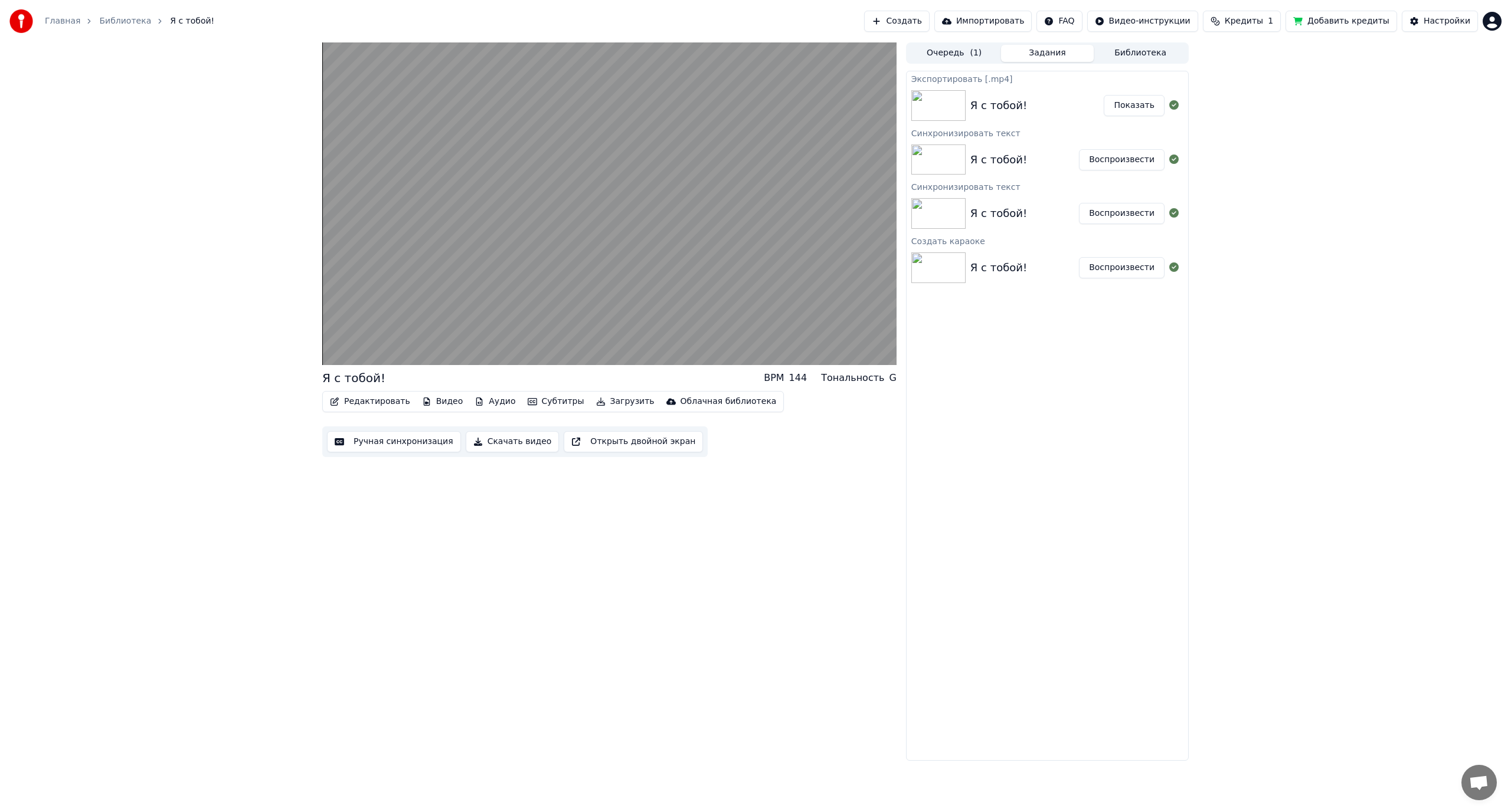
click at [1357, 444] on div "Я с тобой! BPM 144 Тональность G Редактировать Видео Аудио Субтитры Загрузить О…" at bounding box center [756, 401] width 1511 height 719
click at [1125, 106] on button "Показать" at bounding box center [1134, 105] width 60 height 21
click at [1421, 431] on div "Я с тобой! BPM 144 Тональность G Редактировать Видео Аудио Субтитры Загрузить О…" at bounding box center [756, 401] width 1511 height 719
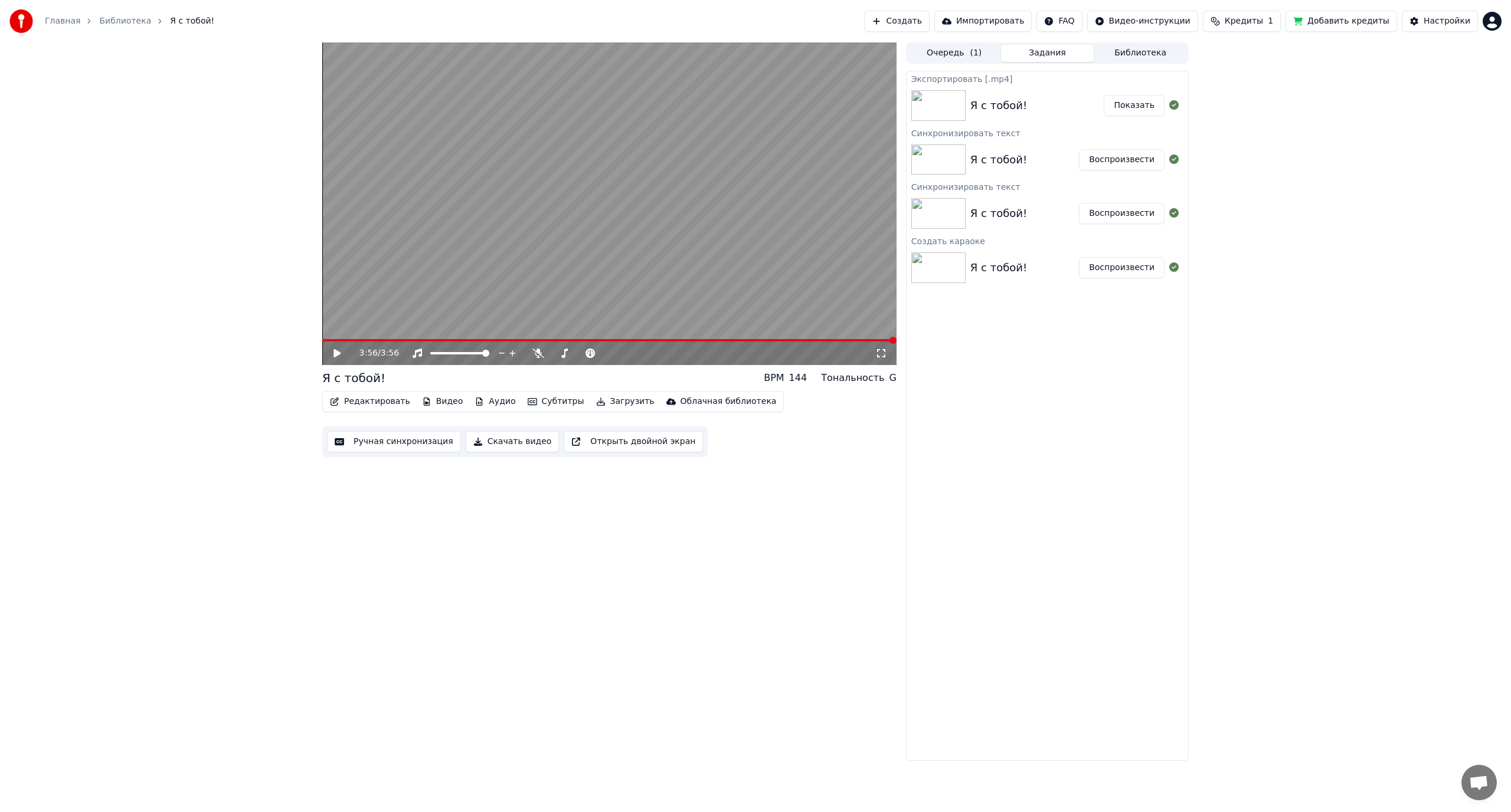
click at [423, 403] on icon "button" at bounding box center [426, 401] width 6 height 8
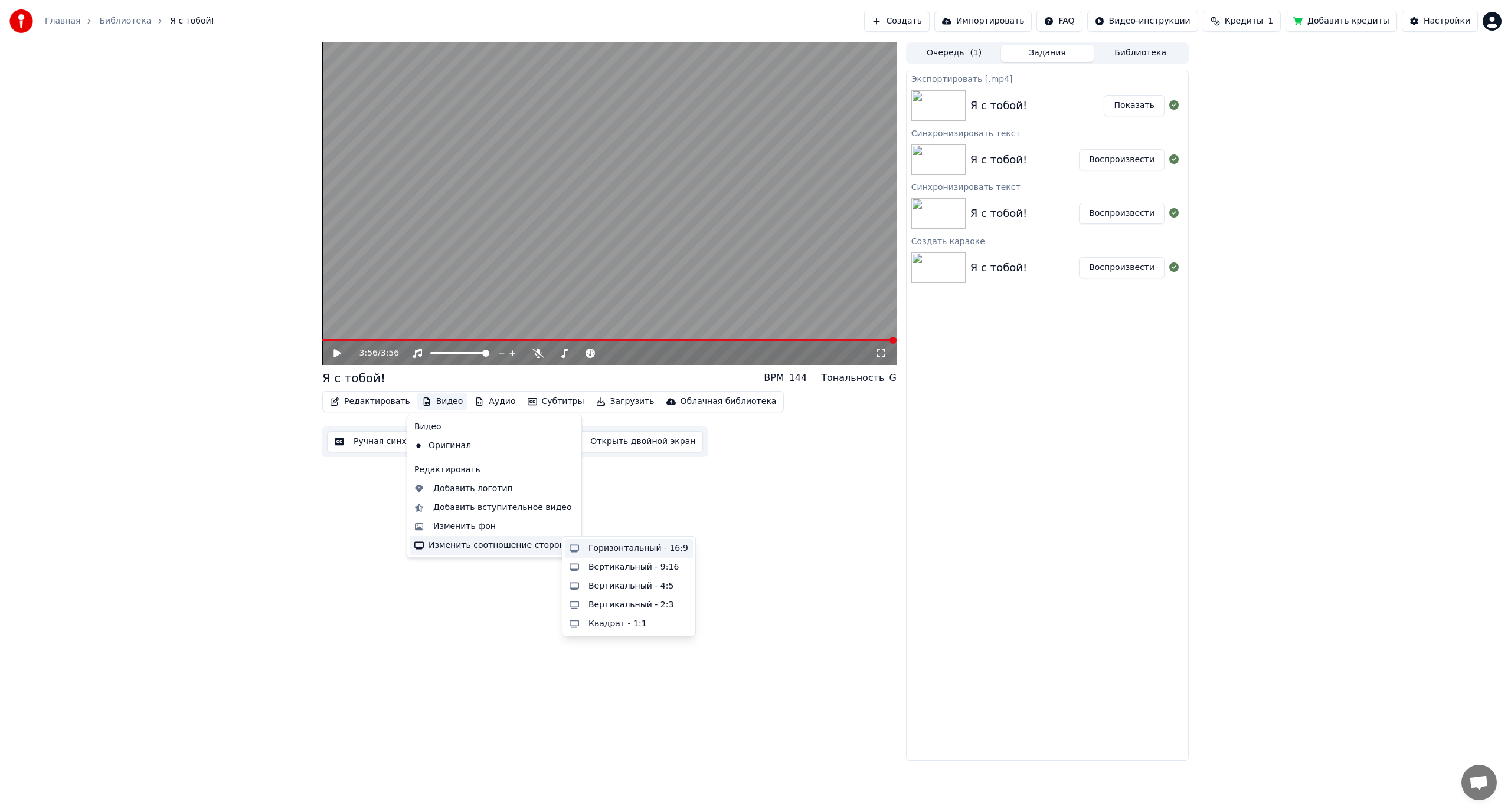
click at [604, 543] on div "Горизонтальный - 16:9" at bounding box center [638, 548] width 100 height 12
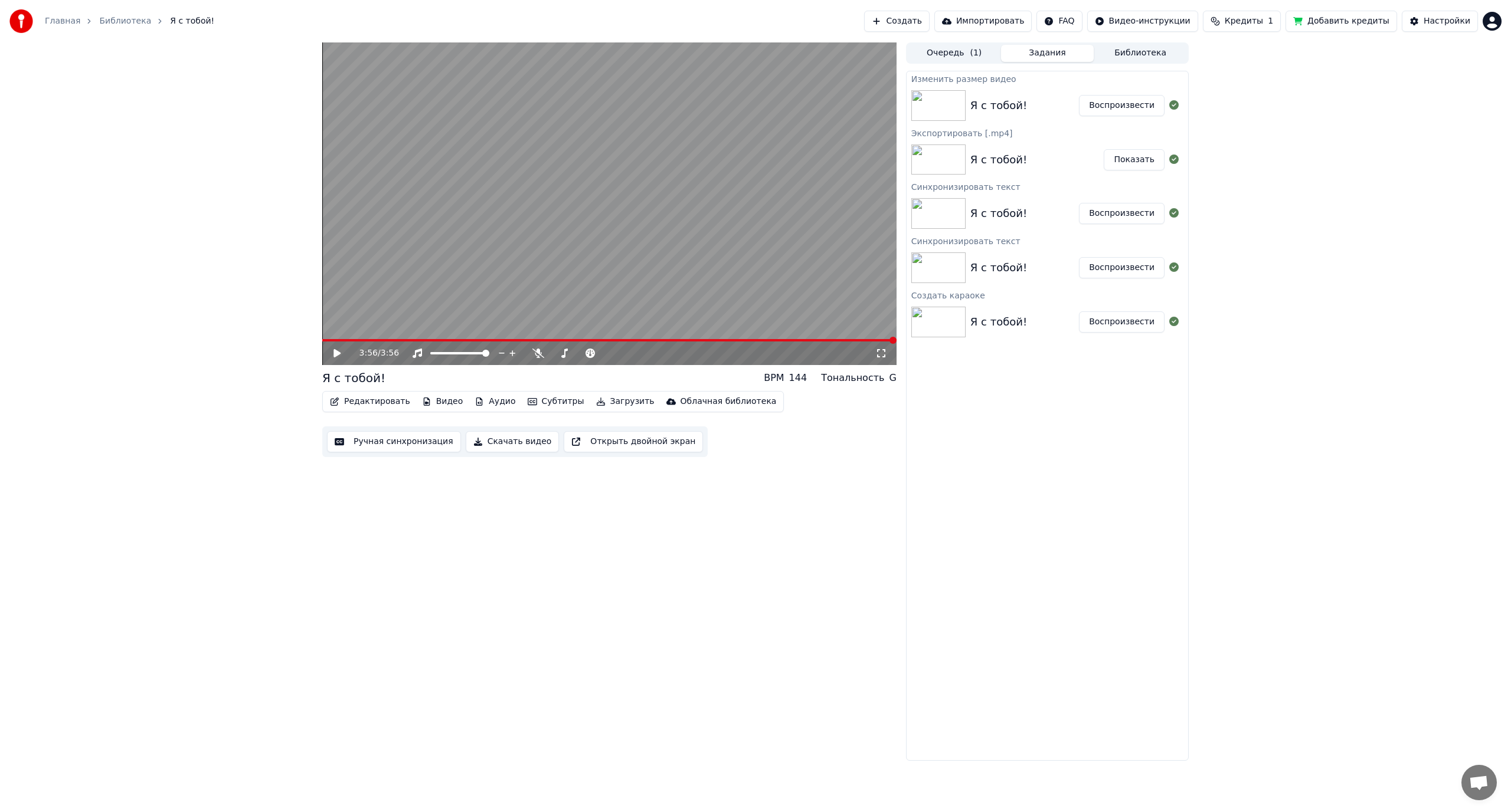
click at [424, 401] on button "Видео" at bounding box center [442, 402] width 50 height 16
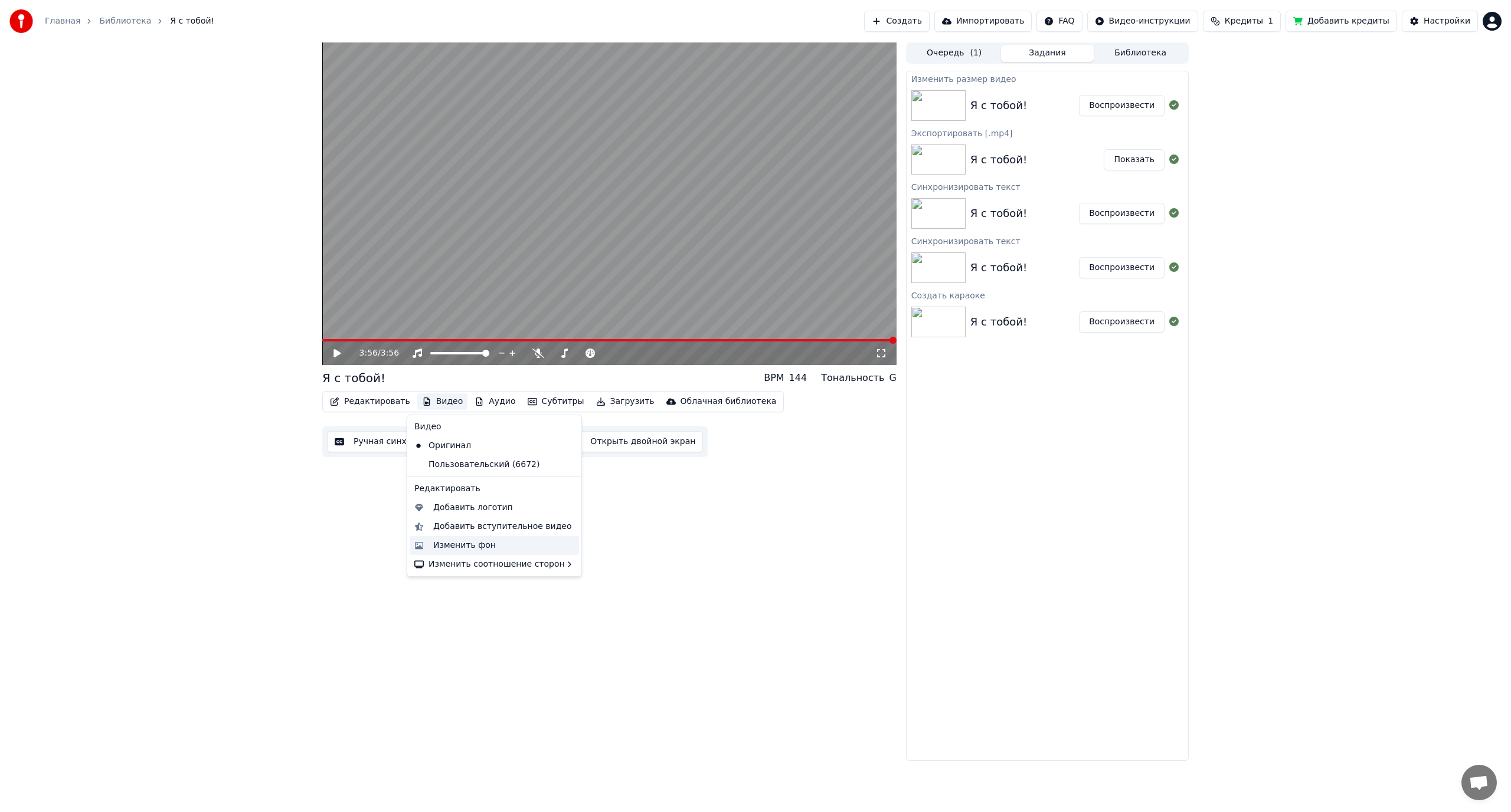
click at [486, 547] on div "Изменить фон" at bounding box center [464, 546] width 62 height 12
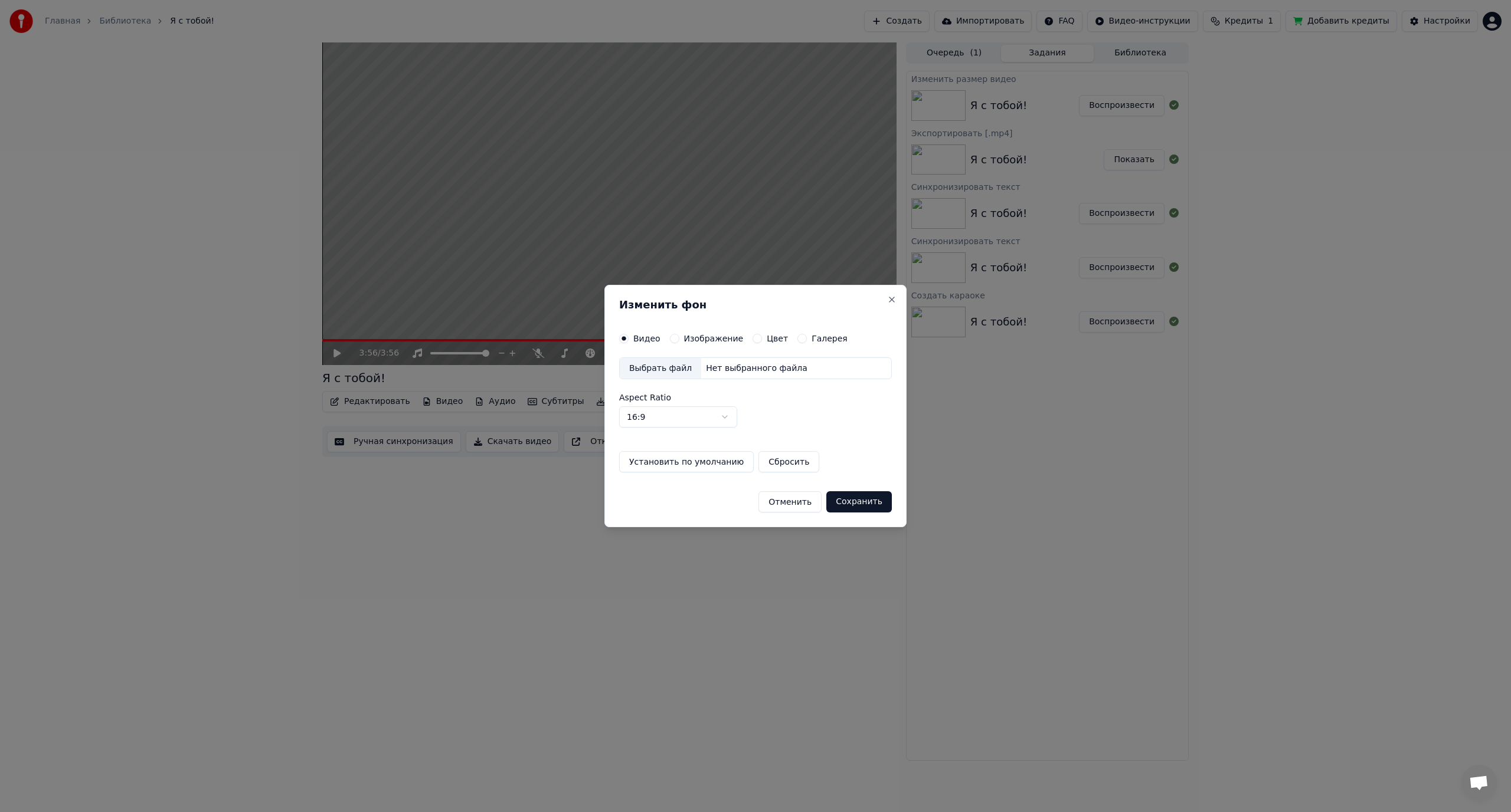
click at [812, 505] on button "Отменить" at bounding box center [789, 502] width 63 height 21
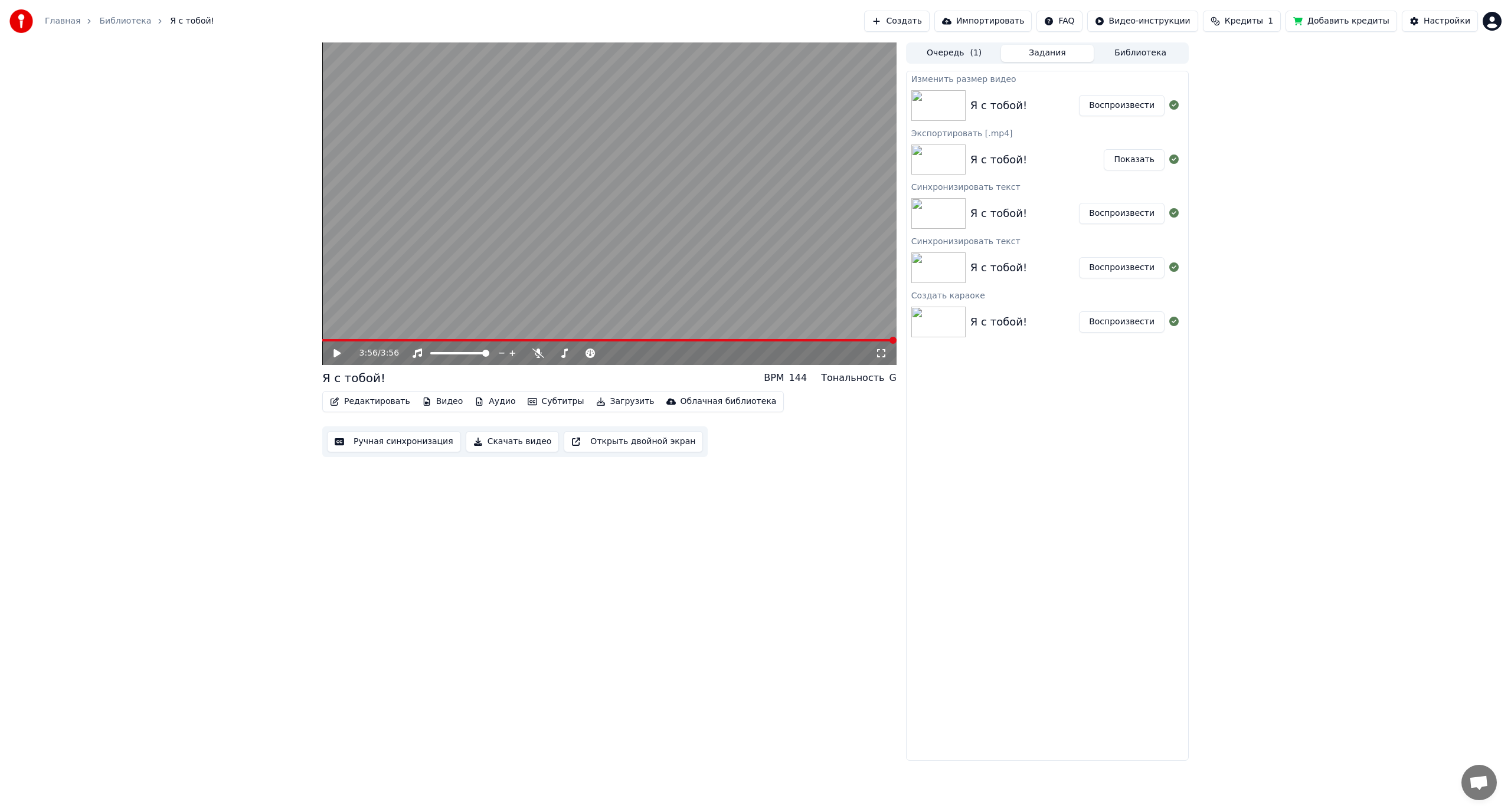
click at [647, 553] on div "3:56 / 3:56 Я с тобой! BPM 144 Тональность G Редактировать Видео Аудио Субтитры…" at bounding box center [609, 401] width 574 height 719
click at [434, 403] on button "Видео" at bounding box center [442, 402] width 50 height 16
click at [751, 541] on div "3:56 / 3:56 Я с тобой! BPM 144 Тональность G Редактировать Видео Аудио Субтитры…" at bounding box center [609, 401] width 574 height 719
click at [375, 400] on button "Редактировать" at bounding box center [370, 402] width 90 height 16
click at [442, 399] on button "Видео" at bounding box center [442, 402] width 50 height 16
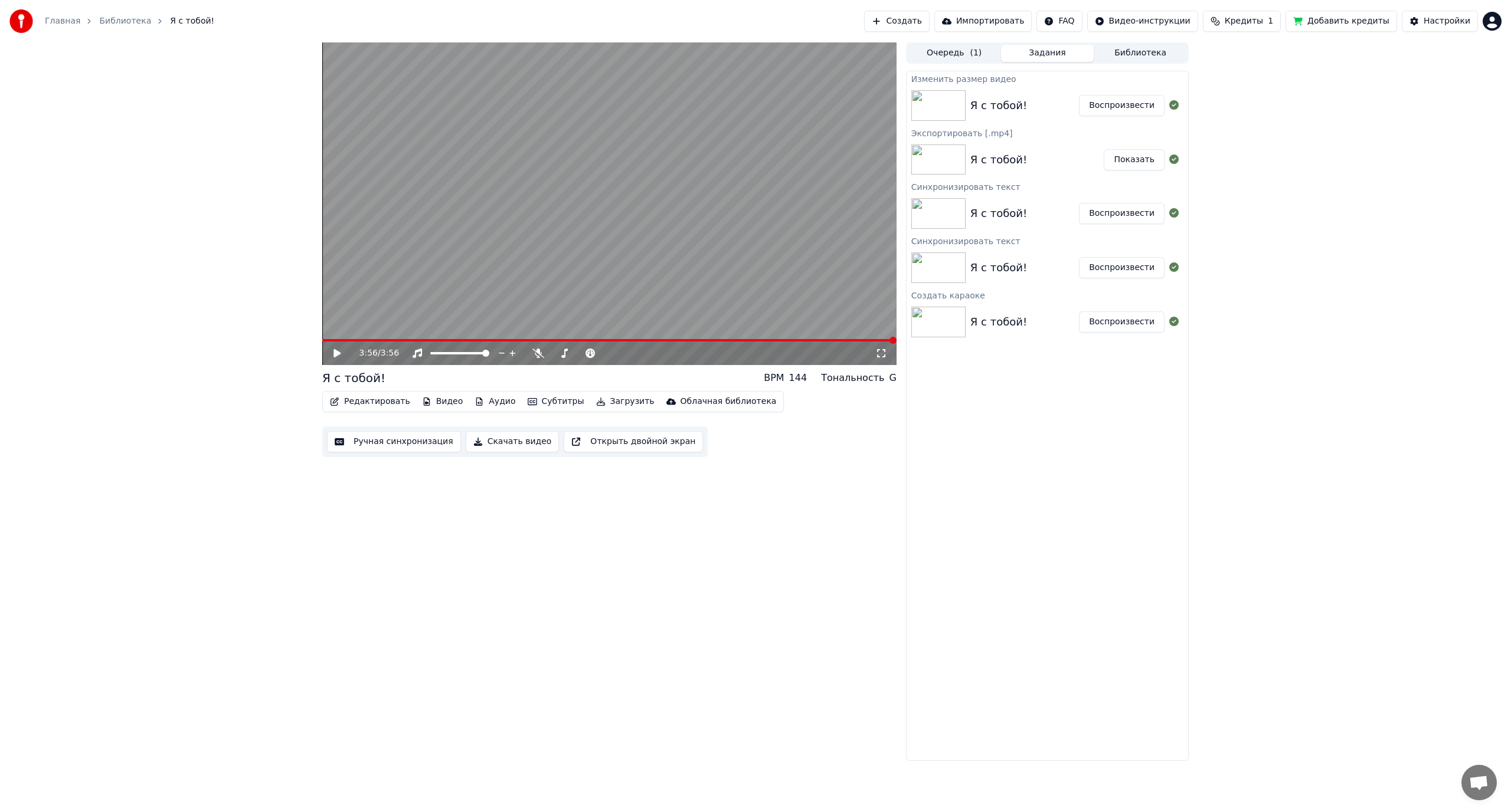
click at [436, 402] on button "Видео" at bounding box center [442, 402] width 50 height 16
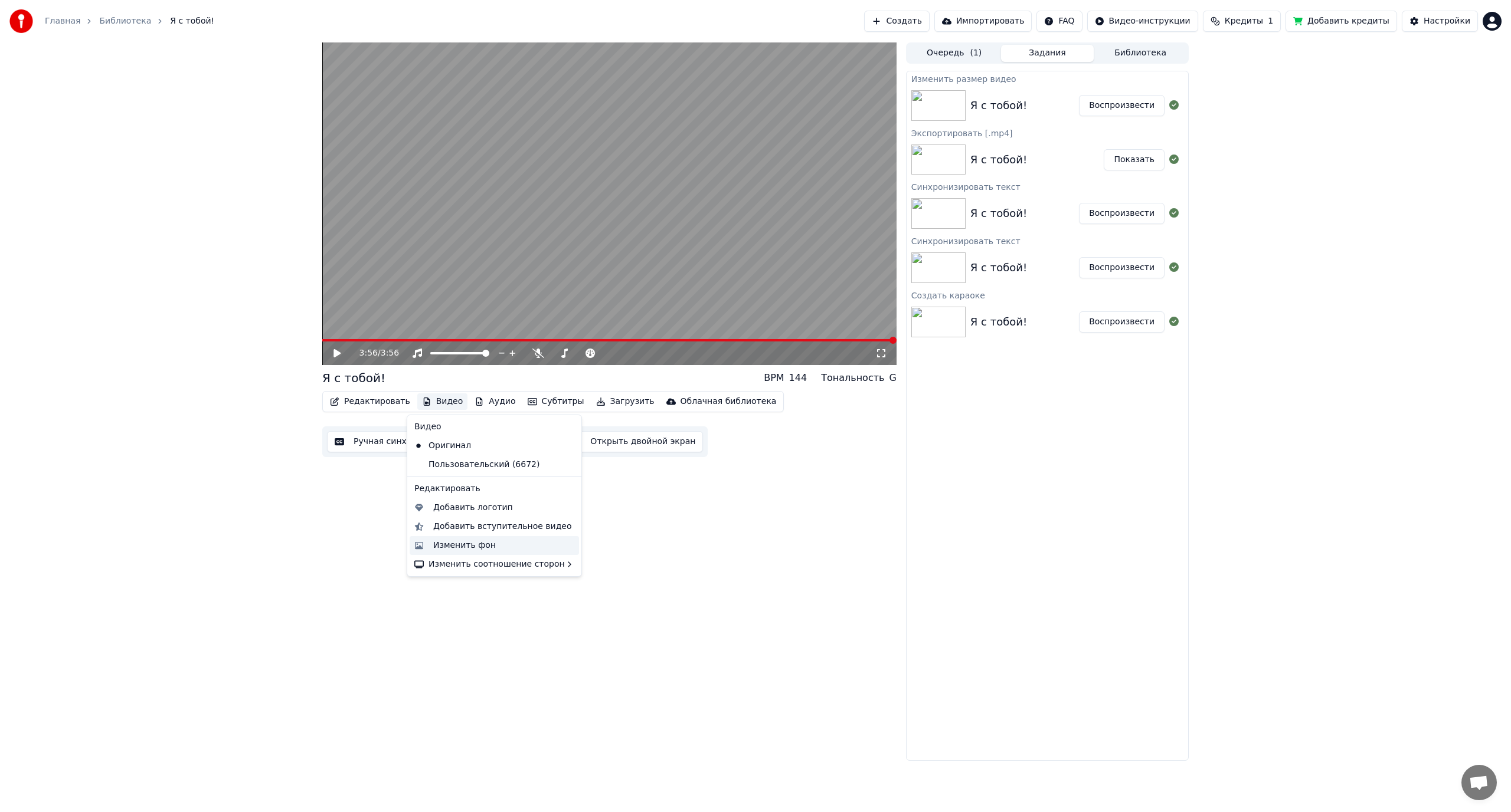
click at [469, 547] on div "Изменить фон" at bounding box center [464, 546] width 62 height 12
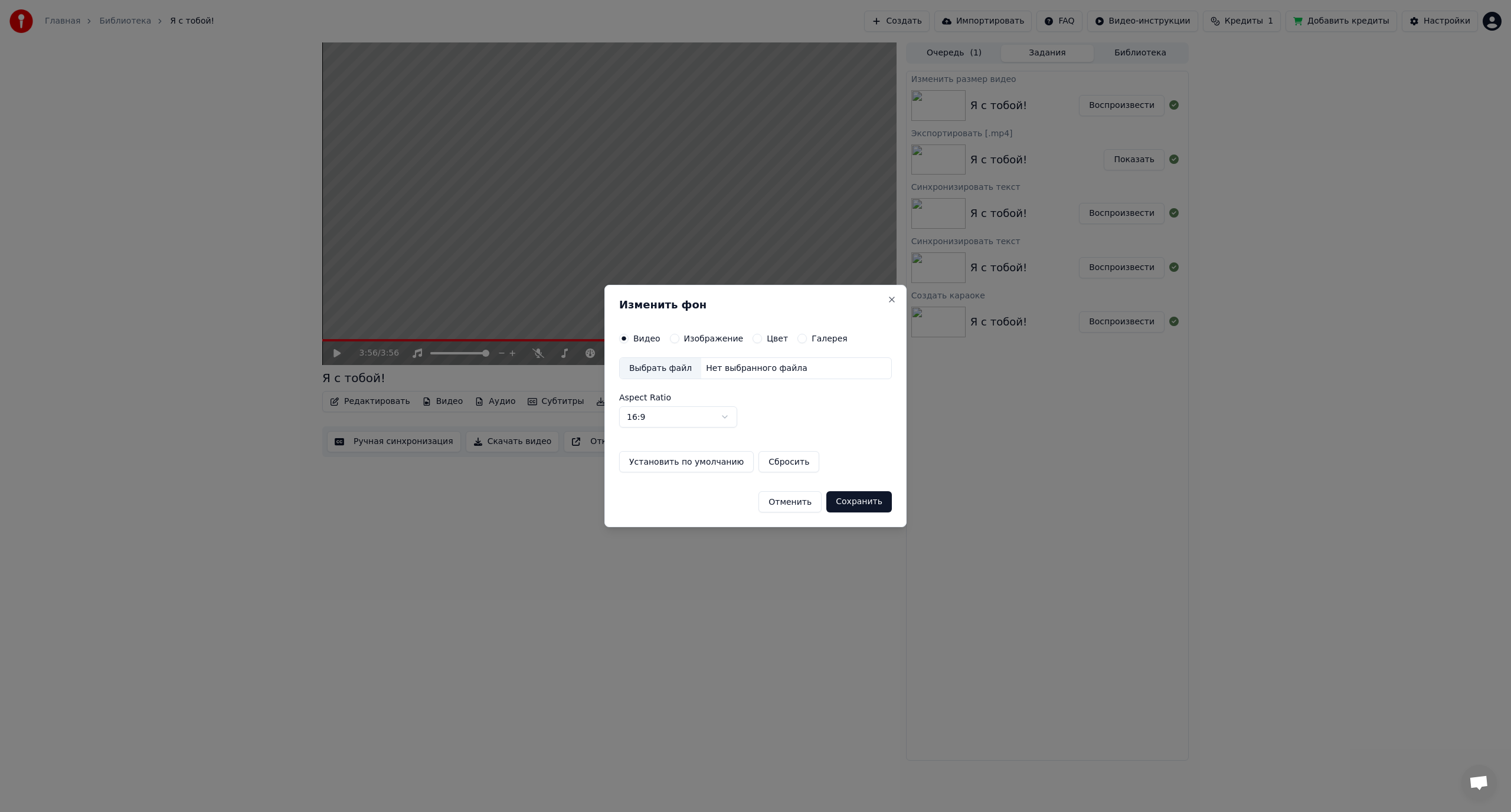
click at [807, 506] on button "Отменить" at bounding box center [789, 502] width 63 height 21
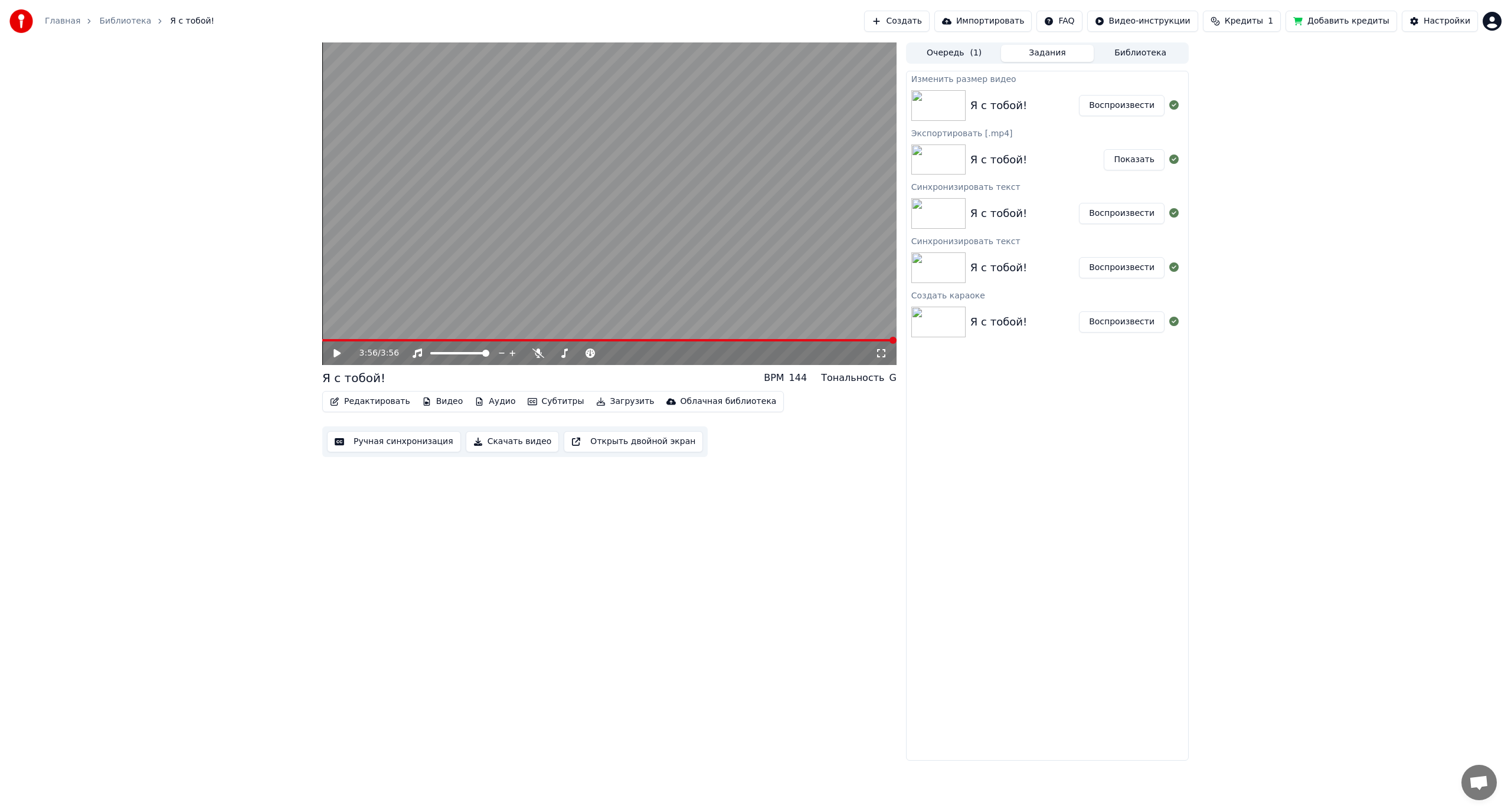
click at [443, 399] on button "Видео" at bounding box center [442, 402] width 50 height 16
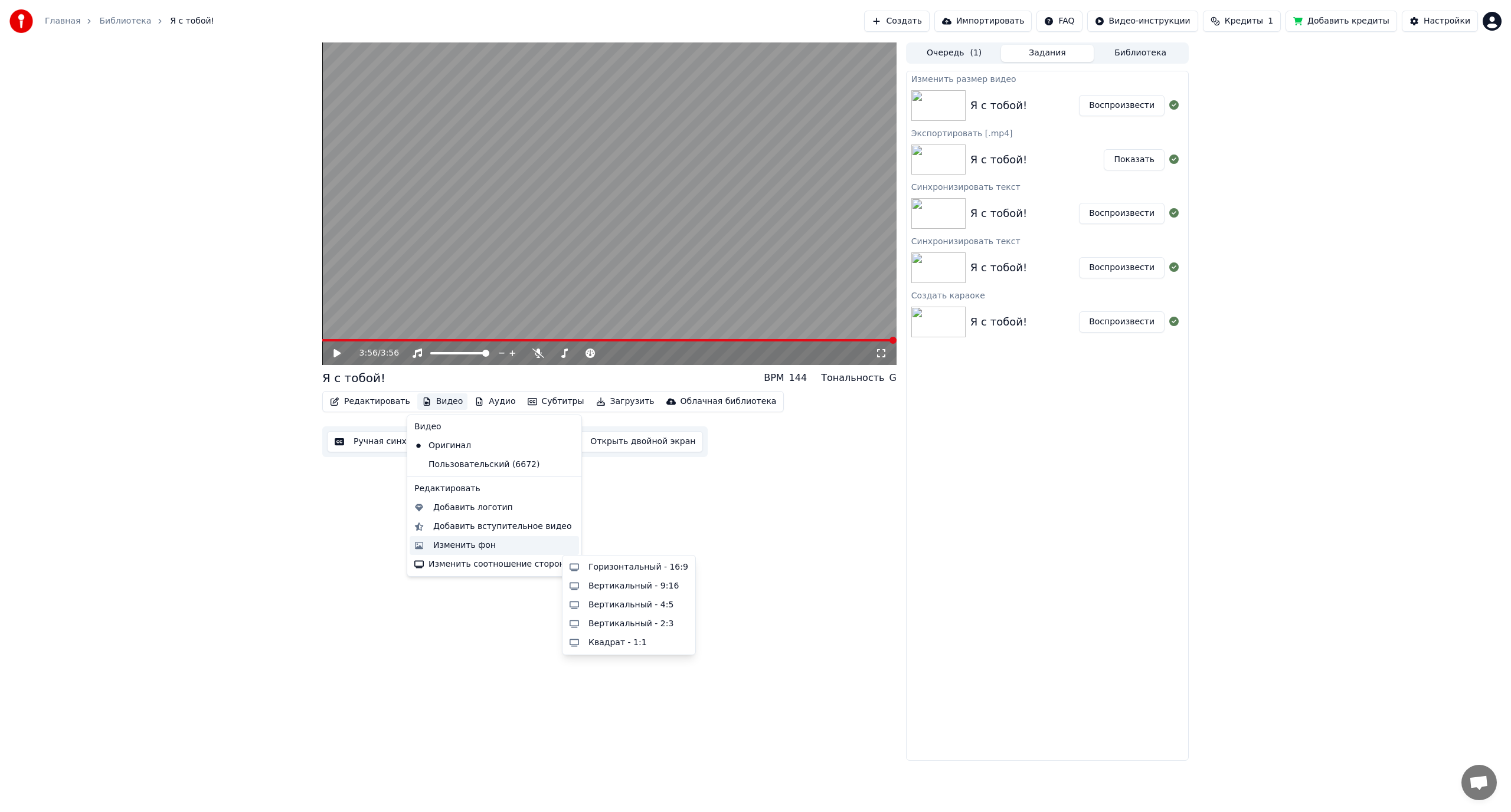
click at [455, 549] on div "Изменить фон" at bounding box center [464, 546] width 62 height 12
click at [454, 403] on button "Видео" at bounding box center [442, 402] width 50 height 16
click at [467, 545] on div "Изменить фон" at bounding box center [464, 546] width 62 height 12
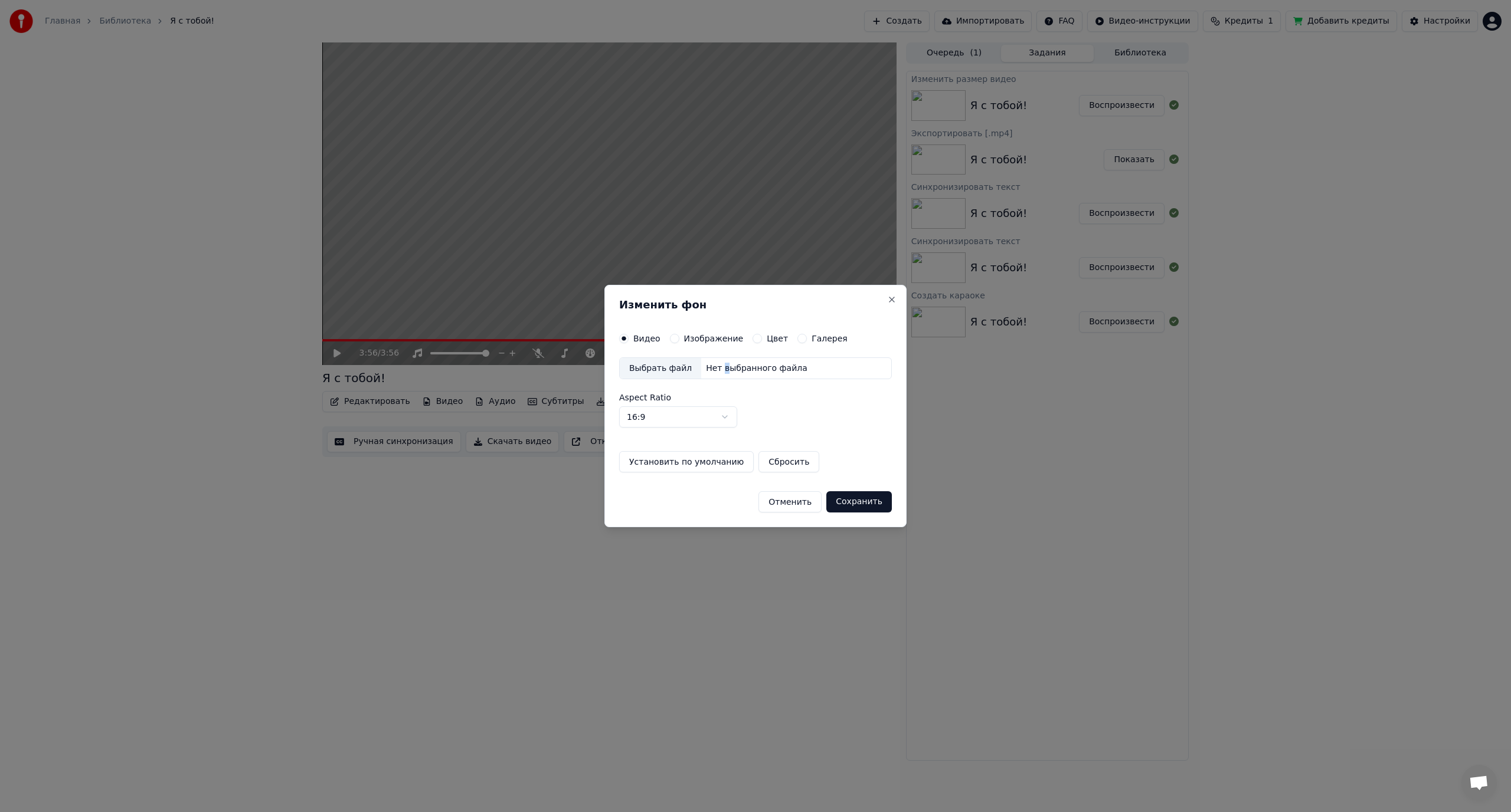
click at [714, 368] on div "Нет выбранного файла" at bounding box center [756, 368] width 111 height 12
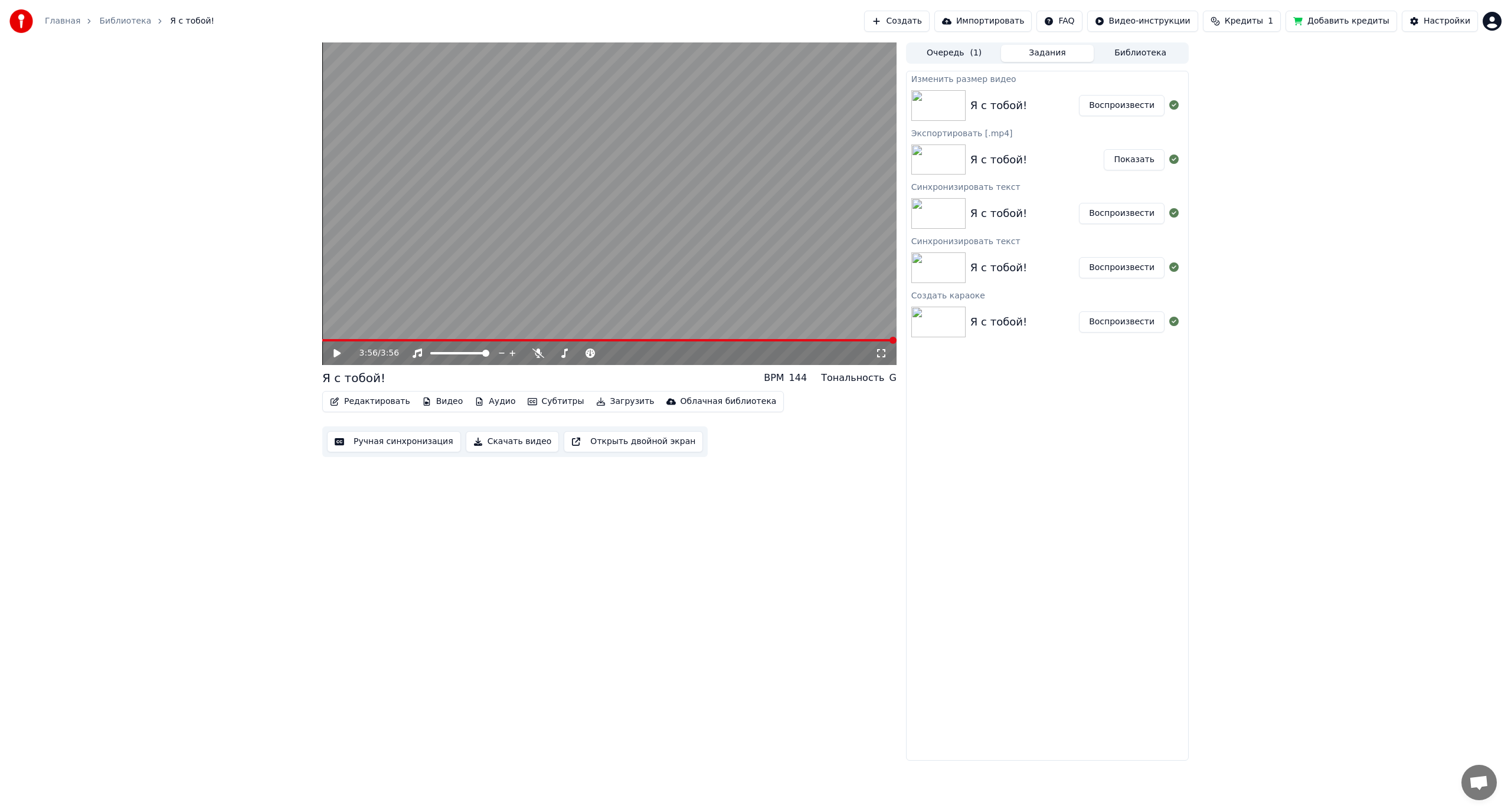
click at [435, 404] on button "Видео" at bounding box center [442, 402] width 50 height 16
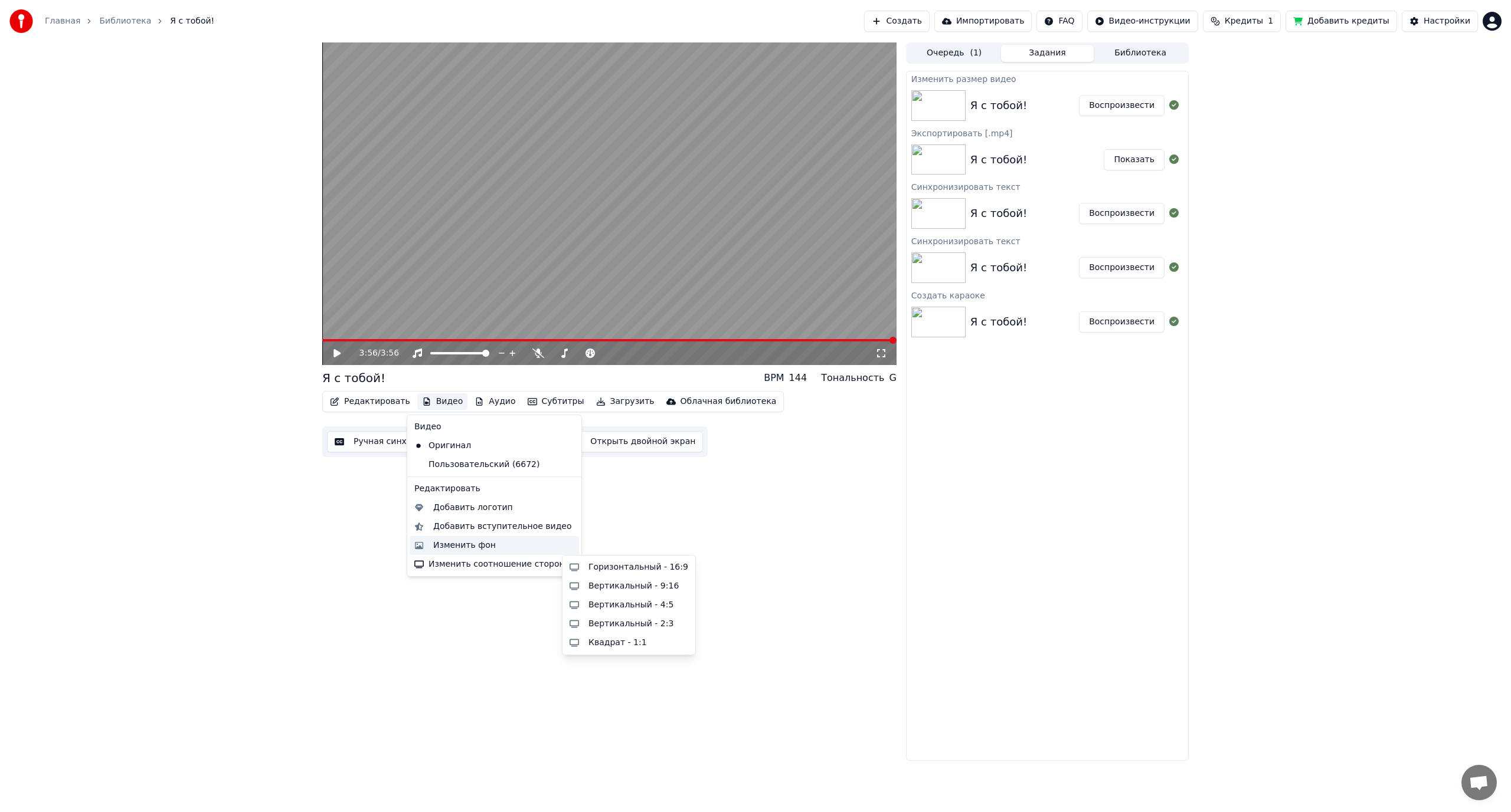
click at [460, 547] on div "Изменить фон" at bounding box center [464, 546] width 62 height 12
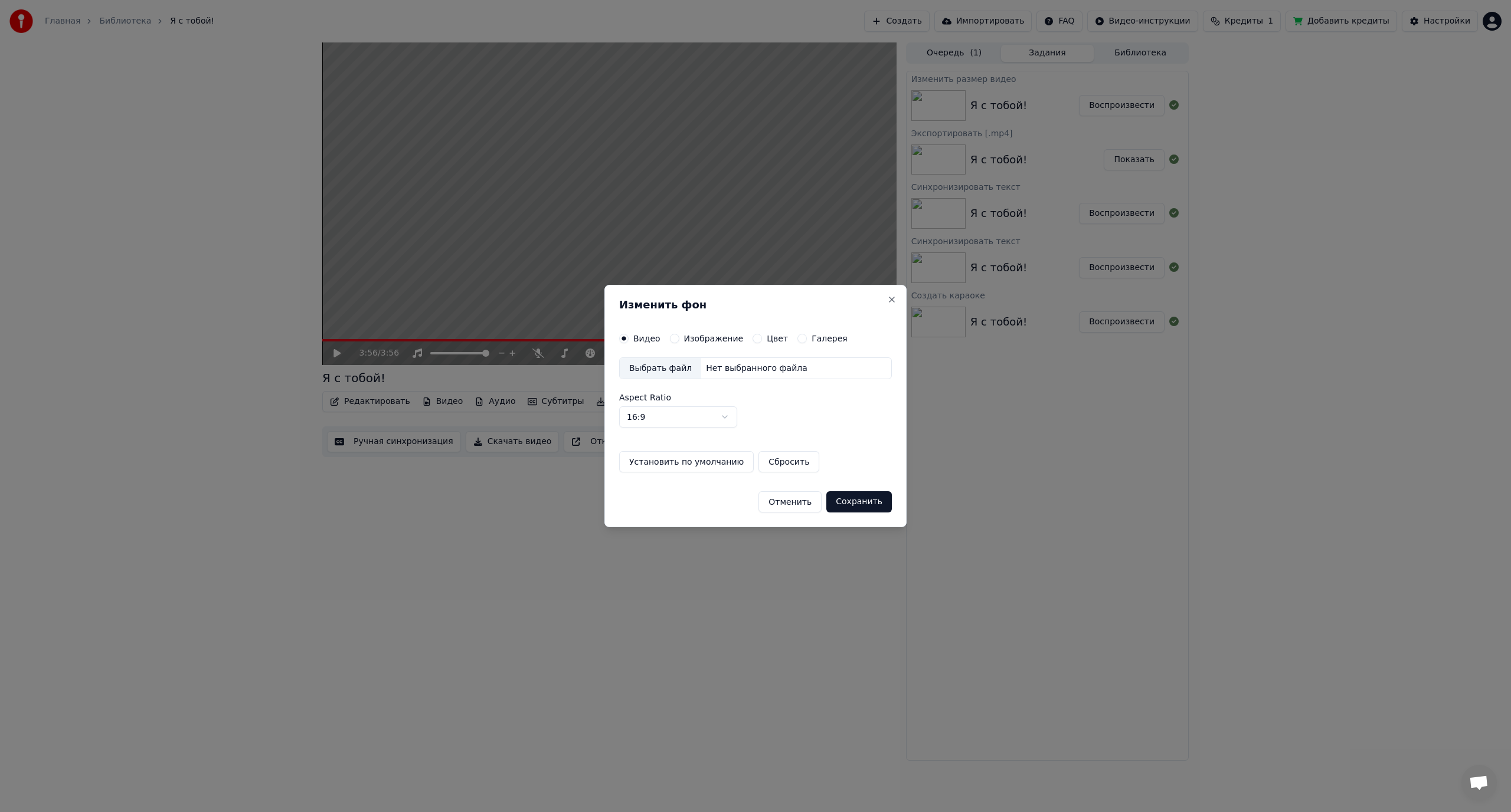
click at [722, 363] on div "Нет выбранного файла" at bounding box center [756, 368] width 111 height 12
click at [718, 338] on label "Изображение" at bounding box center [713, 338] width 60 height 8
click at [679, 338] on button "Изображение" at bounding box center [674, 339] width 9 height 9
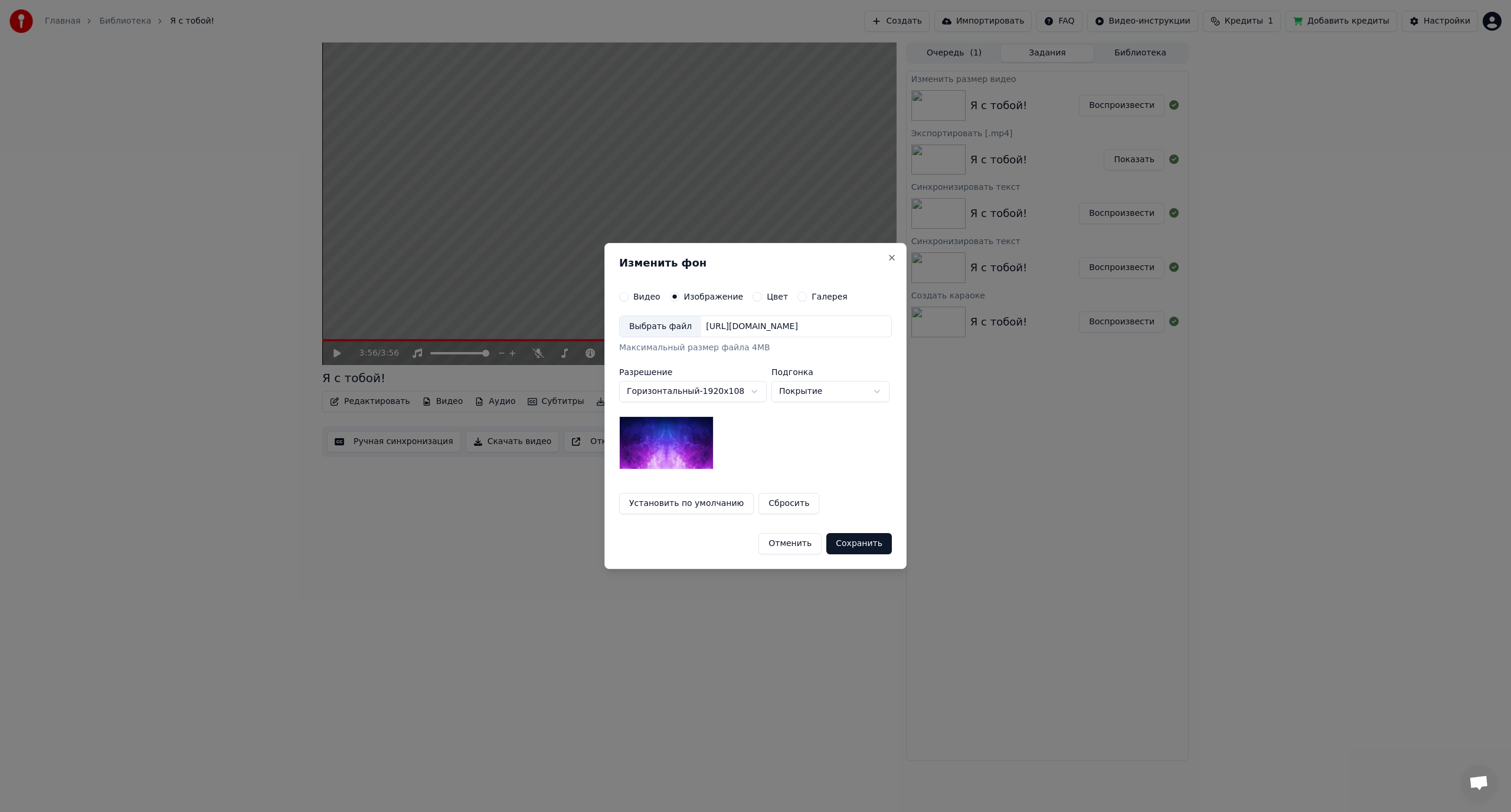
click at [744, 324] on div "[URL][DOMAIN_NAME]" at bounding box center [752, 327] width 102 height 12
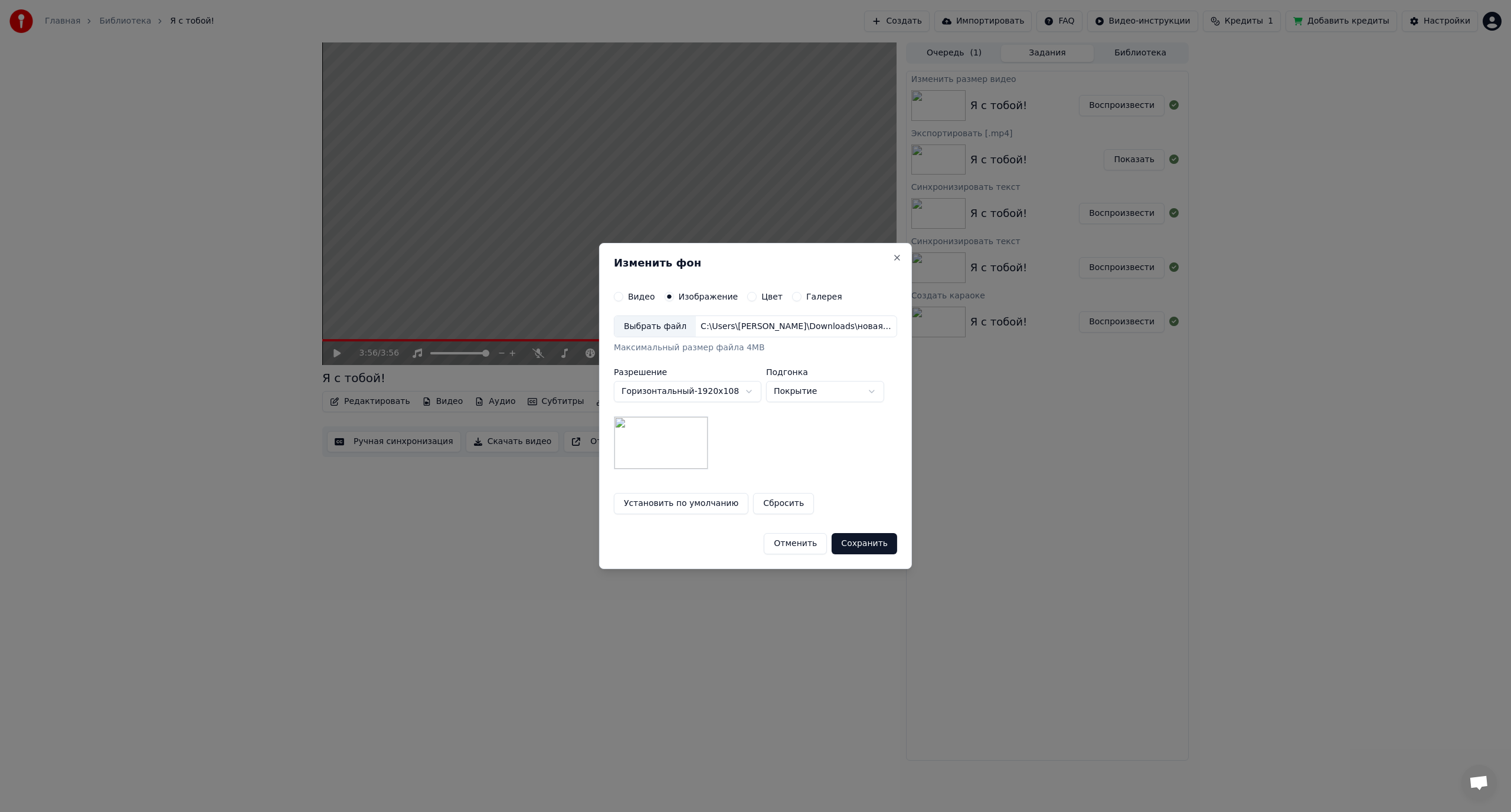
click at [839, 389] on body "Главная Библиотека Я с тобой! Создать Импортировать FAQ Видео-инструкции Кредит…" at bounding box center [756, 406] width 1511 height 812
click at [821, 386] on body "Главная Библиотека Я с тобой! Создать Импортировать FAQ Видео-инструкции Кредит…" at bounding box center [756, 406] width 1511 height 812
click at [810, 390] on body "Главная Библиотека Я с тобой! Создать Импортировать FAQ Видео-инструкции Кредит…" at bounding box center [756, 406] width 1511 height 812
select select "*****"
click at [806, 438] on div "**********" at bounding box center [755, 393] width 283 height 155
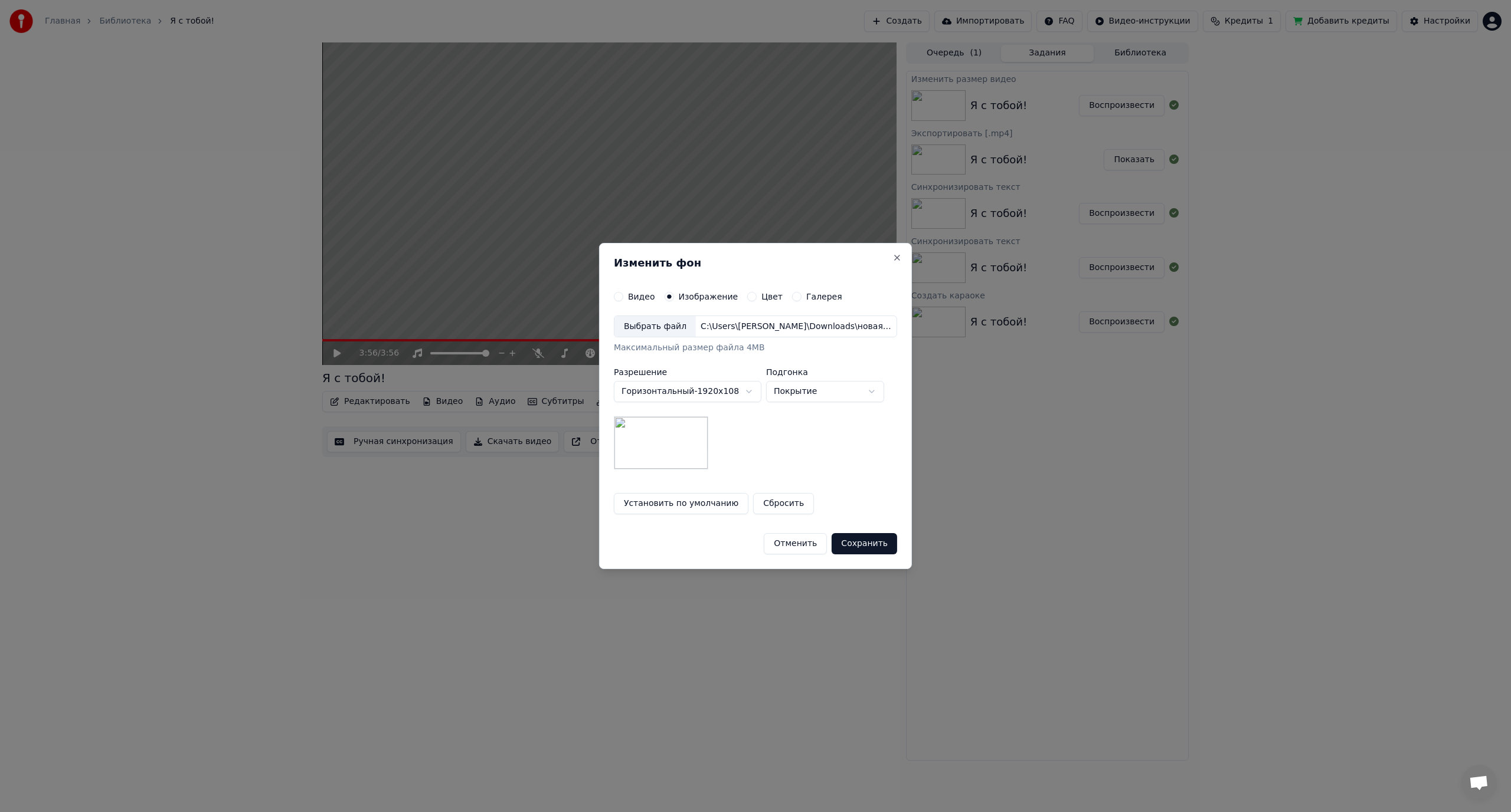
click at [857, 543] on button "Сохранить" at bounding box center [864, 544] width 66 height 21
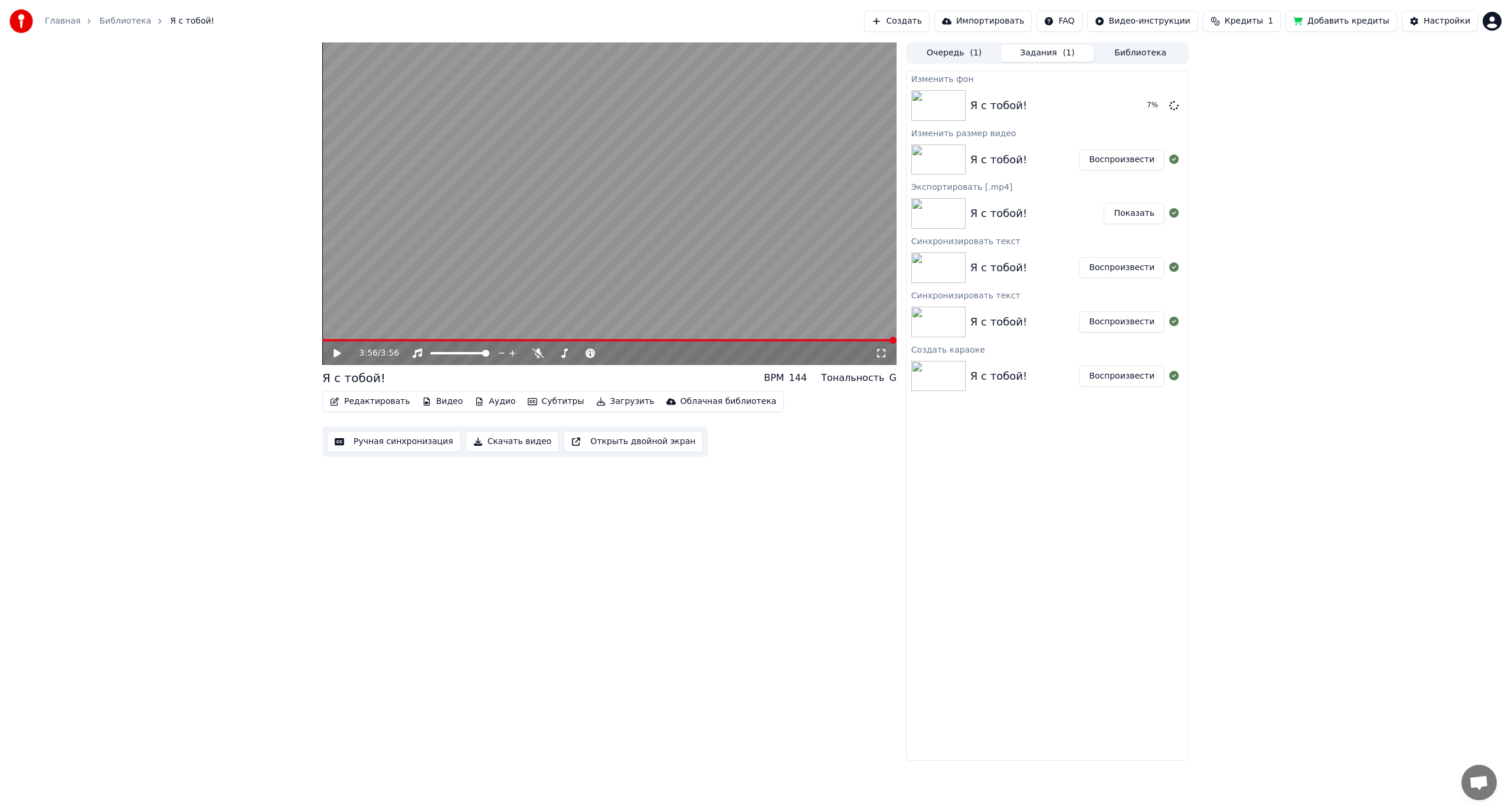
click at [778, 541] on div "3:56 / 3:56 Я с тобой! BPM 144 Тональность G Редактировать Видео Аудио Субтитры…" at bounding box center [609, 401] width 574 height 719
click at [1108, 271] on button "Воспроизвести" at bounding box center [1121, 267] width 85 height 21
click at [1111, 159] on button "Воспроизвести" at bounding box center [1121, 159] width 85 height 21
click at [379, 341] on span at bounding box center [609, 341] width 574 height 3
click at [332, 351] on div "0:39 / 3:56" at bounding box center [609, 353] width 565 height 12
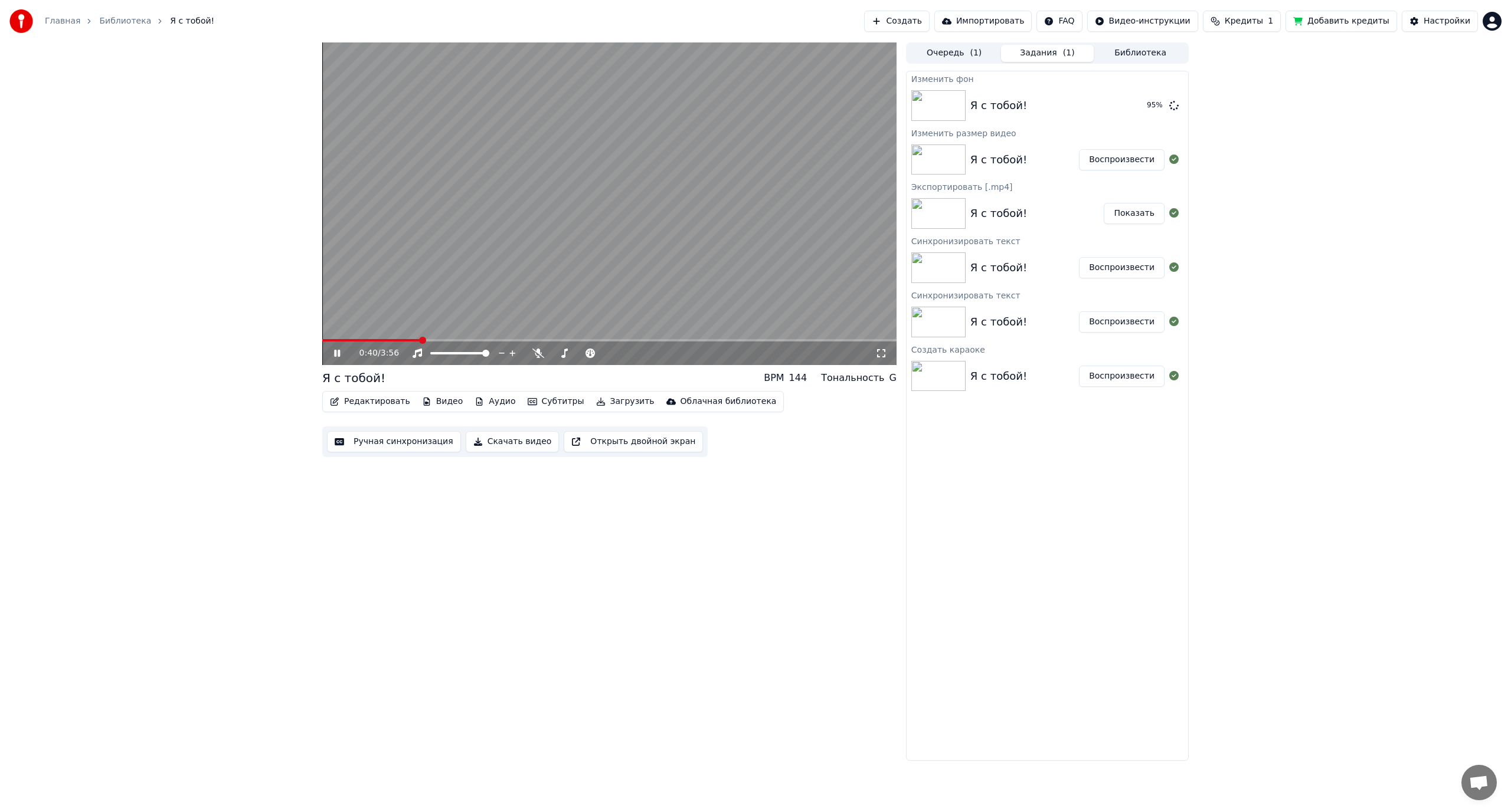
click at [337, 351] on icon at bounding box center [345, 353] width 27 height 9
click at [994, 107] on div "Я с тобой!" at bounding box center [998, 105] width 57 height 16
click at [1127, 107] on button "Воспроизвести" at bounding box center [1121, 105] width 85 height 21
click at [879, 351] on icon at bounding box center [881, 353] width 12 height 9
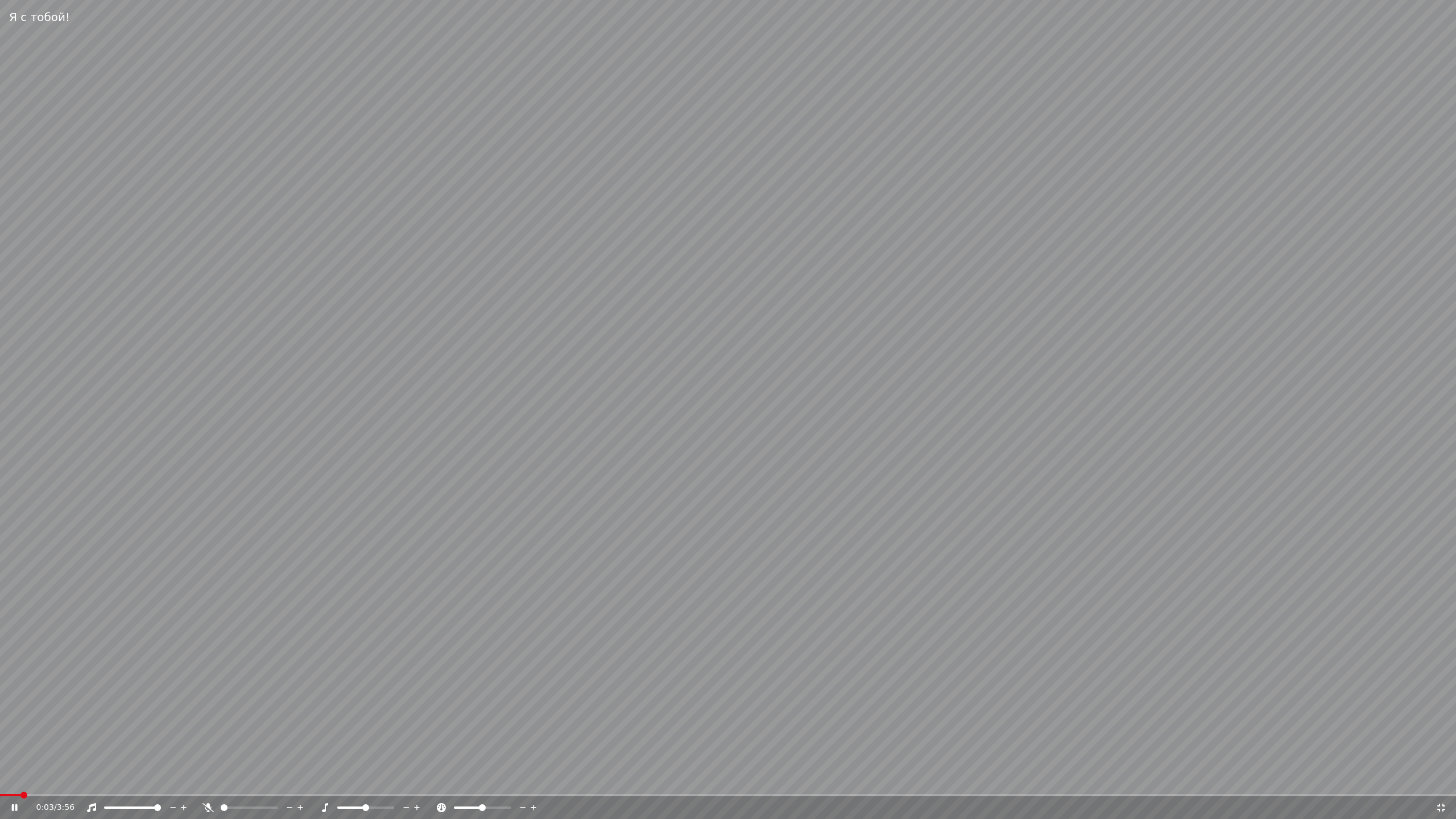
click at [907, 424] on video at bounding box center [728, 410] width 1456 height 819
click at [1442, 783] on icon at bounding box center [1441, 808] width 11 height 9
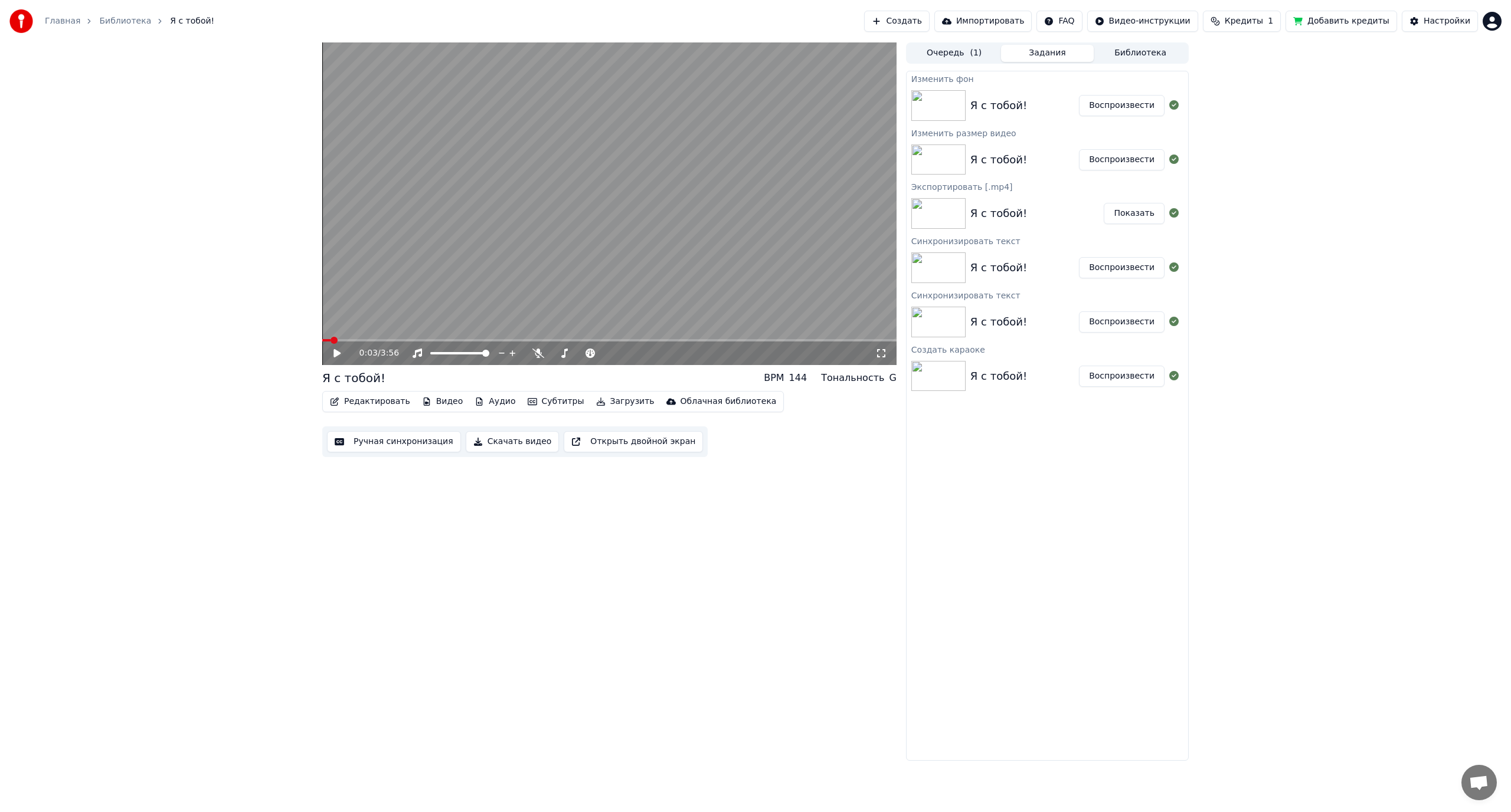
click at [334, 356] on icon at bounding box center [337, 353] width 7 height 8
click at [343, 338] on span at bounding box center [340, 341] width 7 height 7
click at [603, 399] on button "Загрузить" at bounding box center [625, 402] width 68 height 16
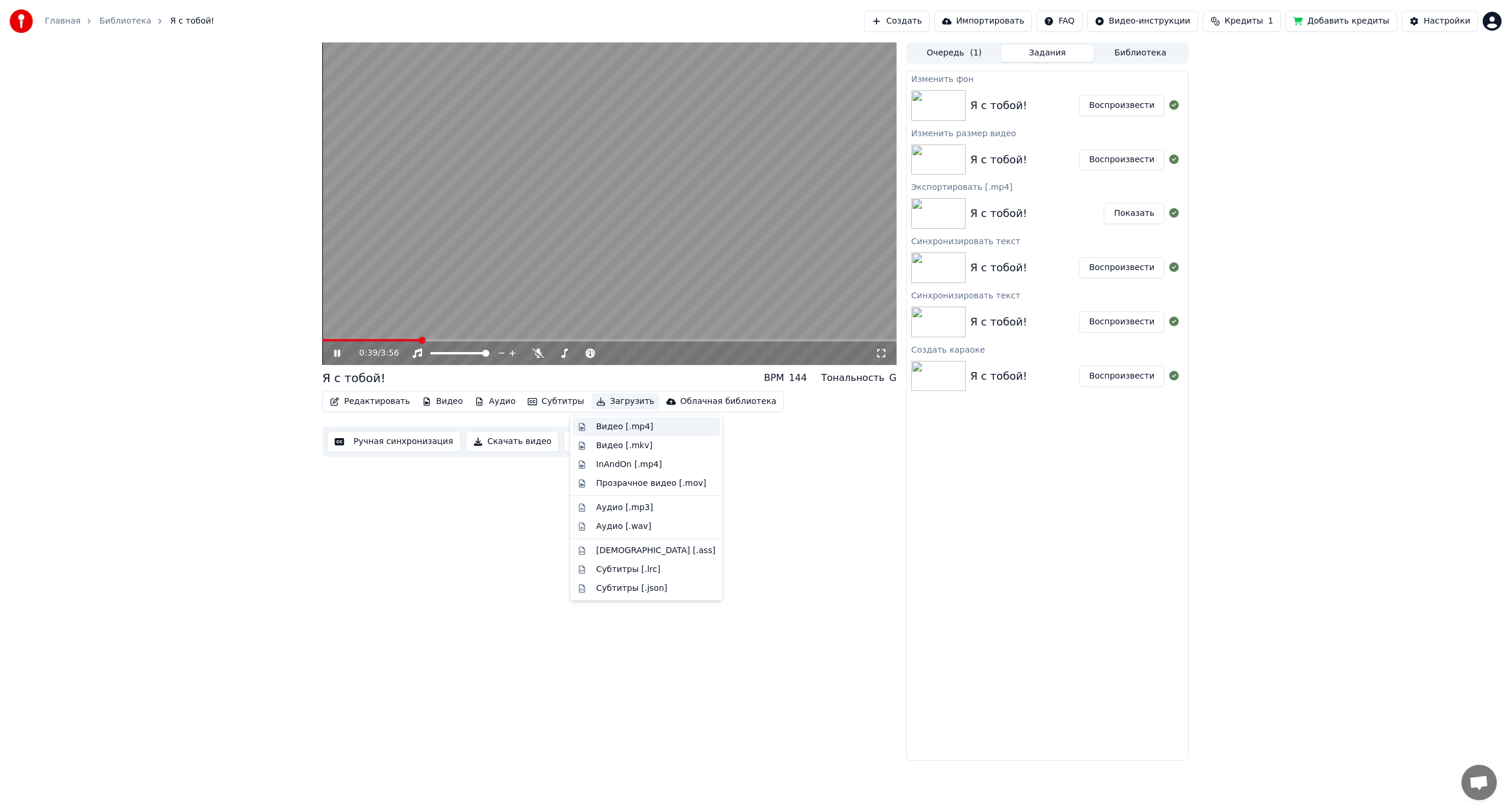
click at [607, 428] on div "Видео [.mp4]" at bounding box center [625, 427] width 58 height 12
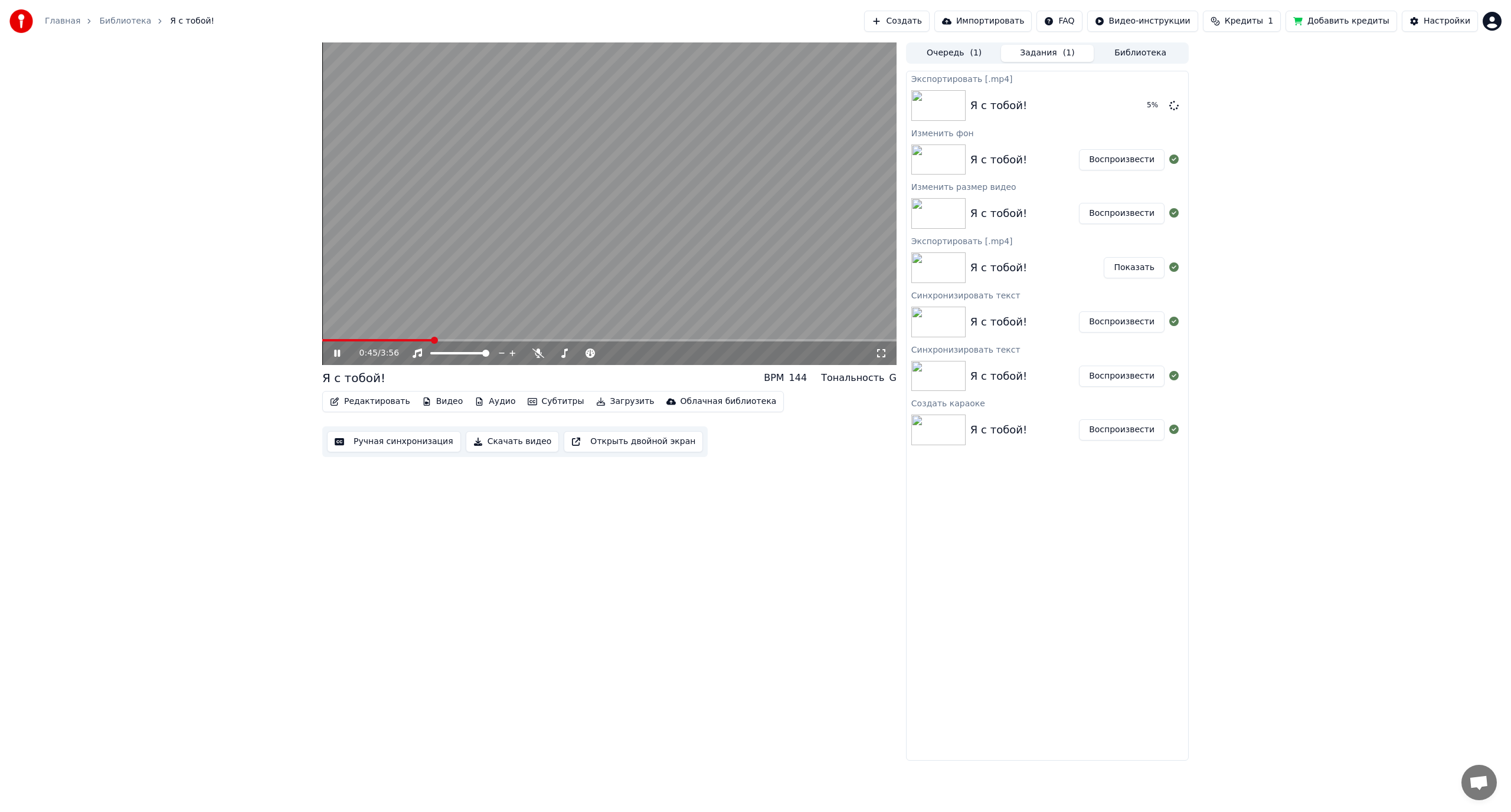
click at [334, 351] on icon at bounding box center [337, 353] width 5 height 7
click at [1147, 108] on button "Показать" at bounding box center [1134, 105] width 60 height 21
click at [1360, 252] on div "0:45 / 3:56 Я с тобой! BPM 144 Тональность G Редактировать Видео Аудио Субтитры…" at bounding box center [756, 401] width 1511 height 719
click at [1132, 109] on button "Показать" at bounding box center [1134, 105] width 60 height 21
click at [1363, 317] on div "0:45 / 3:56 Я с тобой! BPM 144 Тональность G Редактировать Видео Аудио Субтитры…" at bounding box center [756, 401] width 1511 height 719
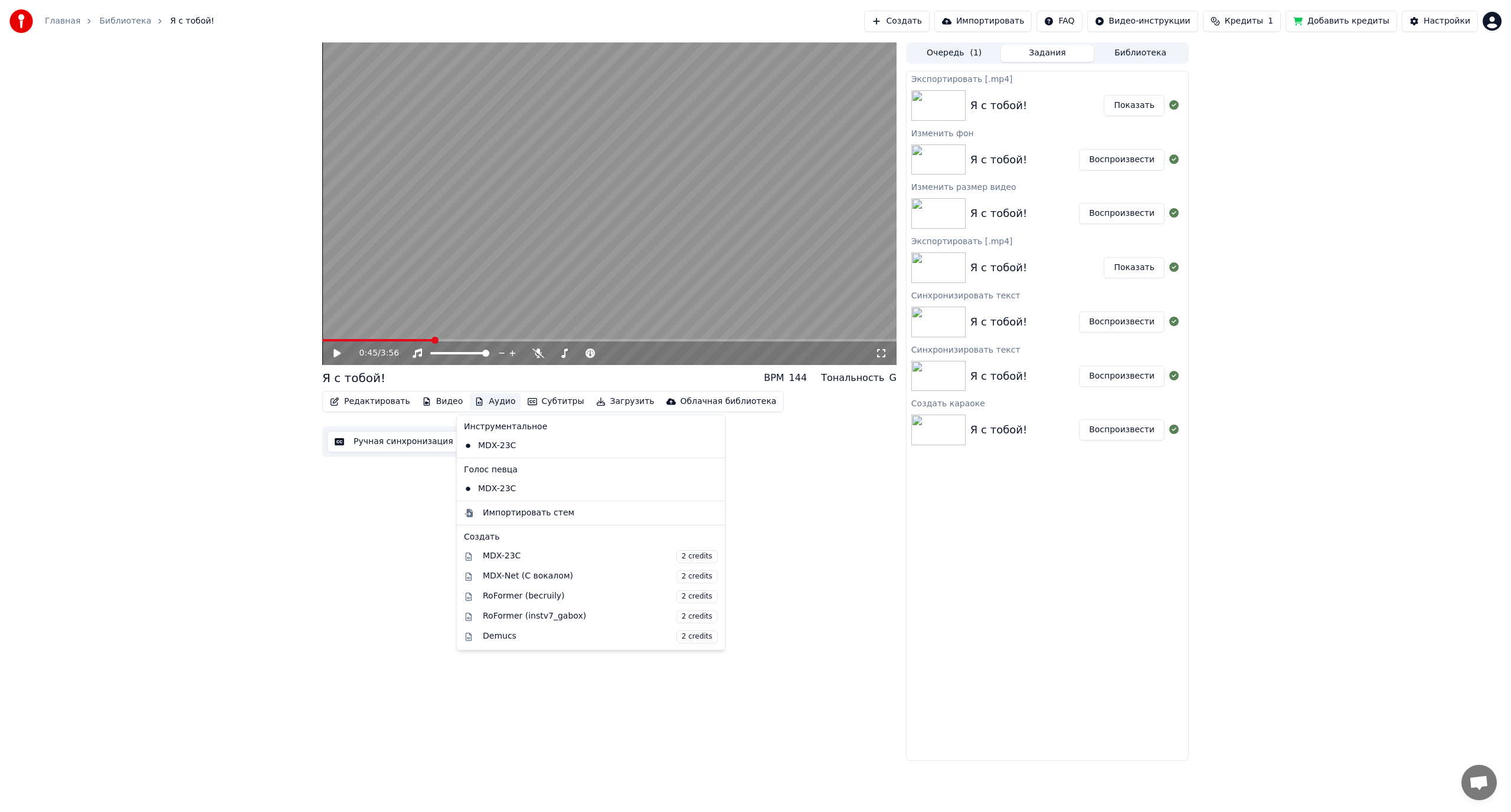
click at [475, 403] on button "Аудио" at bounding box center [495, 402] width 50 height 16
click at [531, 579] on div "MDX-Net (С вокалом) 2 credits" at bounding box center [600, 577] width 234 height 13
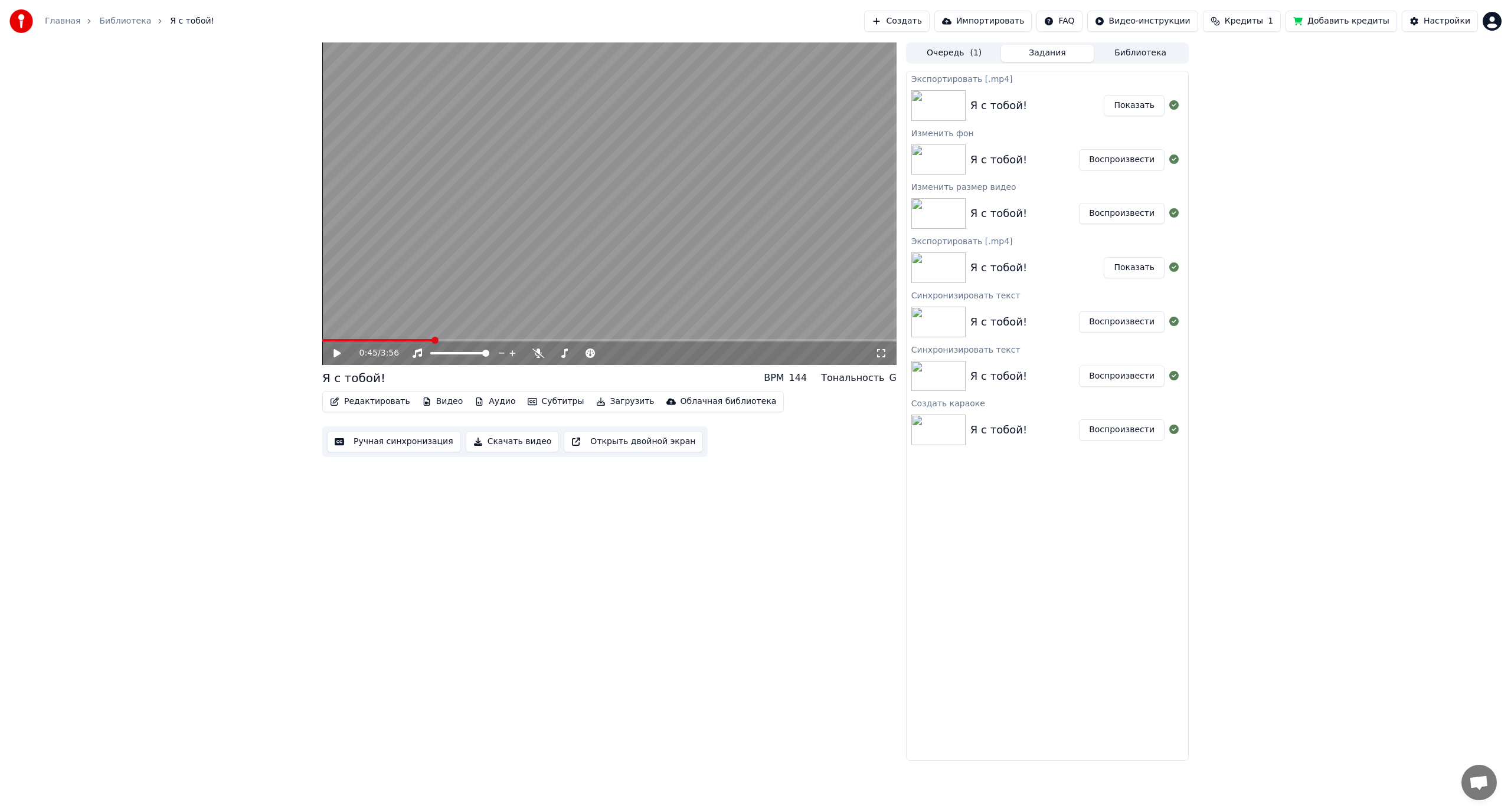
click at [1121, 116] on div "Я с тобой! Показать" at bounding box center [1047, 105] width 281 height 40
click at [1120, 109] on button "Показать" at bounding box center [1134, 105] width 60 height 21
